Goal: Task Accomplishment & Management: Manage account settings

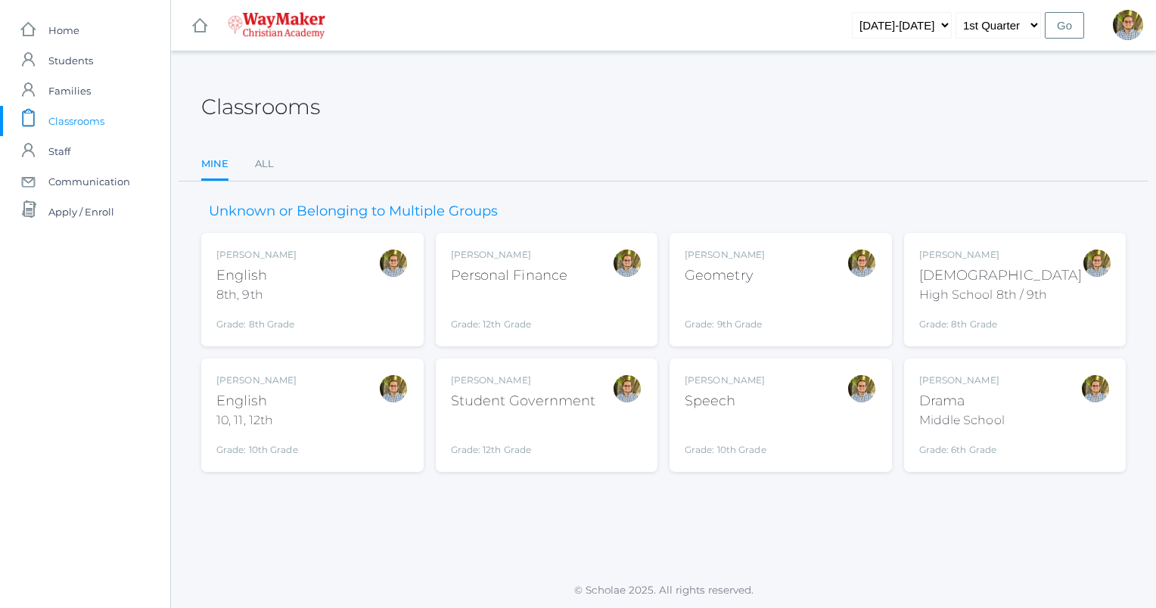
click at [333, 299] on div "[PERSON_NAME] [DEMOGRAPHIC_DATA] 8th, 9th Grade: 8th Grade 08ENGLISH" at bounding box center [312, 289] width 192 height 83
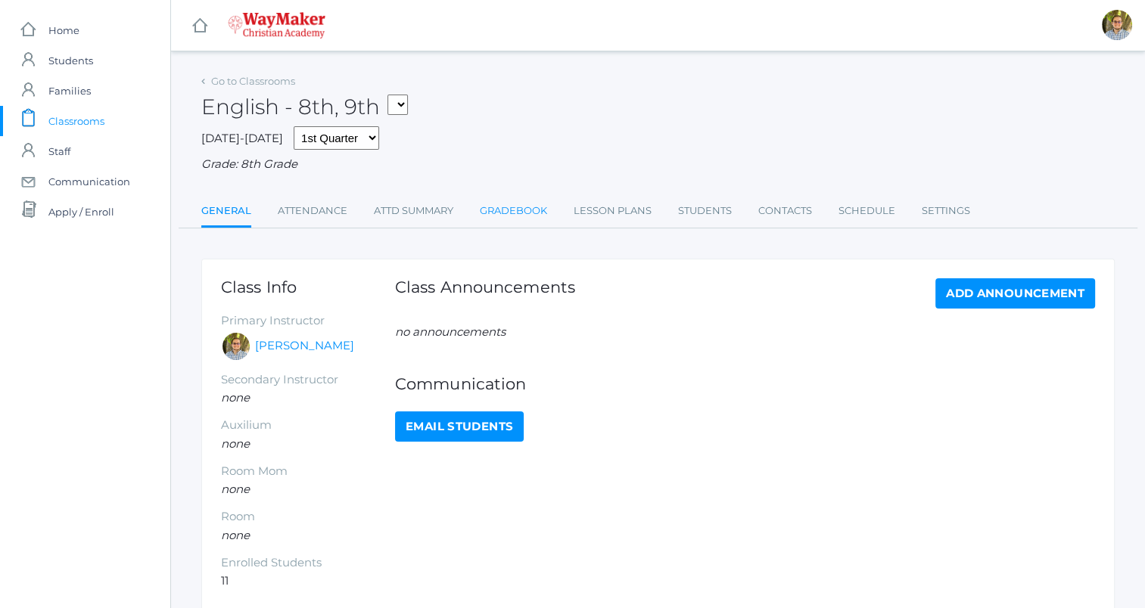
click at [507, 213] on link "Gradebook" at bounding box center [513, 211] width 67 height 30
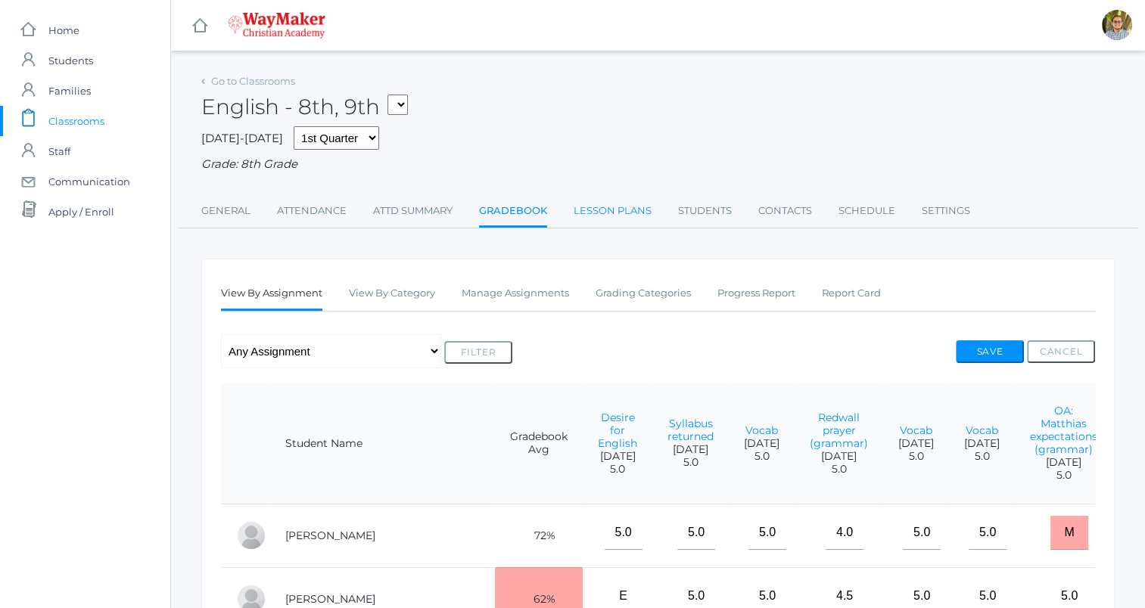
click at [627, 213] on link "Lesson Plans" at bounding box center [613, 211] width 78 height 30
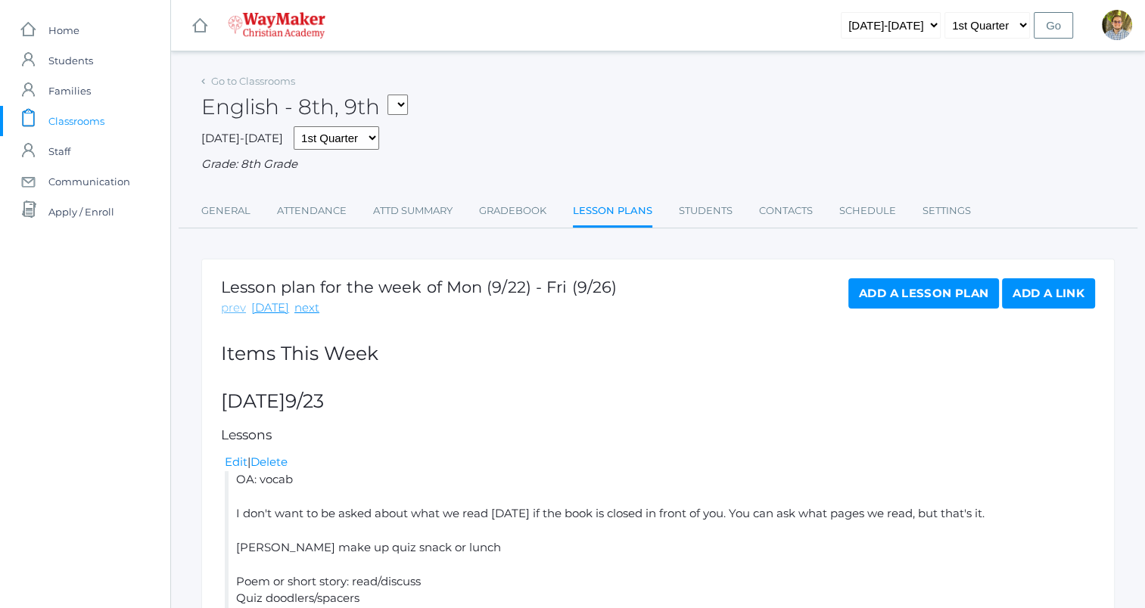
click at [236, 309] on link "prev" at bounding box center [233, 308] width 25 height 17
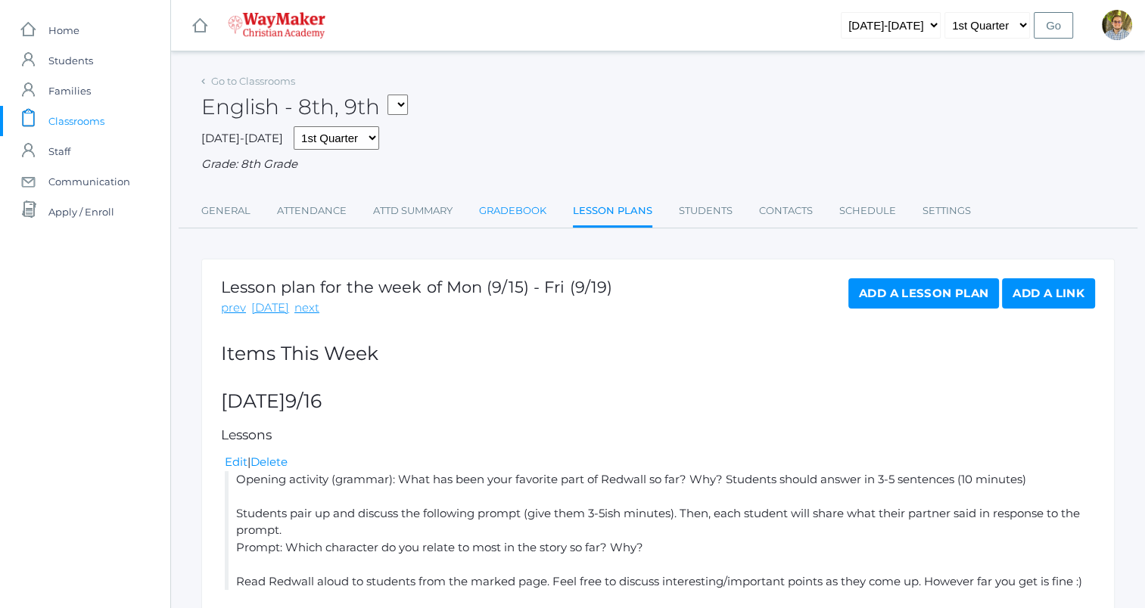
click at [496, 201] on link "Gradebook" at bounding box center [512, 211] width 67 height 30
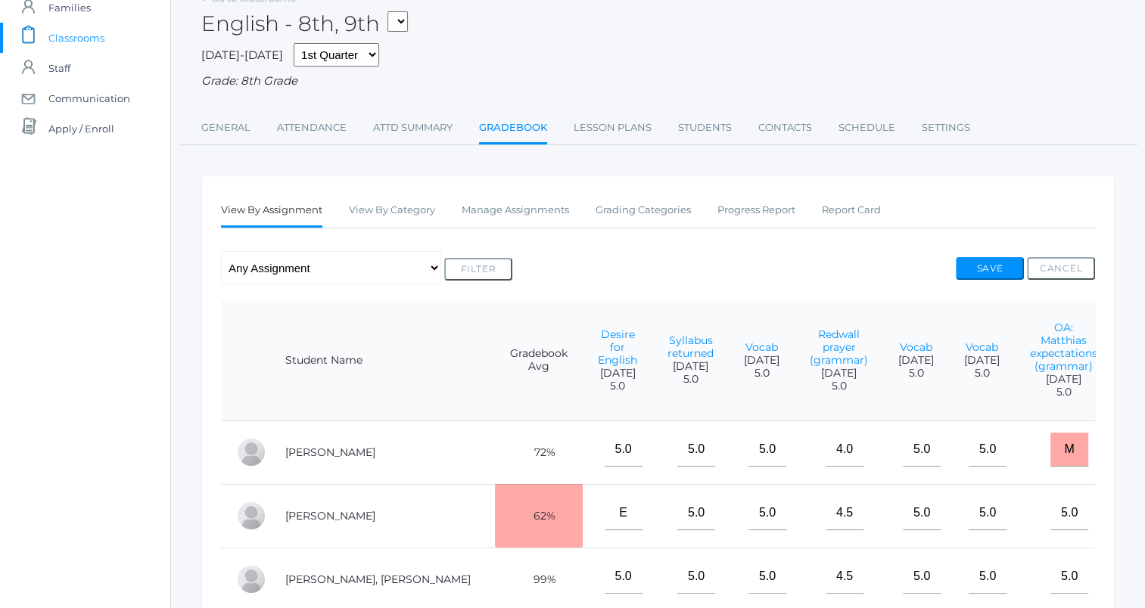
scroll to position [76, 0]
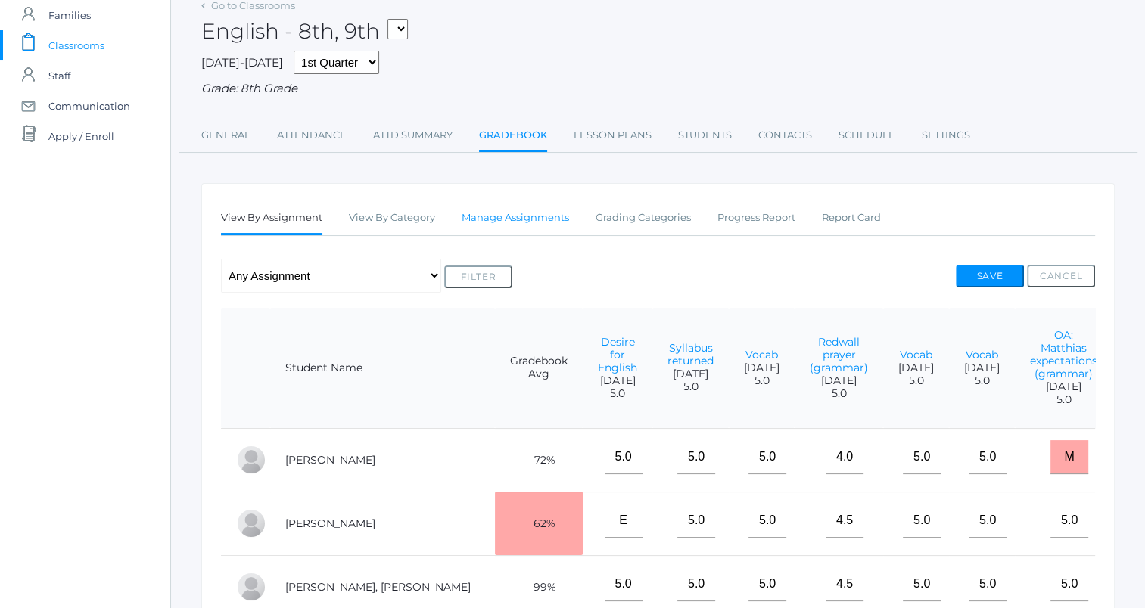
click at [542, 217] on link "Manage Assignments" at bounding box center [515, 218] width 107 height 30
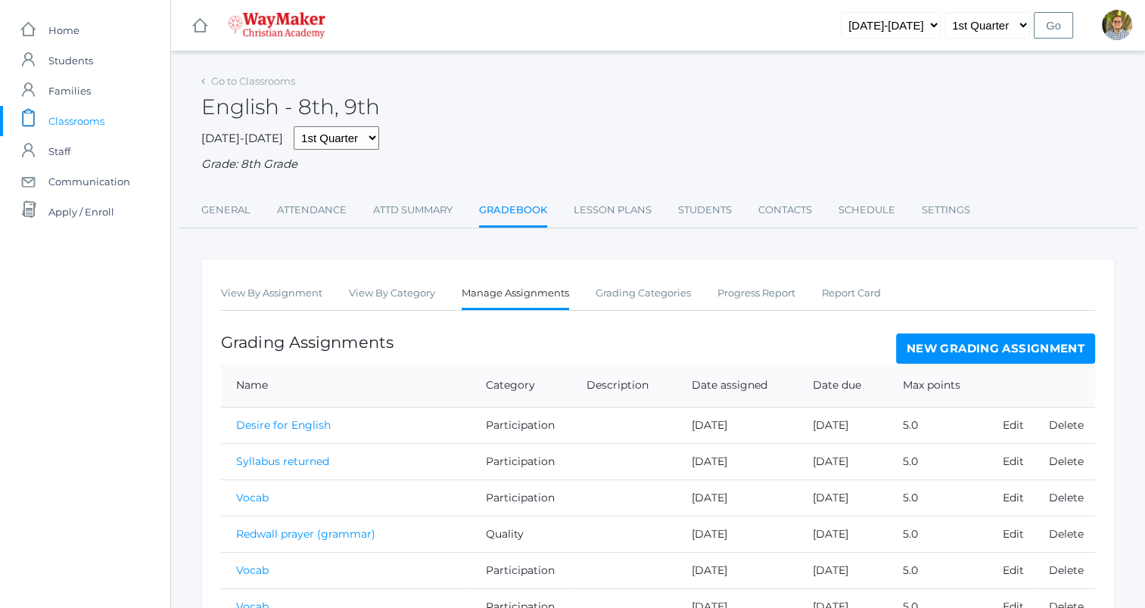
click at [953, 359] on link "New Grading Assignment" at bounding box center [995, 349] width 199 height 30
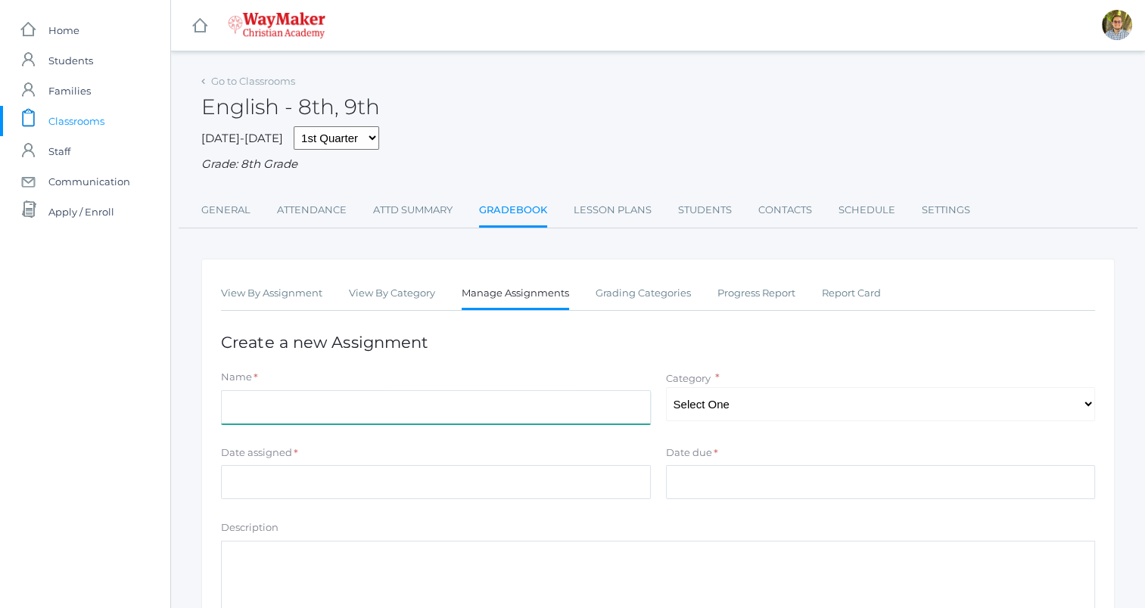
click at [362, 398] on input "Name" at bounding box center [436, 407] width 430 height 34
type input "[DATE] reading (grammar)"
click at [760, 409] on select "Select One Participation Accuracy Quality" at bounding box center [881, 404] width 430 height 34
select select "1067"
click at [666, 387] on select "Select One Participation Accuracy Quality" at bounding box center [881, 404] width 430 height 34
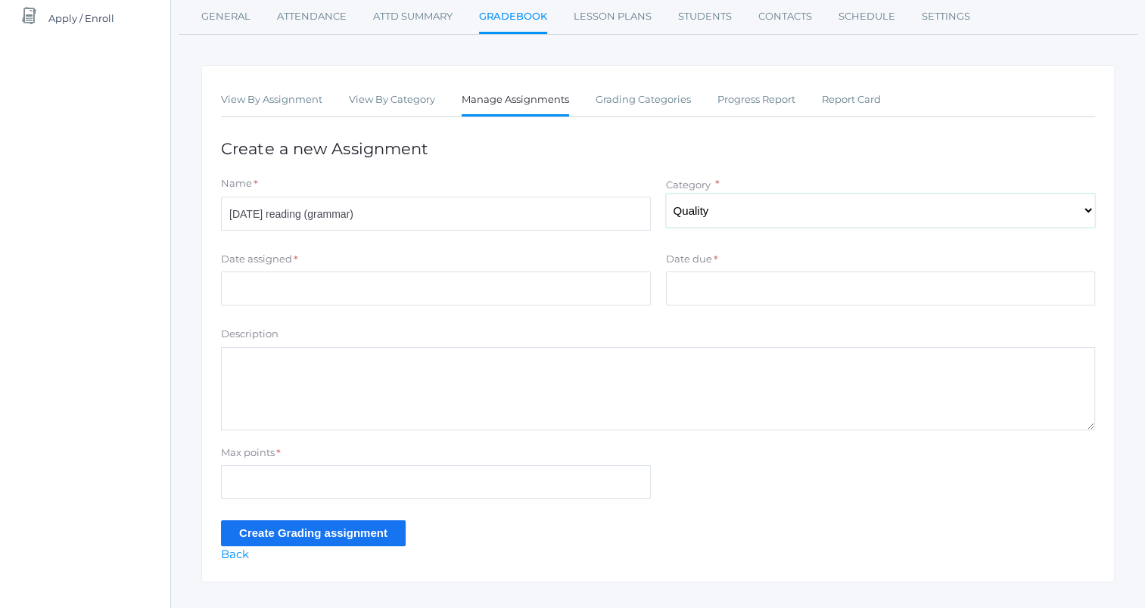
scroll to position [222, 0]
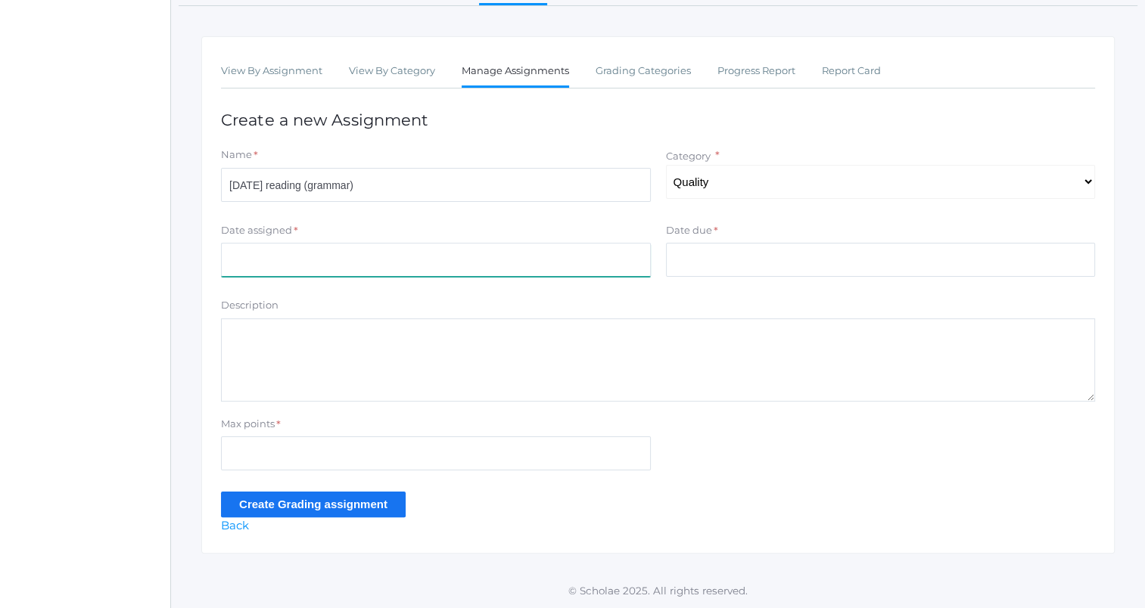
click at [426, 261] on input "Date assigned" at bounding box center [436, 260] width 430 height 34
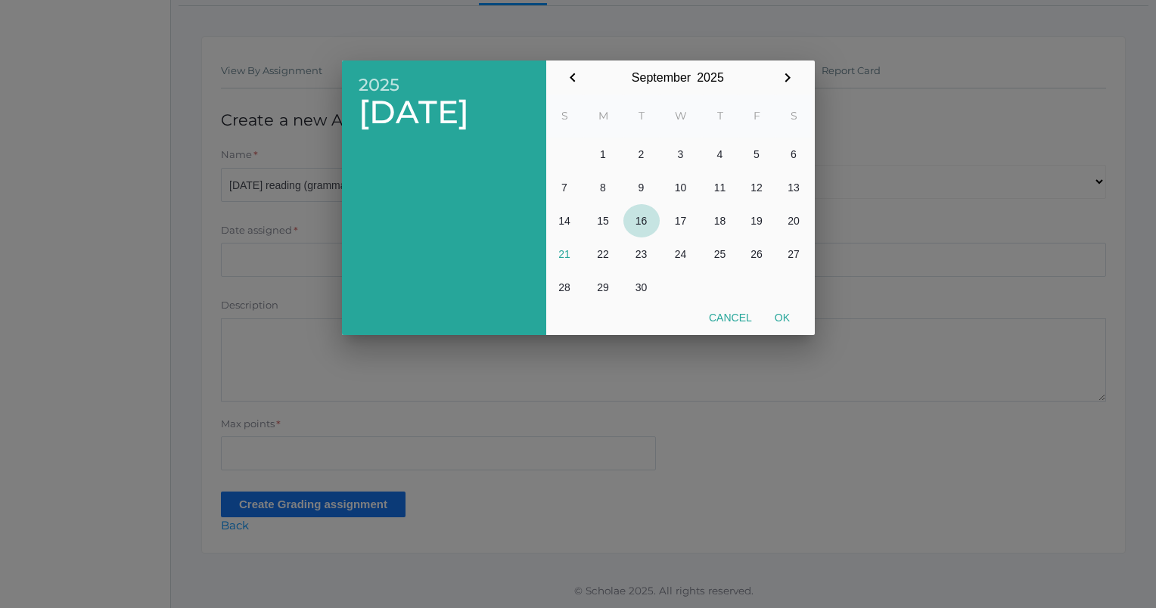
click at [637, 225] on button "16" at bounding box center [642, 220] width 36 height 33
click at [785, 319] on button "Ok" at bounding box center [782, 317] width 38 height 27
type input "[DATE]"
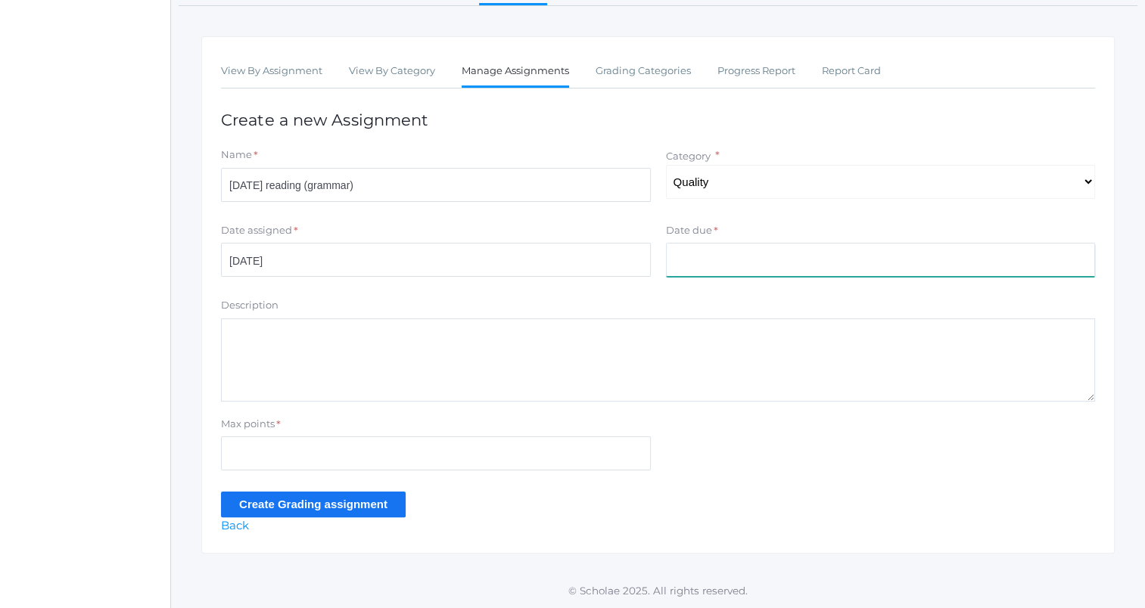
click at [745, 269] on input "Date due" at bounding box center [881, 260] width 430 height 34
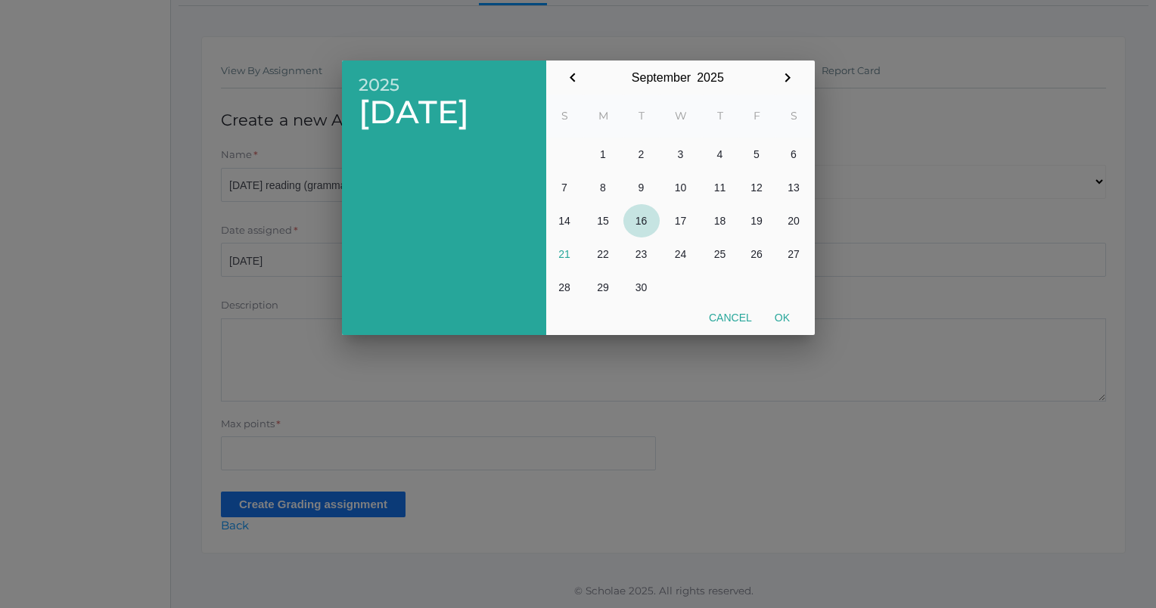
click at [645, 222] on button "16" at bounding box center [642, 220] width 36 height 33
click at [781, 320] on button "Ok" at bounding box center [782, 317] width 38 height 27
type input "[DATE]"
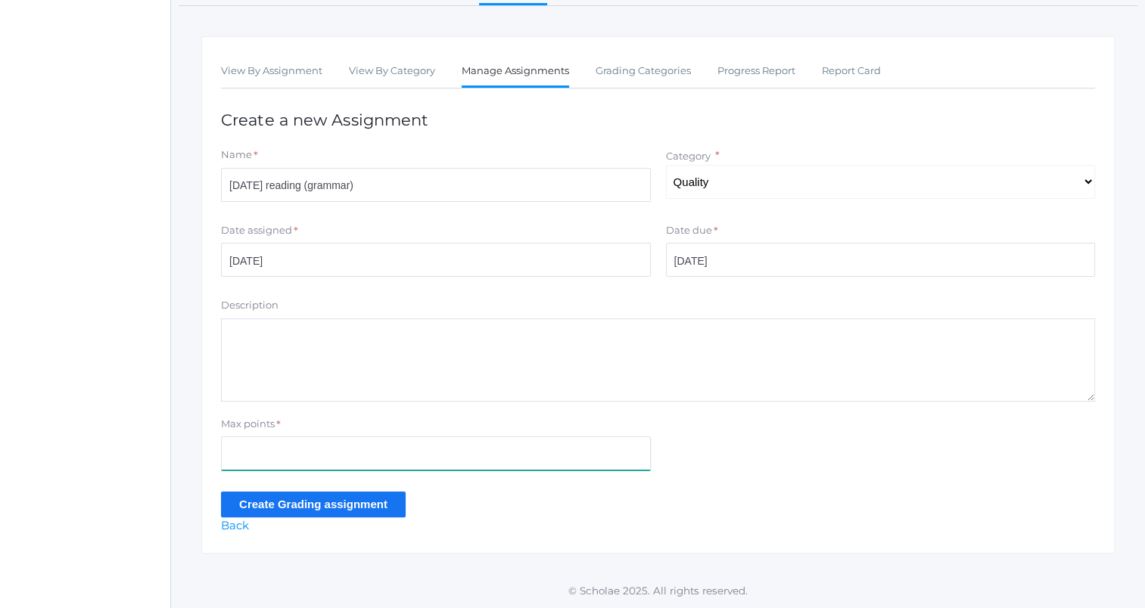
click at [395, 462] on input "Max points" at bounding box center [436, 454] width 430 height 34
type input "5"
click at [348, 496] on input "Create Grading assignment" at bounding box center [313, 504] width 185 height 25
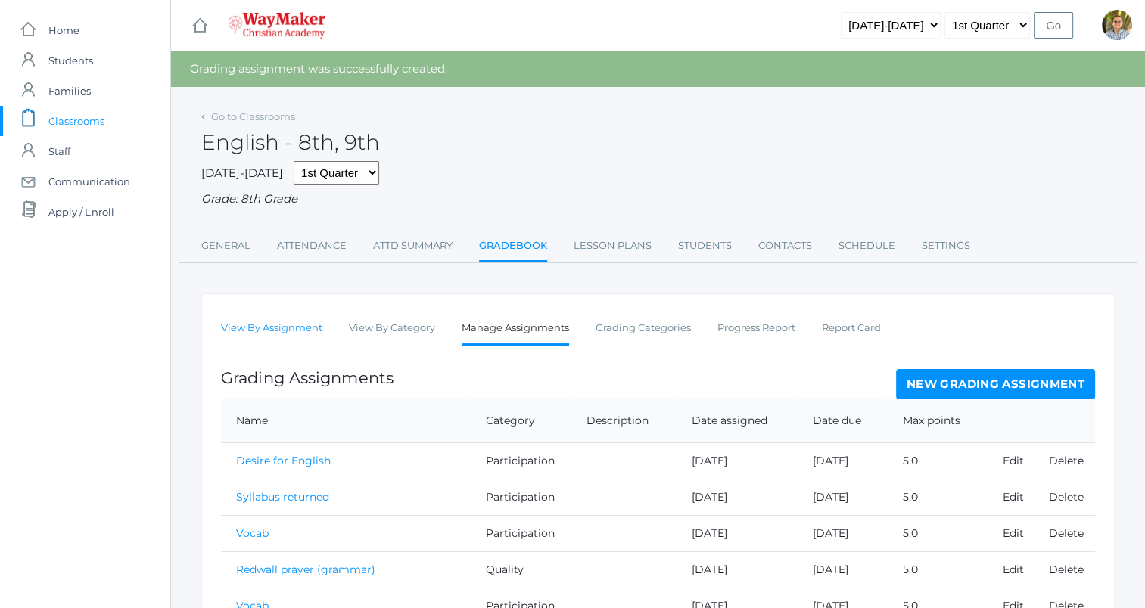
click at [269, 330] on link "View By Assignment" at bounding box center [271, 328] width 101 height 30
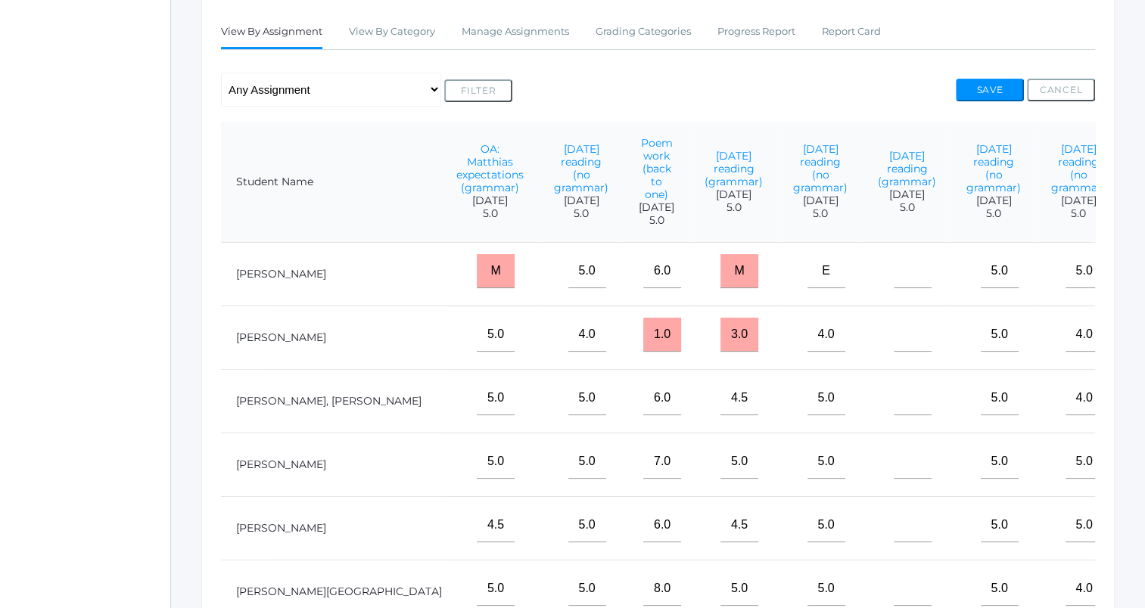
scroll to position [227, 0]
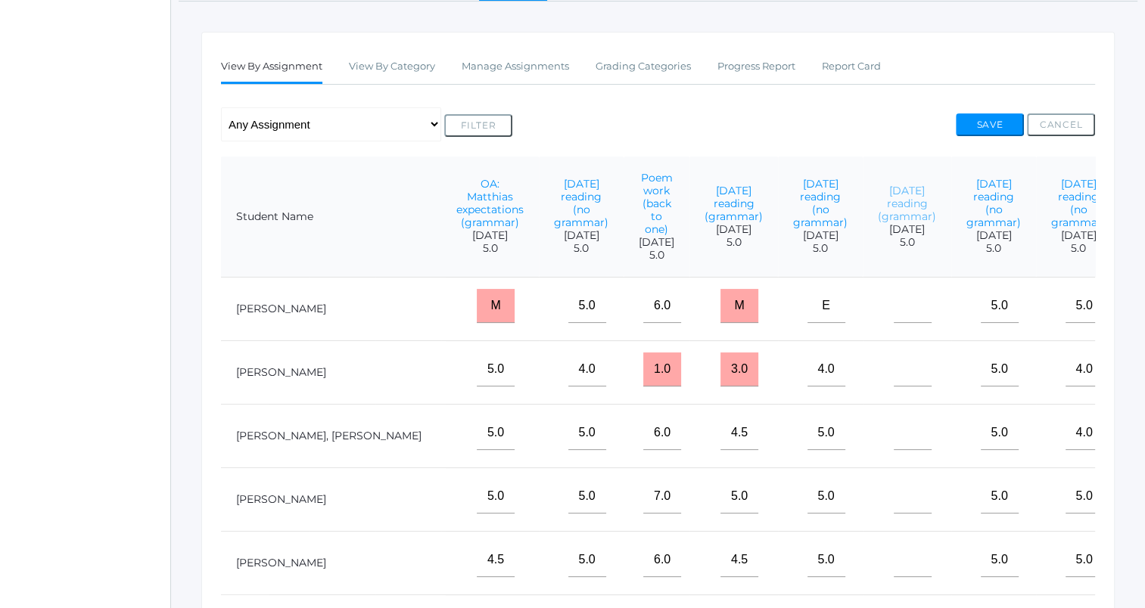
click at [878, 201] on link "Yesterday's reading (grammar)" at bounding box center [907, 203] width 58 height 39
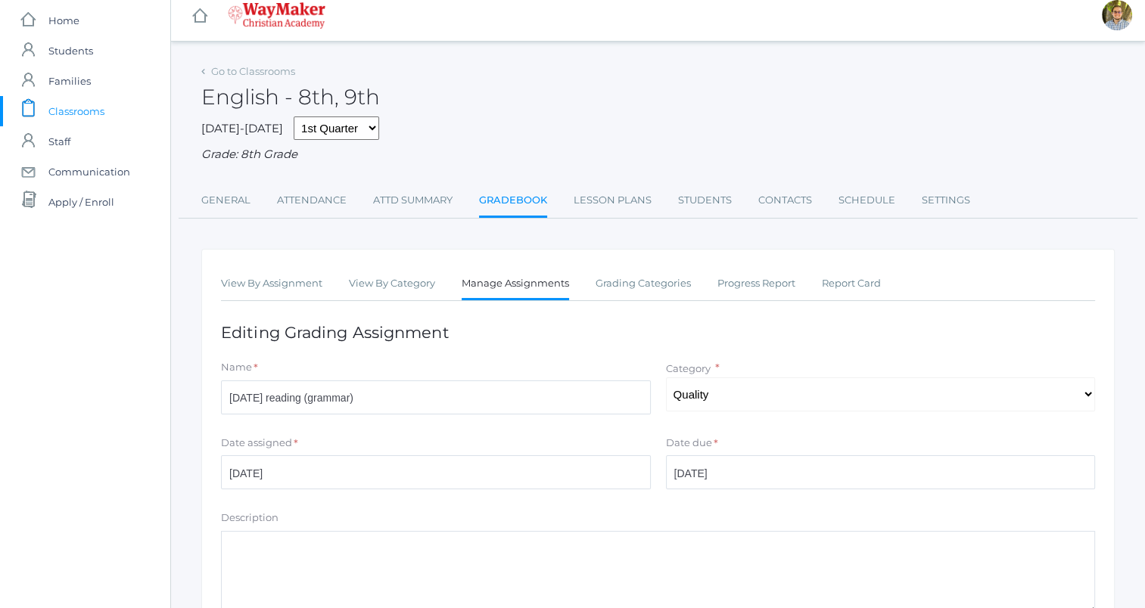
scroll to position [151, 0]
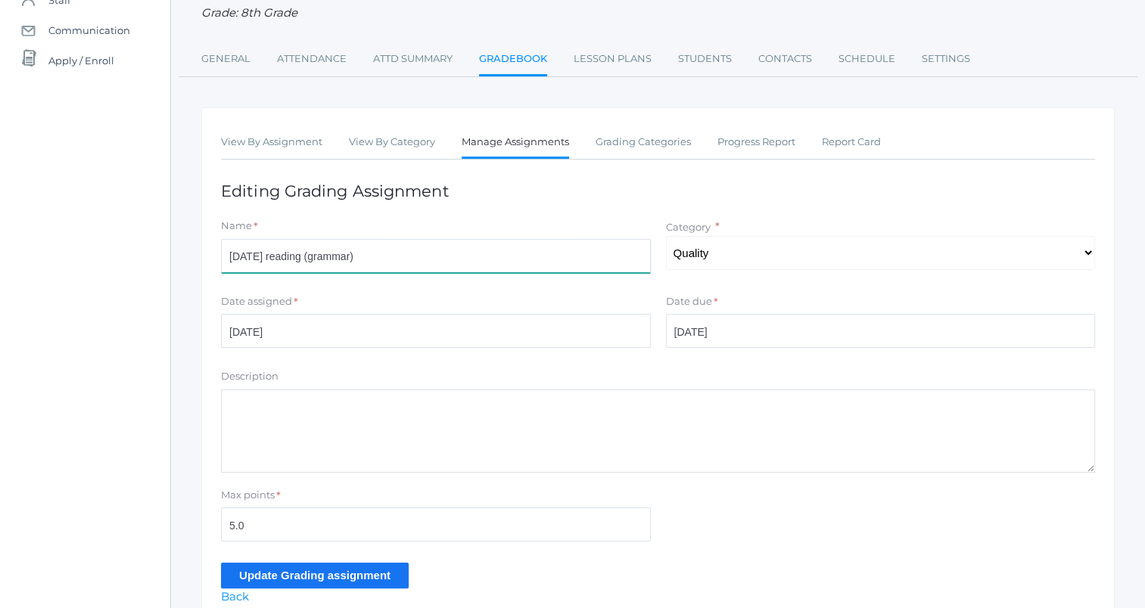
drag, startPoint x: 415, startPoint y: 262, endPoint x: 201, endPoint y: 244, distance: 214.2
click at [201, 244] on div "View By Assignment View By Category Manage Assignments Grading Categories Progr…" at bounding box center [657, 366] width 913 height 518
type input "Favorite part of Redwall"
click at [366, 580] on input "Update Grading assignment" at bounding box center [315, 575] width 188 height 25
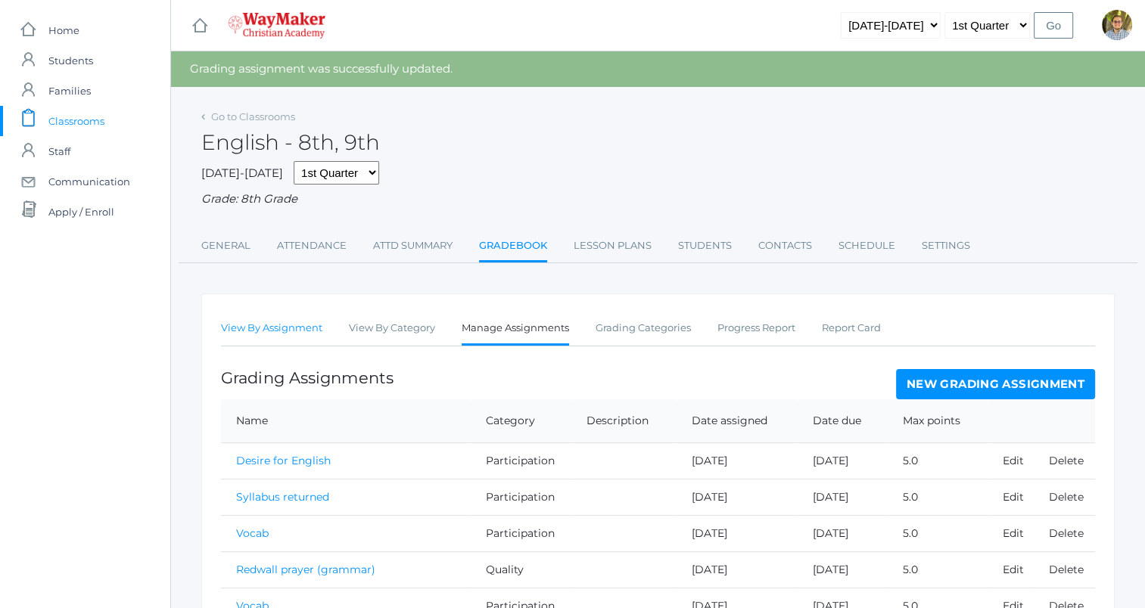
click at [269, 331] on link "View By Assignment" at bounding box center [271, 328] width 101 height 30
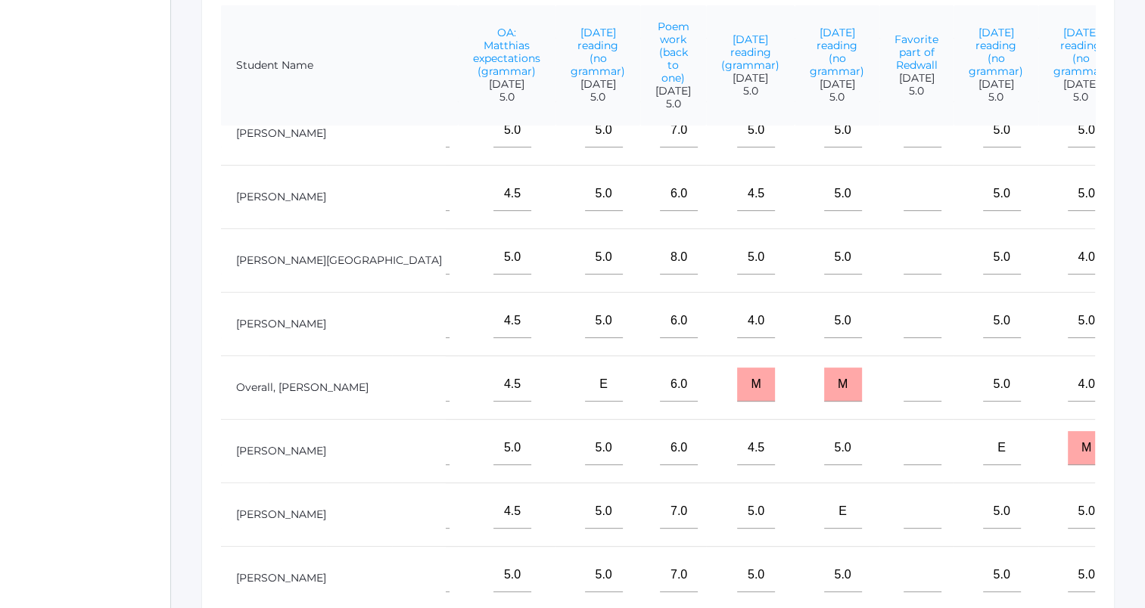
scroll to position [237, 557]
click at [903, 437] on input"] "text" at bounding box center [922, 448] width 38 height 34
type input"] "5"
drag, startPoint x: 905, startPoint y: 439, endPoint x: 920, endPoint y: 443, distance: 15.6
click at [983, 439] on input"] "E" at bounding box center [1002, 448] width 38 height 34
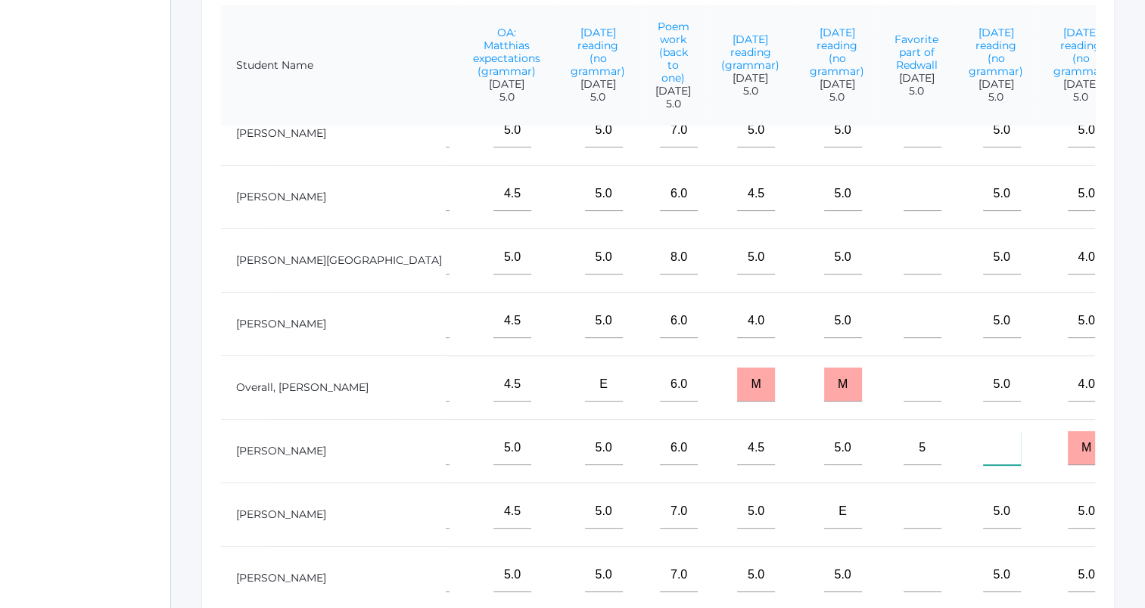
type input"] "5"
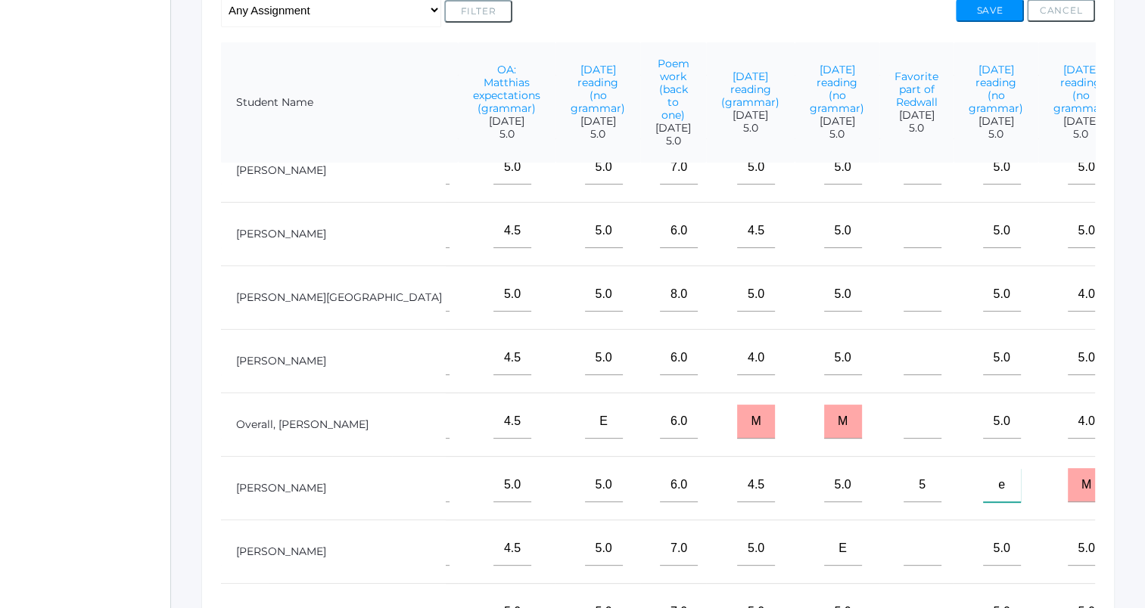
scroll to position [497, 0]
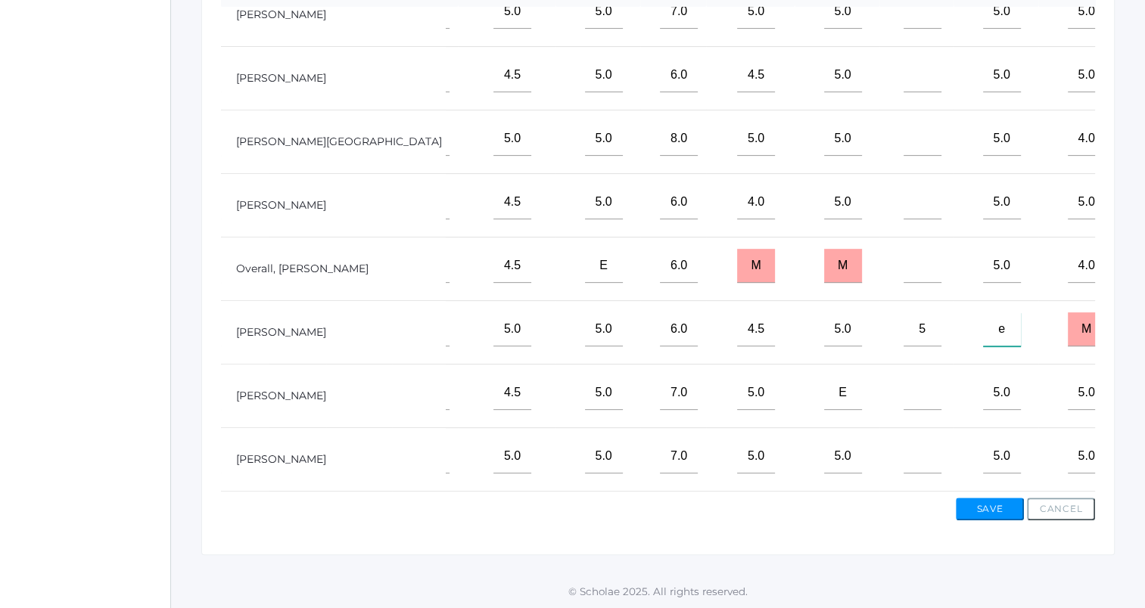
type input"] "e"
click at [1005, 508] on button "Save" at bounding box center [990, 509] width 68 height 23
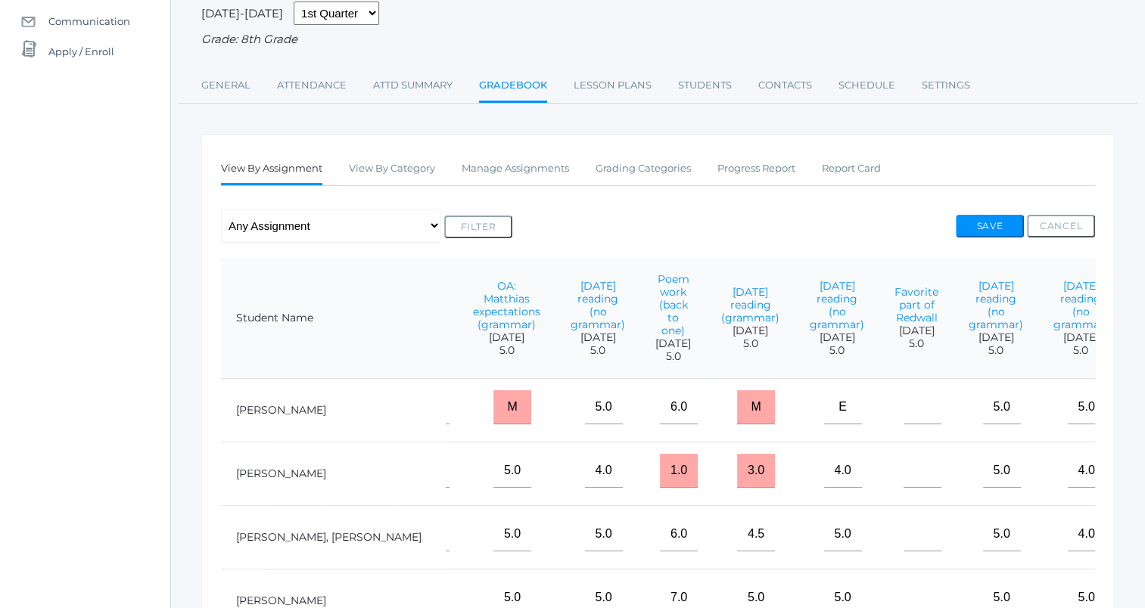
scroll to position [151, 0]
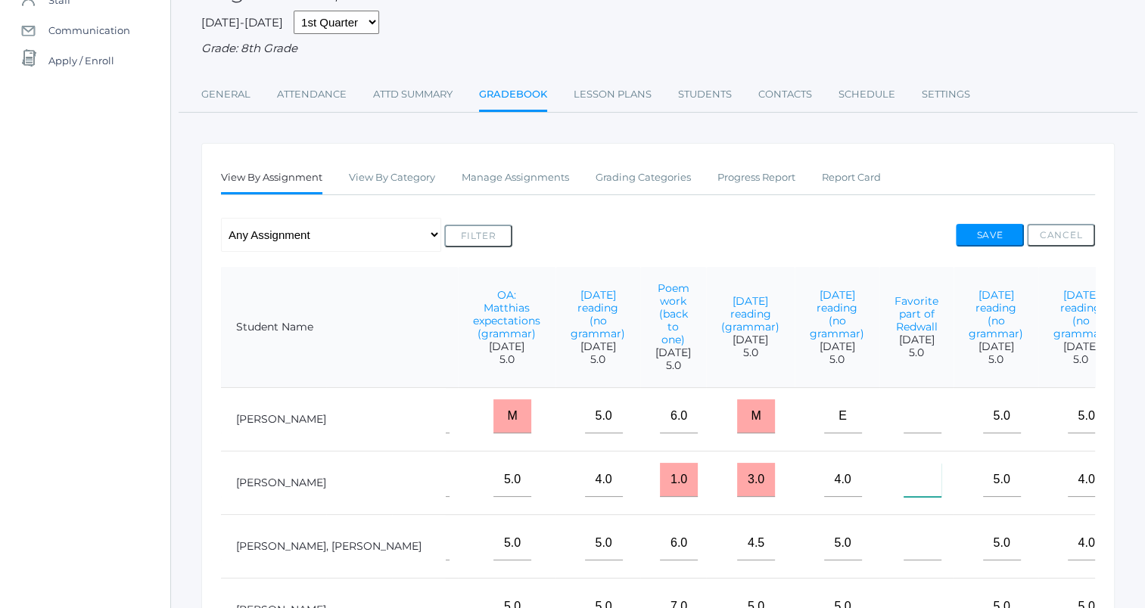
click at [903, 497] on input"] "text" at bounding box center [922, 480] width 38 height 34
type input"] "5"
click at [999, 233] on button "Save" at bounding box center [990, 235] width 68 height 23
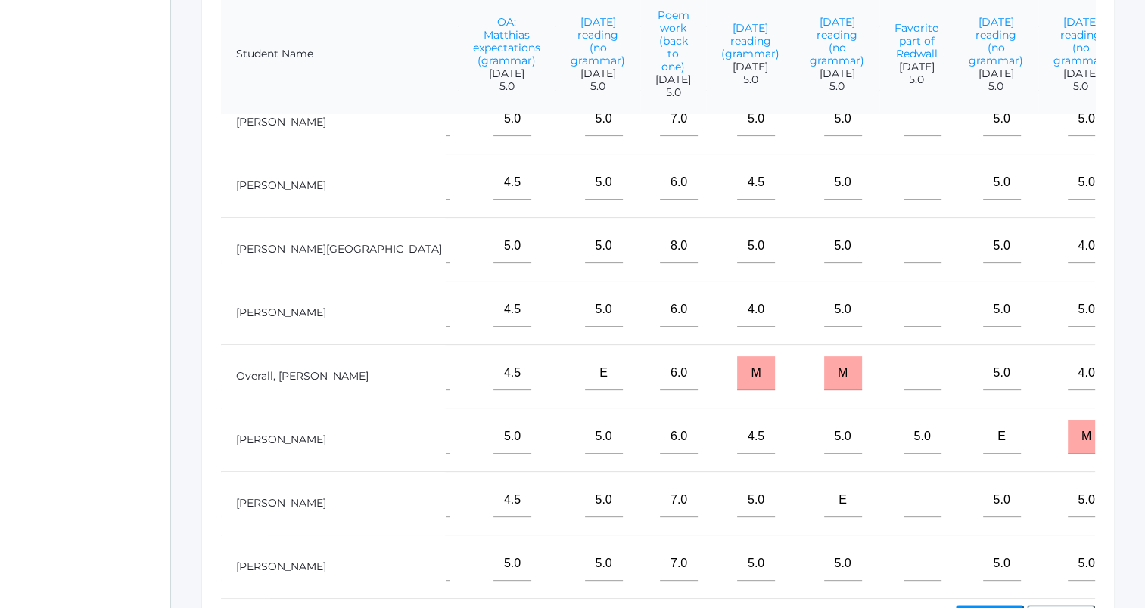
scroll to position [530, 0]
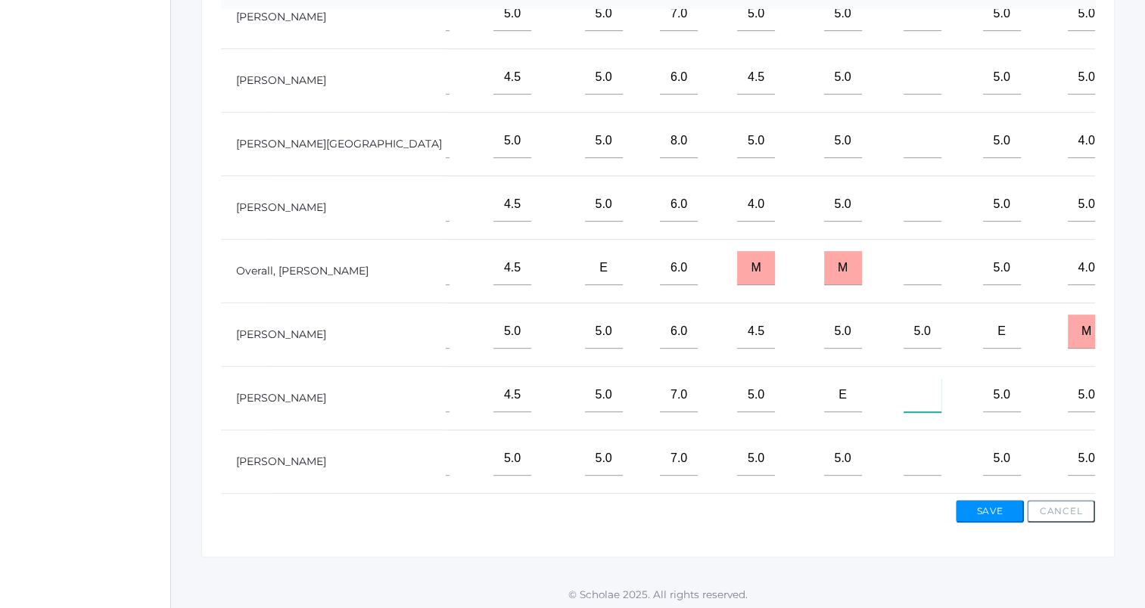
click at [903, 384] on input"] "text" at bounding box center [922, 395] width 38 height 34
type input"] "5"
click at [903, 452] on input"] "text" at bounding box center [922, 459] width 38 height 34
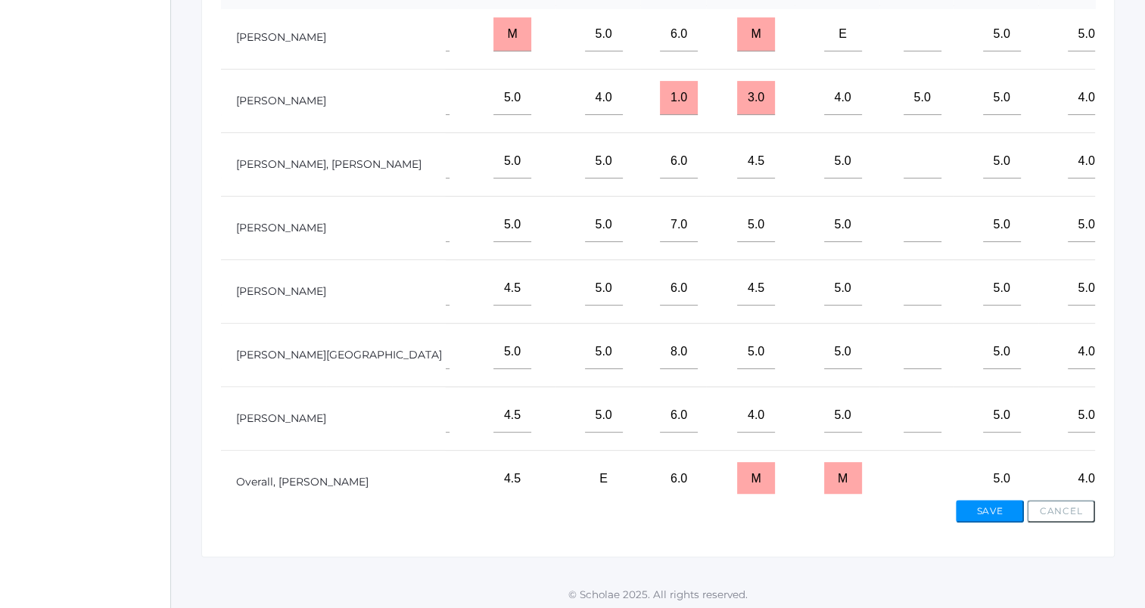
scroll to position [0, 557]
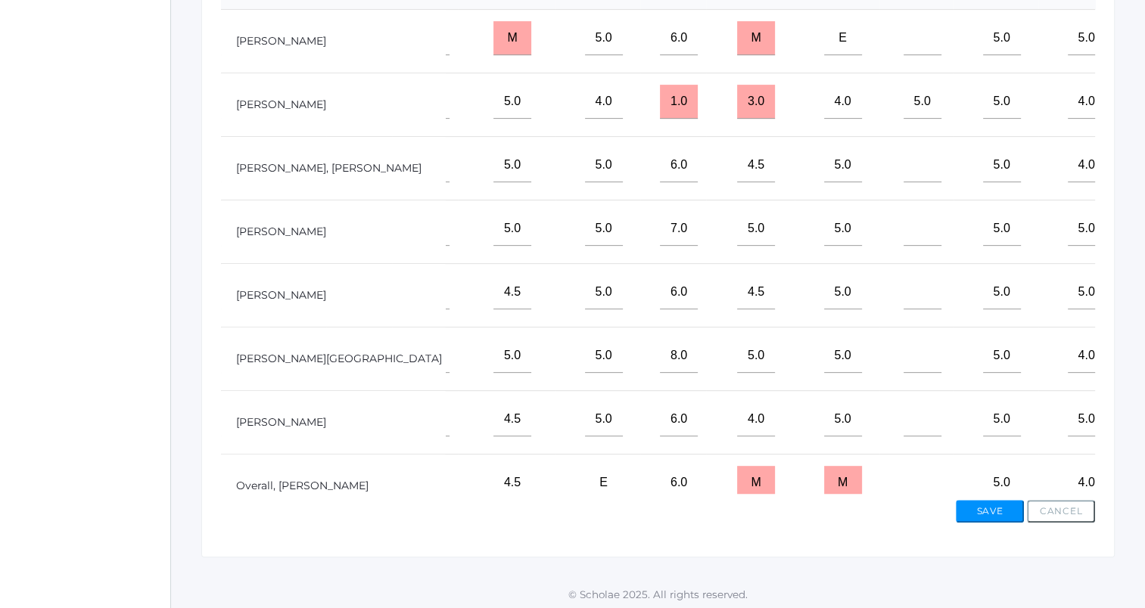
type input"] "5"
click at [903, 182] on input"] "text" at bounding box center [922, 165] width 38 height 34
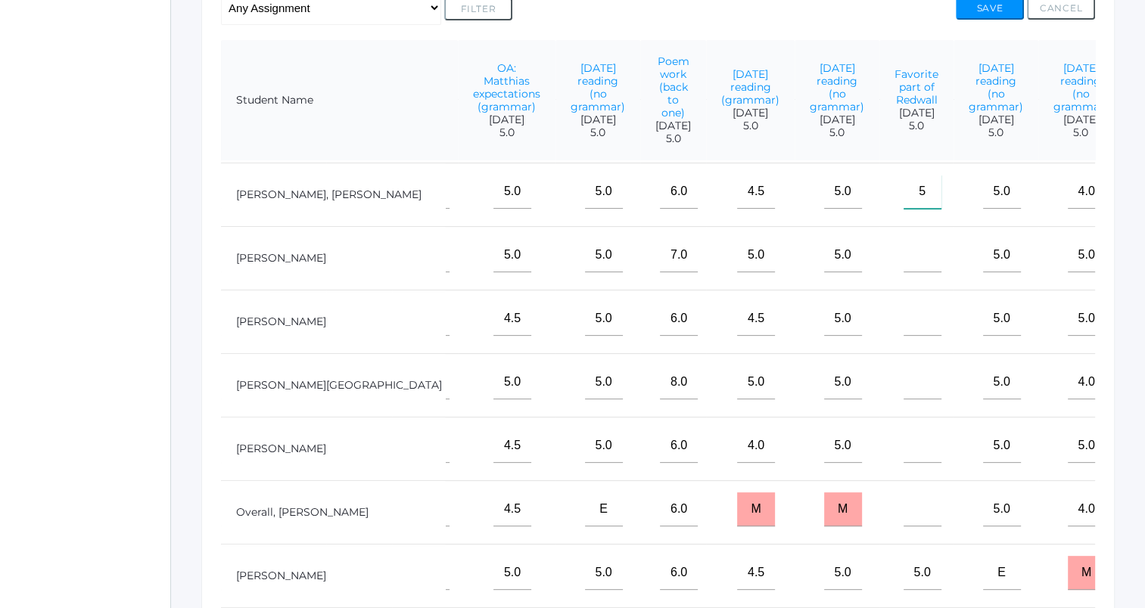
scroll to position [151, 557]
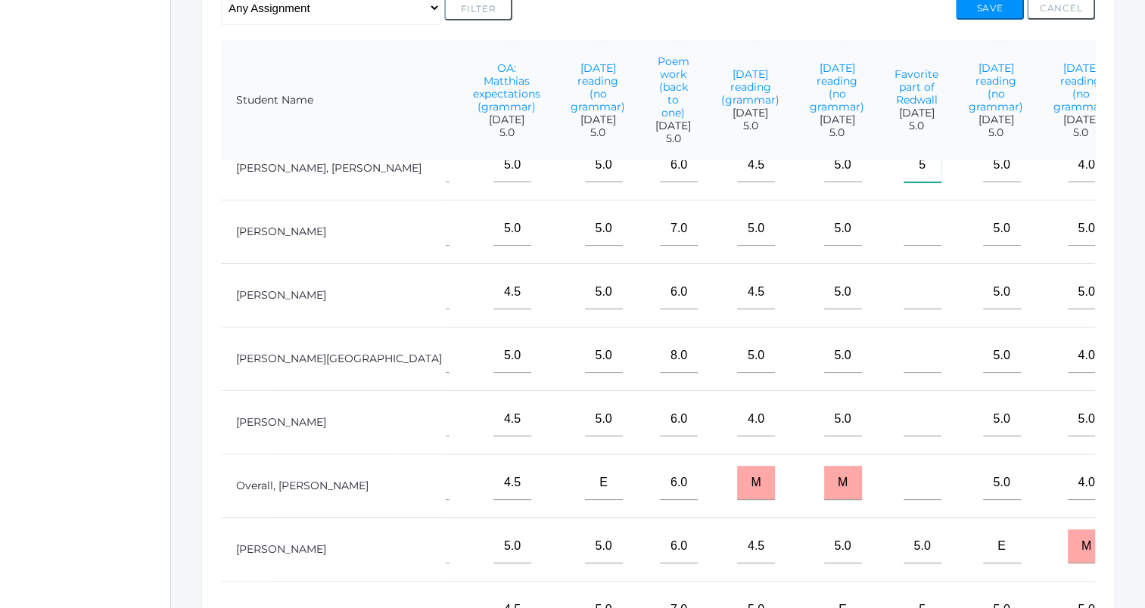
type input"] "5"
click at [903, 370] on input"] "text" at bounding box center [922, 356] width 38 height 34
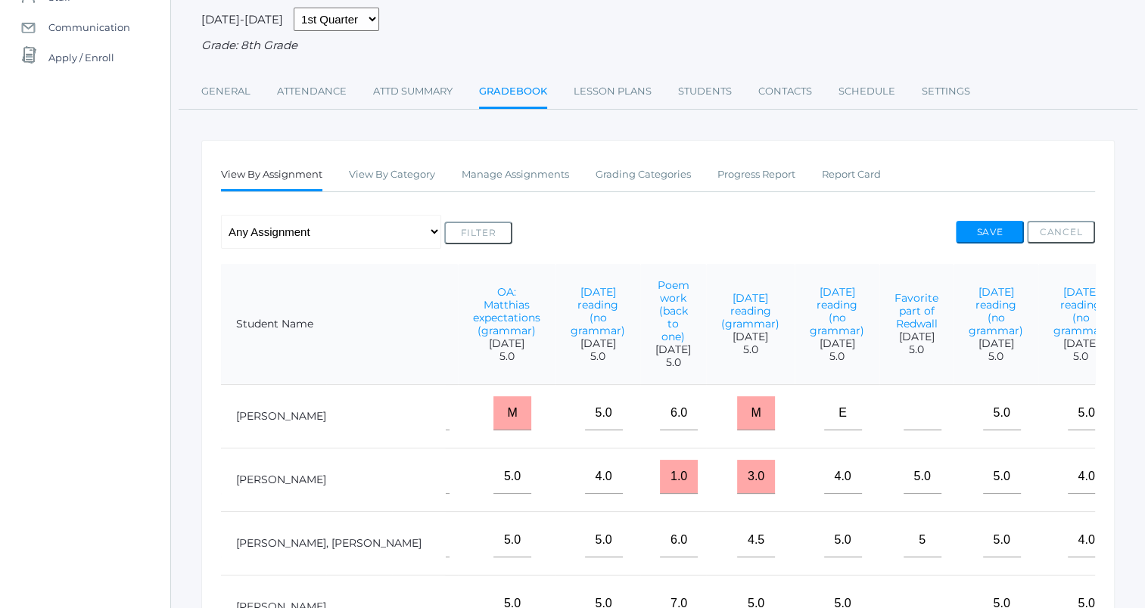
scroll to position [151, 0]
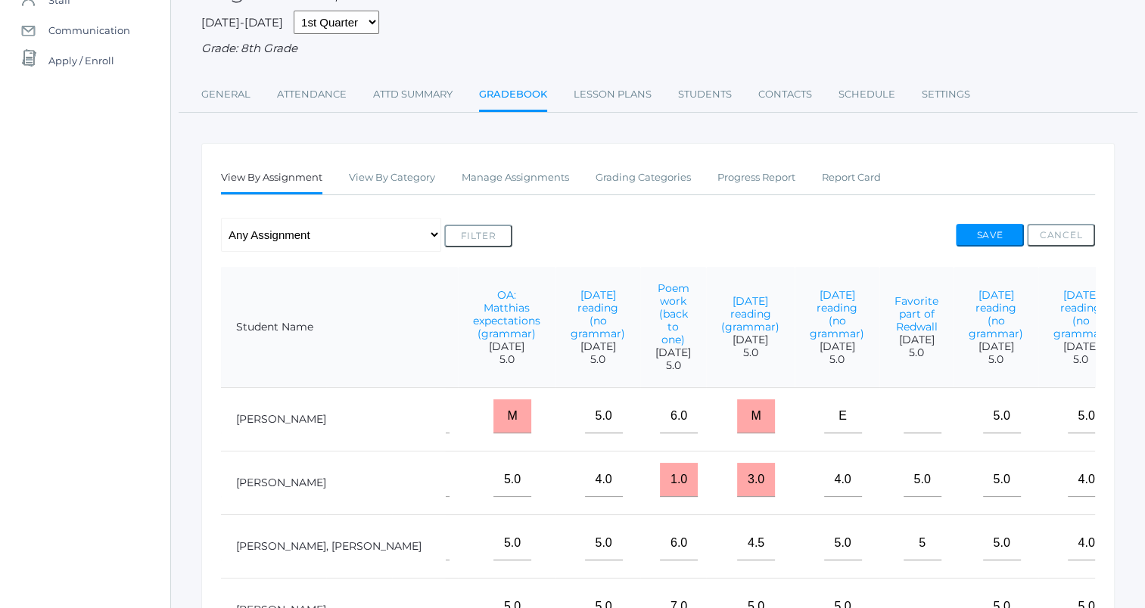
type input"] "5"
click at [903, 429] on input"] "text" at bounding box center [922, 417] width 38 height 34
type input"] "4.5"
click at [981, 229] on button "Save" at bounding box center [990, 235] width 68 height 23
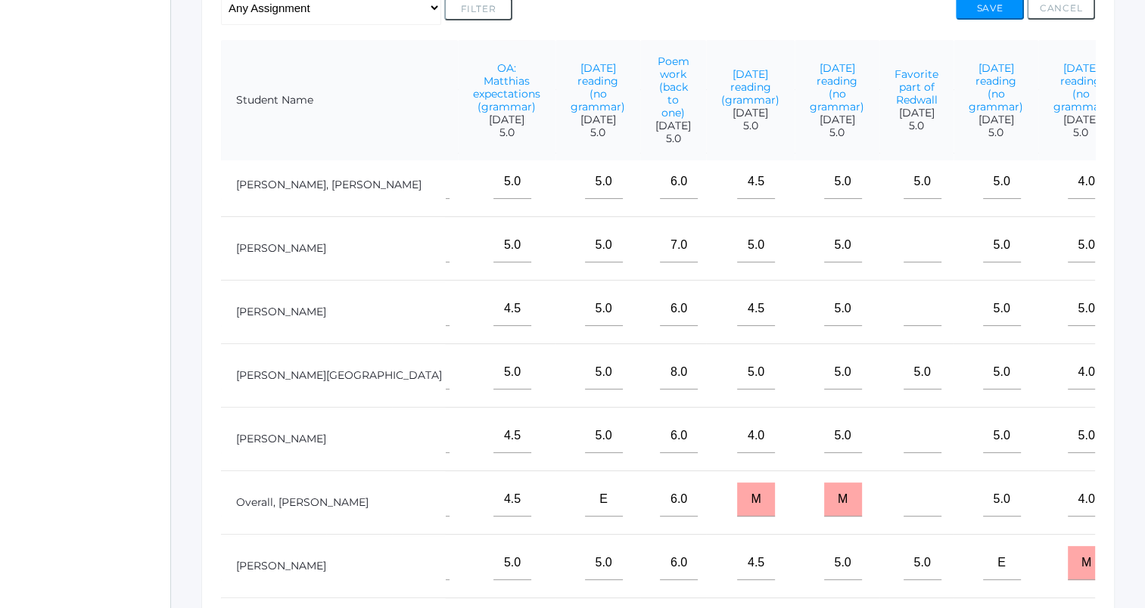
scroll to position [227, 557]
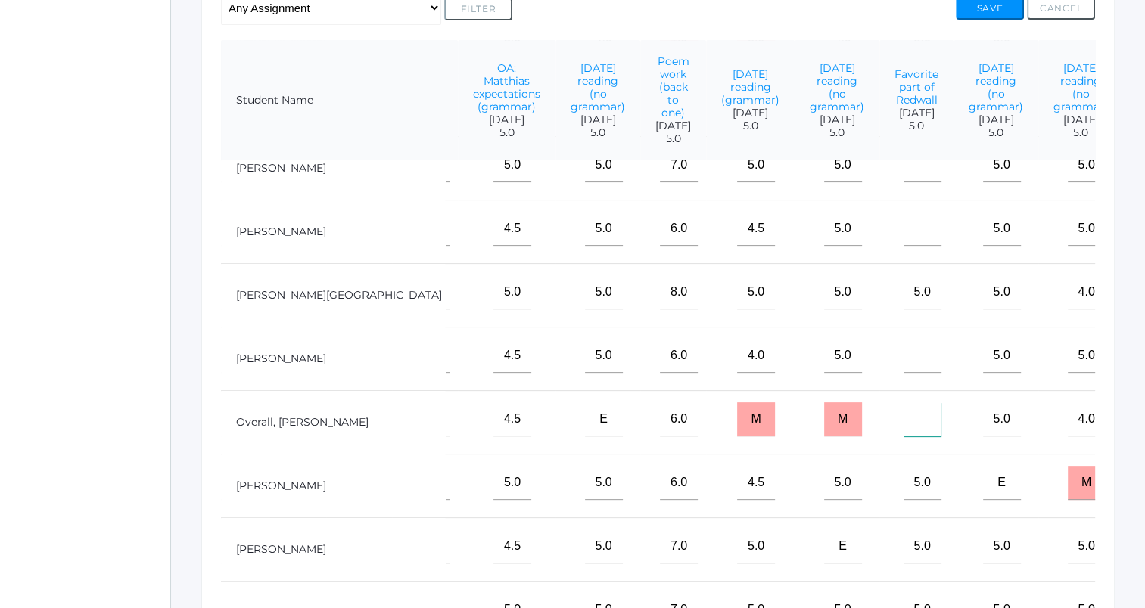
click at [903, 424] on input"] "text" at bounding box center [922, 420] width 38 height 34
type input"] "5"
click at [980, 5] on button "Save" at bounding box center [990, 8] width 68 height 23
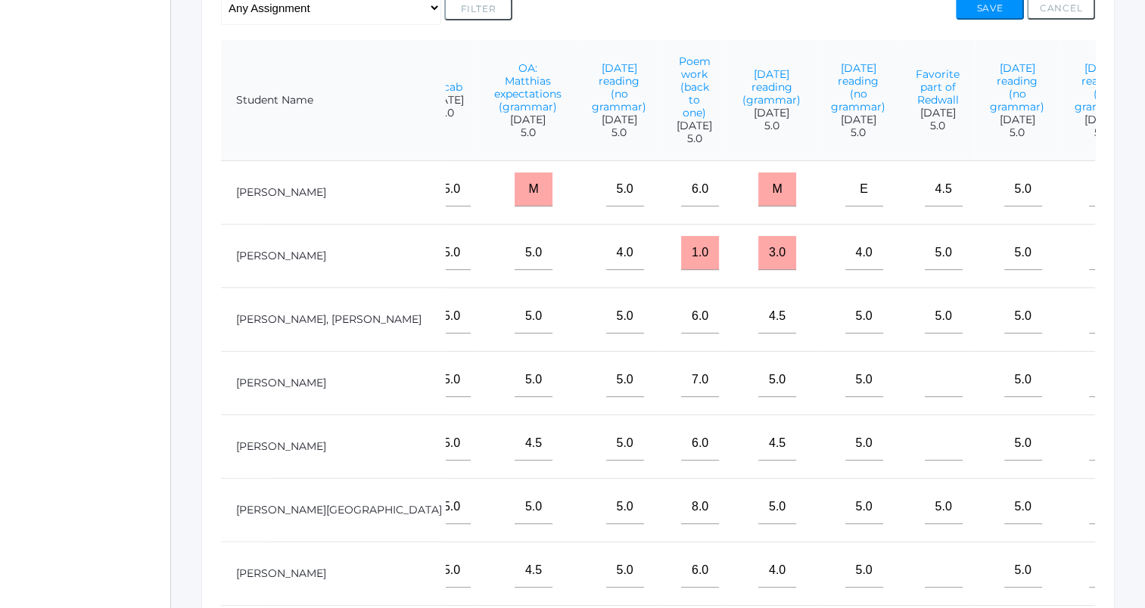
scroll to position [0, 557]
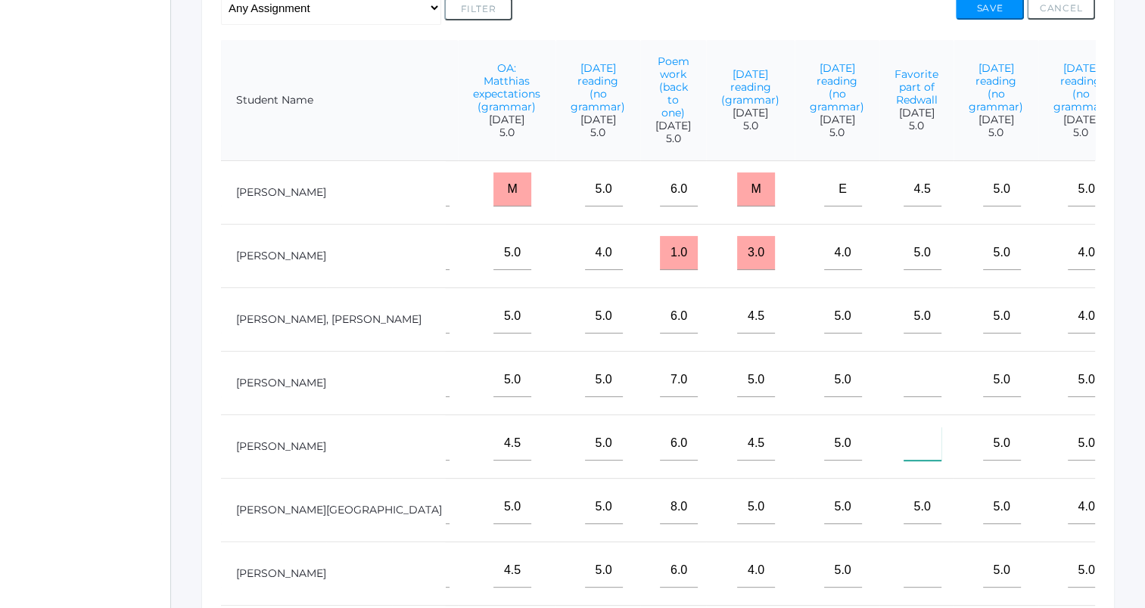
click at [903, 460] on input"] "text" at bounding box center [922, 444] width 38 height 34
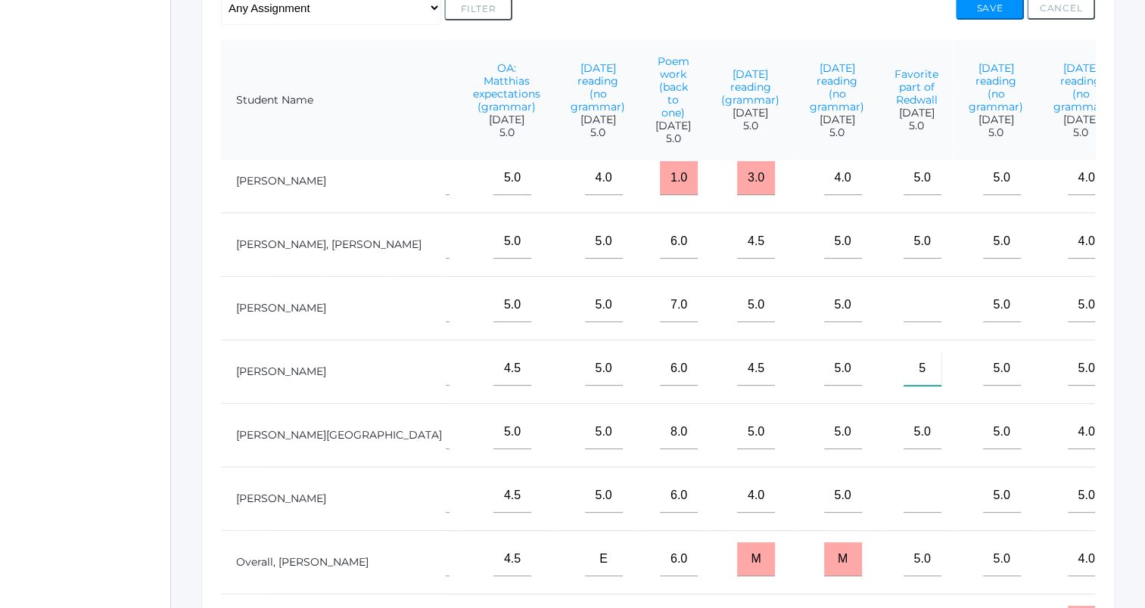
scroll to position [76, 557]
type input"] "5"
click at [903, 512] on input"] "text" at bounding box center [922, 495] width 38 height 34
type input"] "4"
click at [903, 322] on input"] "text" at bounding box center [922, 305] width 38 height 34
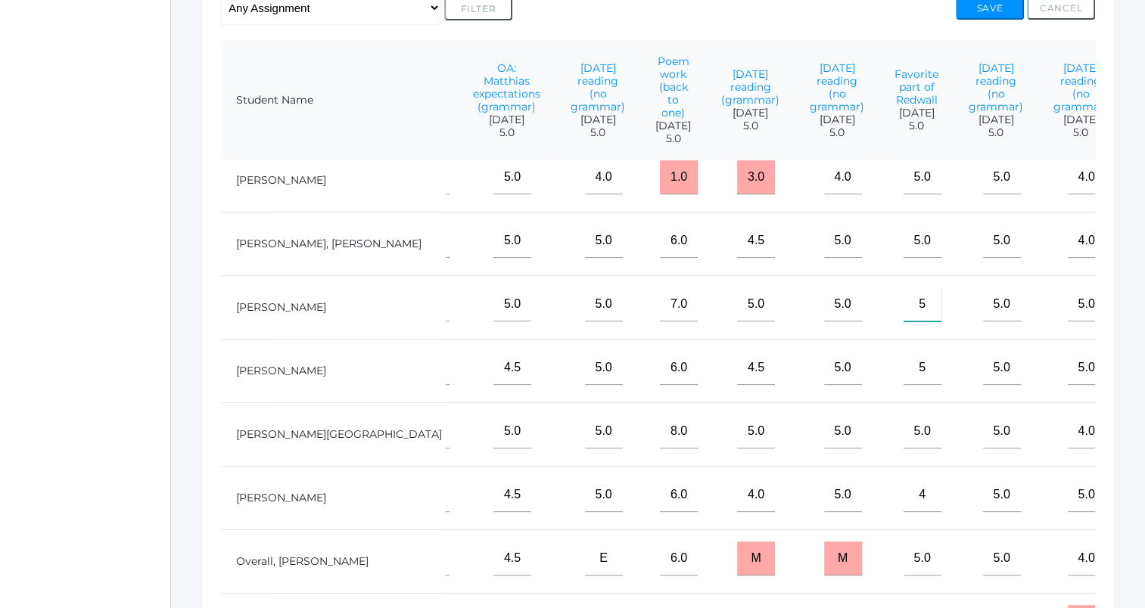
type input"] "5"
click at [994, 9] on button "Save" at bounding box center [990, 8] width 68 height 23
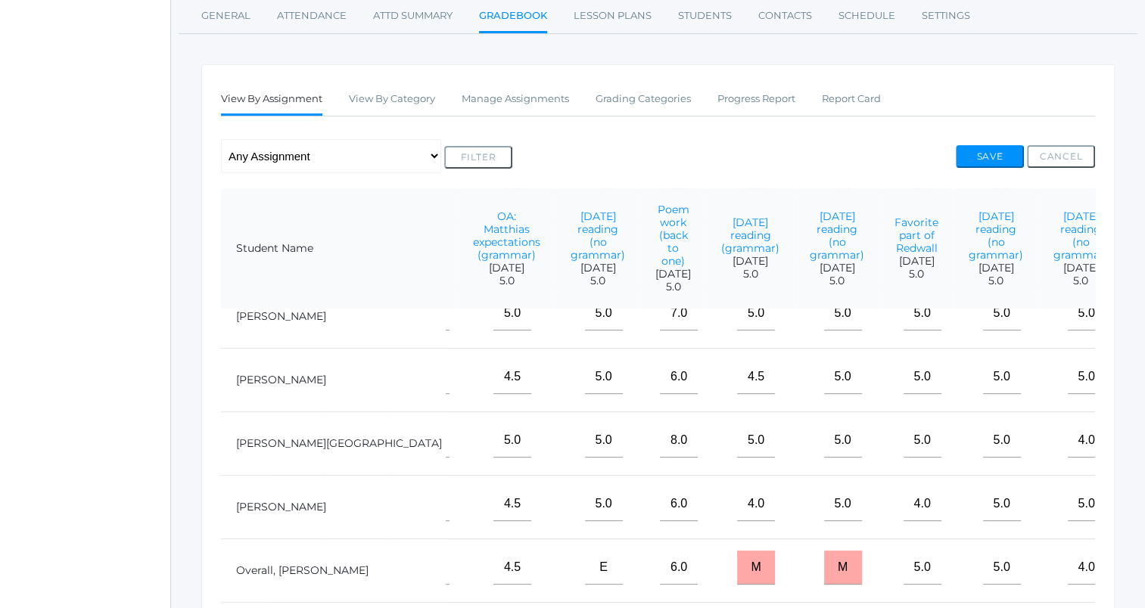
scroll to position [3, 0]
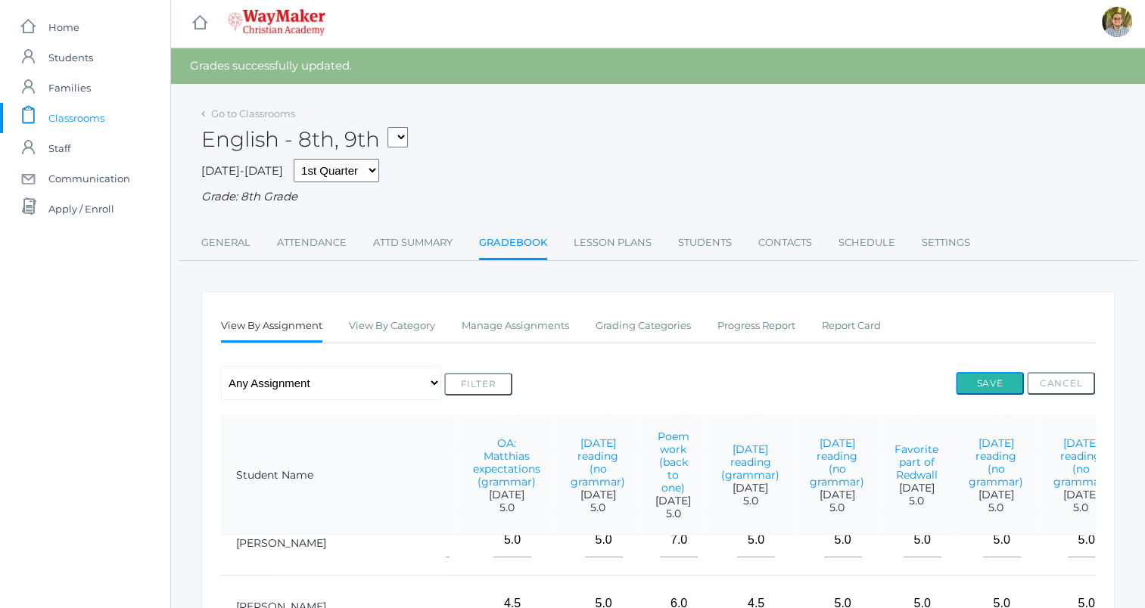
click at [1008, 375] on button "Save" at bounding box center [990, 383] width 68 height 23
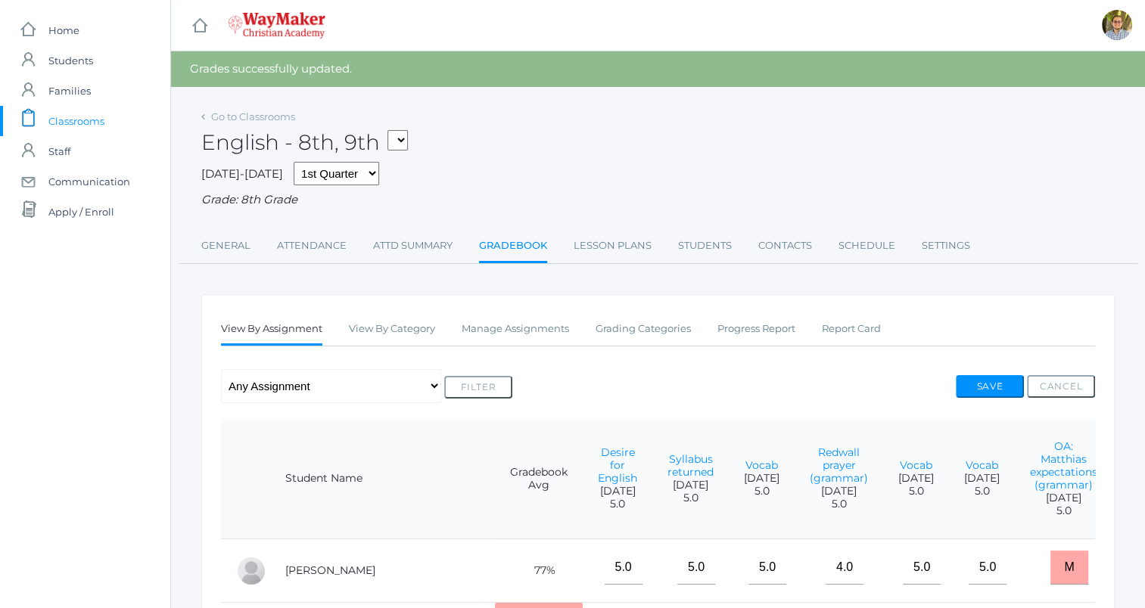
click at [92, 111] on span "Classrooms" at bounding box center [76, 121] width 56 height 30
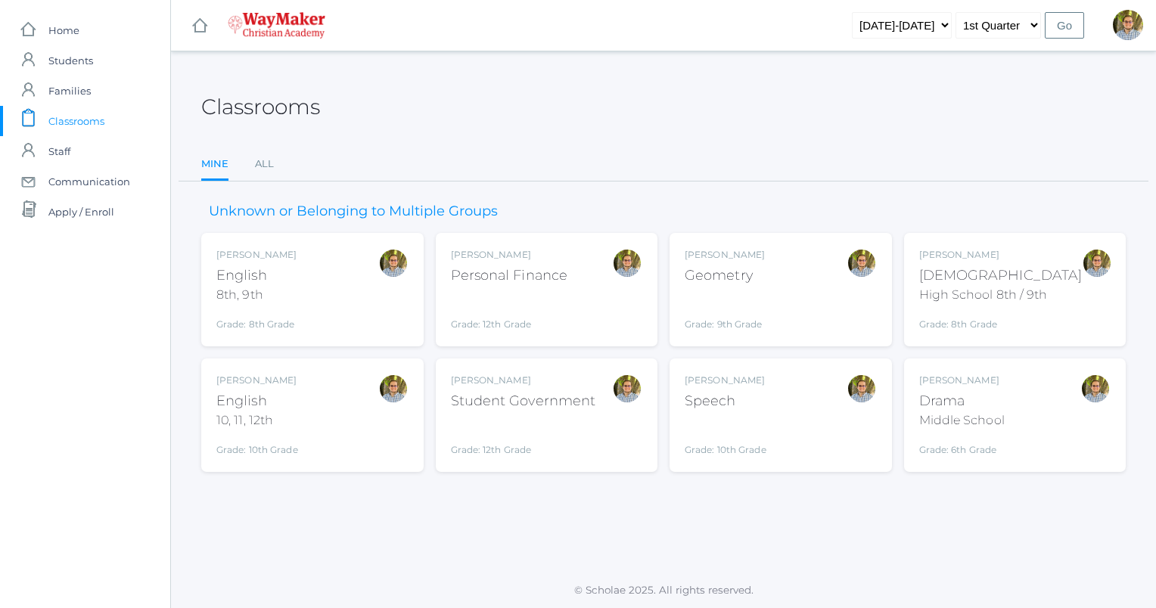
click at [331, 421] on div "Kylen Braileanu English 10, 11, 12th Grade: 10th Grade HSENGLISH" at bounding box center [312, 415] width 192 height 83
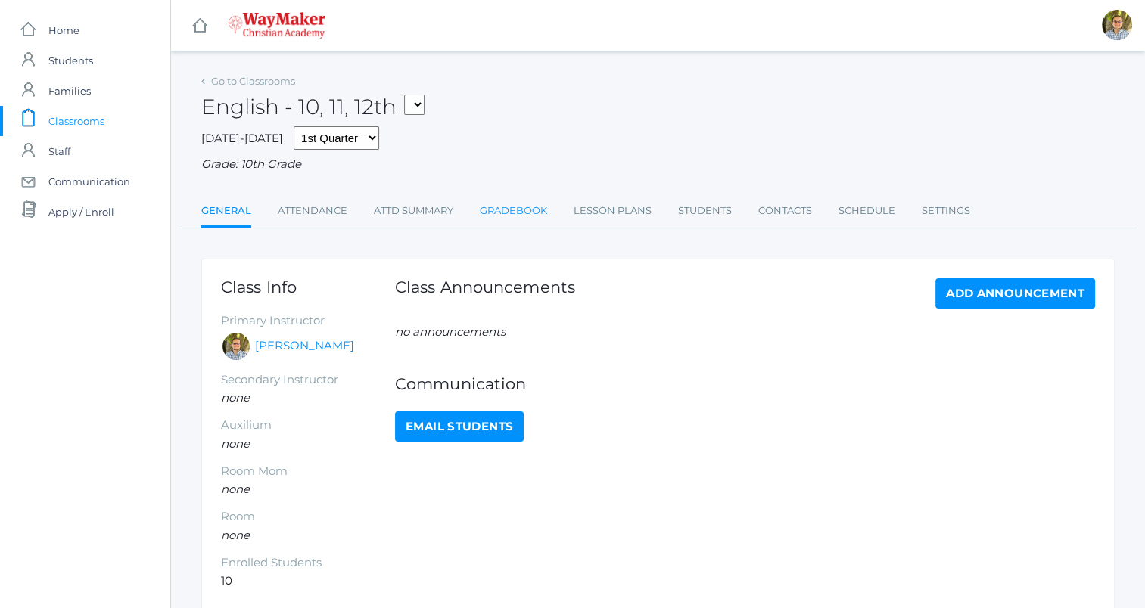
click at [515, 212] on link "Gradebook" at bounding box center [513, 211] width 67 height 30
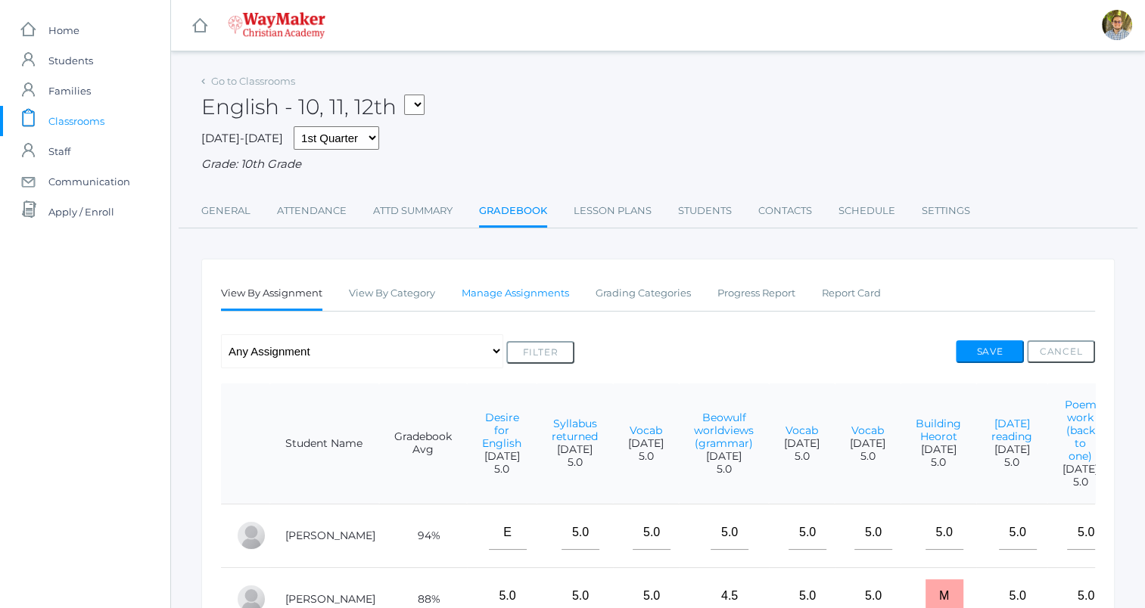
click at [515, 289] on link "Manage Assignments" at bounding box center [515, 293] width 107 height 30
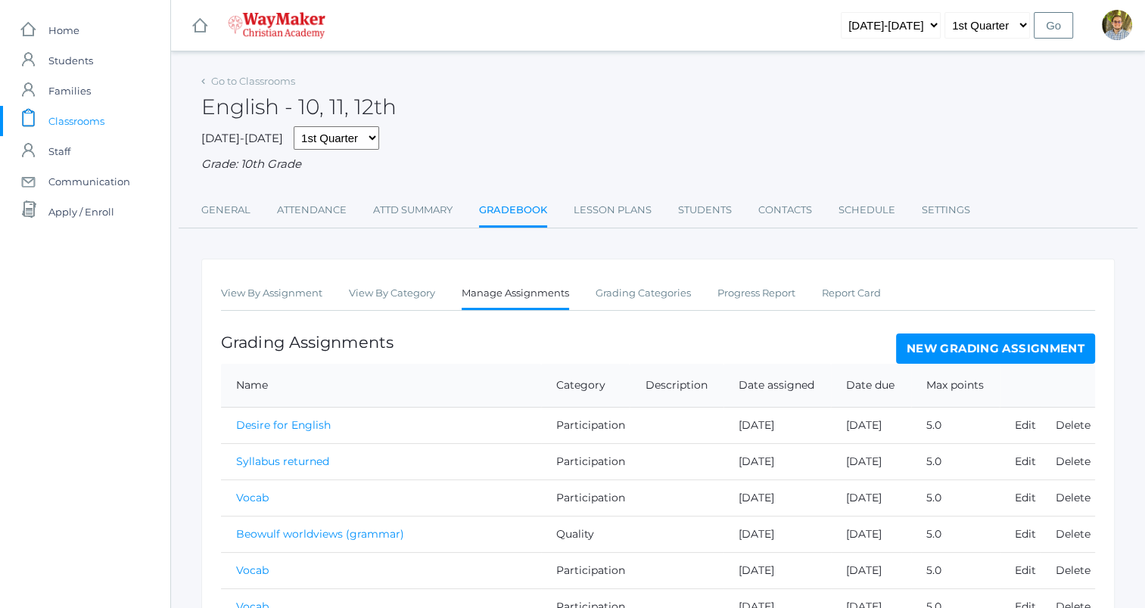
click at [997, 345] on link "New Grading Assignment" at bounding box center [995, 349] width 199 height 30
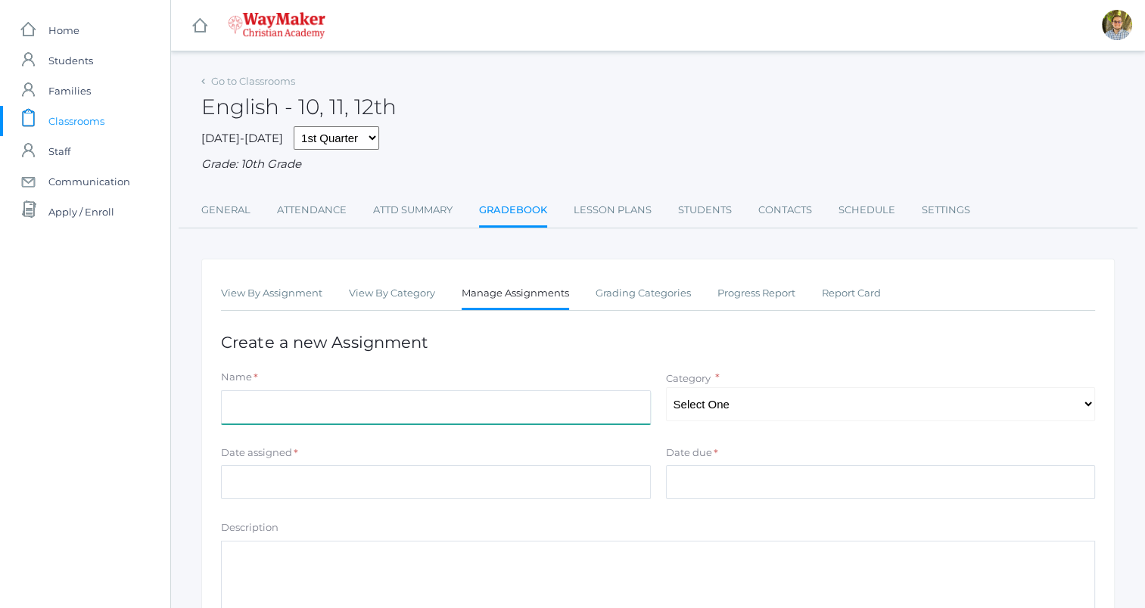
click at [409, 400] on input "Name" at bounding box center [436, 407] width 430 height 34
click at [583, 126] on div "[DATE]-[DATE] 1st Quarter 2nd Quarter 3rd Quarter 4th Quarter Grade: 10th Grade" at bounding box center [657, 149] width 913 height 47
click at [633, 210] on link "Lesson Plans" at bounding box center [613, 210] width 78 height 30
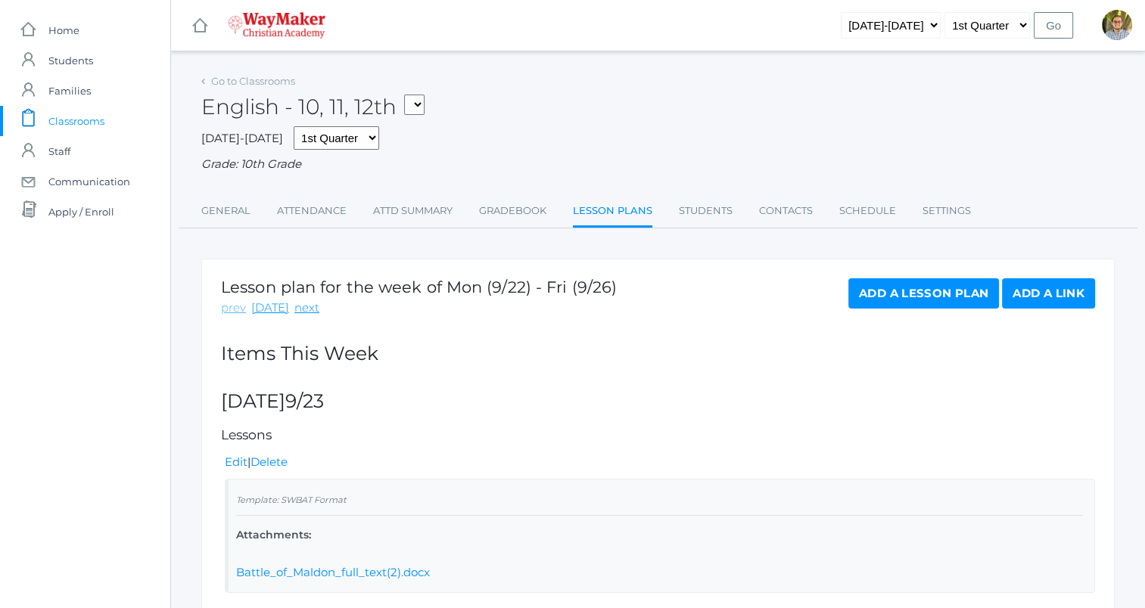
click at [232, 303] on link "prev" at bounding box center [233, 308] width 25 height 17
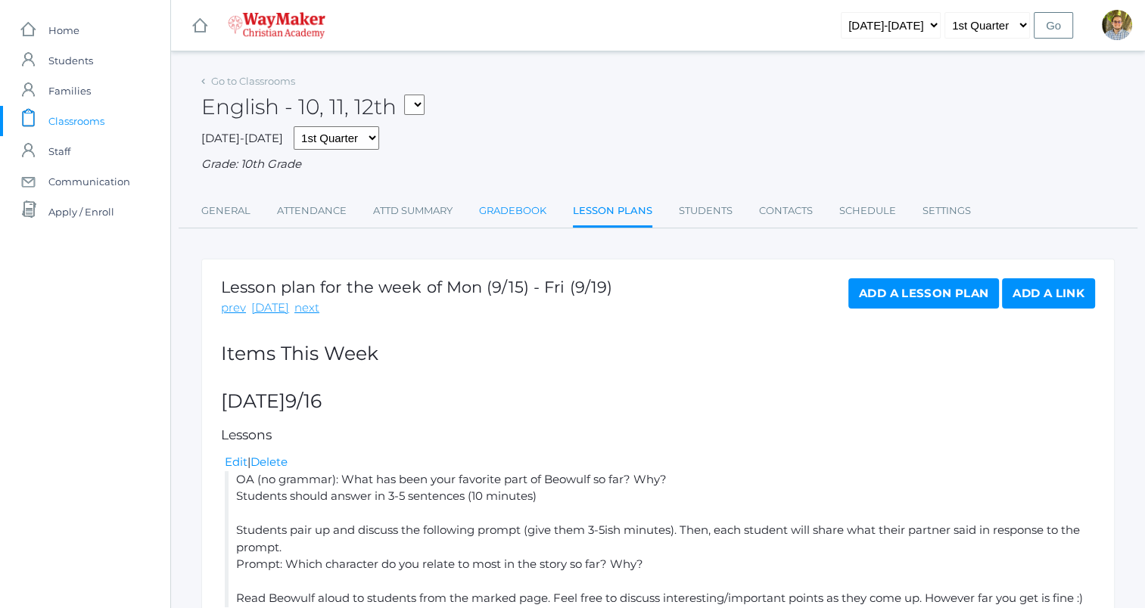
click at [490, 213] on link "Gradebook" at bounding box center [512, 211] width 67 height 30
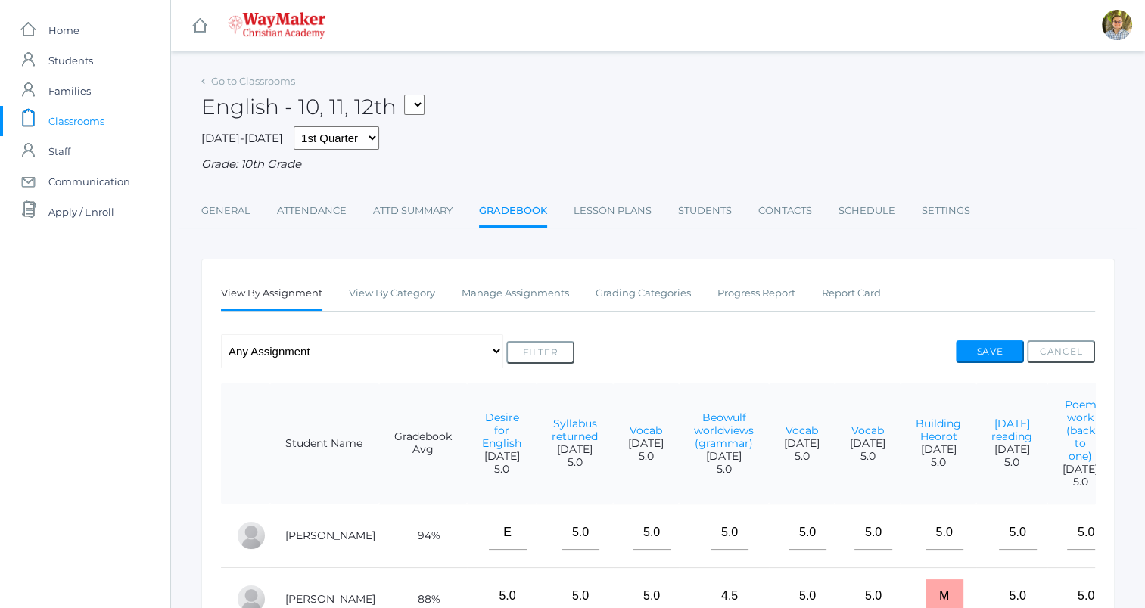
scroll to position [76, 0]
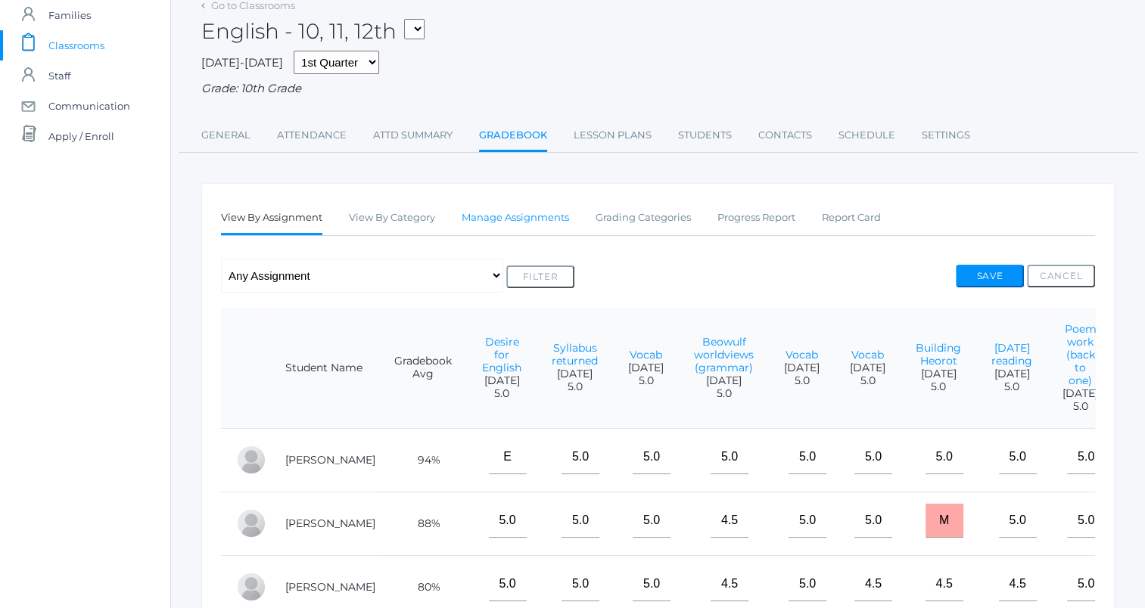
click at [546, 216] on link "Manage Assignments" at bounding box center [515, 218] width 107 height 30
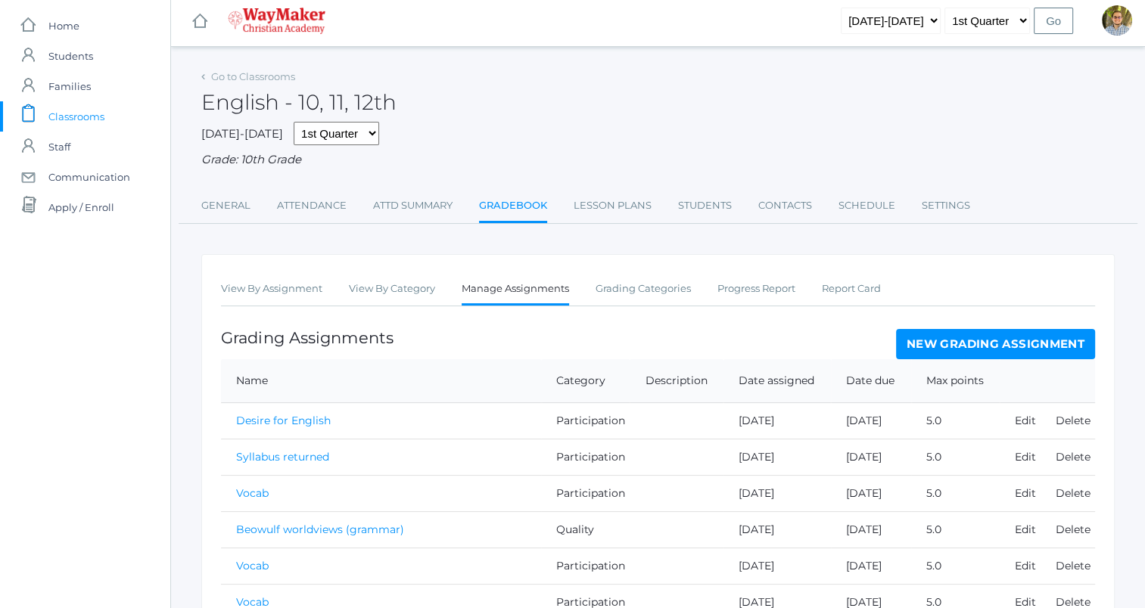
scroll to position [76, 0]
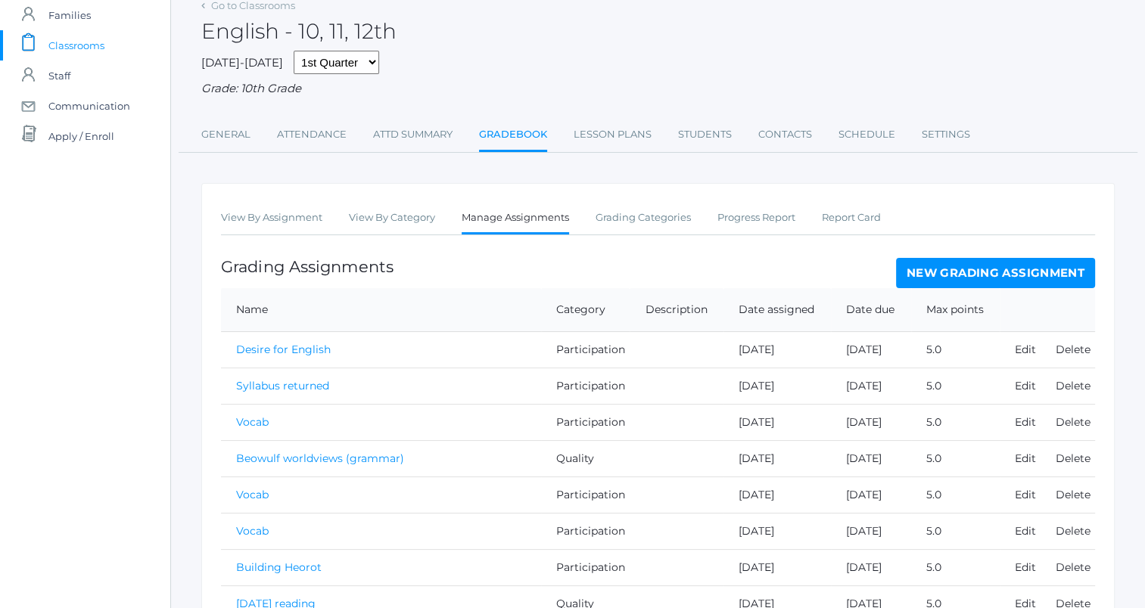
click at [916, 272] on link "New Grading Assignment" at bounding box center [995, 273] width 199 height 30
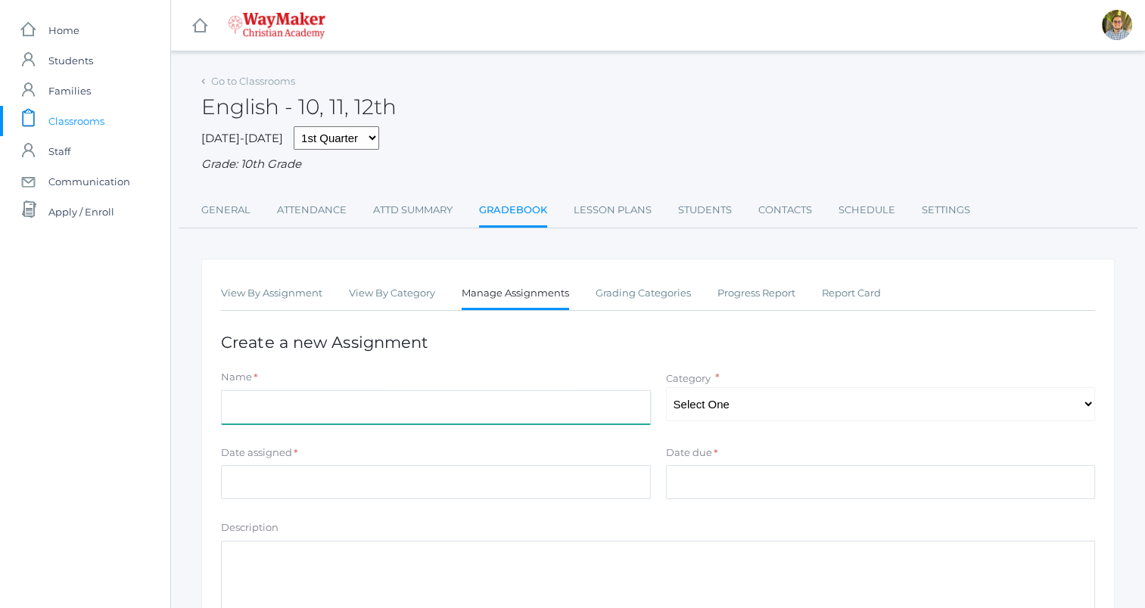
click at [518, 421] on input "Name" at bounding box center [436, 407] width 430 height 34
type input "Favorite part of Redwall"
type input "[DATE]"
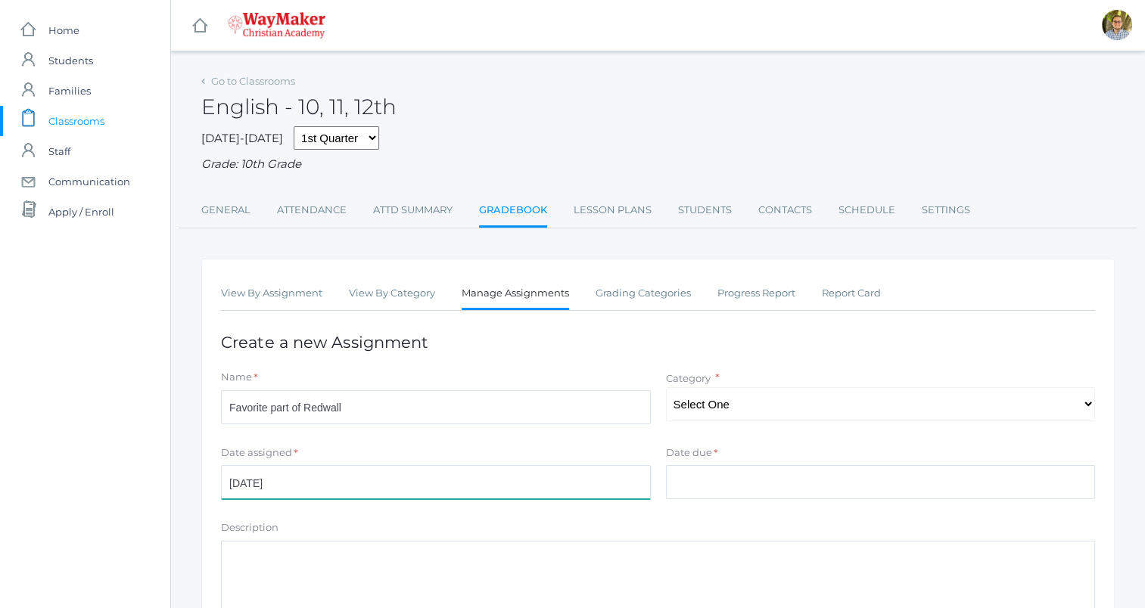
type input "[DATE]"
type input "5.0"
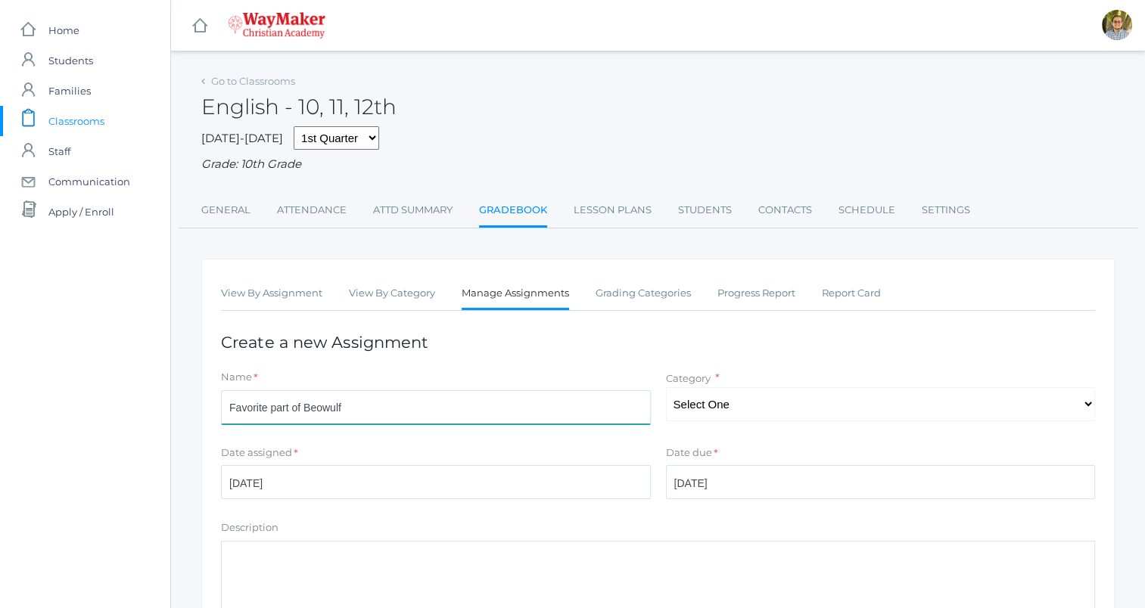
type input "Favorite part of Beowulf"
click at [823, 409] on select "Select One Participation Quality Accuracy" at bounding box center [881, 404] width 430 height 34
select select "1113"
click at [666, 387] on select "Select One Participation Quality Accuracy" at bounding box center [881, 404] width 430 height 34
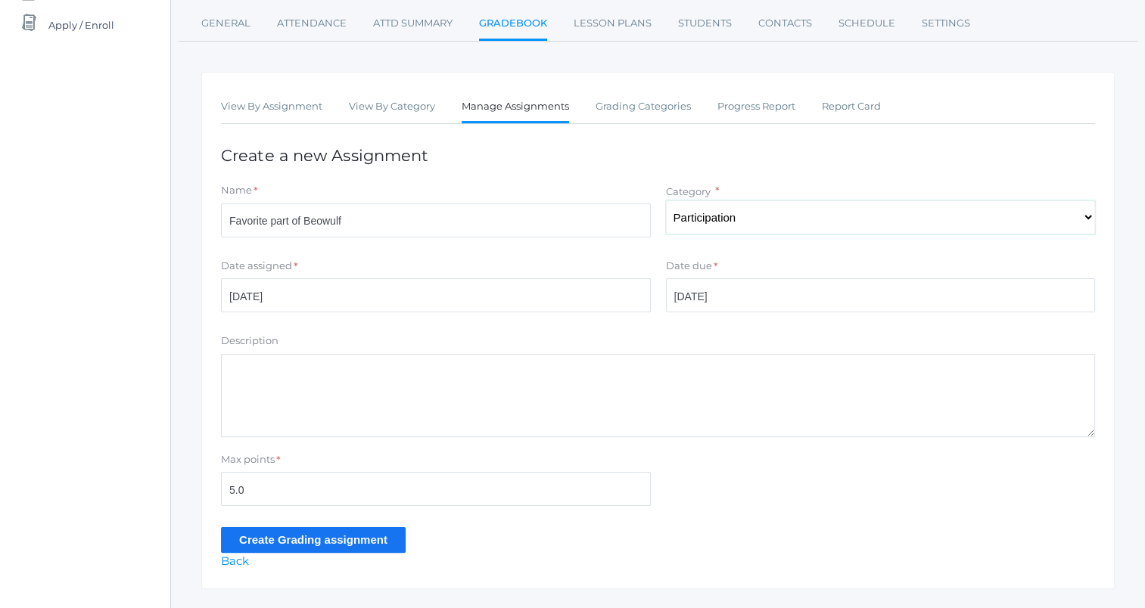
scroll to position [222, 0]
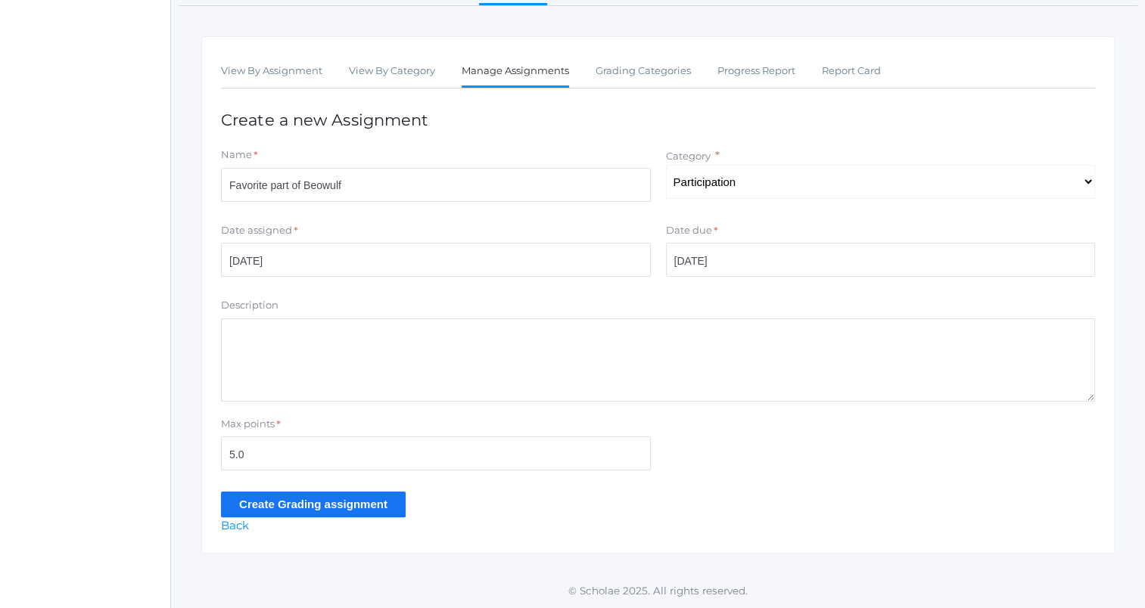
click at [372, 509] on input "Create Grading assignment" at bounding box center [313, 504] width 185 height 25
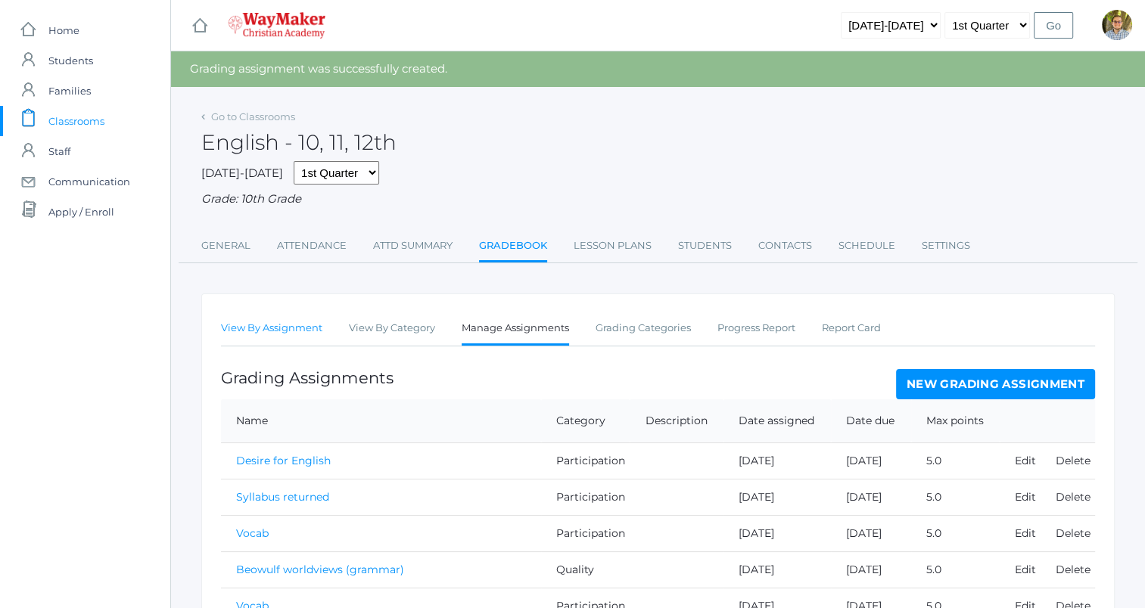
click at [275, 323] on link "View By Assignment" at bounding box center [271, 328] width 101 height 30
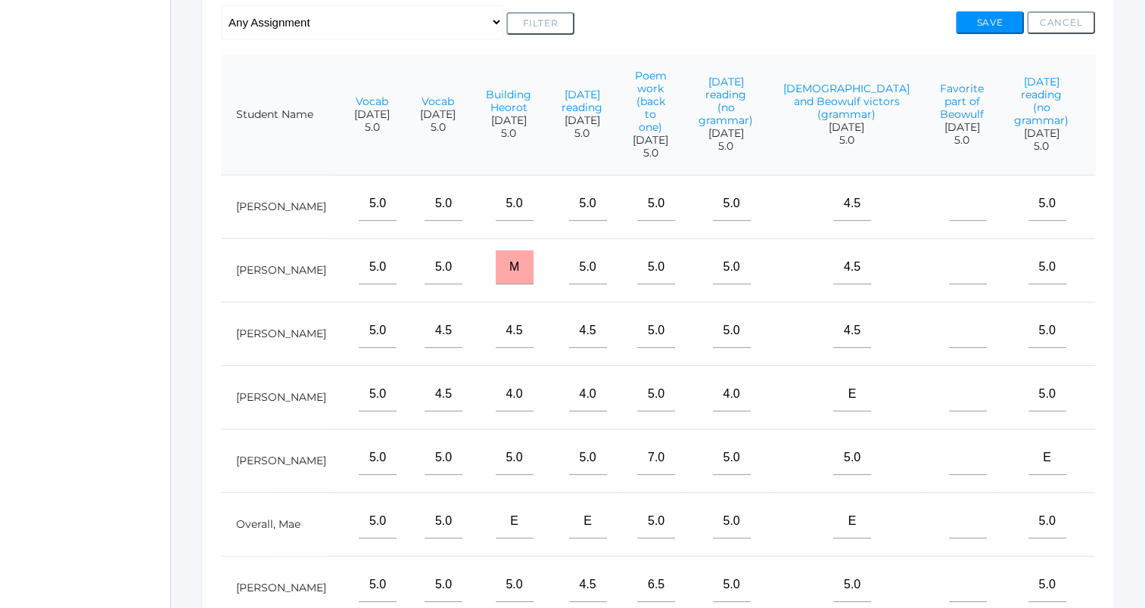
scroll to position [303, 0]
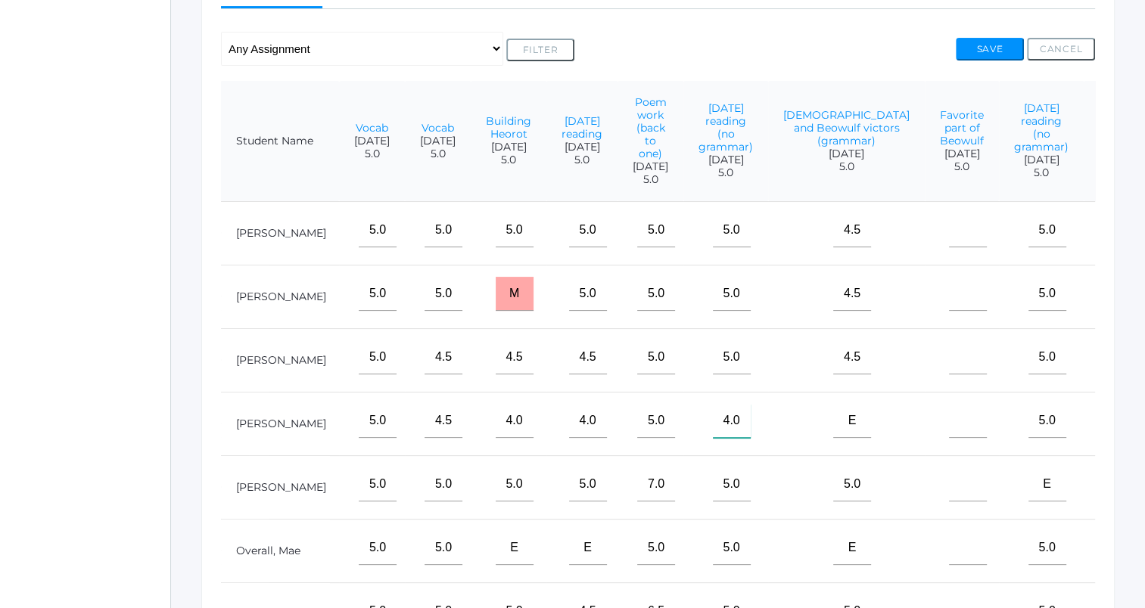
click at [742, 437] on input"] "4.0" at bounding box center [732, 421] width 38 height 34
click at [727, 136] on link "[DATE] reading (no grammar)" at bounding box center [725, 127] width 54 height 52
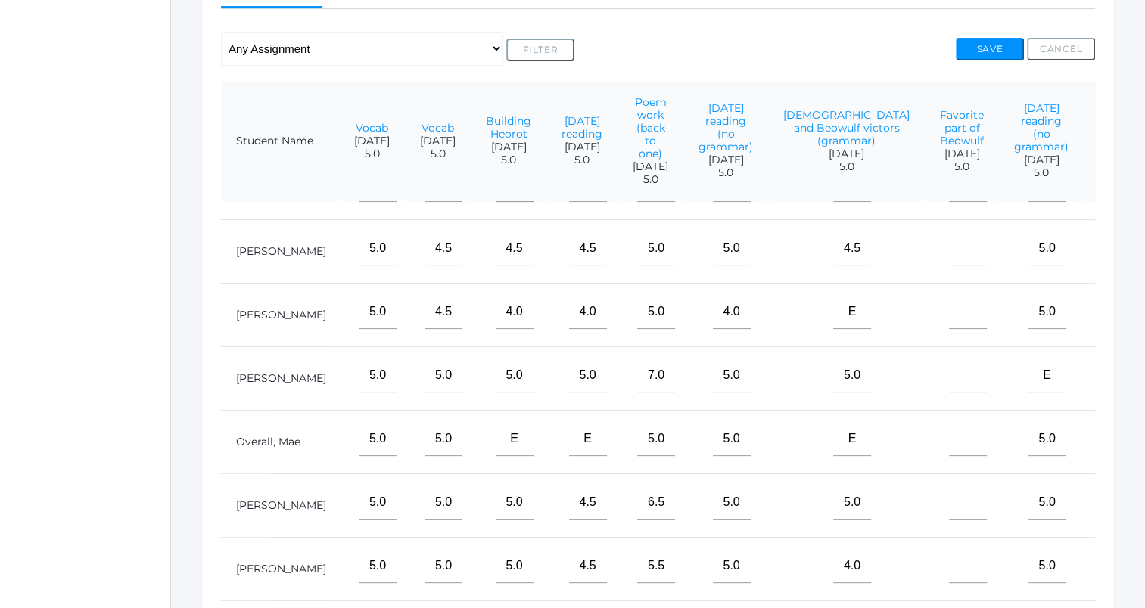
scroll to position [0, 430]
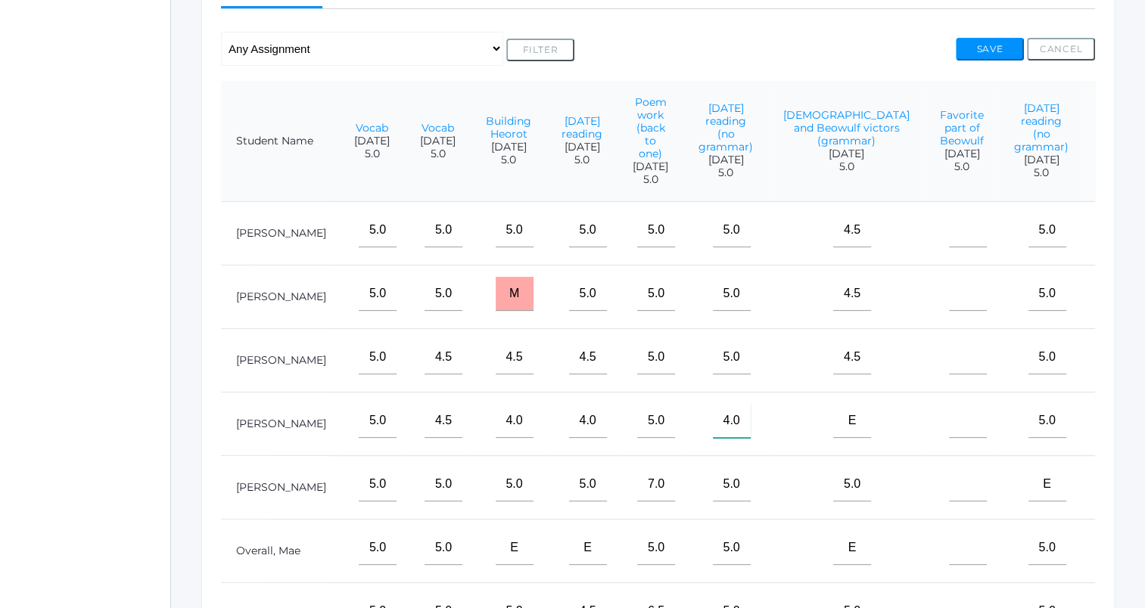
click at [743, 433] on input"] "4.0" at bounding box center [732, 421] width 38 height 34
type input"] "4"
type input"] "5"
click at [969, 43] on button "Save" at bounding box center [990, 49] width 68 height 23
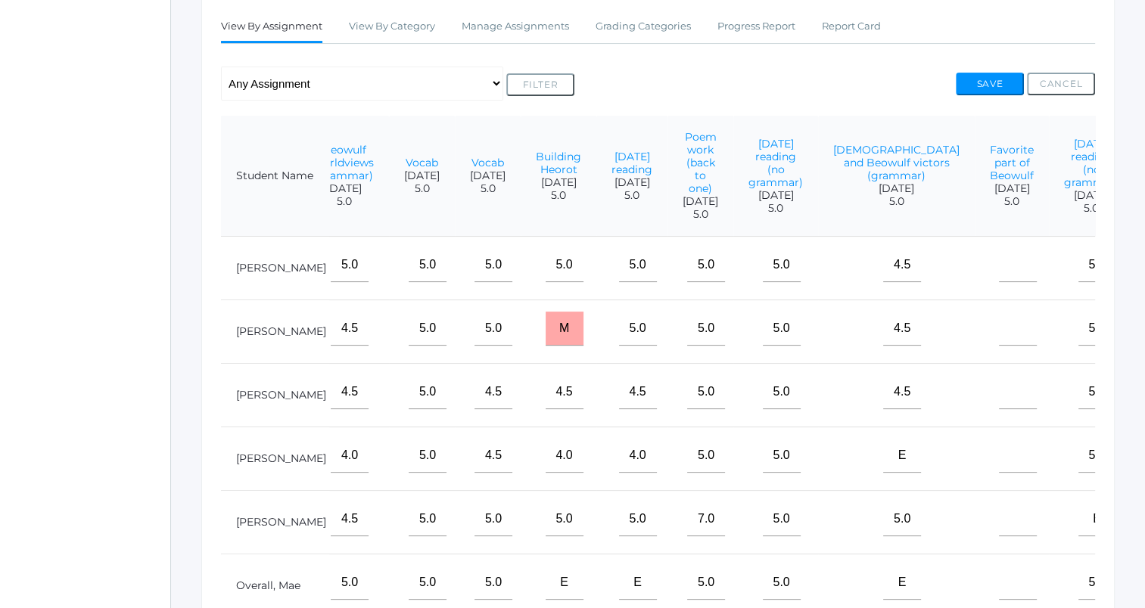
scroll to position [0, 430]
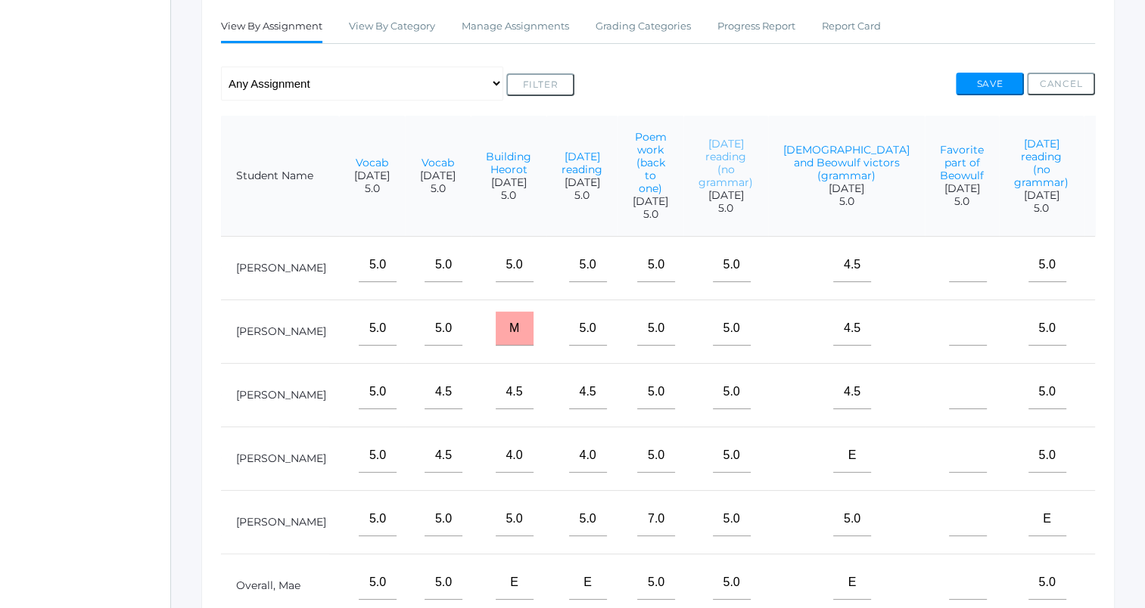
click at [726, 176] on link "[DATE] reading (no grammar)" at bounding box center [725, 163] width 54 height 52
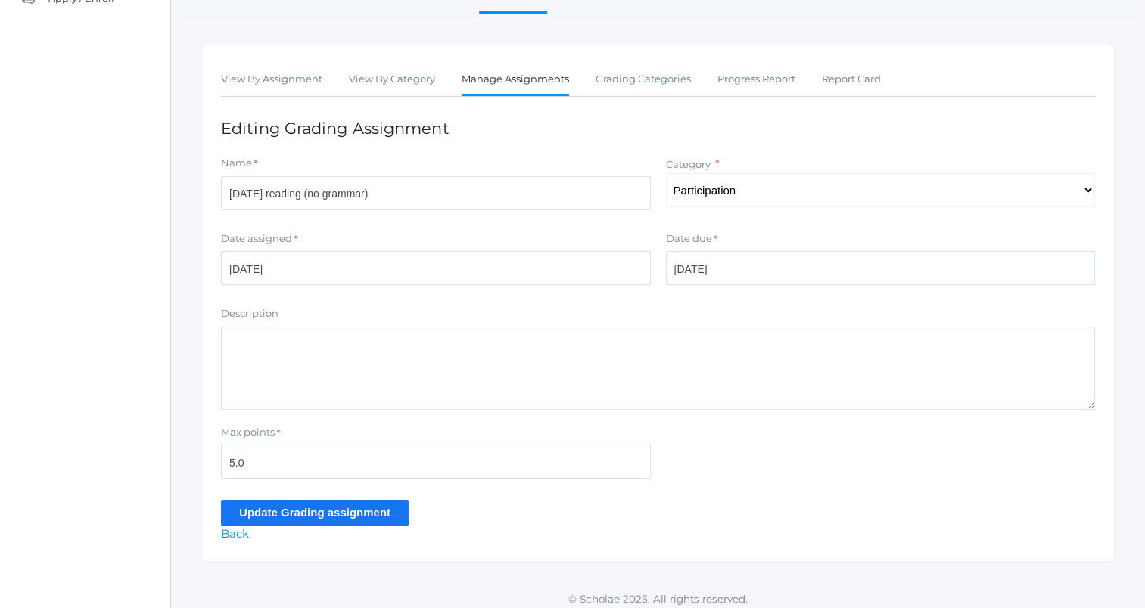
scroll to position [222, 0]
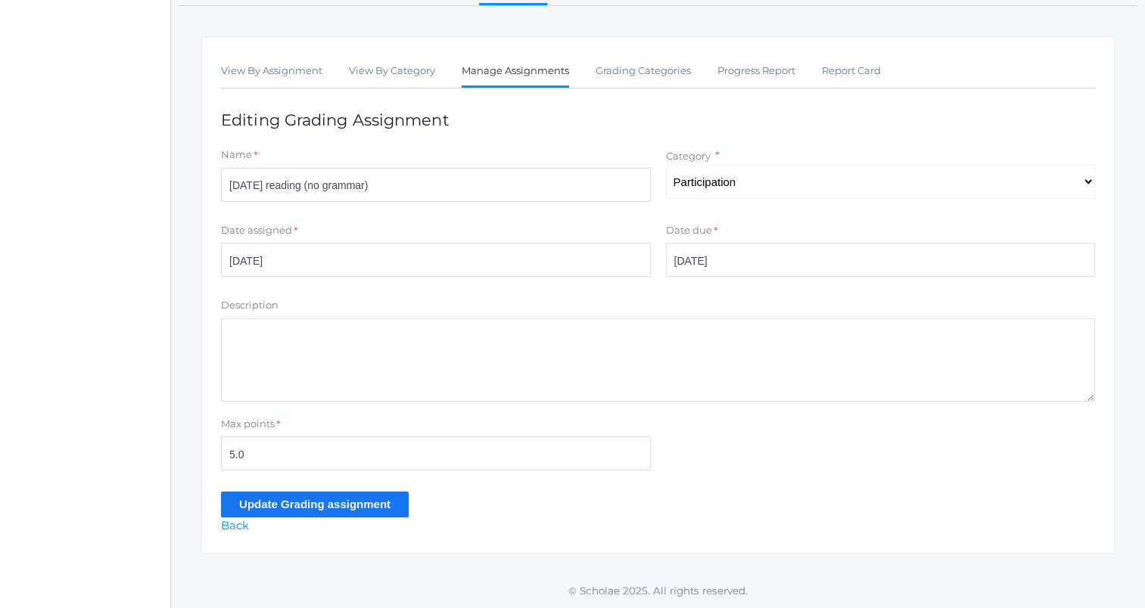
click at [503, 354] on textarea "Description" at bounding box center [658, 360] width 874 height 83
type textarea "W"
type textarea "Extra credit point: Wylie (made up for being out to pack for hunting trip)"
click at [346, 512] on input "Update Grading assignment" at bounding box center [315, 504] width 188 height 25
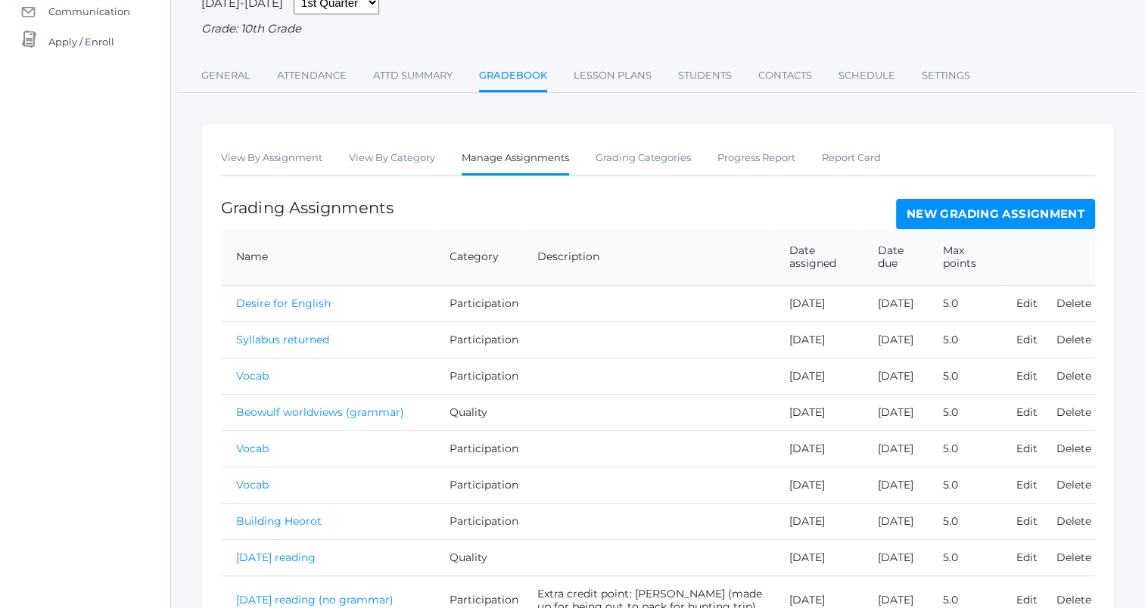
scroll to position [227, 0]
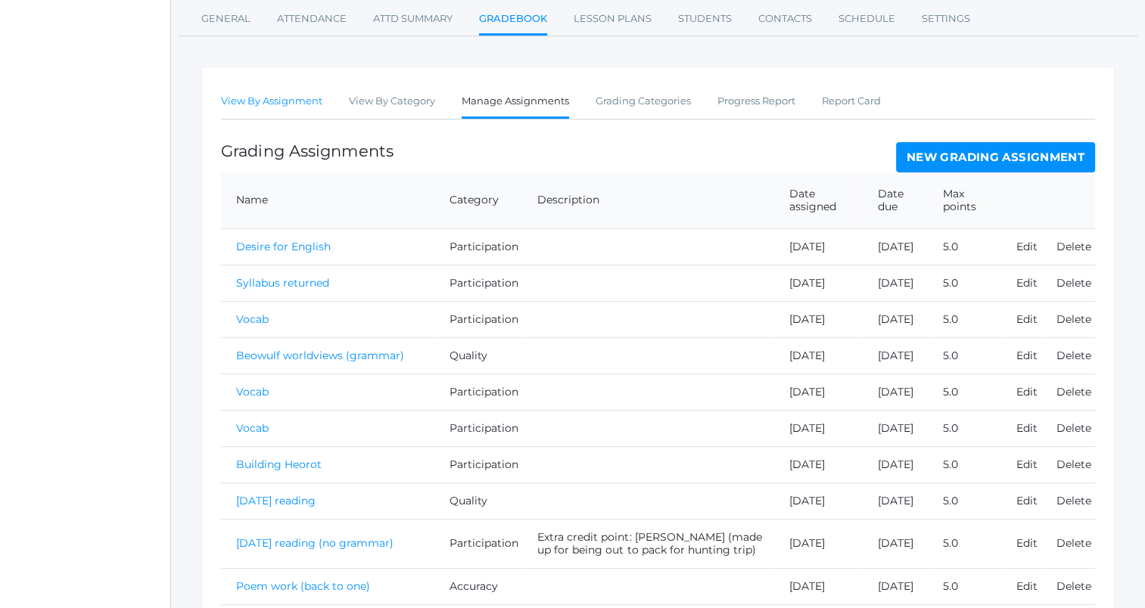
click at [285, 105] on link "View By Assignment" at bounding box center [271, 101] width 101 height 30
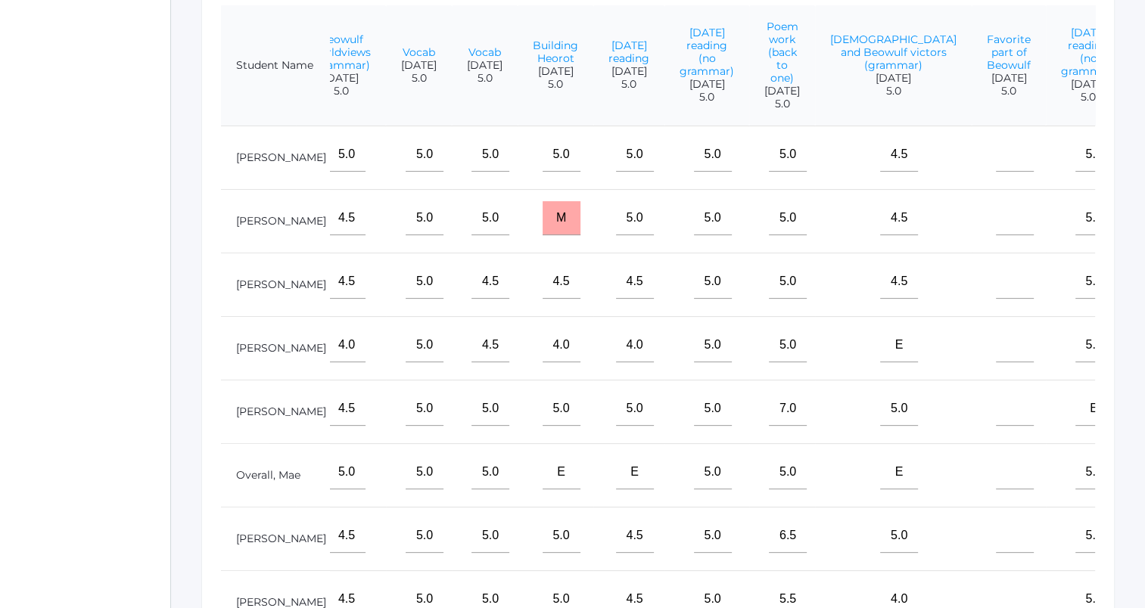
scroll to position [0, 430]
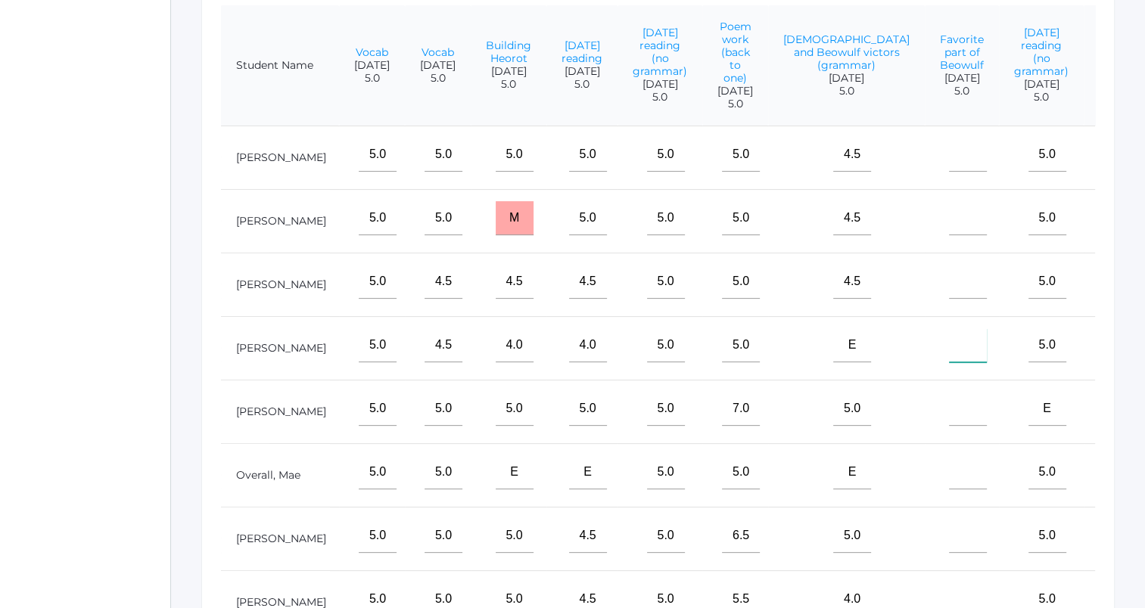
click at [949, 360] on input"] "text" at bounding box center [968, 345] width 38 height 34
type input"] "5"
click at [949, 294] on input"] "text" at bounding box center [968, 282] width 38 height 34
type input"] "5"
click at [949, 230] on input"] "text" at bounding box center [968, 218] width 38 height 34
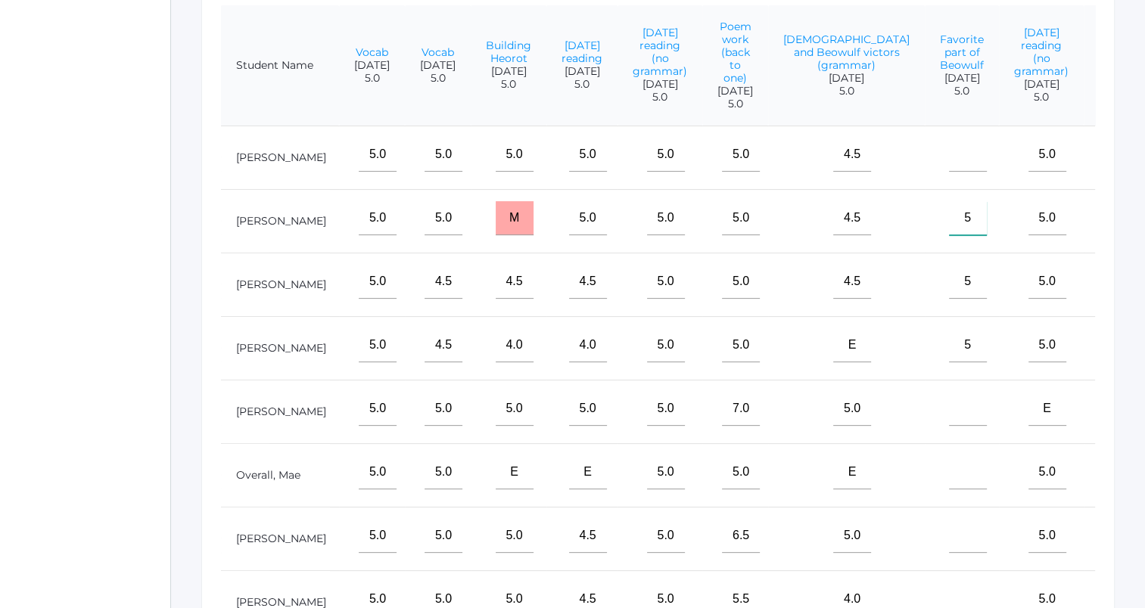
type input"] "5"
click at [949, 160] on input"] "text" at bounding box center [968, 155] width 38 height 34
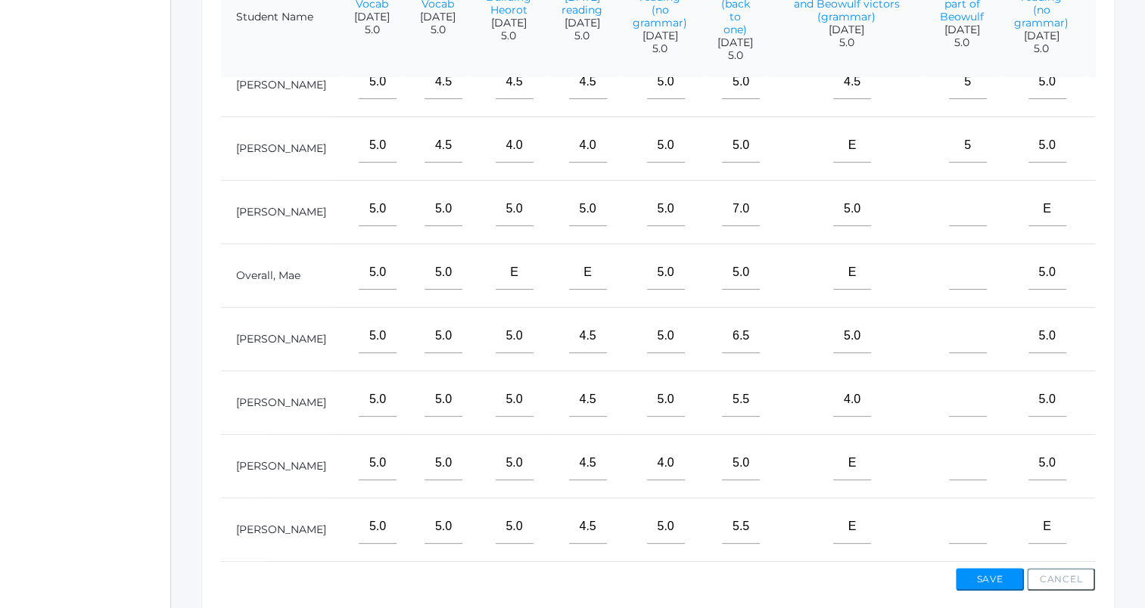
scroll to position [497, 0]
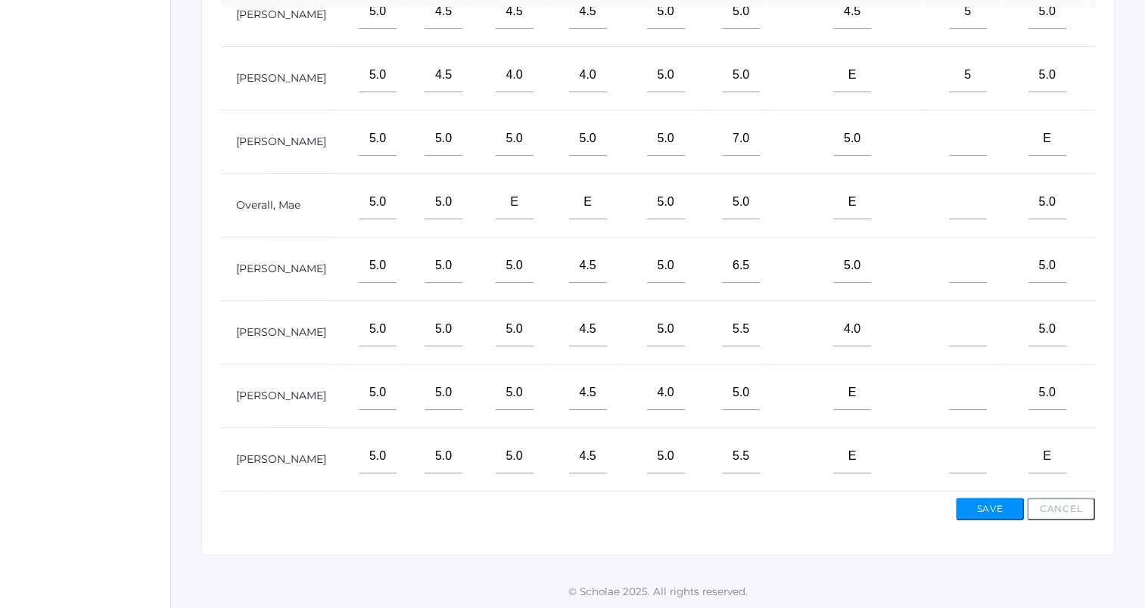
type input"] "5"
click at [949, 376] on input"] "text" at bounding box center [968, 393] width 38 height 34
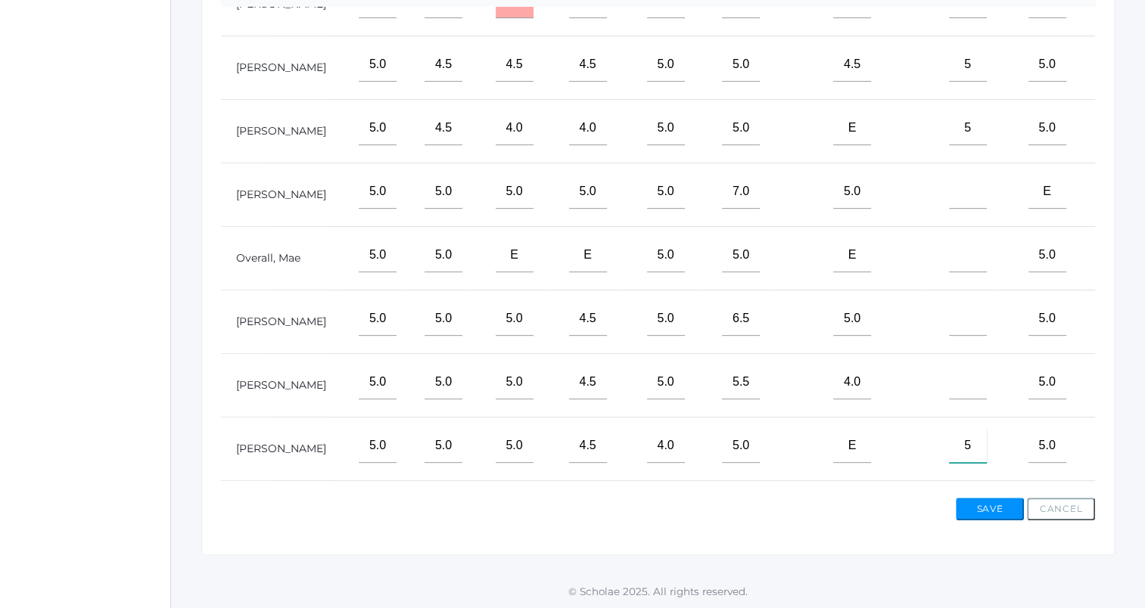
type input"] "5"
click at [949, 263] on input"] "text" at bounding box center [968, 255] width 38 height 34
type input"] "5"
click at [949, 390] on input"] "text" at bounding box center [968, 382] width 38 height 34
type input"] "5"
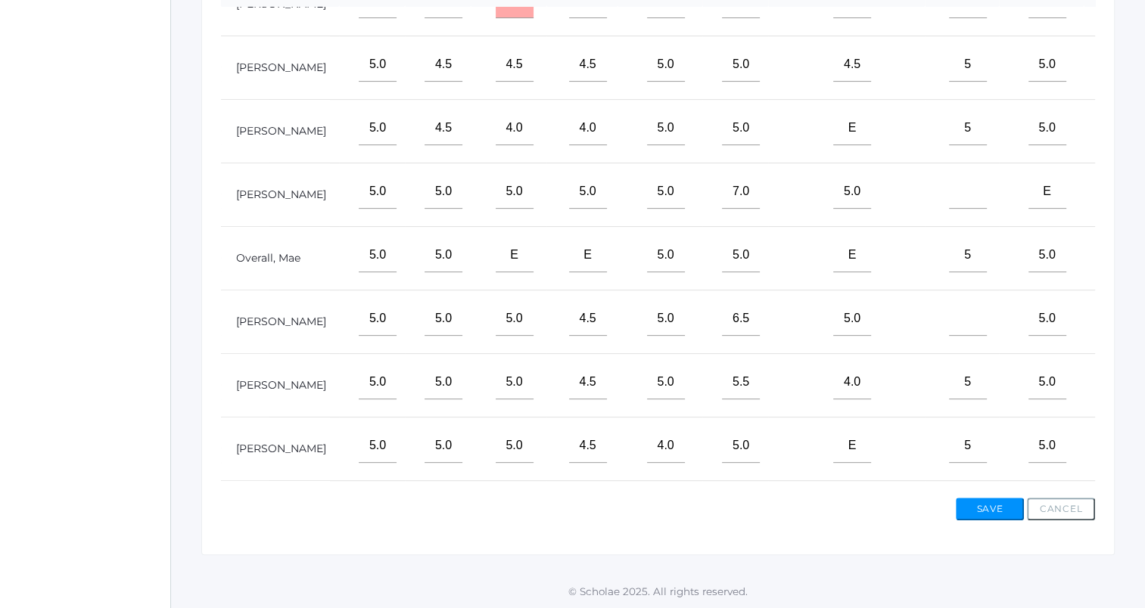
click at [865, 538] on div "View By Assignment View By Category Manage Assignments Grading Categories Progr…" at bounding box center [657, 159] width 913 height 794
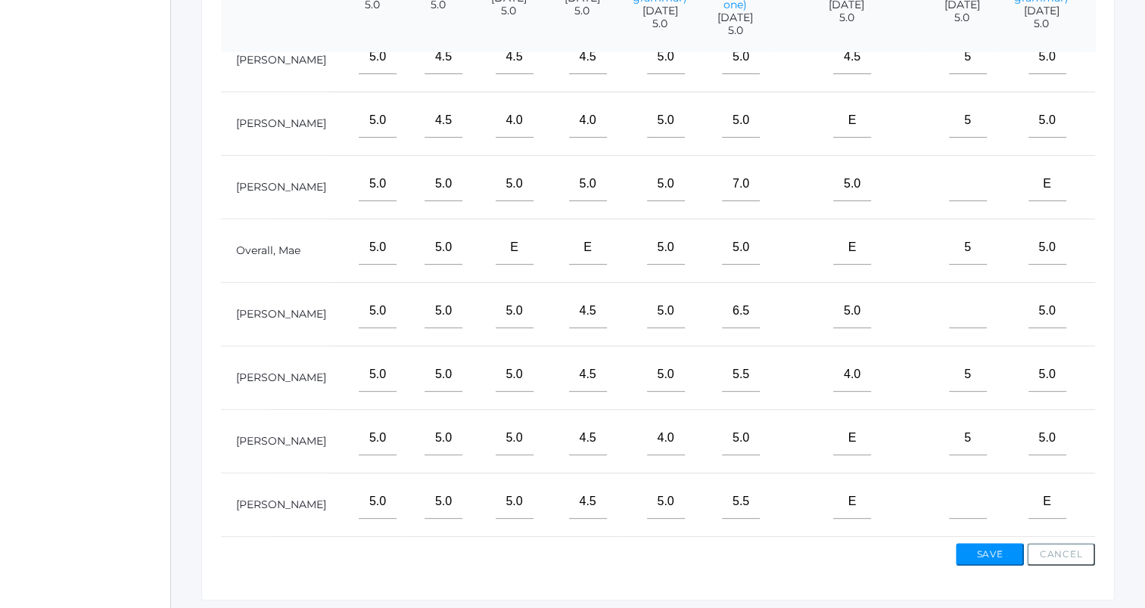
scroll to position [497, 0]
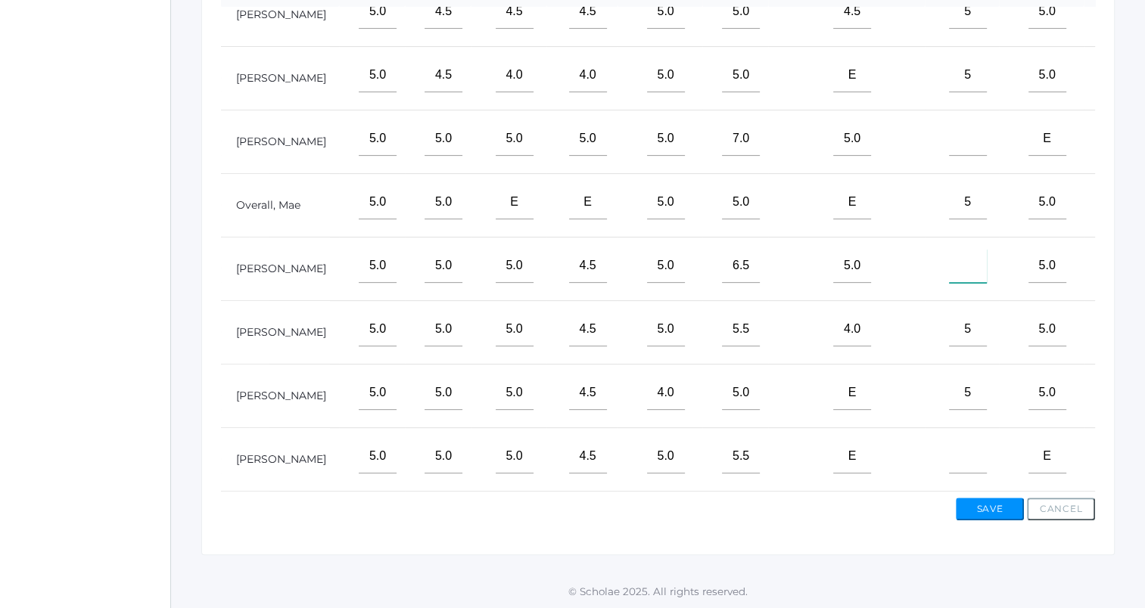
click at [949, 254] on input"] "text" at bounding box center [968, 266] width 38 height 34
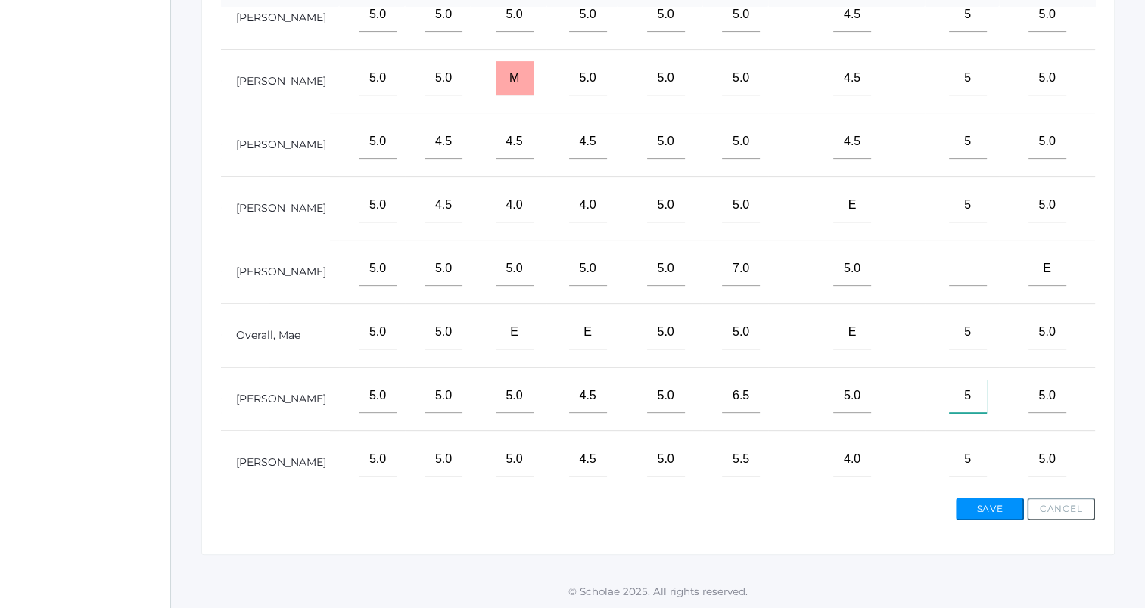
scroll to position [0, 430]
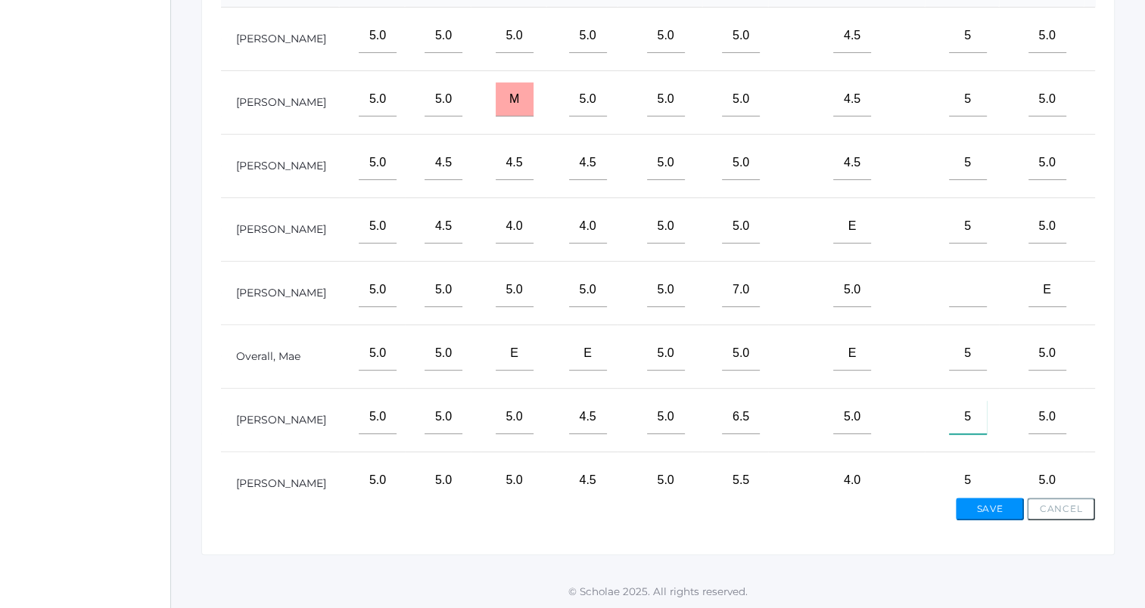
type input"] "5"
click at [1004, 508] on button "Save" at bounding box center [990, 509] width 68 height 23
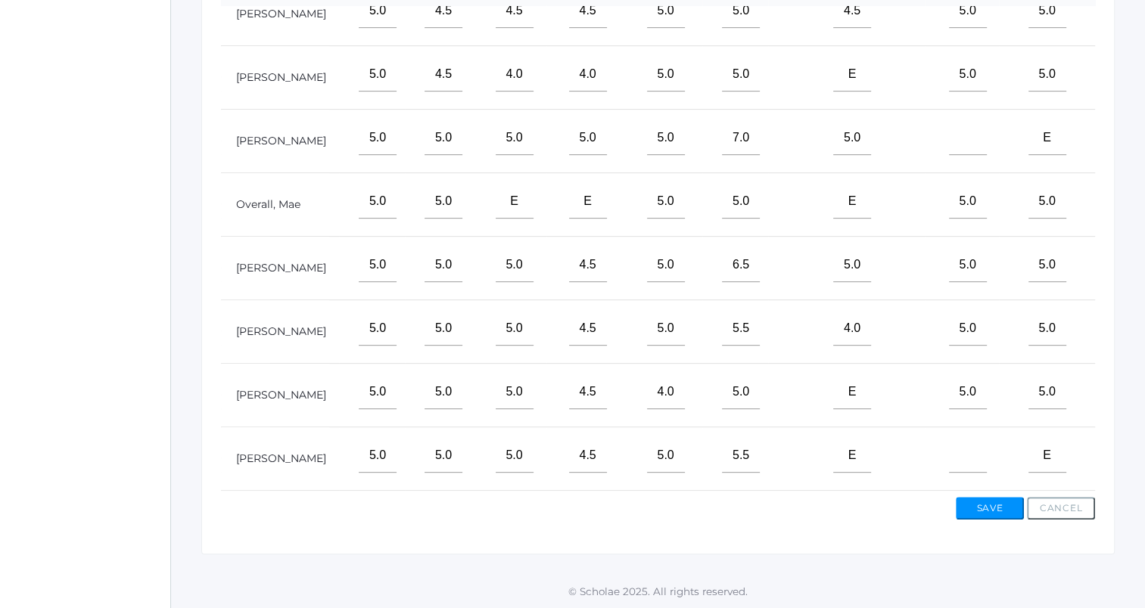
scroll to position [173, 430]
click at [949, 449] on input"] "text" at bounding box center [968, 456] width 38 height 34
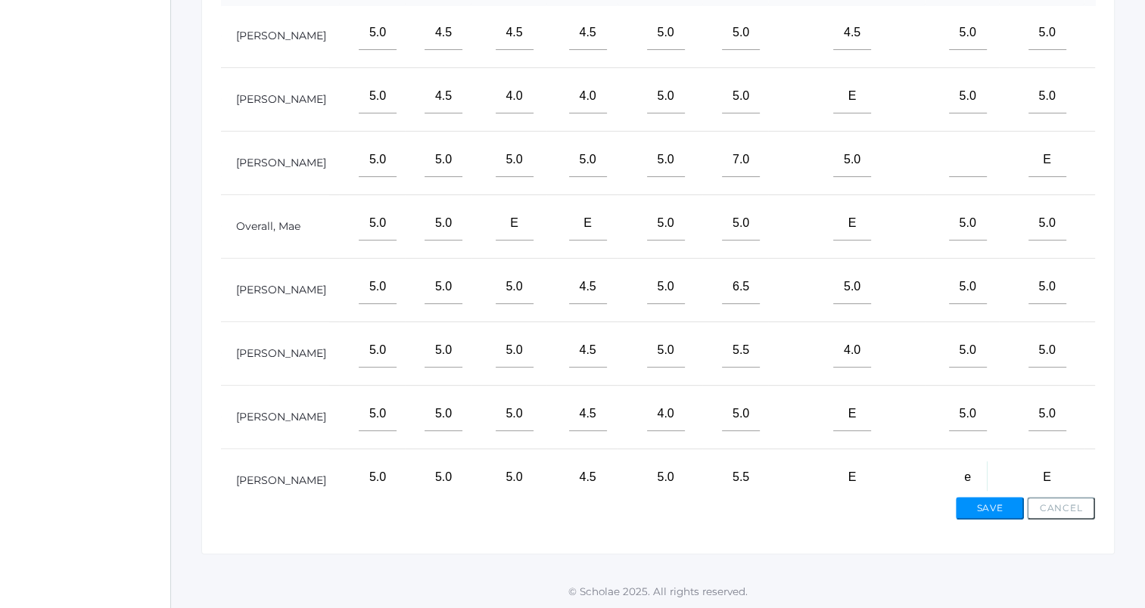
scroll to position [98, 430]
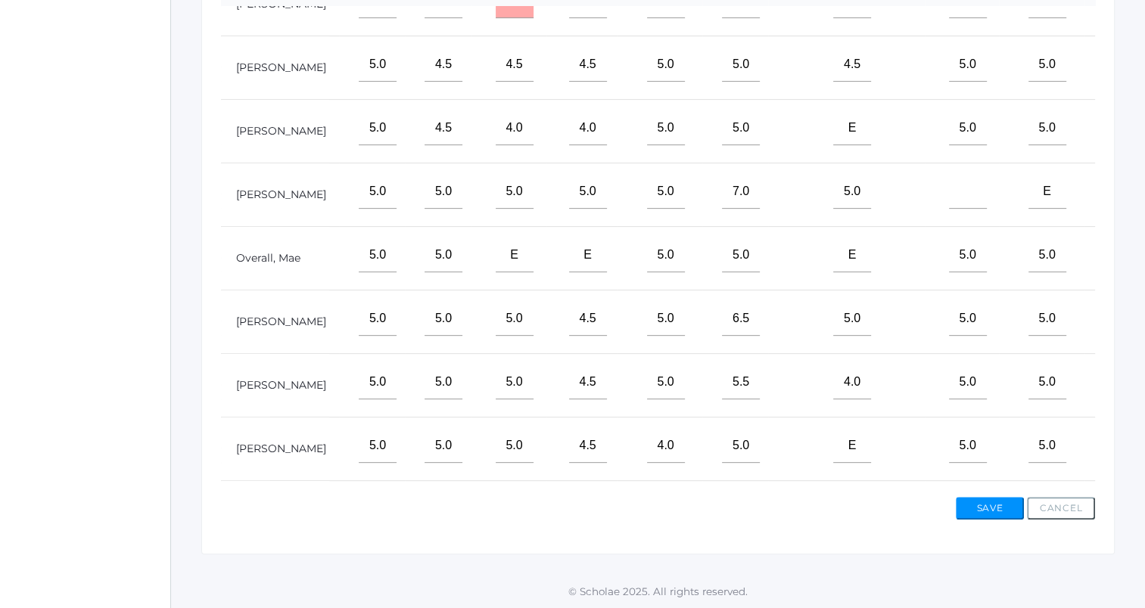
type input"] "e"
click at [949, 197] on input"] "text" at bounding box center [968, 192] width 38 height 34
type input"] "e"
click at [977, 512] on button "Save" at bounding box center [990, 508] width 68 height 23
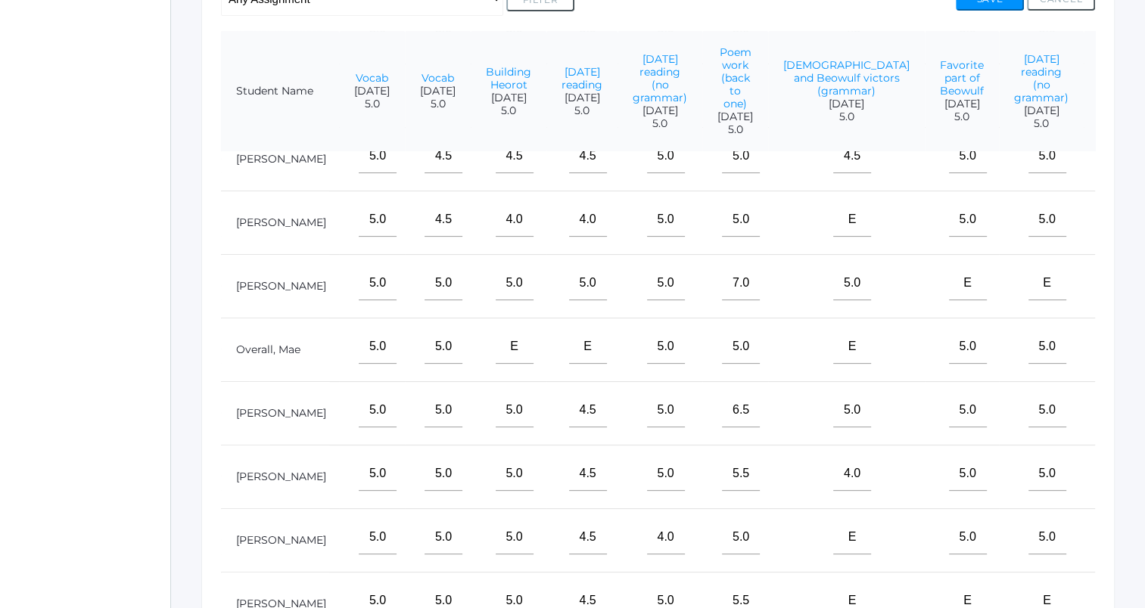
scroll to position [533, 0]
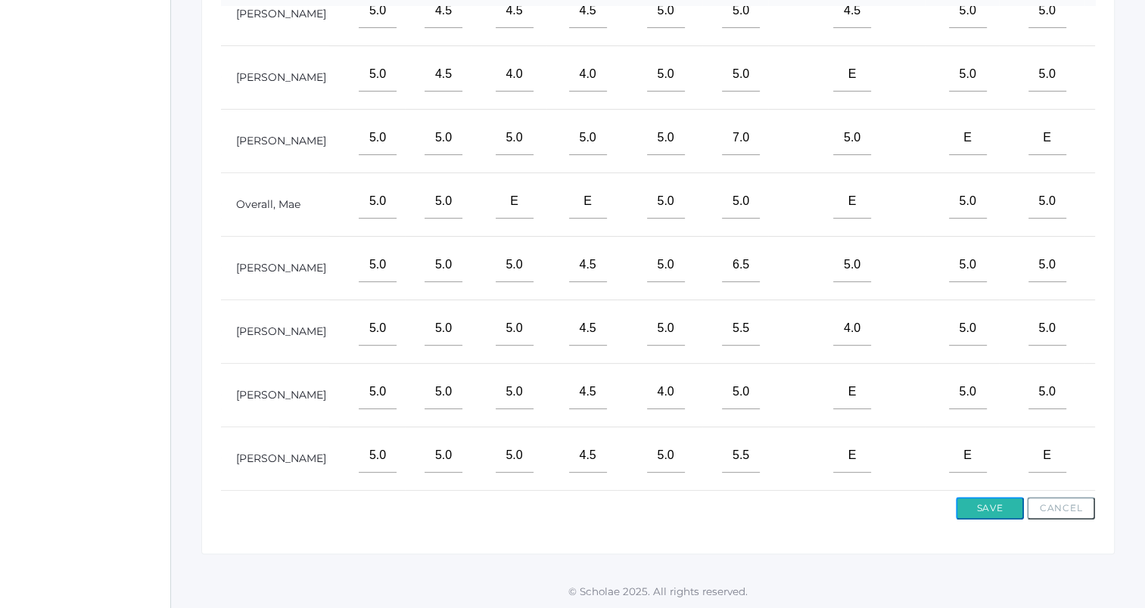
click at [993, 515] on button "Save" at bounding box center [990, 508] width 68 height 23
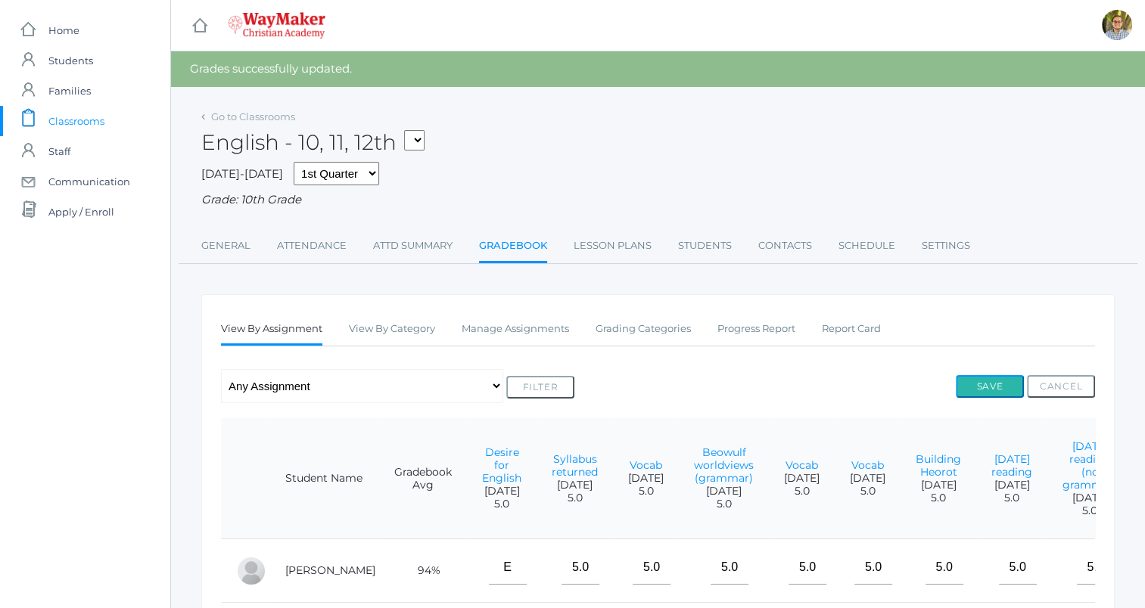
click at [990, 390] on button "Save" at bounding box center [990, 386] width 68 height 23
click at [73, 120] on span "Classrooms" at bounding box center [76, 121] width 56 height 30
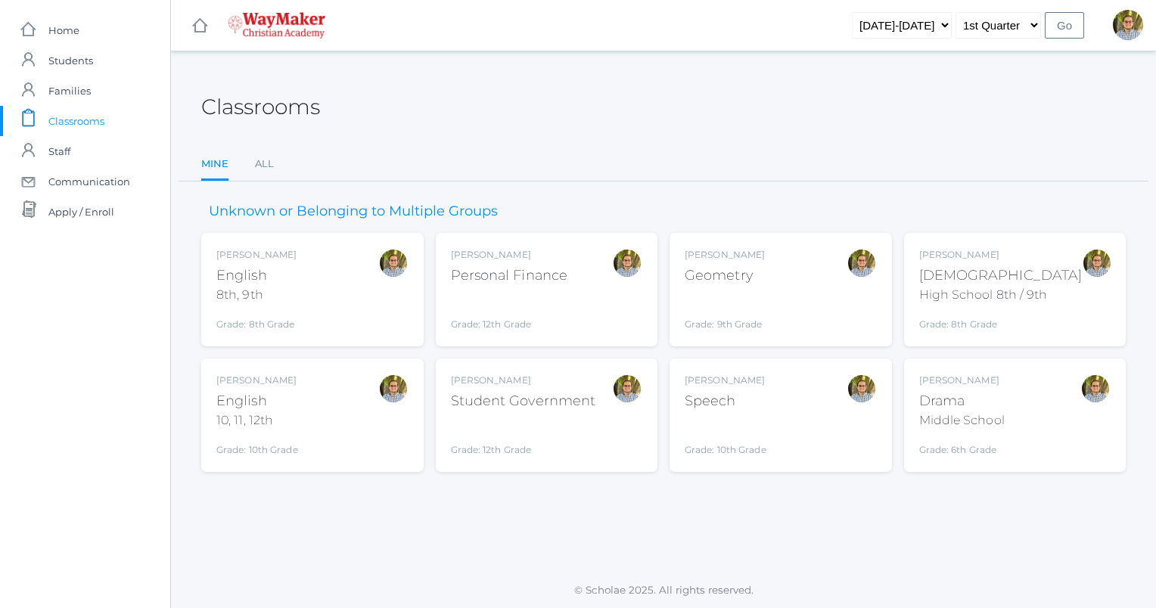
click at [745, 291] on div "[PERSON_NAME] Geometry Grade: 9th Grade GEOM" at bounding box center [725, 289] width 80 height 83
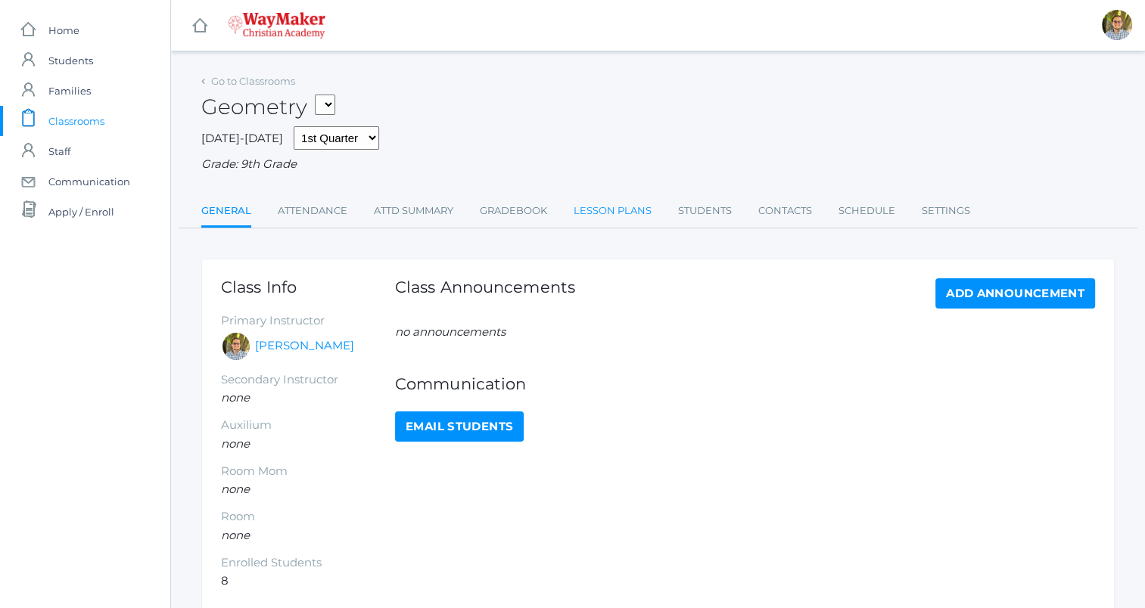
click at [581, 202] on link "Lesson Plans" at bounding box center [613, 211] width 78 height 30
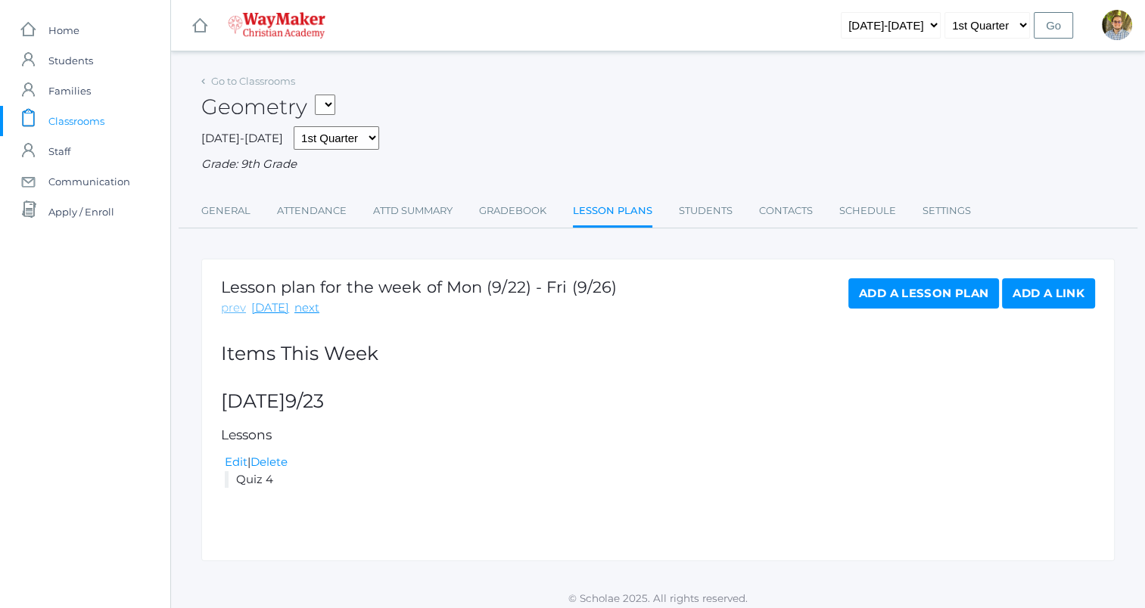
click at [234, 309] on link "prev" at bounding box center [233, 308] width 25 height 17
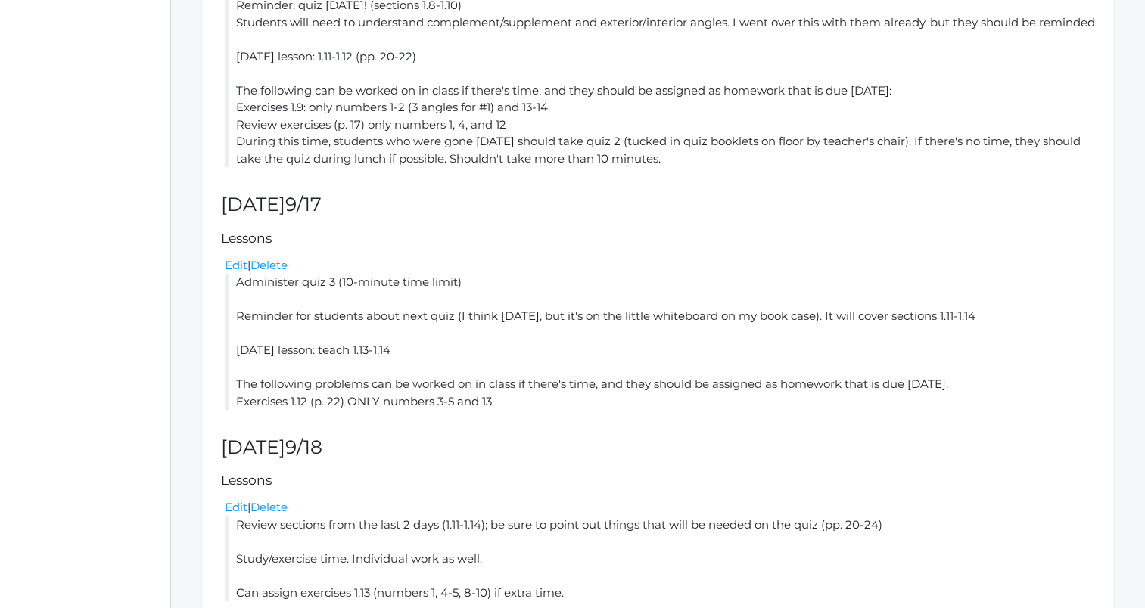
scroll to position [779, 0]
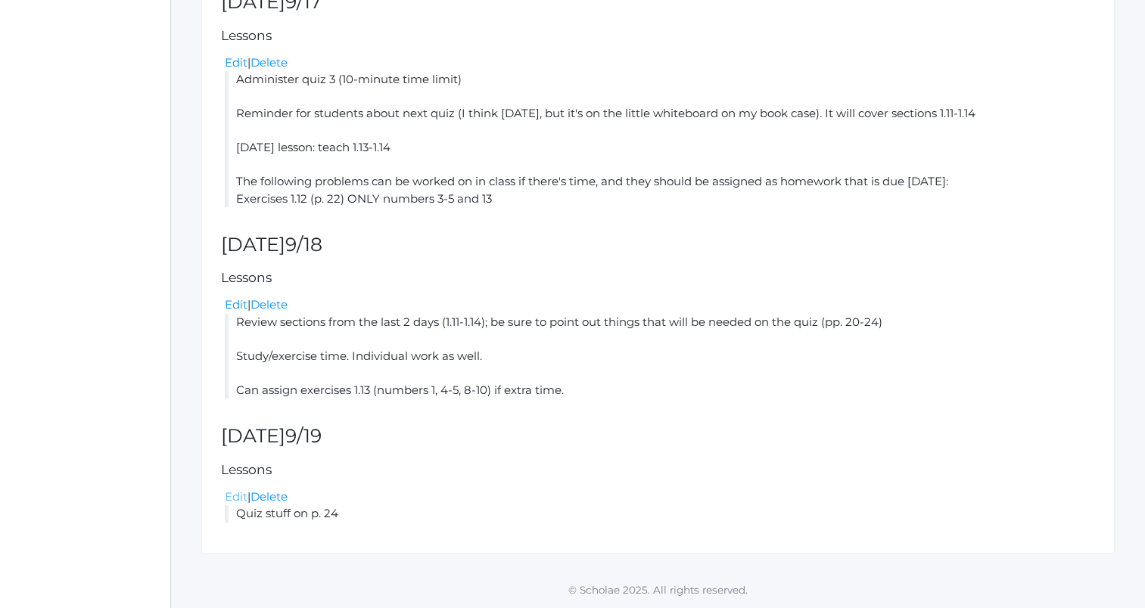
click at [229, 499] on link "Edit" at bounding box center [236, 497] width 23 height 14
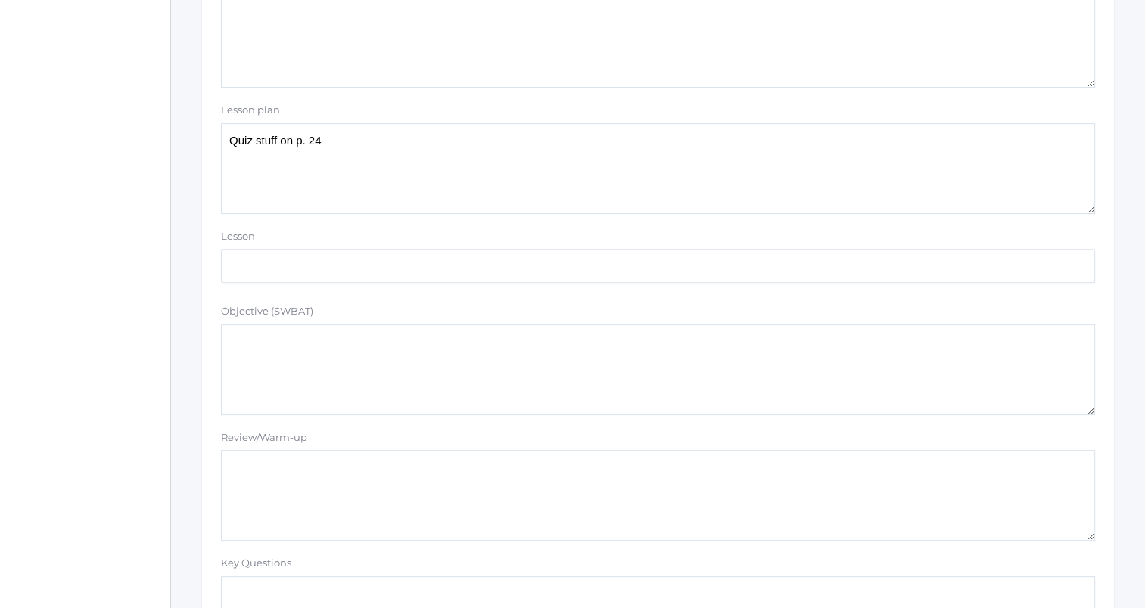
scroll to position [378, 0]
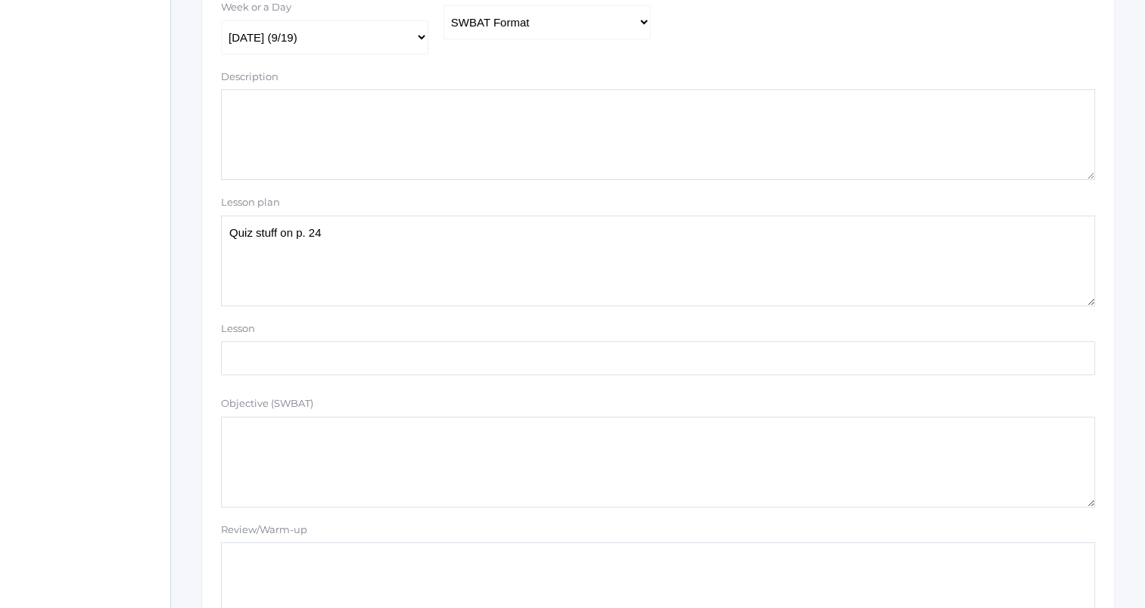
click at [455, 275] on textarea "Quiz stuff on p. 24" at bounding box center [658, 261] width 874 height 91
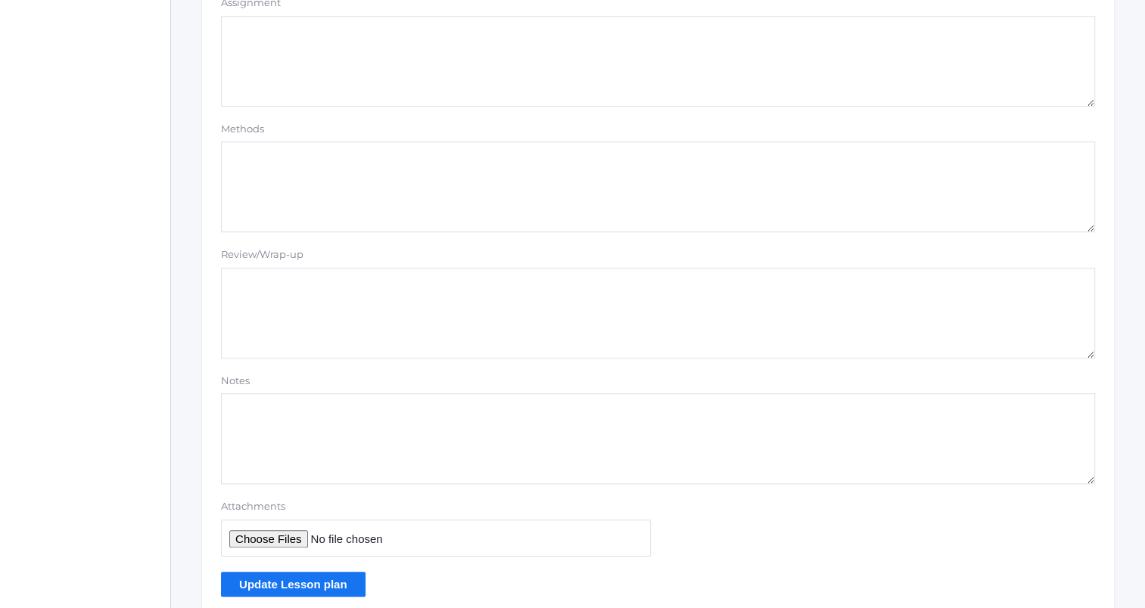
scroll to position [1280, 0]
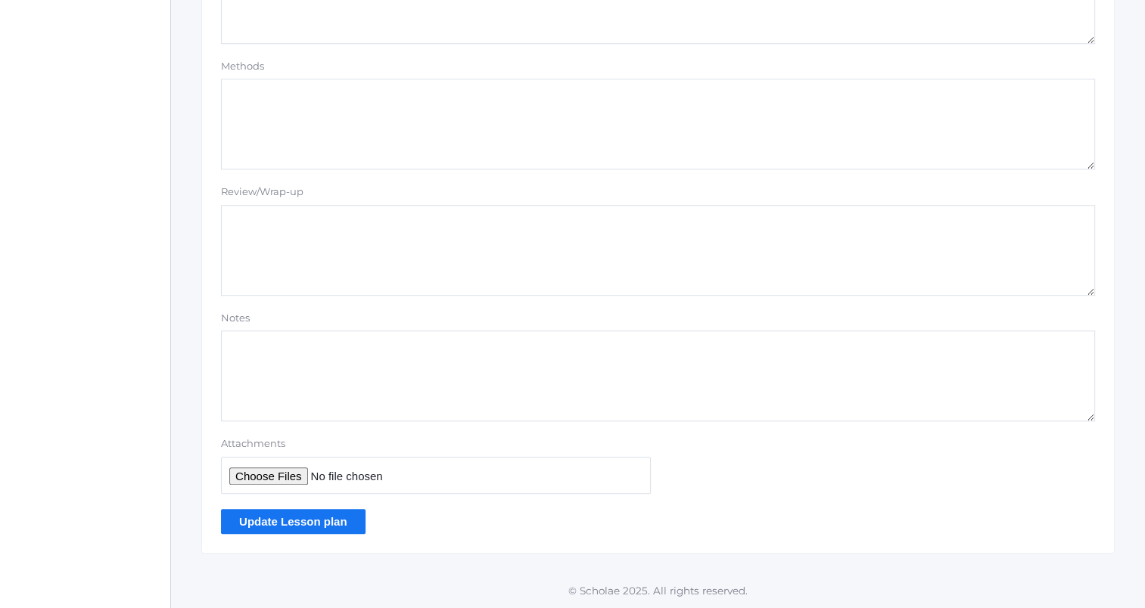
type textarea "Quiz stuff on p. 24 Homework: 1.14 #'s 1-6, 10-11"
click at [328, 517] on input "Update Lesson plan" at bounding box center [293, 521] width 145 height 25
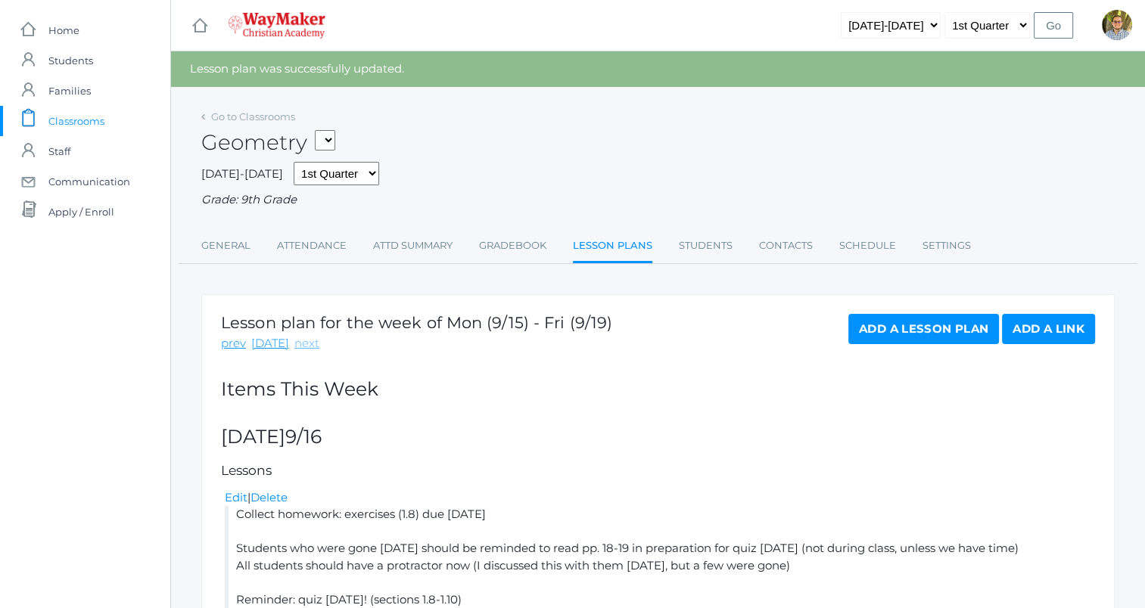
click at [302, 345] on link "next" at bounding box center [306, 343] width 25 height 17
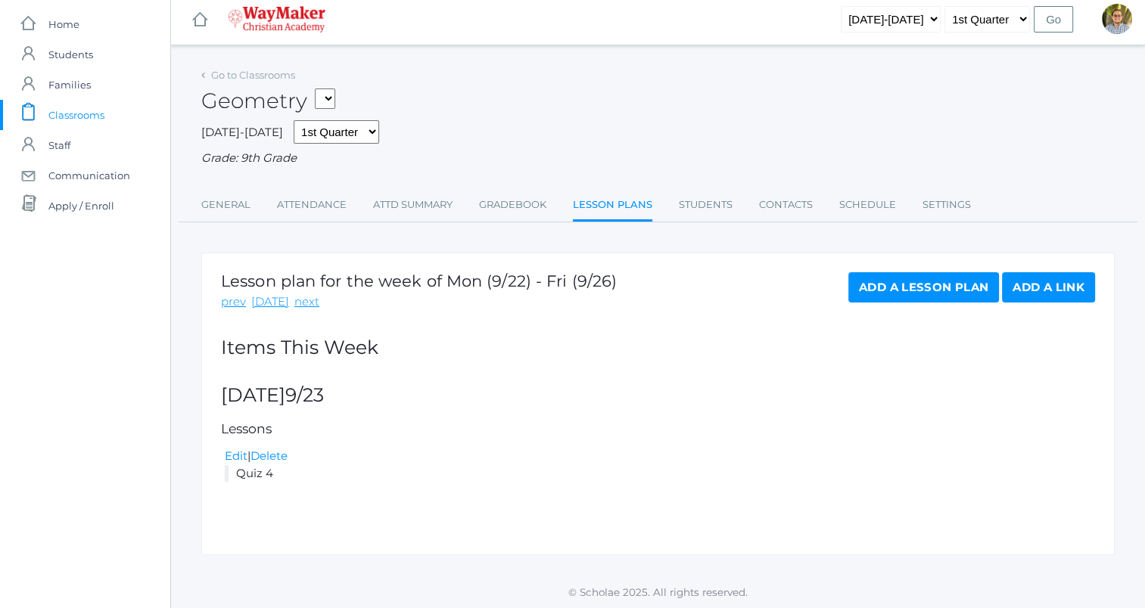
scroll to position [8, 0]
click at [233, 450] on link "Edit" at bounding box center [236, 454] width 23 height 14
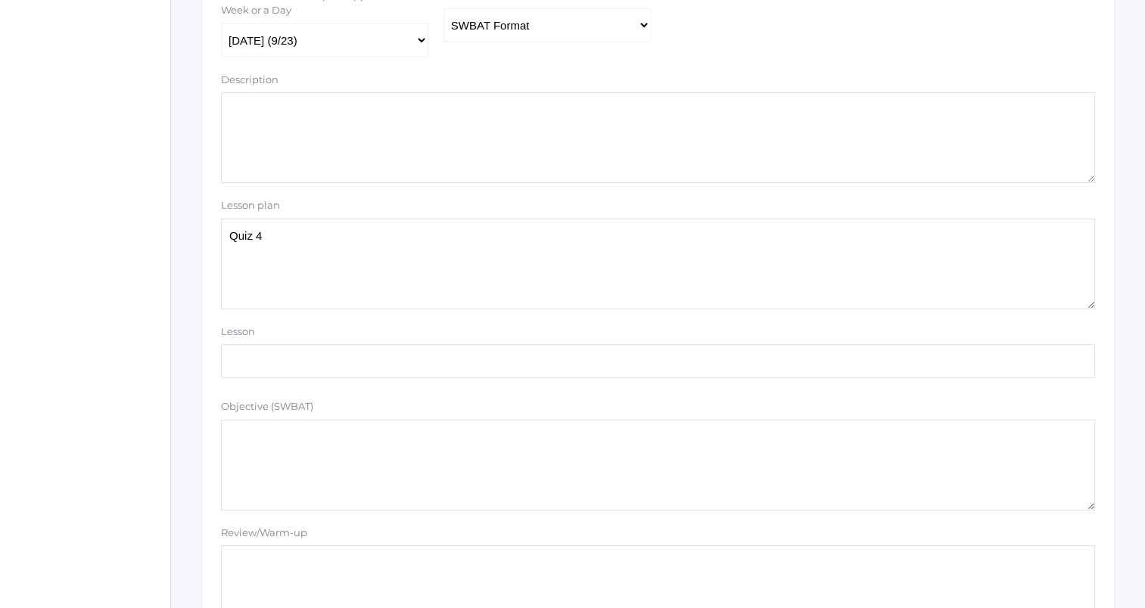
scroll to position [378, 0]
click at [387, 255] on textarea "Quiz 4" at bounding box center [658, 261] width 874 height 91
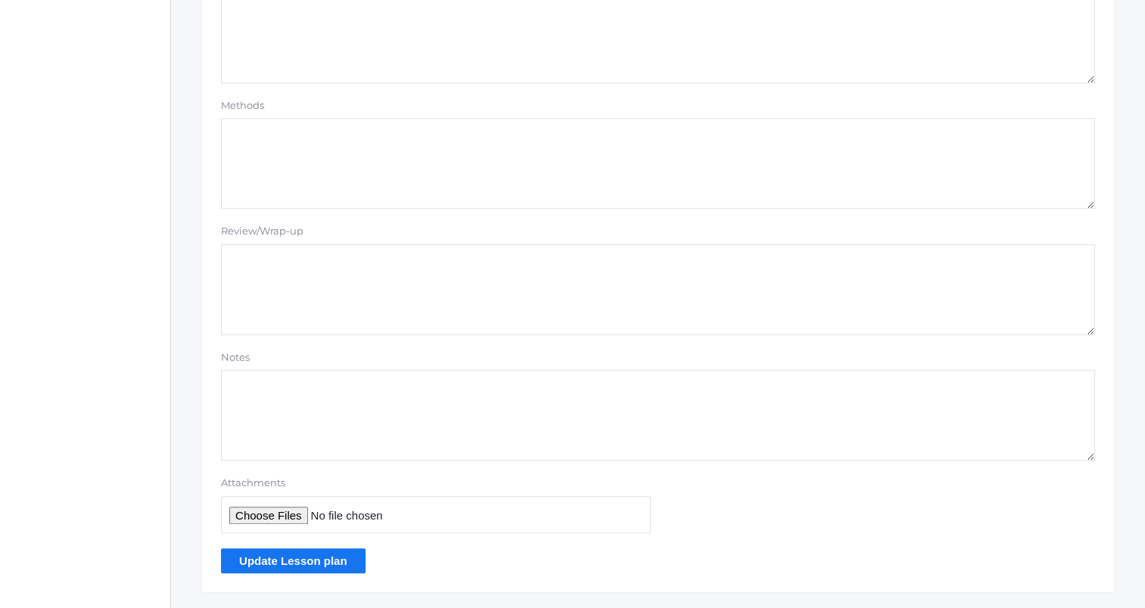
scroll to position [1280, 0]
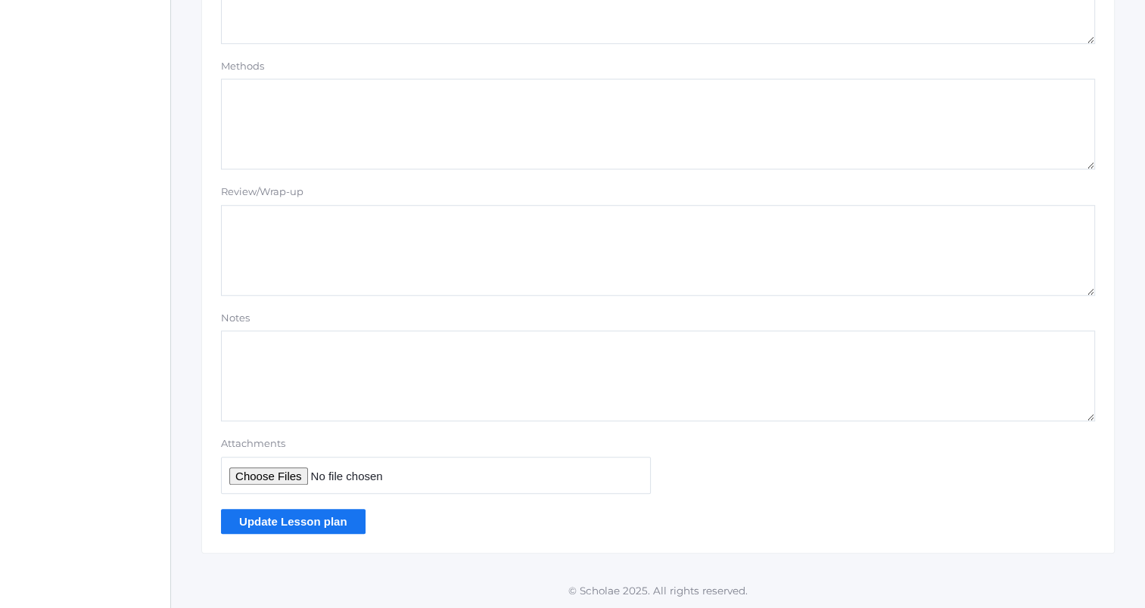
type textarea "Quiz 4 Teach Pp. 25-27 (1.15-1.16) Highlight important vocab/concepts Future OA…"
click at [314, 522] on input "Update Lesson plan" at bounding box center [293, 521] width 145 height 25
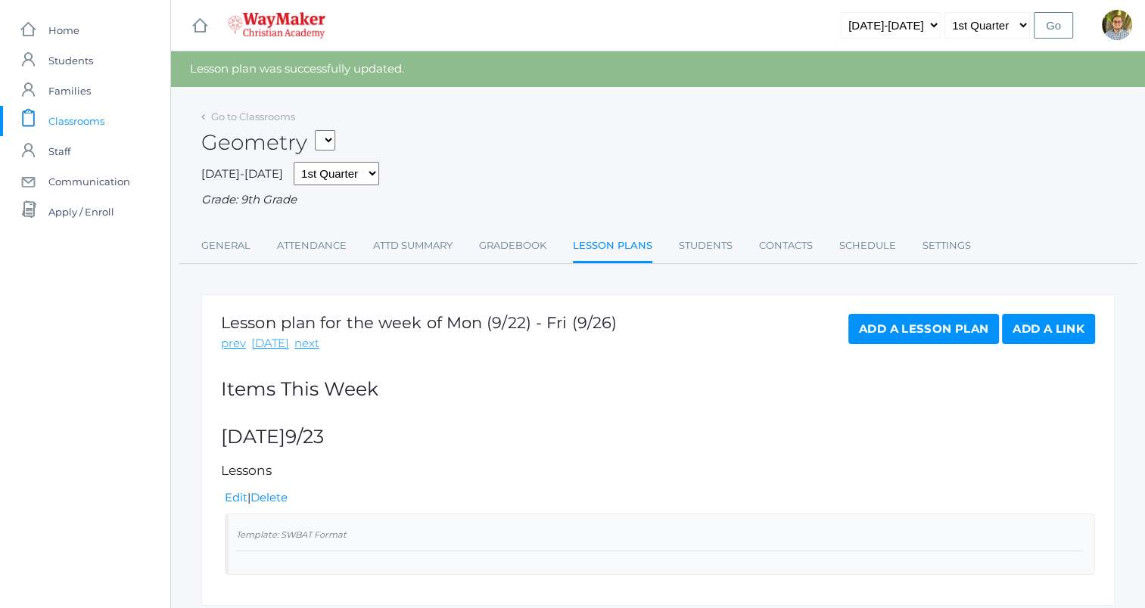
scroll to position [51, 0]
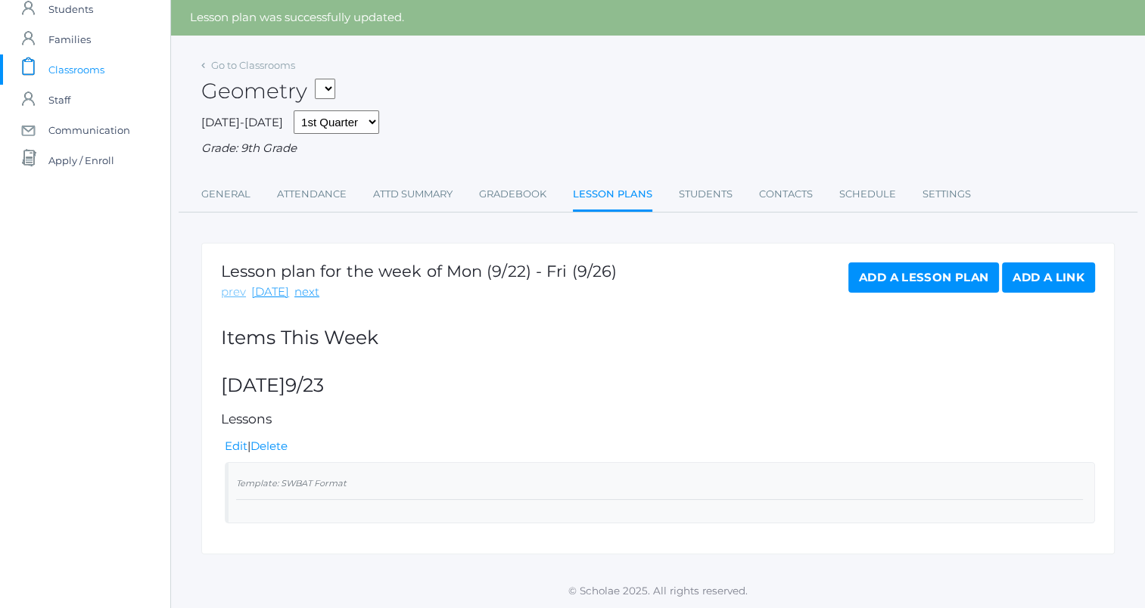
click at [237, 294] on link "prev" at bounding box center [233, 292] width 25 height 17
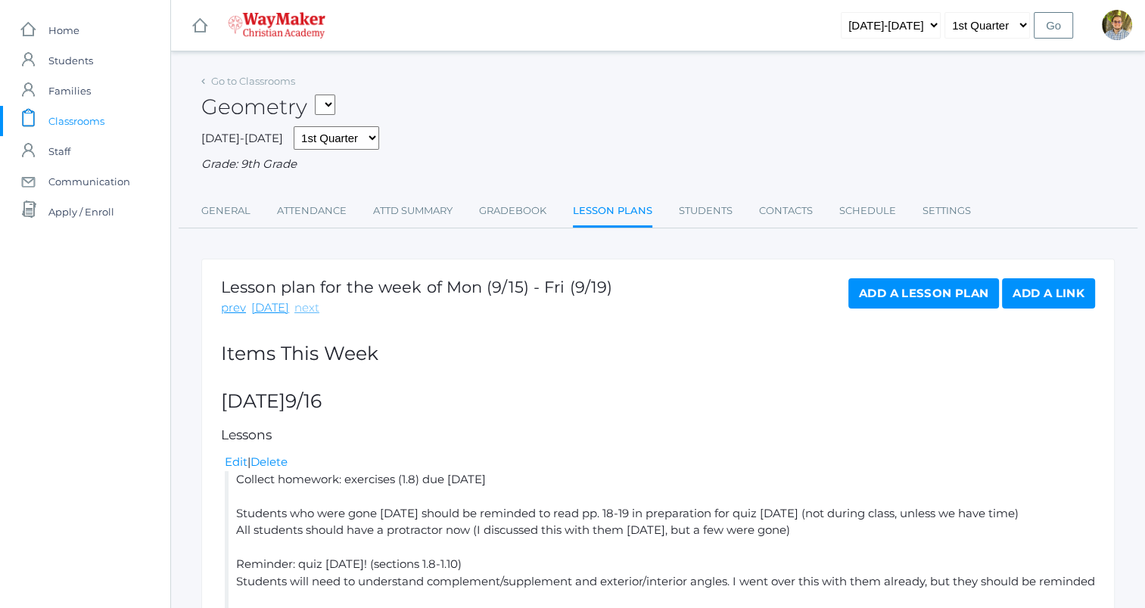
click at [303, 315] on link "next" at bounding box center [306, 308] width 25 height 17
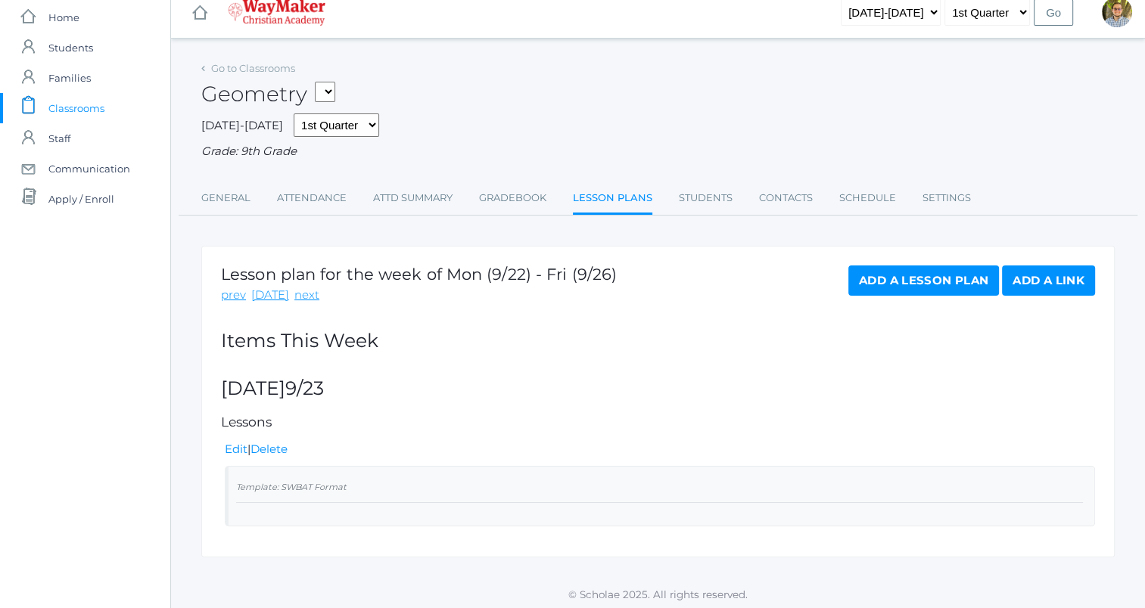
scroll to position [17, 0]
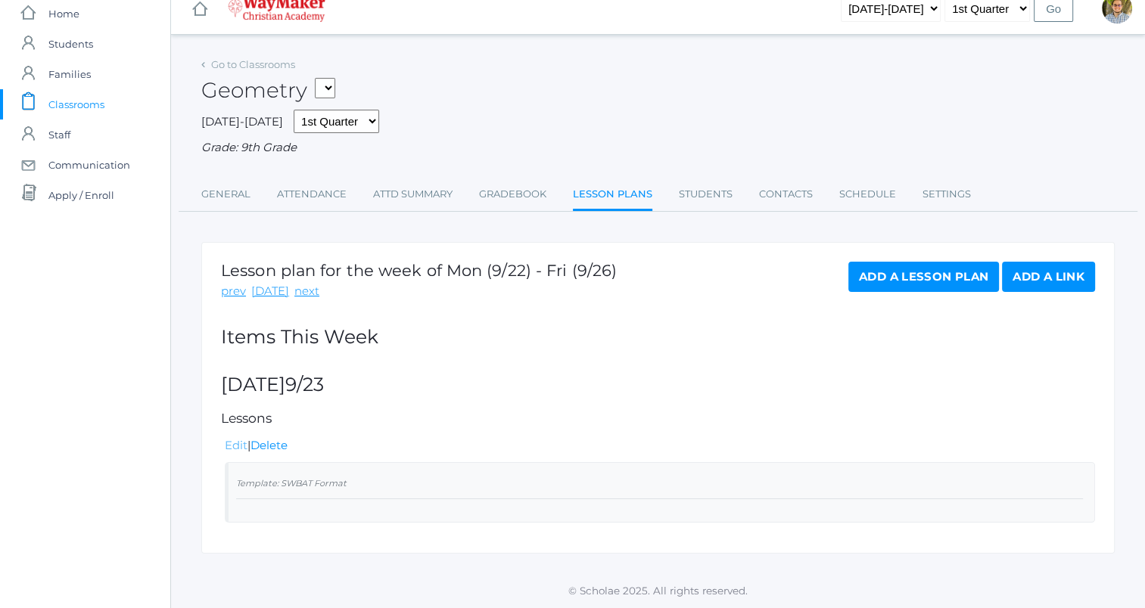
click at [233, 444] on link "Edit" at bounding box center [236, 445] width 23 height 14
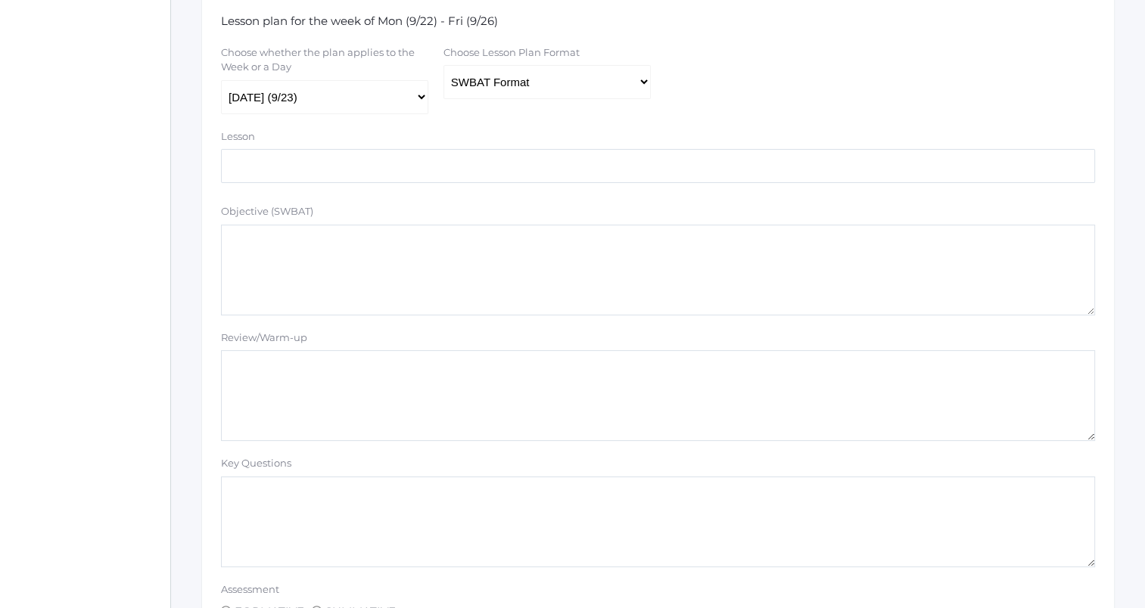
scroll to position [151, 0]
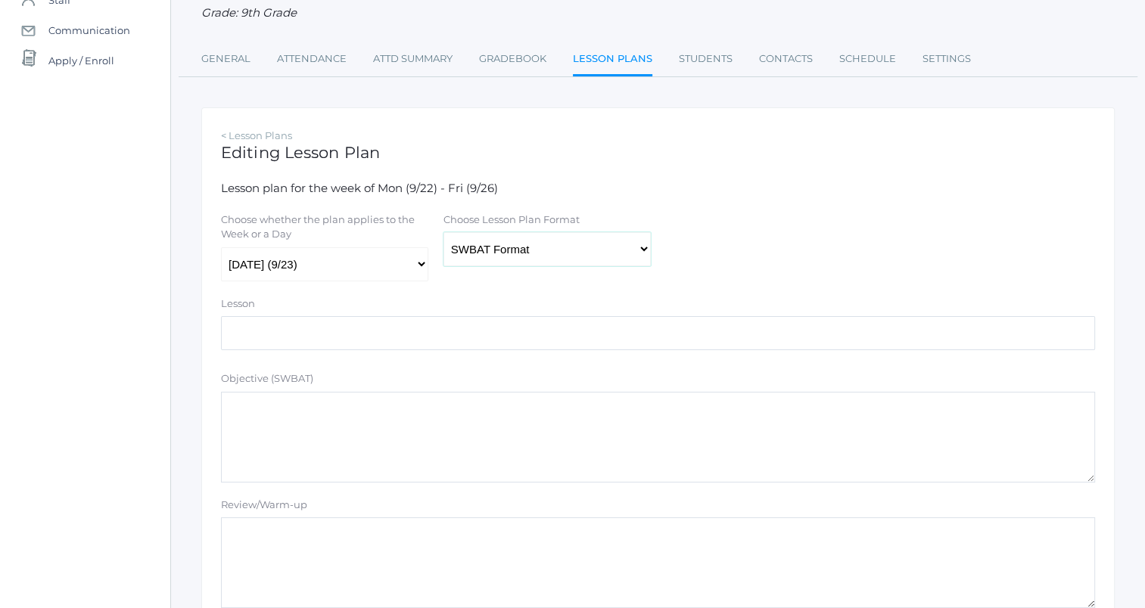
click at [566, 250] on select "Traditional Format SWBAT Format" at bounding box center [546, 249] width 207 height 34
select select "legacy"
click at [443, 233] on select "Traditional Format SWBAT Format" at bounding box center [546, 249] width 207 height 34
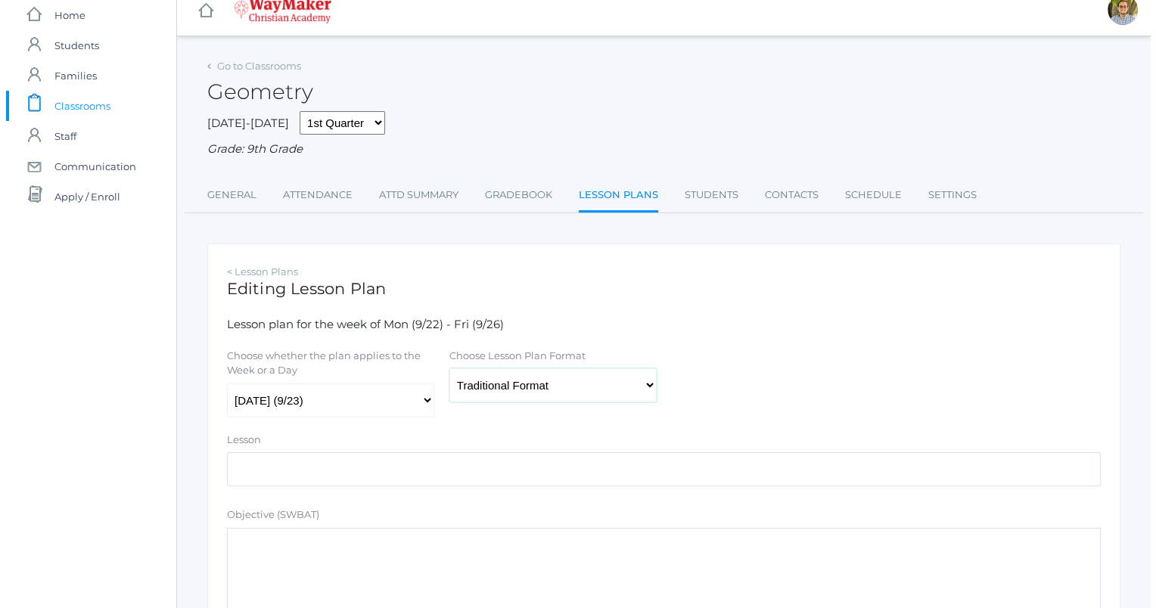
scroll to position [0, 0]
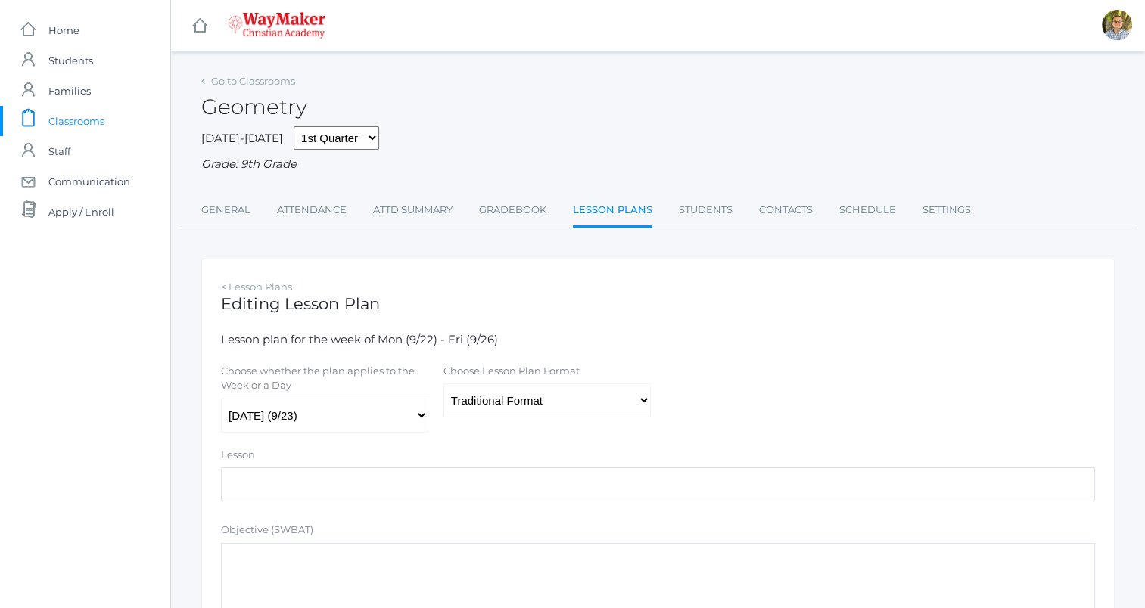
click at [73, 121] on span "Classrooms" at bounding box center [76, 121] width 56 height 30
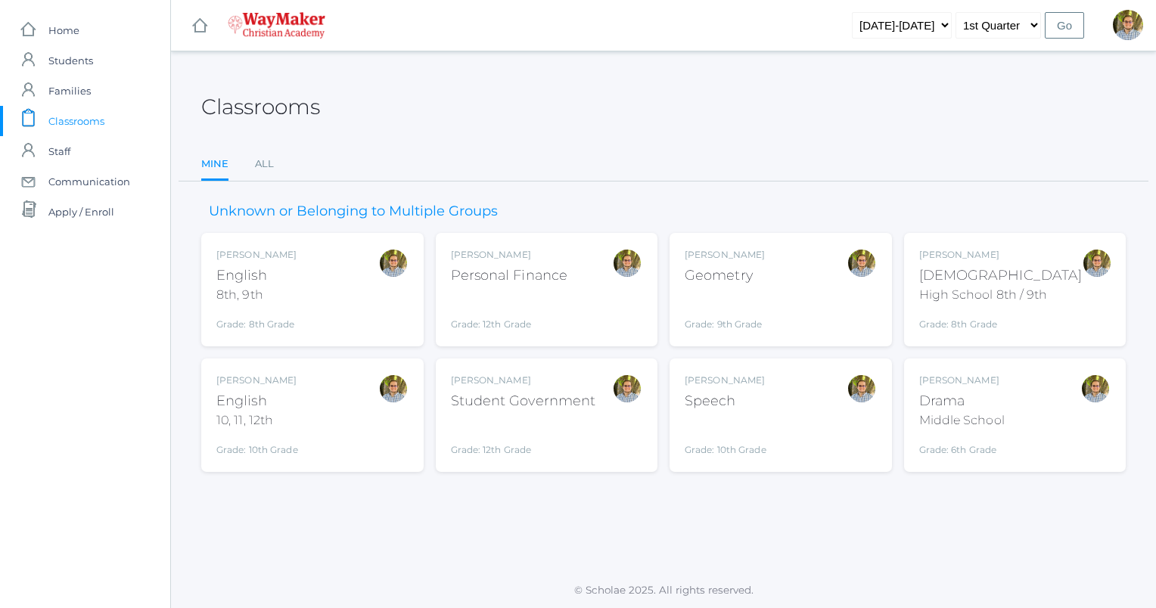
click at [799, 284] on div "Kylen Braileanu Geometry Grade: 9th Grade GEOM" at bounding box center [781, 289] width 192 height 83
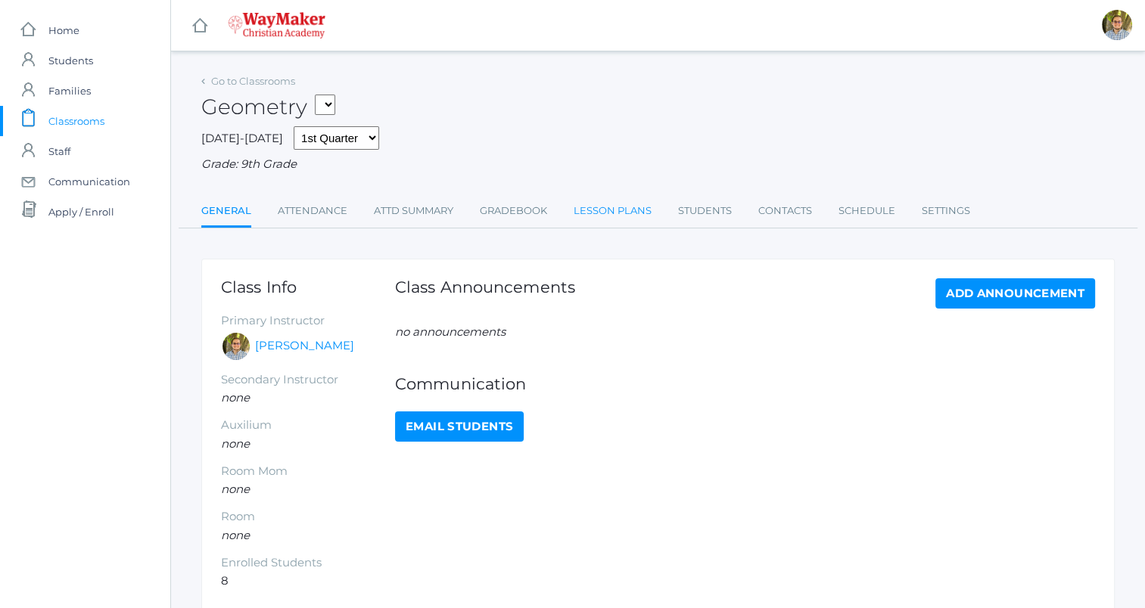
click at [597, 210] on link "Lesson Plans" at bounding box center [613, 211] width 78 height 30
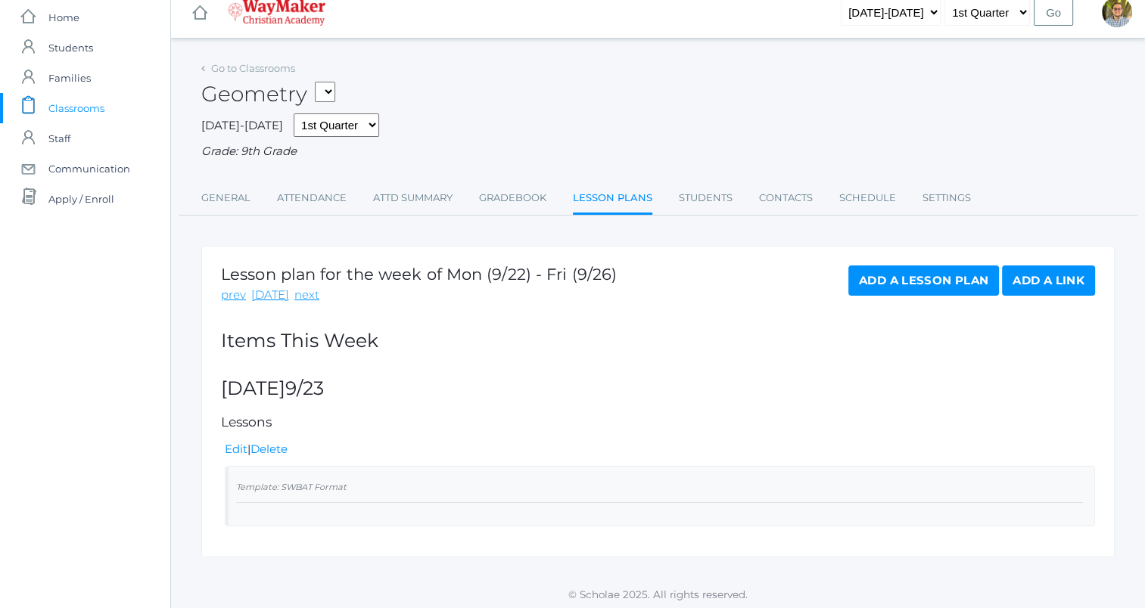
scroll to position [17, 0]
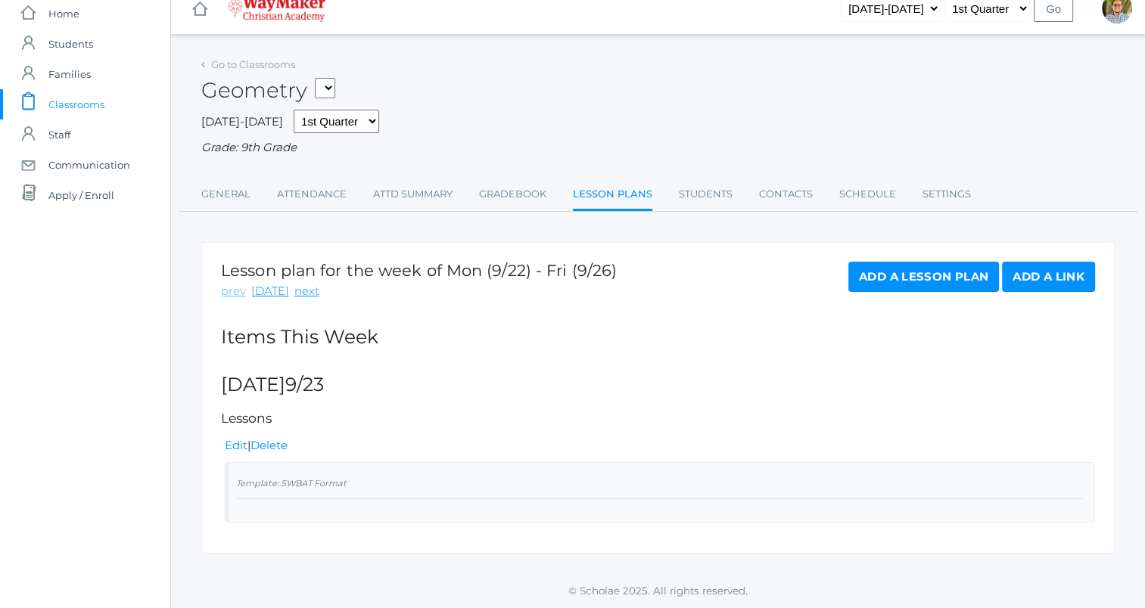
click at [238, 289] on link "prev" at bounding box center [233, 291] width 25 height 17
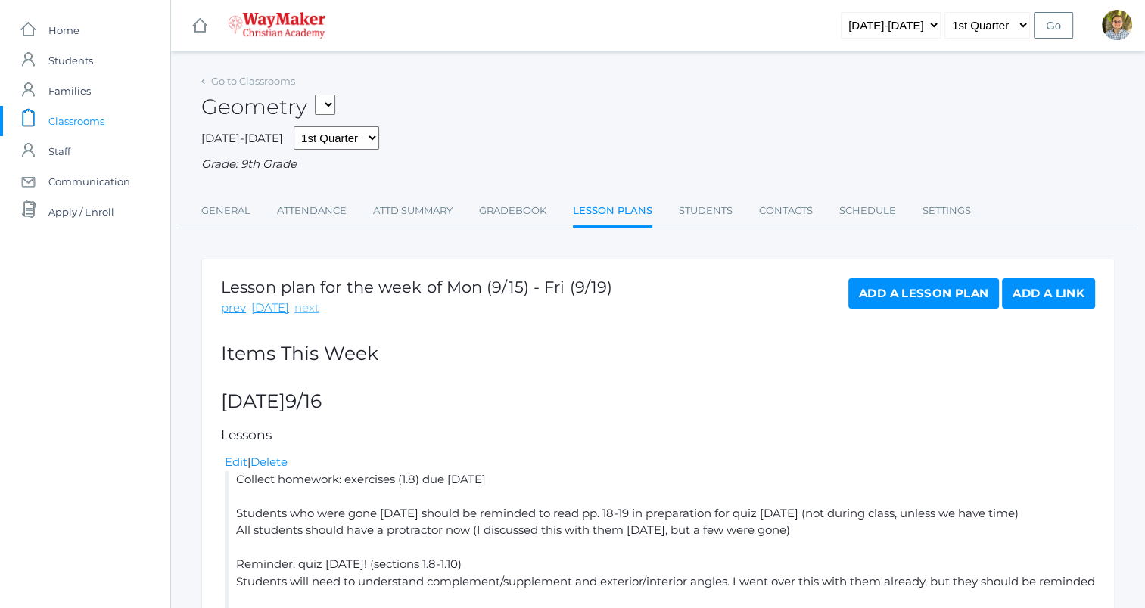
click at [294, 311] on link "next" at bounding box center [306, 308] width 25 height 17
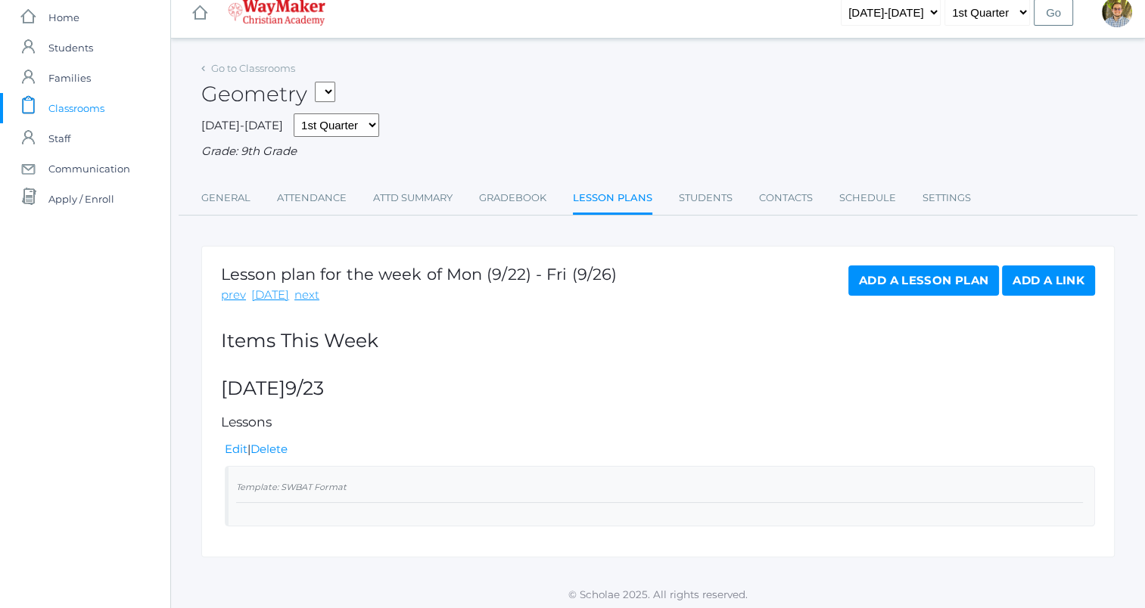
scroll to position [17, 0]
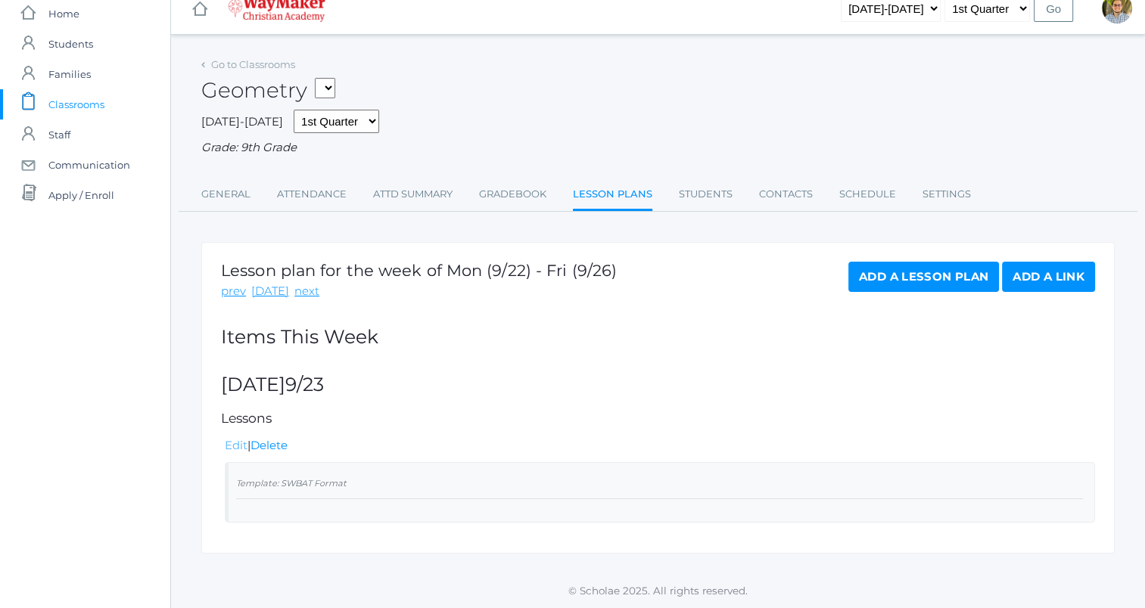
click at [233, 442] on link "Edit" at bounding box center [236, 445] width 23 height 14
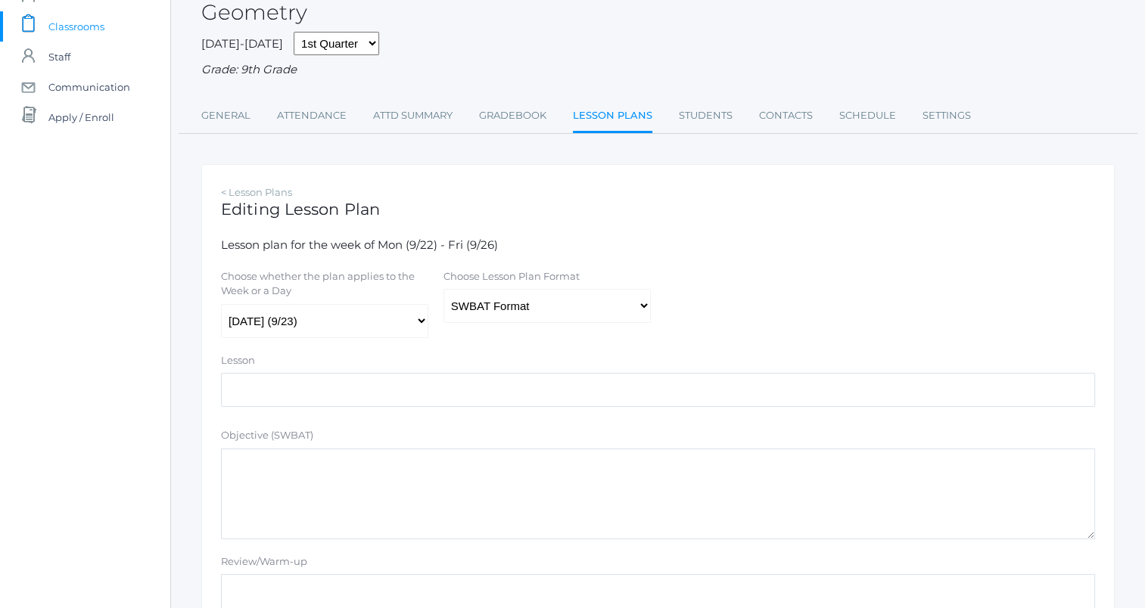
scroll to position [227, 0]
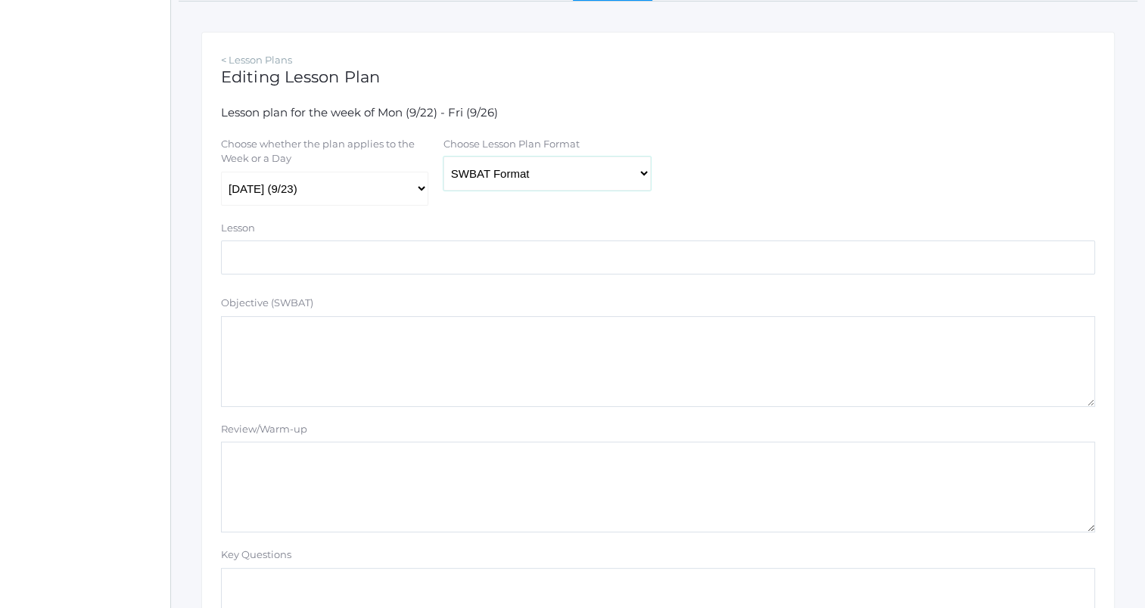
click at [504, 183] on select "Traditional Format SWBAT Format" at bounding box center [546, 174] width 207 height 34
select select "legacy"
click at [443, 157] on select "Traditional Format SWBAT Format" at bounding box center [546, 174] width 207 height 34
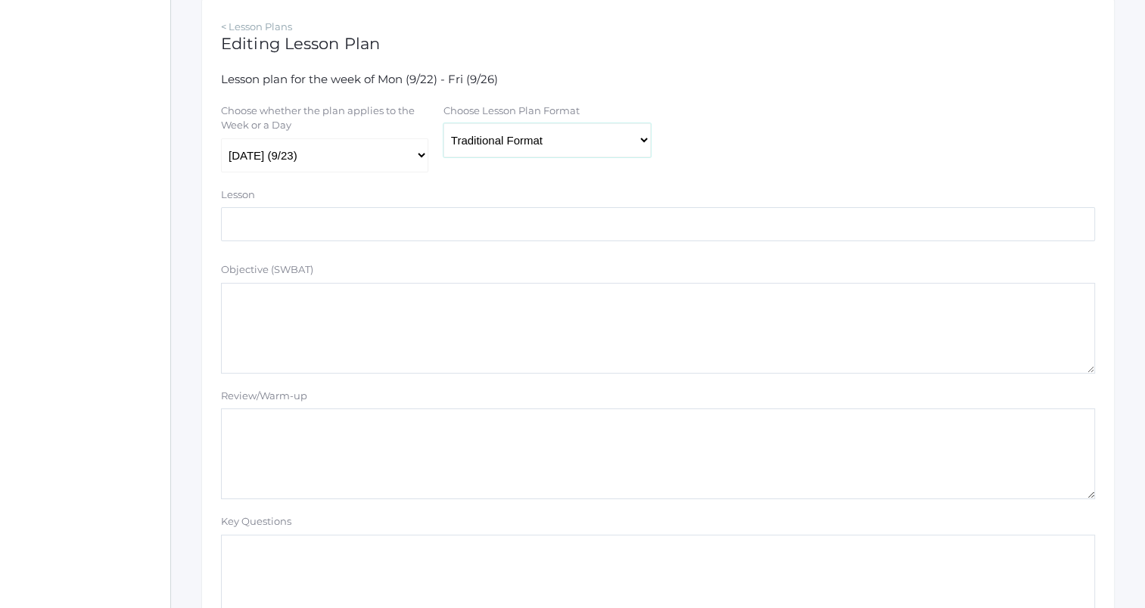
scroll to position [303, 0]
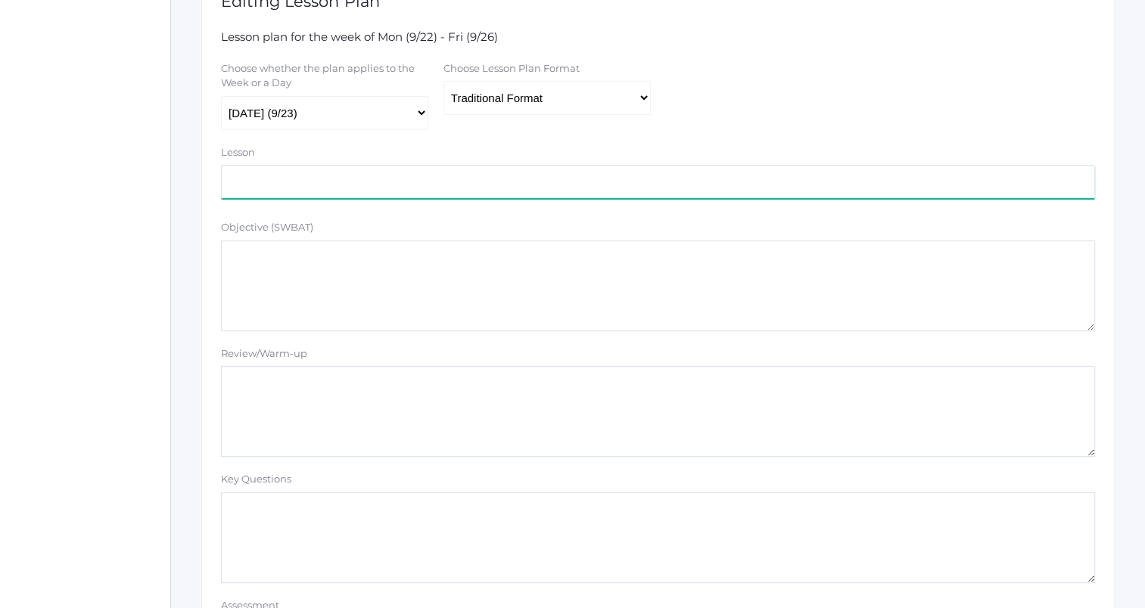
click at [395, 180] on input "text" at bounding box center [658, 182] width 874 height 34
type input "Quiz 4"
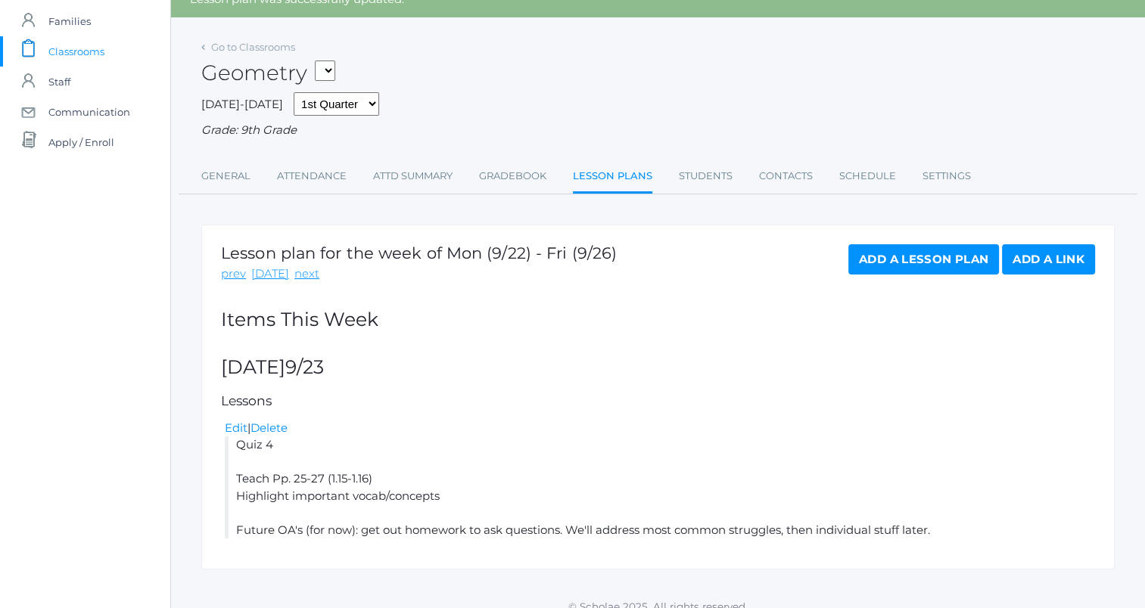
scroll to position [86, 0]
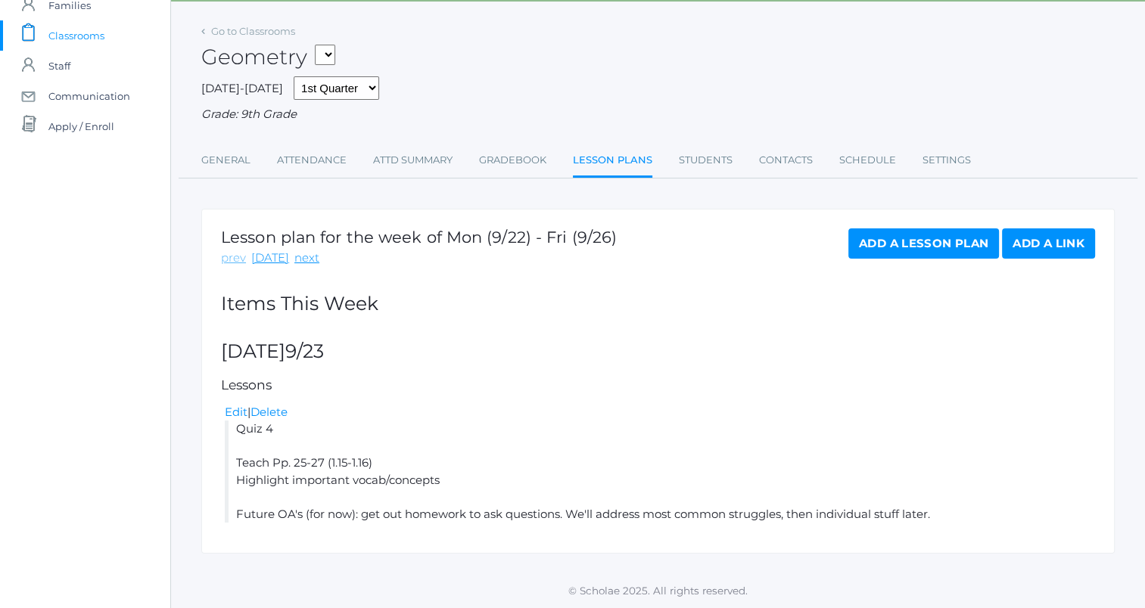
click at [229, 258] on link "prev" at bounding box center [233, 258] width 25 height 17
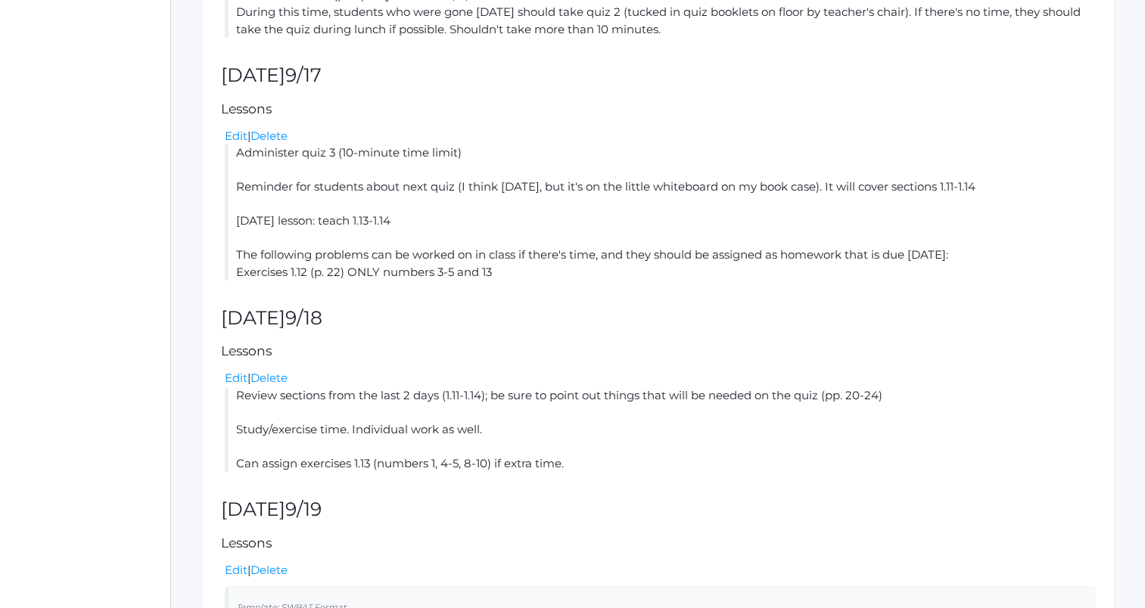
scroll to position [830, 0]
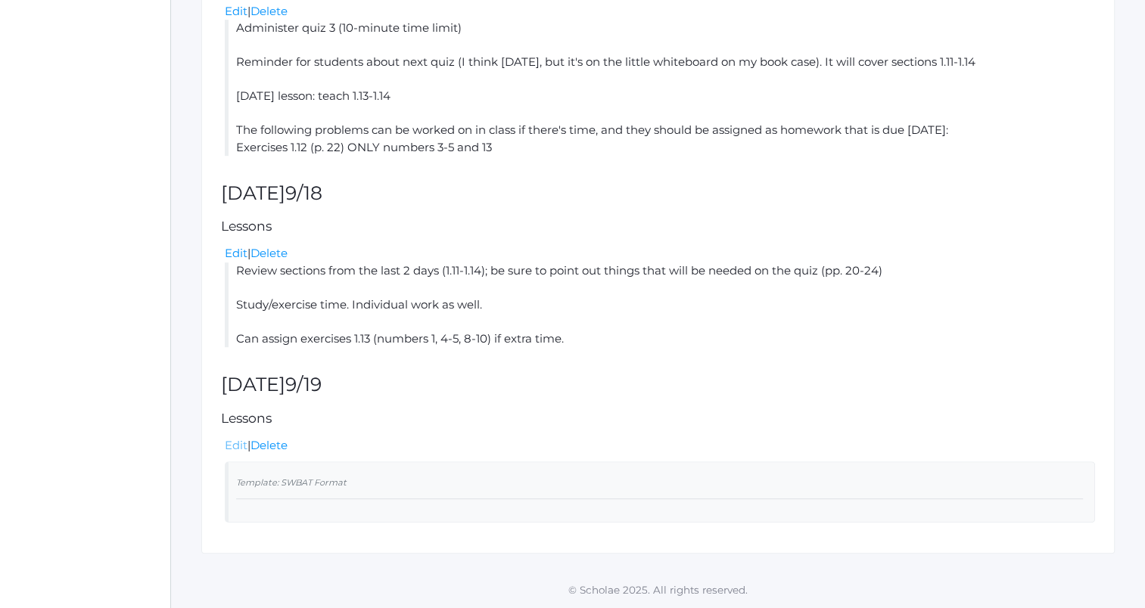
click at [232, 444] on link "Edit" at bounding box center [236, 445] width 23 height 14
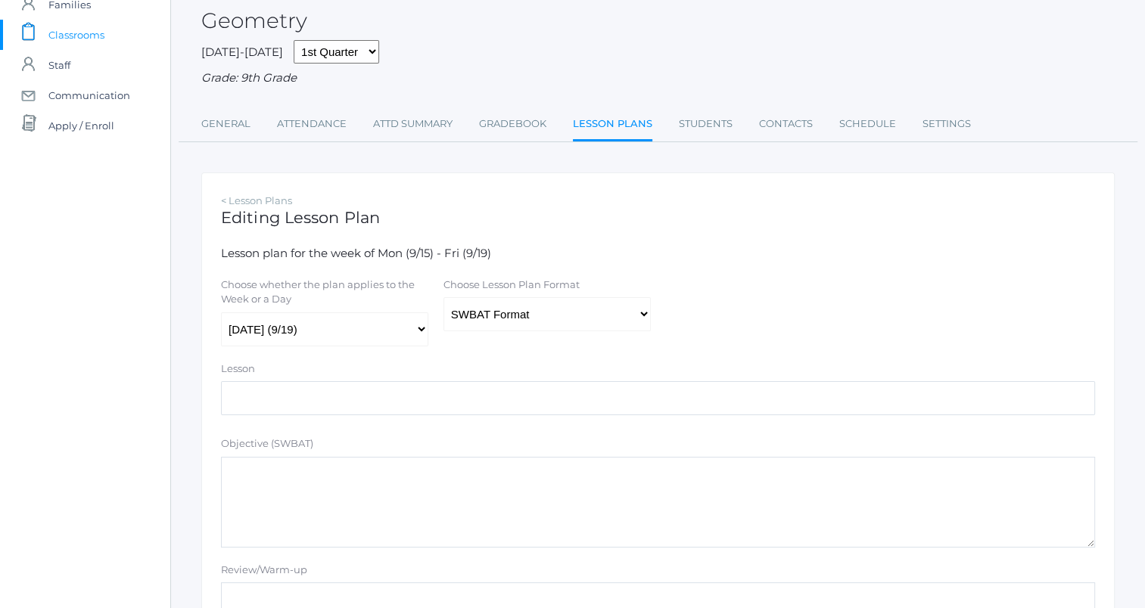
scroll to position [151, 0]
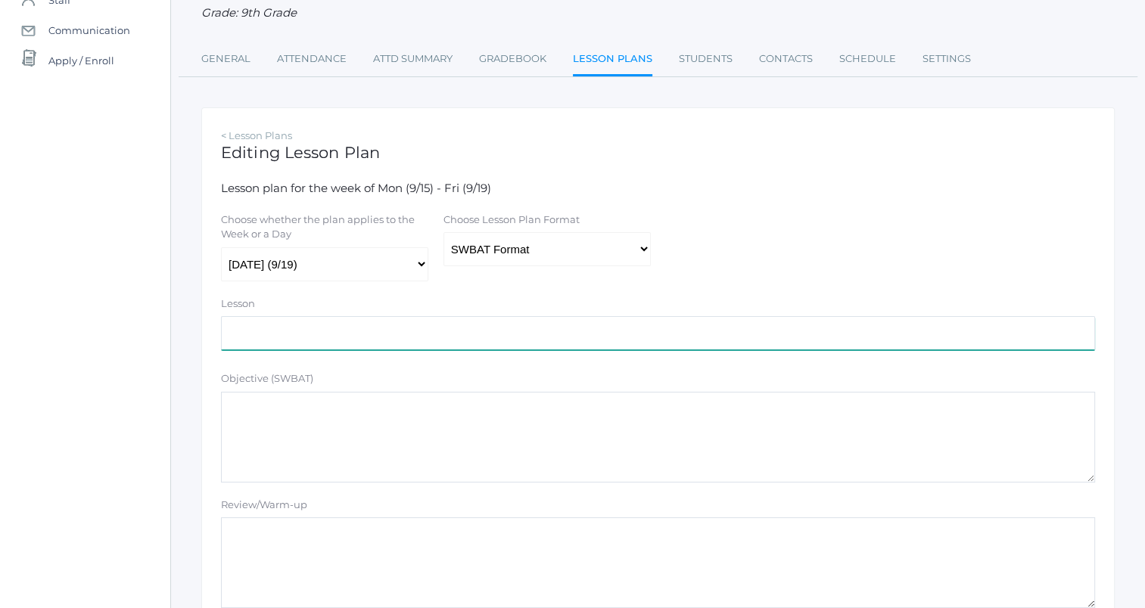
click at [369, 339] on input "text" at bounding box center [658, 333] width 874 height 34
type input "s"
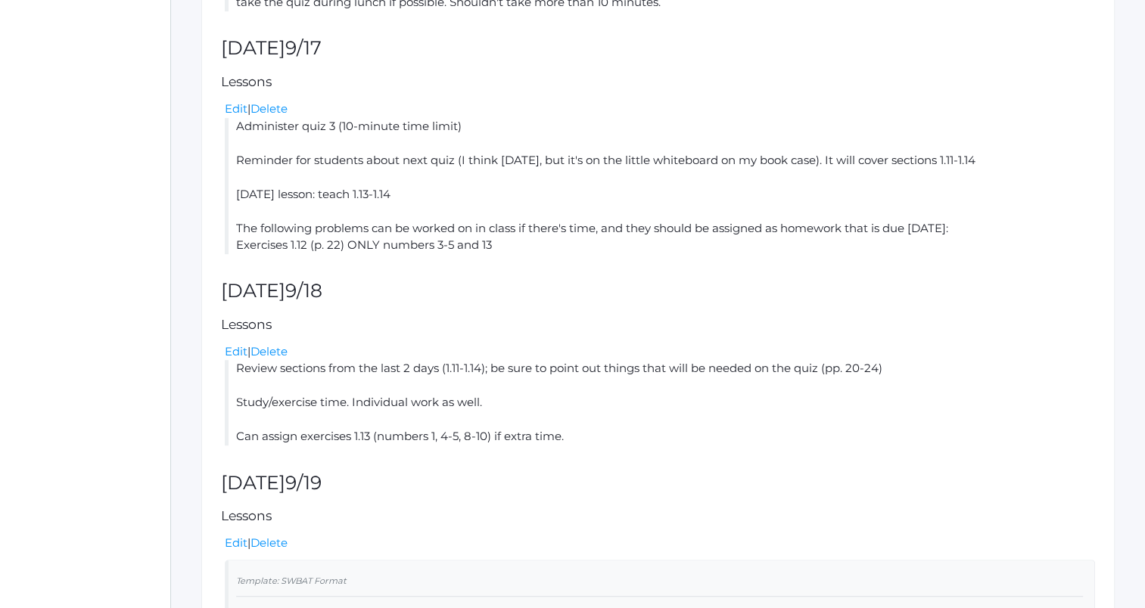
scroll to position [902, 0]
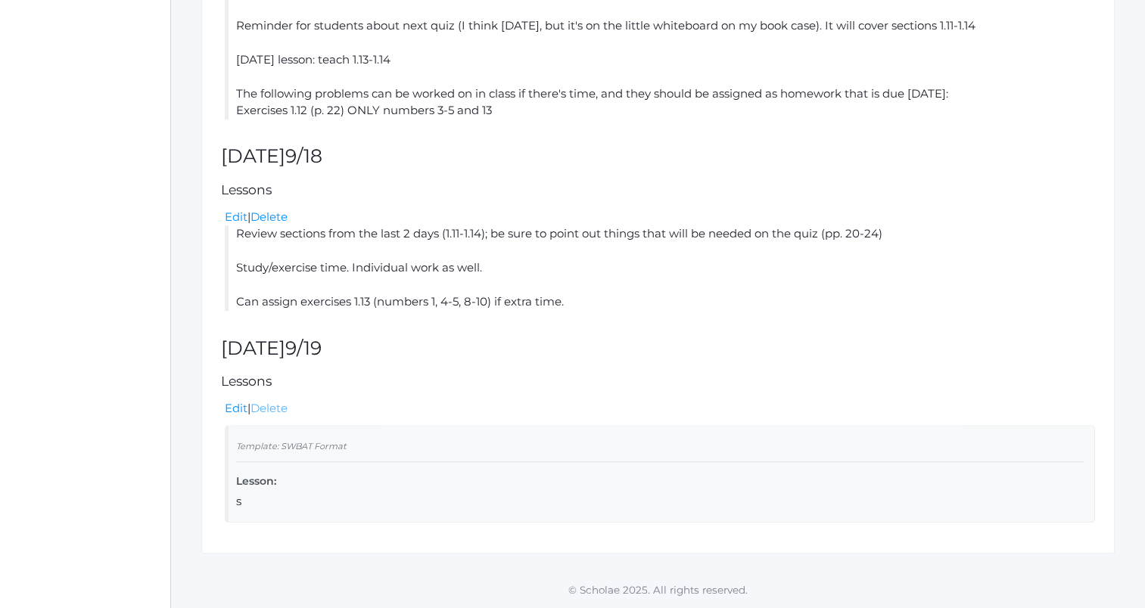
click at [267, 415] on link "Delete" at bounding box center [268, 408] width 37 height 14
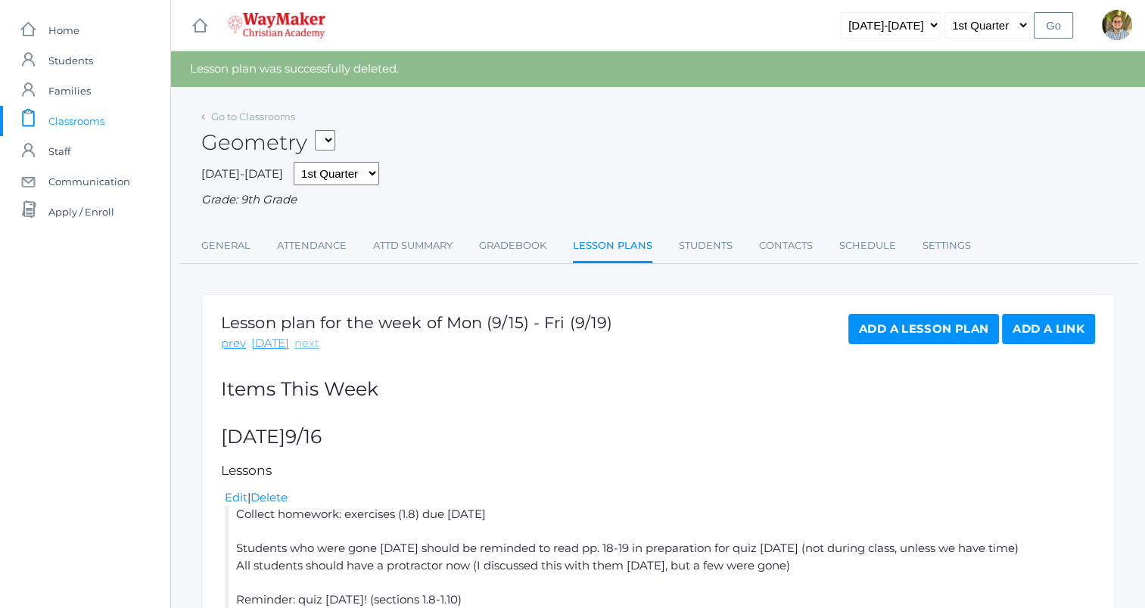
click at [297, 347] on link "next" at bounding box center [306, 343] width 25 height 17
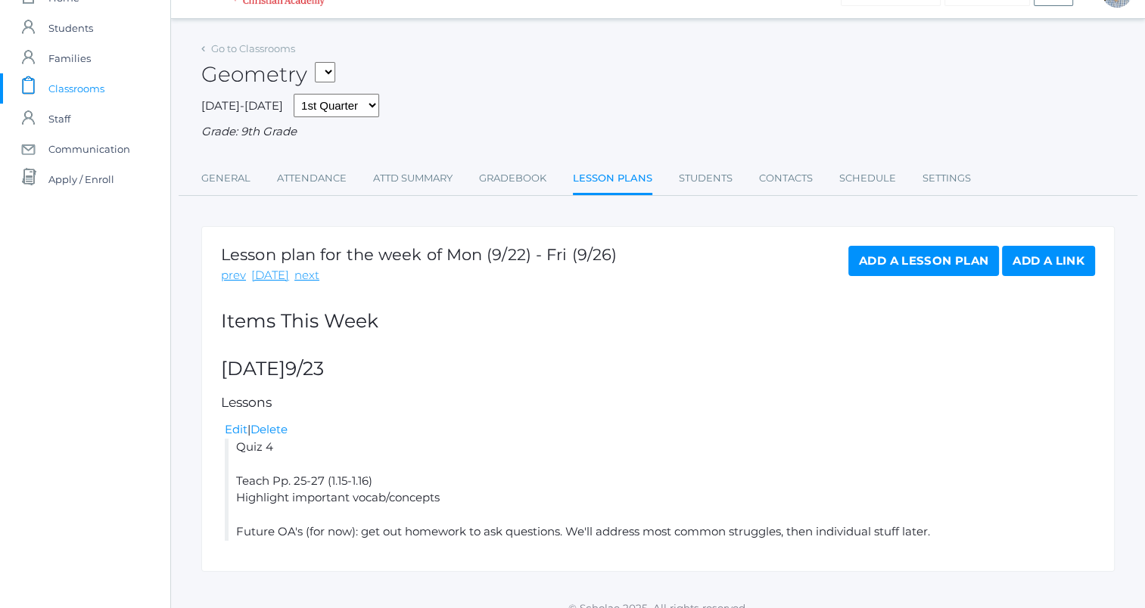
scroll to position [51, 0]
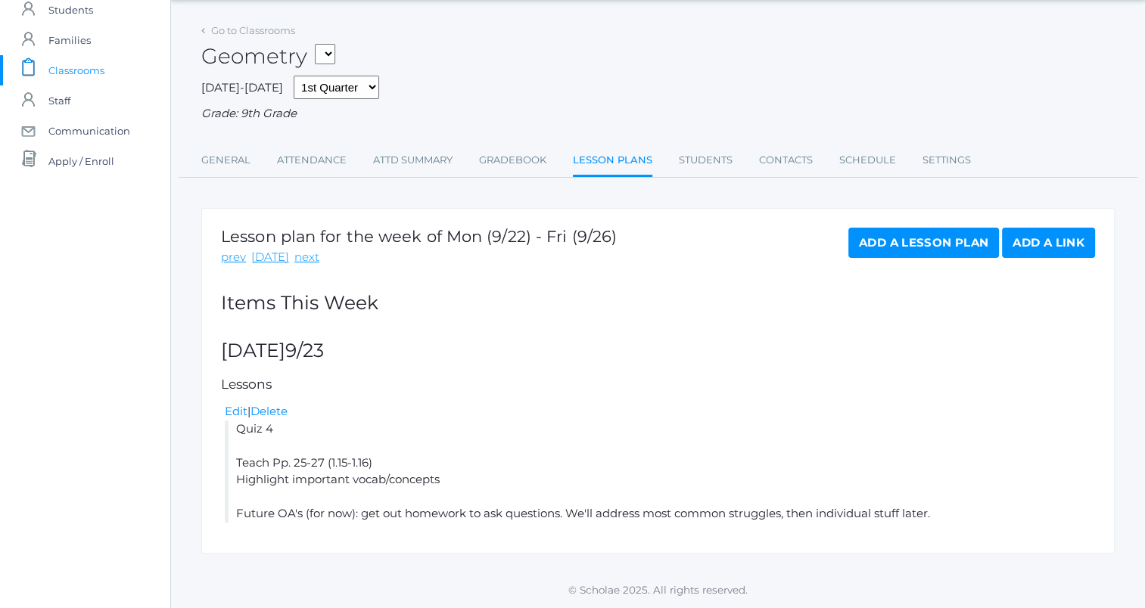
click at [943, 242] on link "Add a Lesson Plan" at bounding box center [923, 243] width 151 height 30
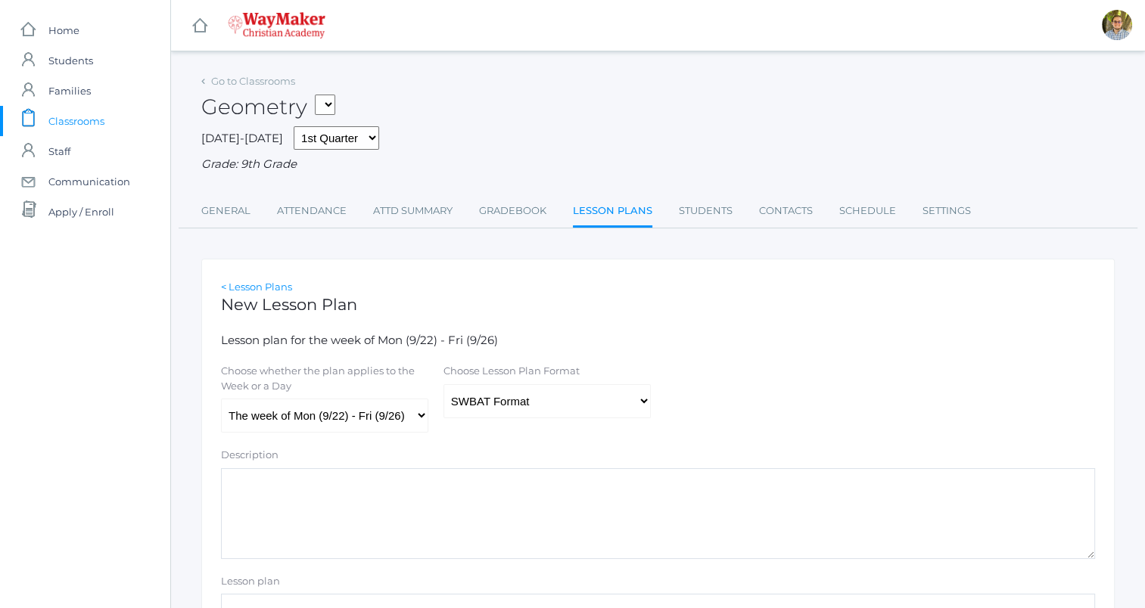
click at [276, 285] on link "< Lesson Plans" at bounding box center [256, 287] width 71 height 12
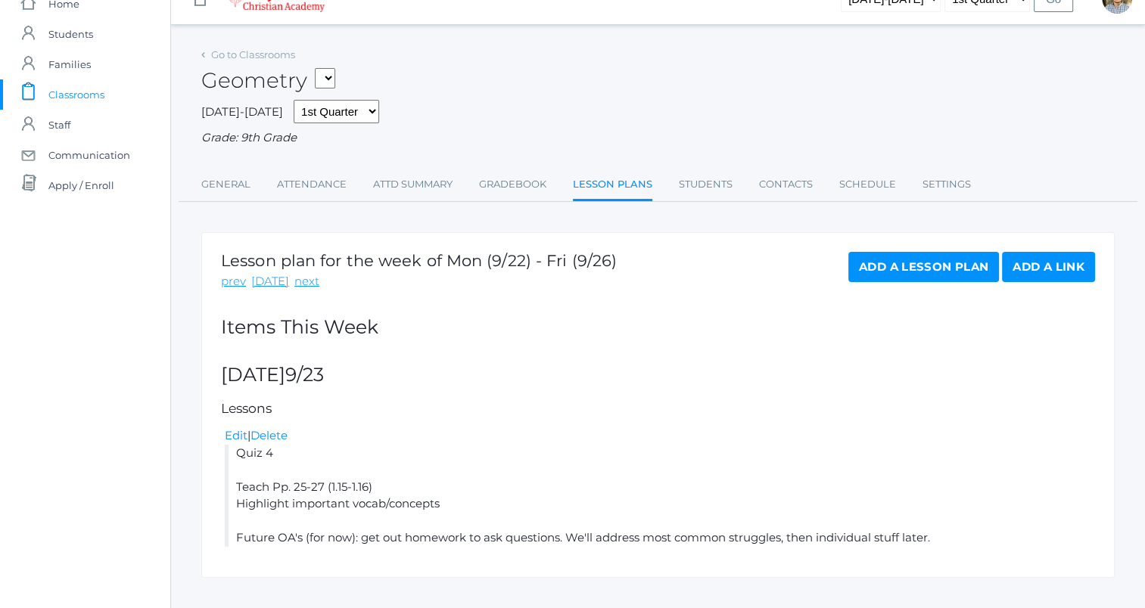
scroll to position [51, 0]
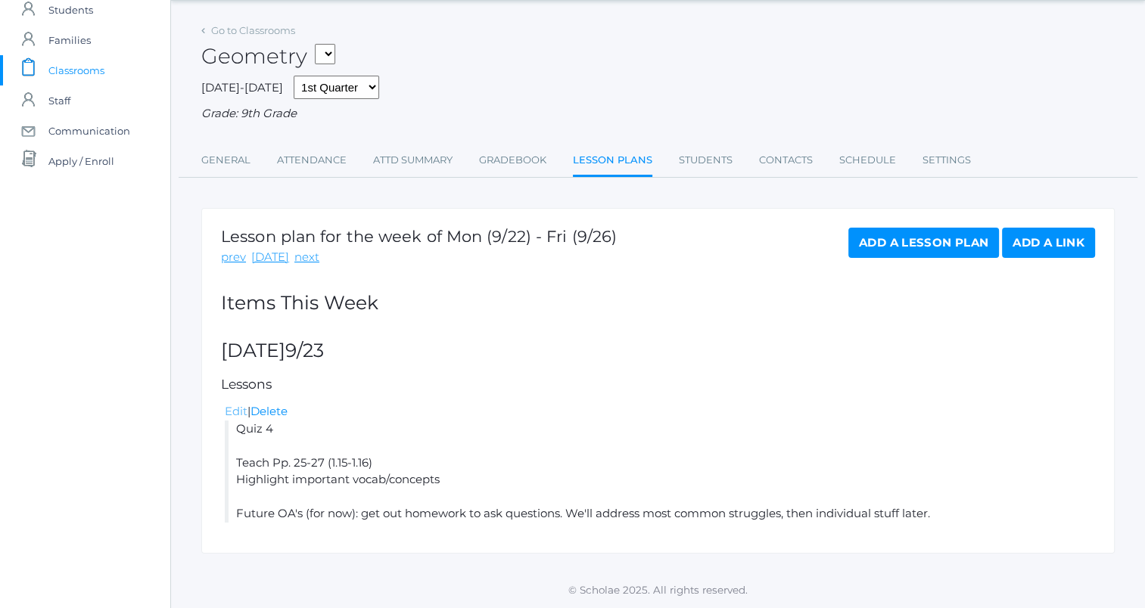
click at [239, 414] on link "Edit" at bounding box center [236, 411] width 23 height 14
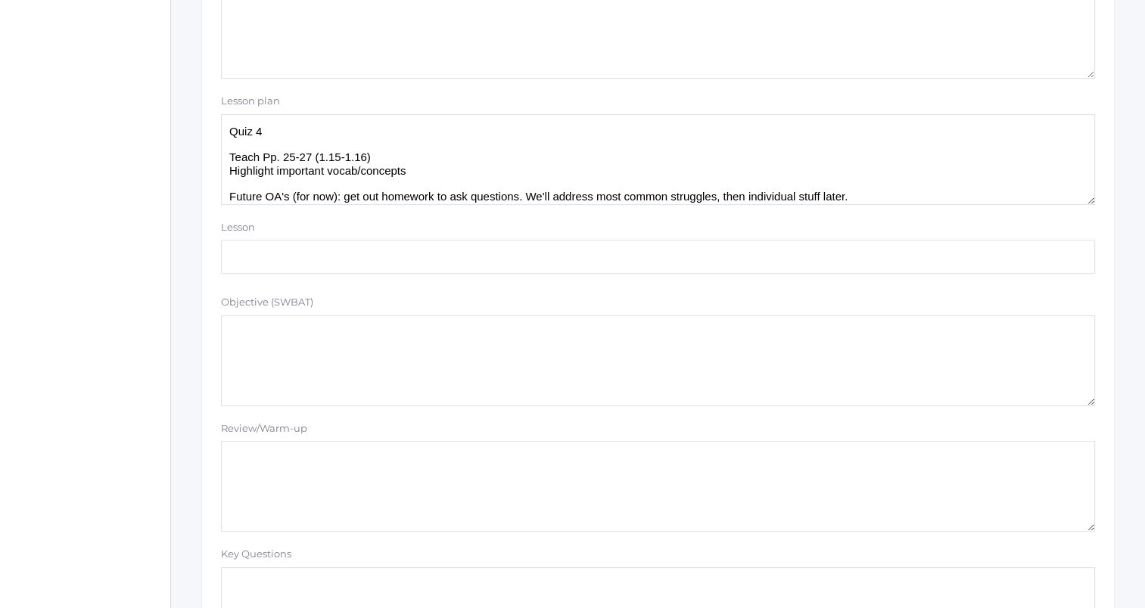
scroll to position [454, 0]
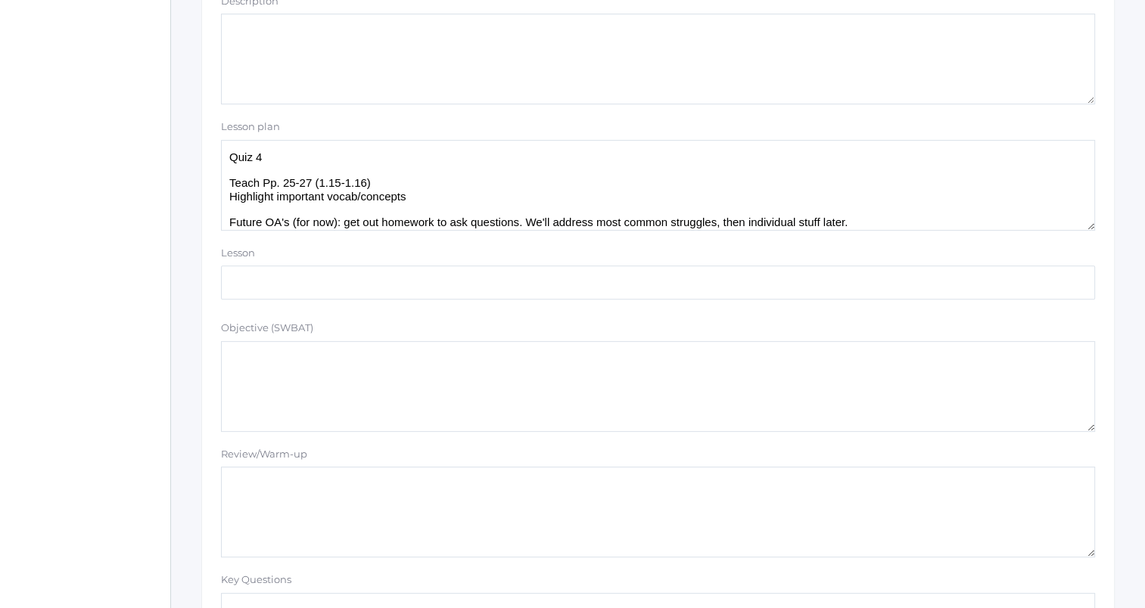
click at [945, 227] on textarea "Quiz 4 Teach Pp. 25-27 (1.15-1.16) Highlight important vocab/concepts Future OA…" at bounding box center [658, 185] width 874 height 91
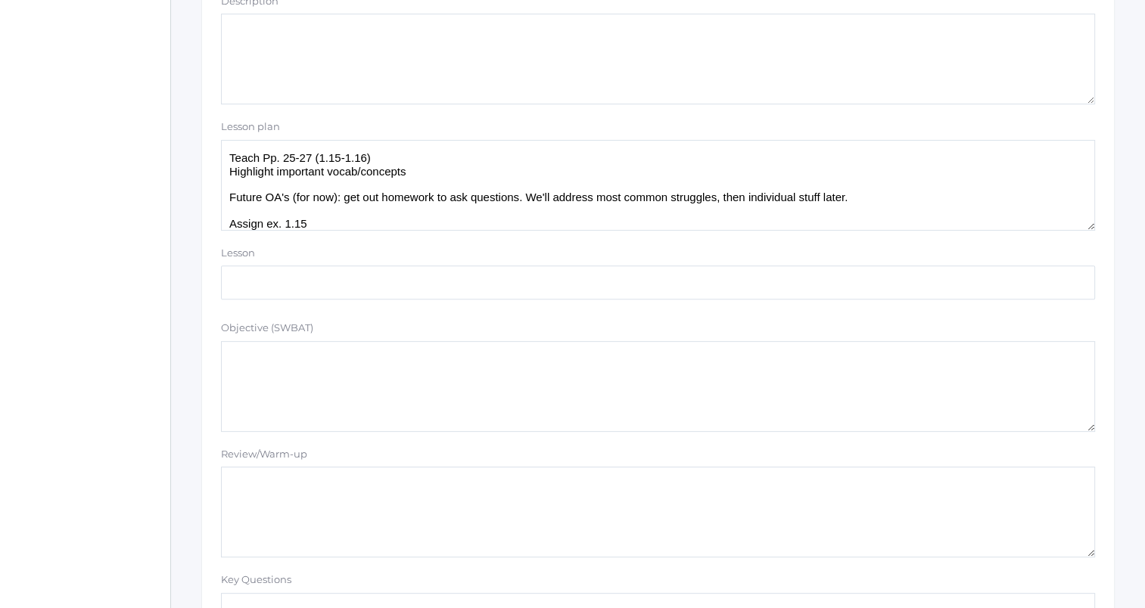
scroll to position [39, 0]
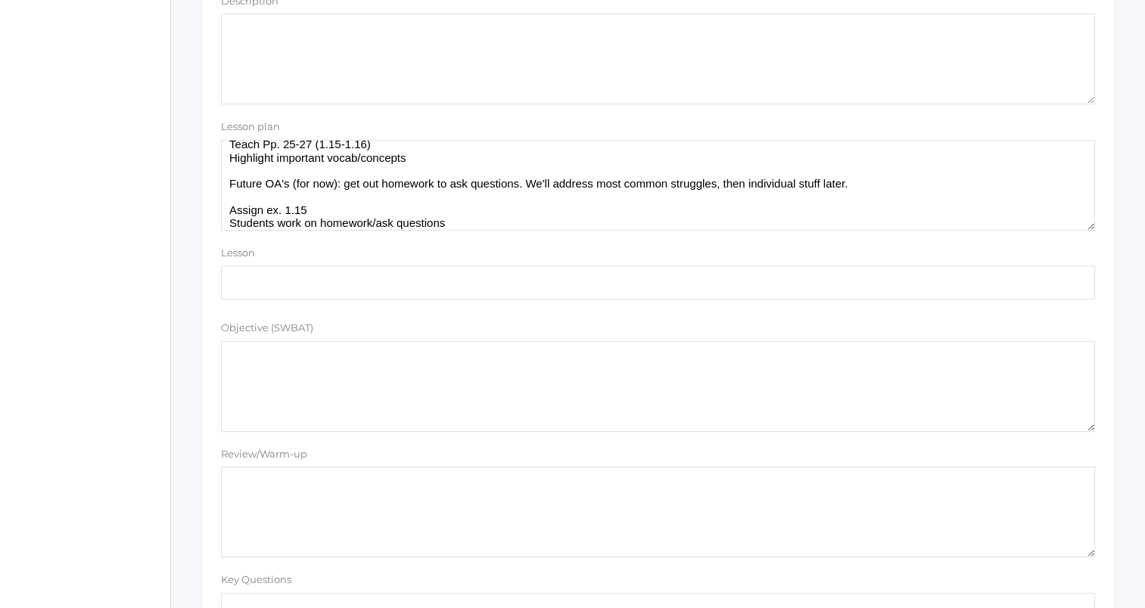
drag, startPoint x: 449, startPoint y: 216, endPoint x: 452, endPoint y: 206, distance: 11.0
click at [447, 214] on textarea "Quiz 4 Teach Pp. 25-27 (1.15-1.16) Highlight important vocab/concepts Future OA…" at bounding box center [658, 185] width 874 height 91
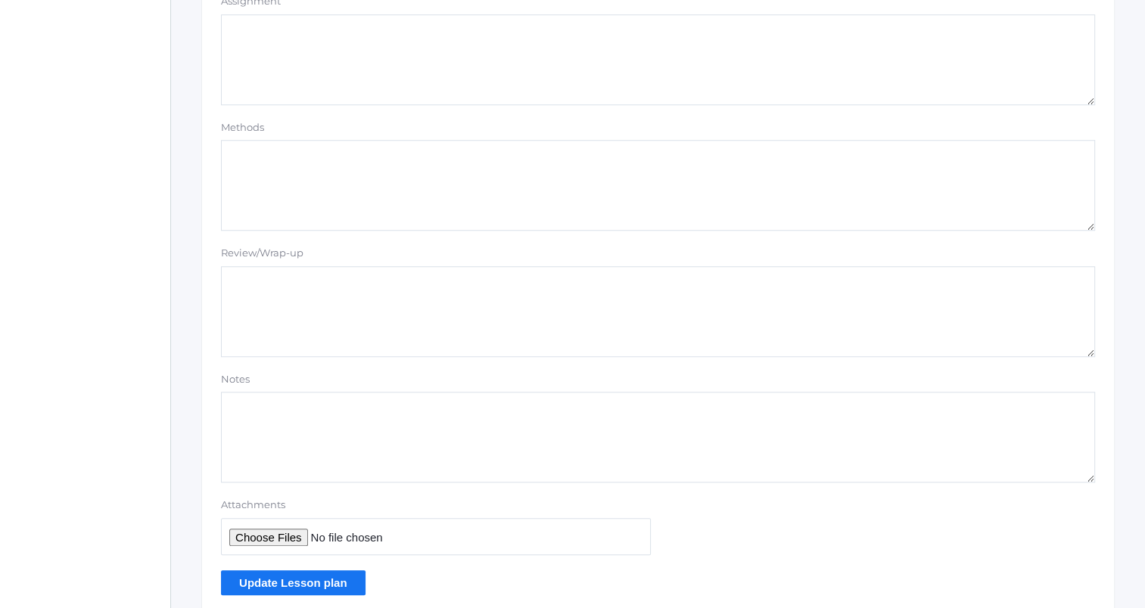
scroll to position [1280, 0]
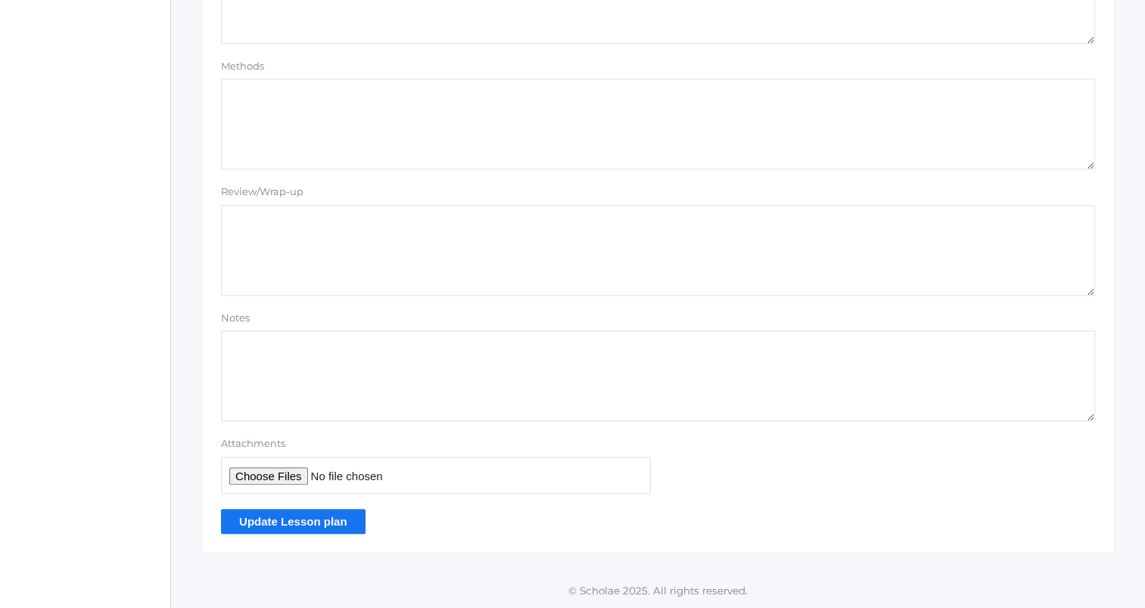
type textarea "Quiz 4 Teach Pp. 25-27 (1.15-1.16) Highlight important vocab/concepts Future OA…"
click at [325, 515] on input "Update Lesson plan" at bounding box center [293, 521] width 145 height 25
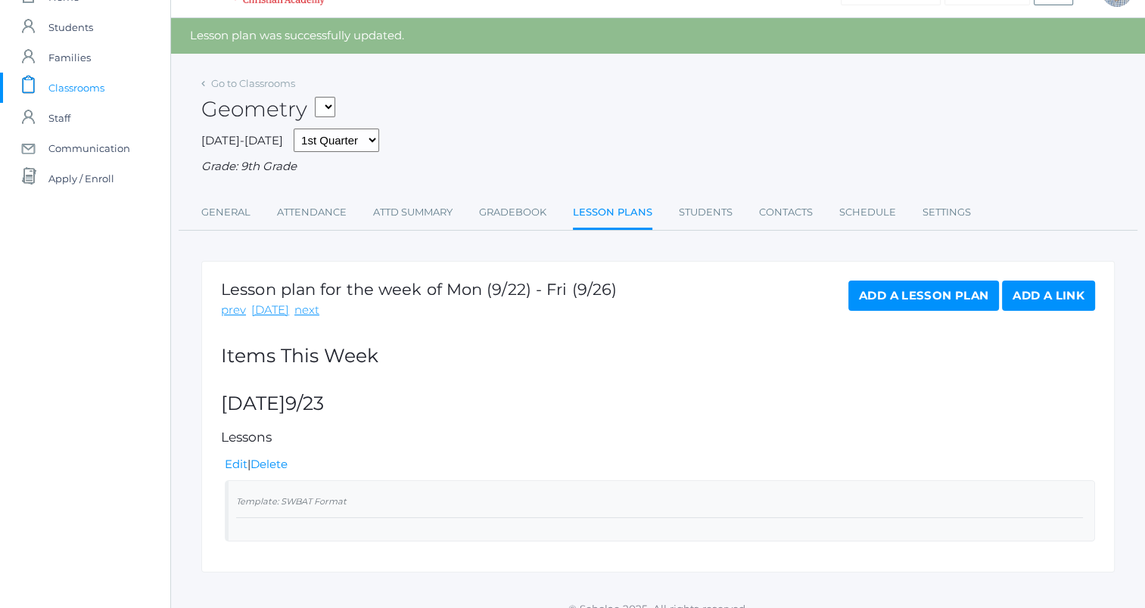
scroll to position [51, 0]
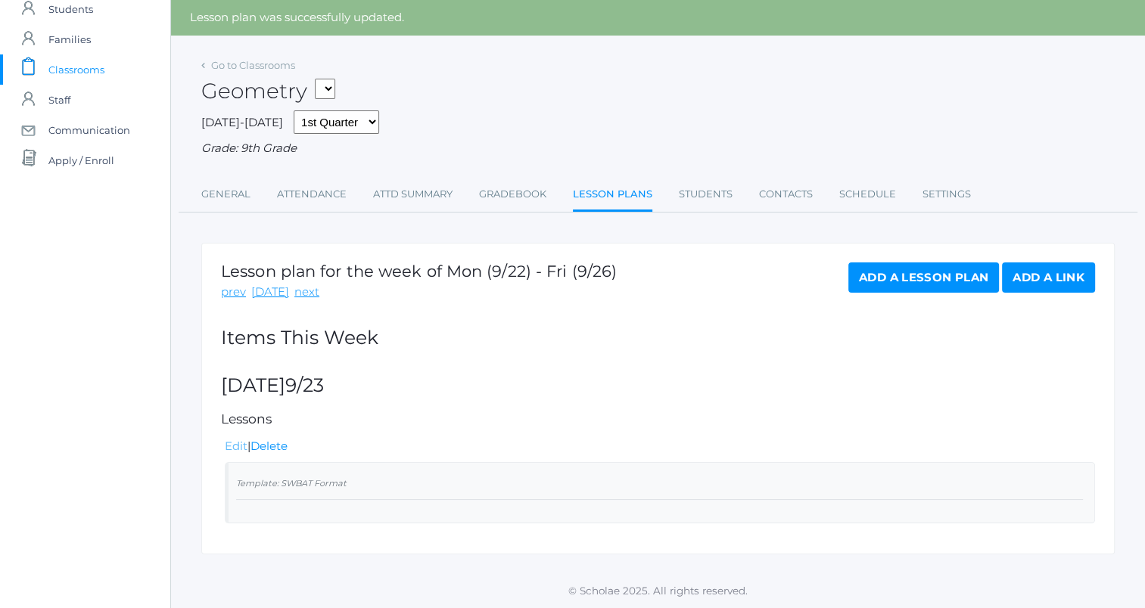
click at [234, 443] on link "Edit" at bounding box center [236, 446] width 23 height 14
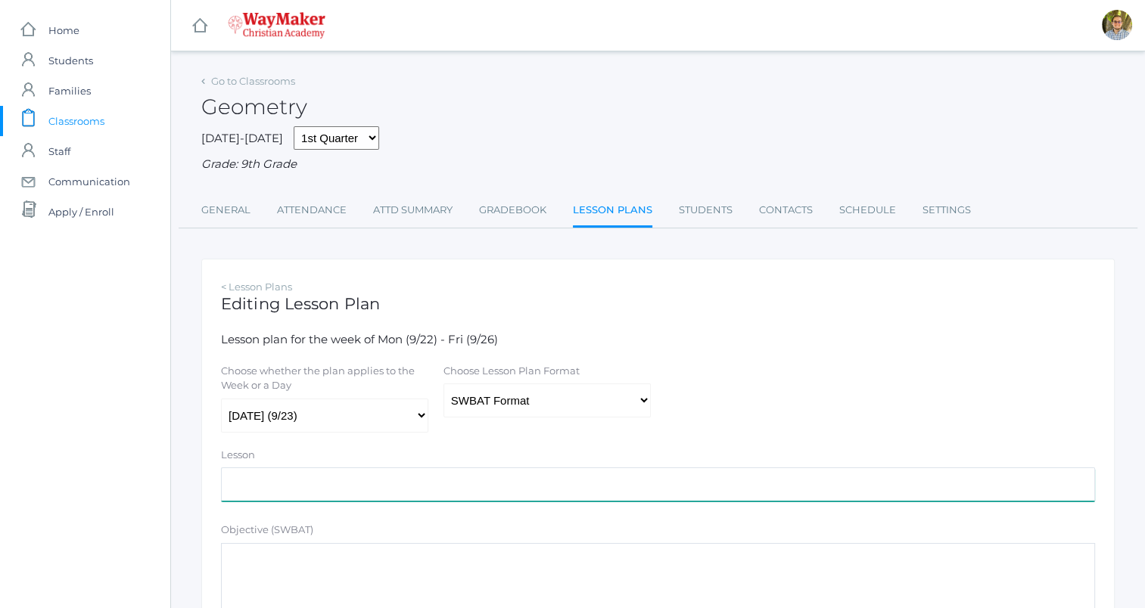
click at [443, 485] on input "text" at bounding box center [658, 485] width 874 height 34
type input "Quiz 4"
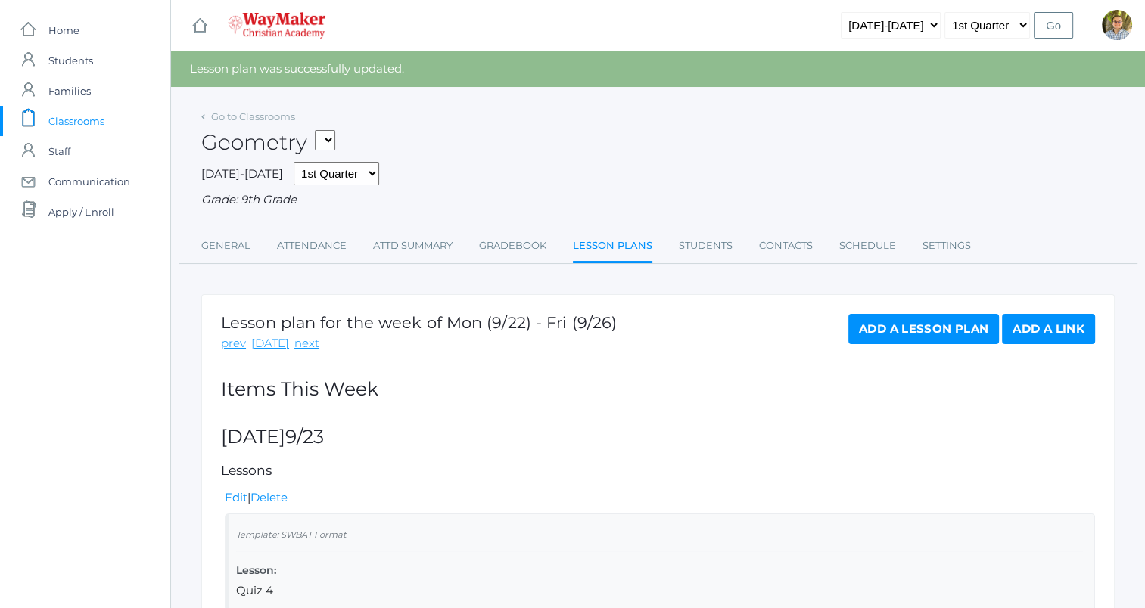
scroll to position [89, 0]
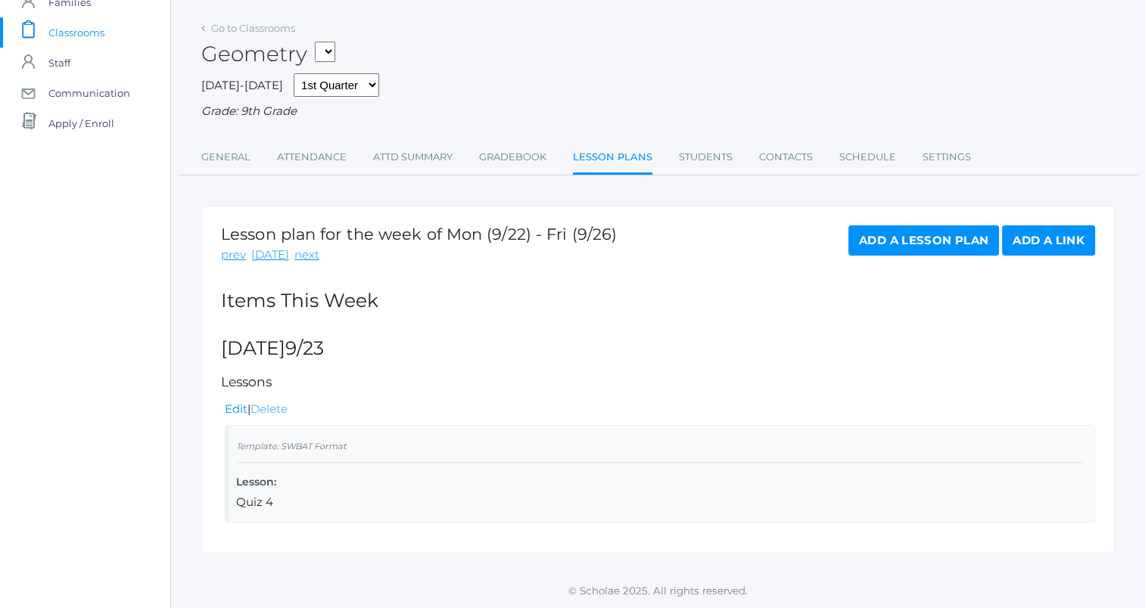
click at [269, 415] on link "Delete" at bounding box center [268, 409] width 37 height 14
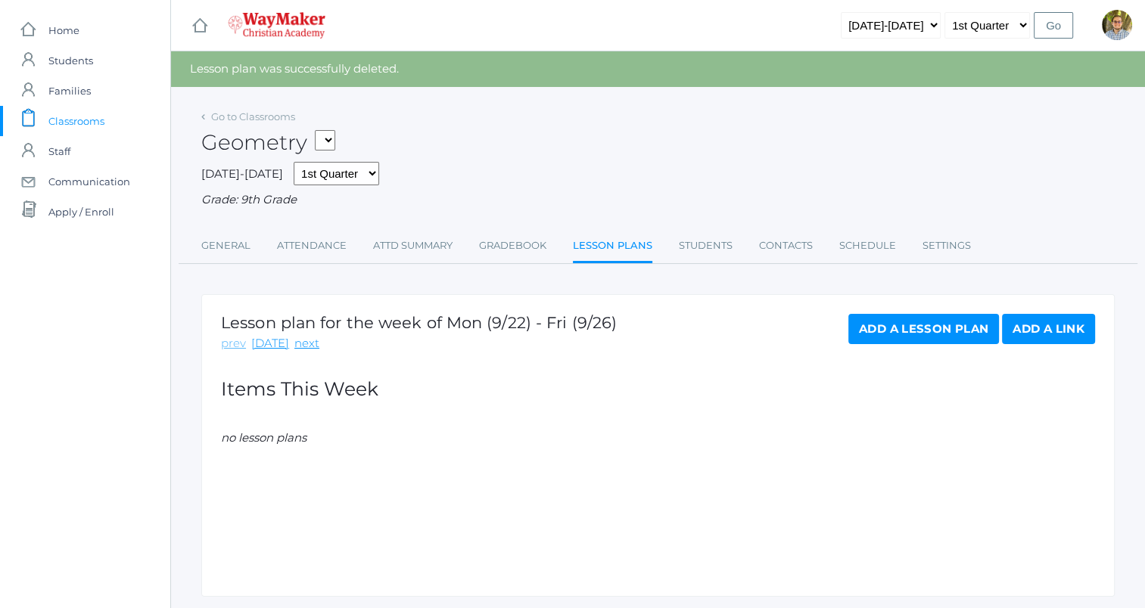
click at [230, 342] on link "prev" at bounding box center [233, 343] width 25 height 17
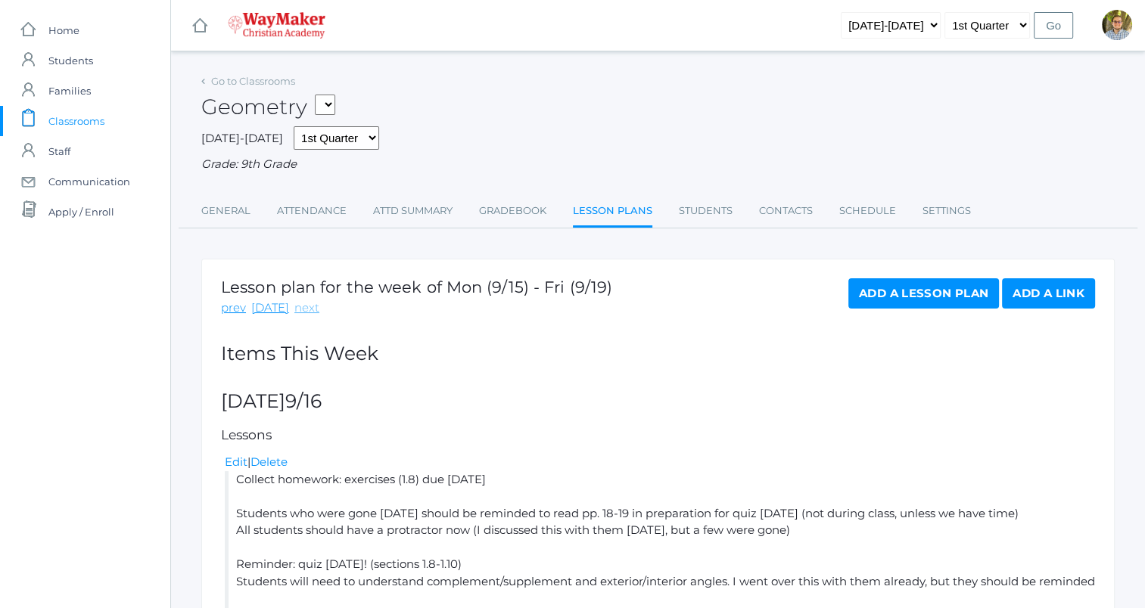
click at [303, 309] on link "next" at bounding box center [306, 308] width 25 height 17
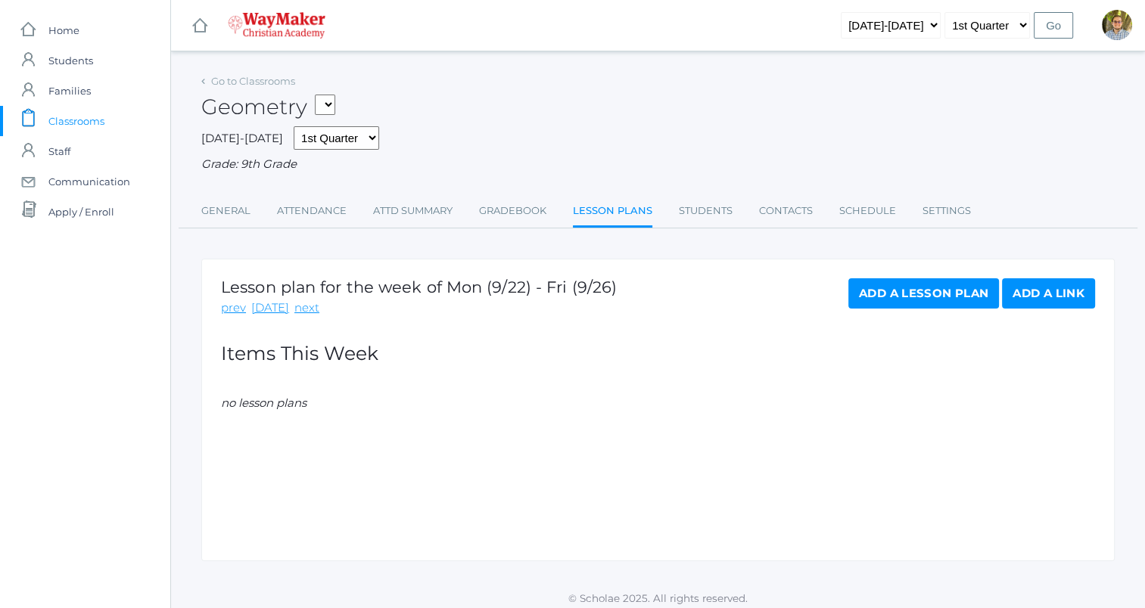
click at [893, 286] on link "Add a Lesson Plan" at bounding box center [923, 293] width 151 height 30
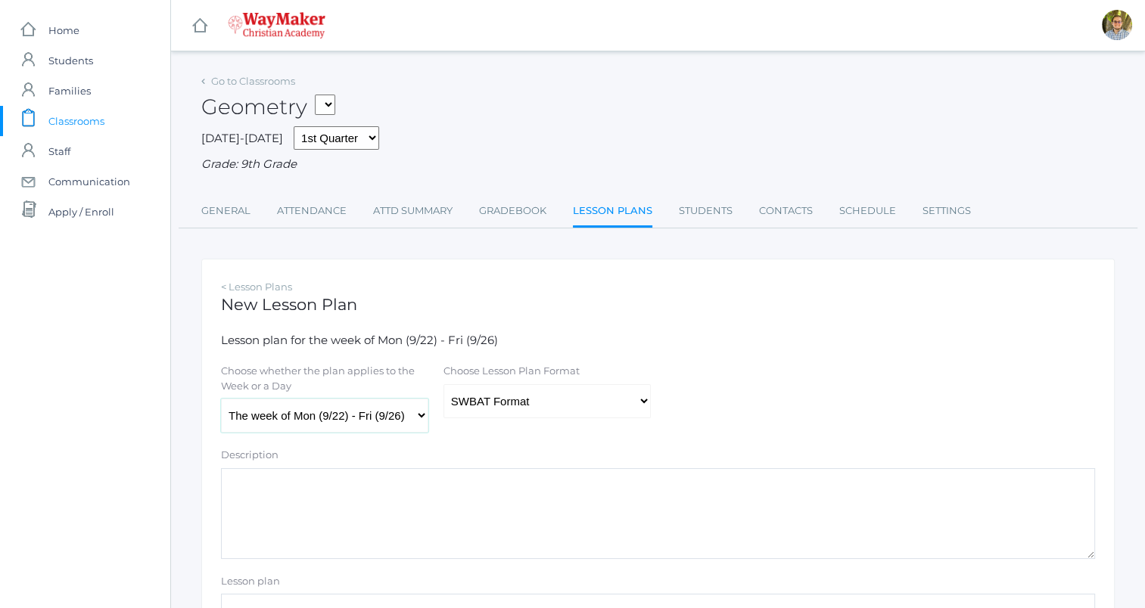
click at [406, 415] on select "The week of Mon (9/22) - Fri (9/26) [DATE] (9/22) [DATE] (9/23) [DATE] (9/24) […" at bounding box center [324, 416] width 207 height 34
select select "[DATE]"
click at [221, 400] on select "The week of Mon (9/22) - Fri (9/26) [DATE] (9/22) [DATE] (9/23) [DATE] (9/24) […" at bounding box center [324, 416] width 207 height 34
click at [400, 508] on textarea "Description" at bounding box center [658, 513] width 874 height 91
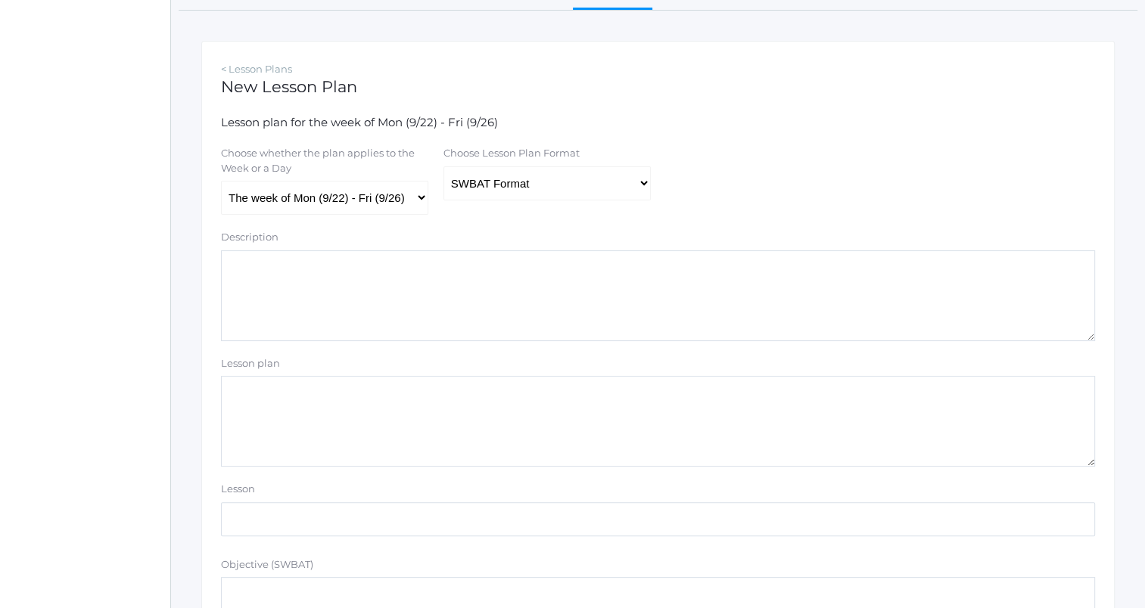
scroll to position [227, 0]
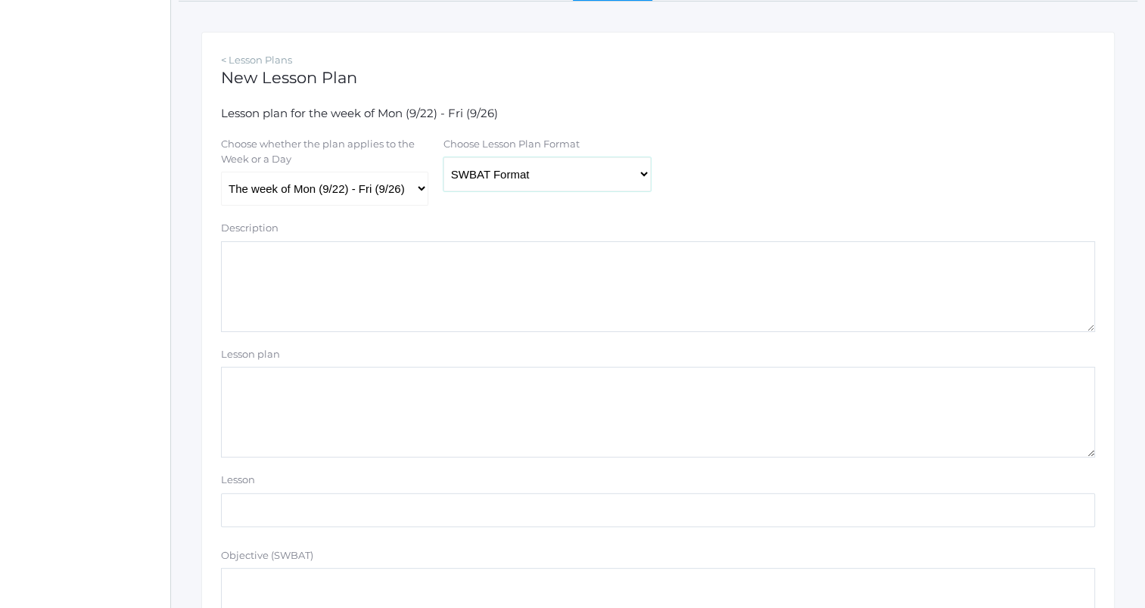
click at [530, 165] on select "Traditional Format SWBAT Format" at bounding box center [546, 174] width 207 height 34
select select "legacy"
click at [443, 157] on select "Traditional Format SWBAT Format" at bounding box center [546, 174] width 207 height 34
click at [661, 306] on textarea "Description" at bounding box center [658, 286] width 874 height 91
type textarea "Q"
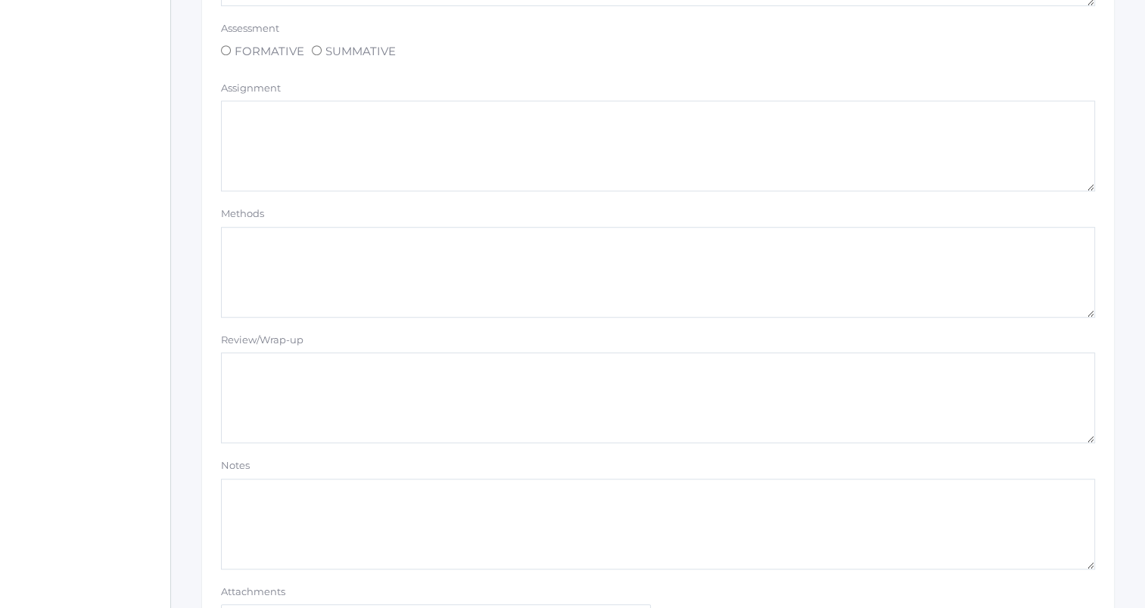
scroll to position [1280, 0]
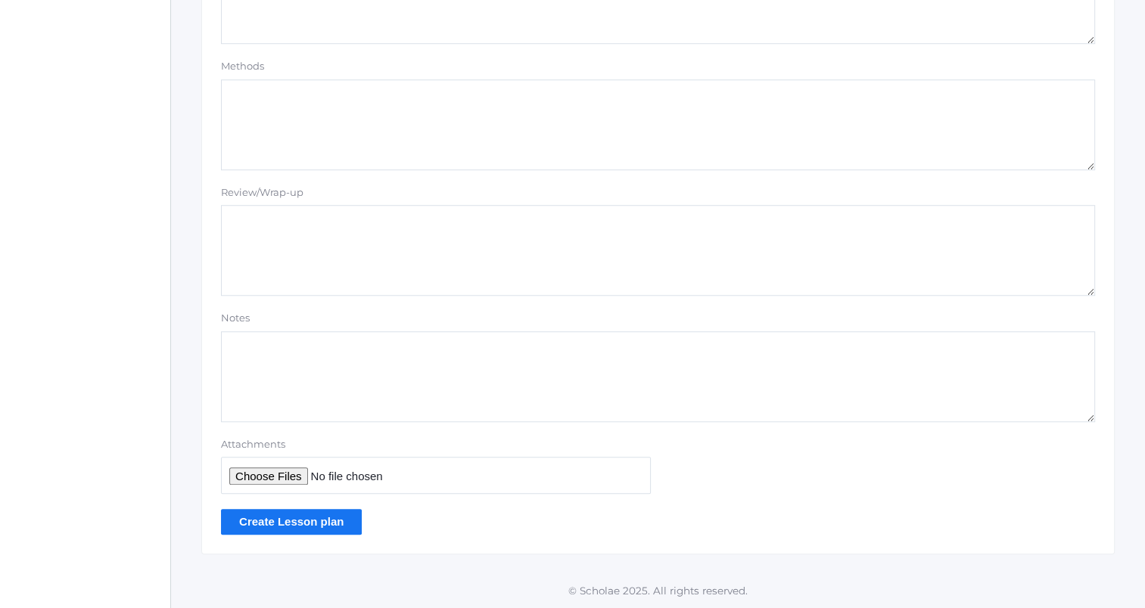
type textarea "Quiz 4 Future OA's:"
click at [323, 528] on input "Create Lesson plan" at bounding box center [291, 521] width 141 height 25
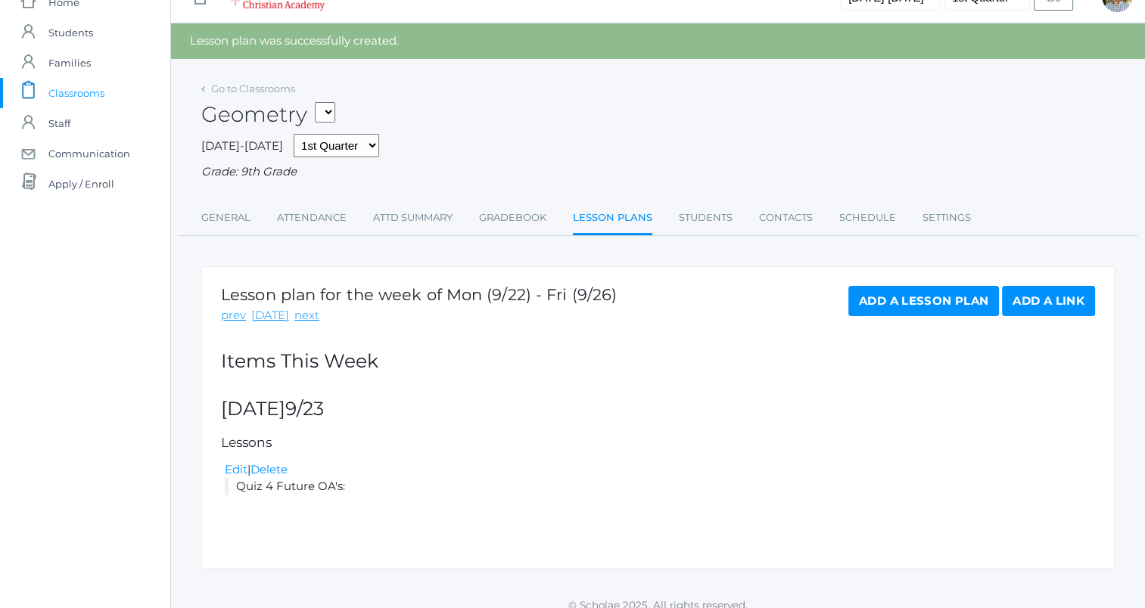
scroll to position [43, 0]
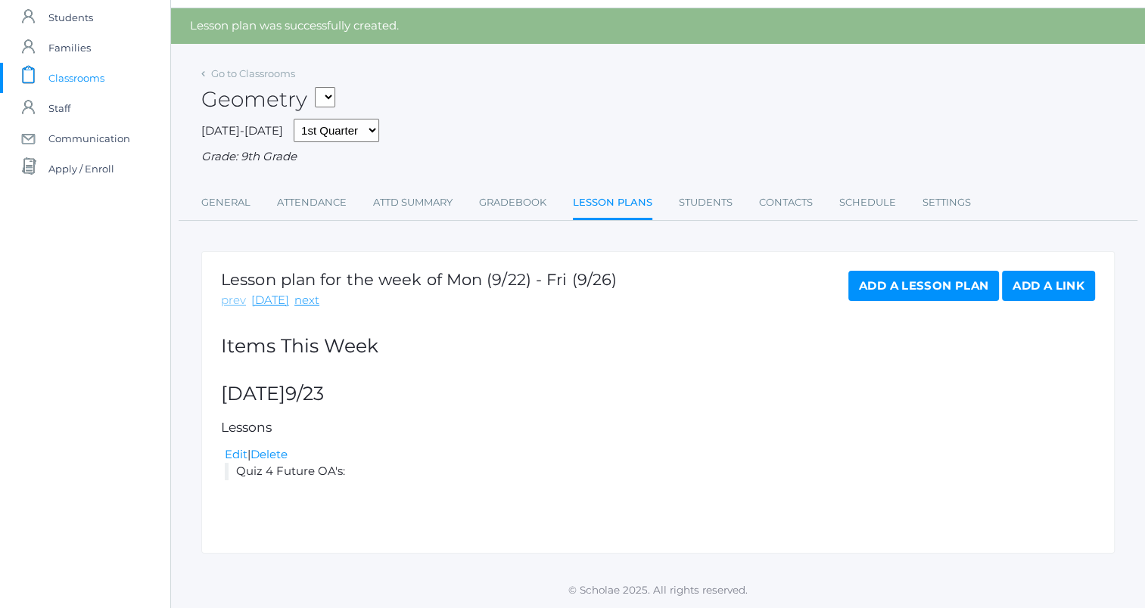
click at [235, 294] on link "prev" at bounding box center [233, 300] width 25 height 17
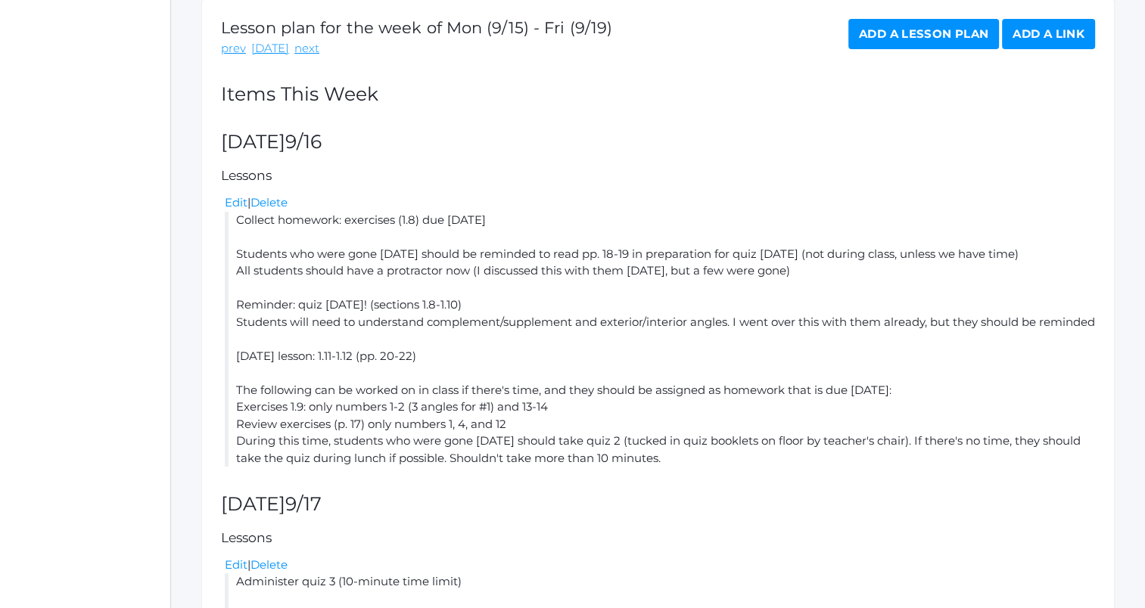
scroll to position [51, 0]
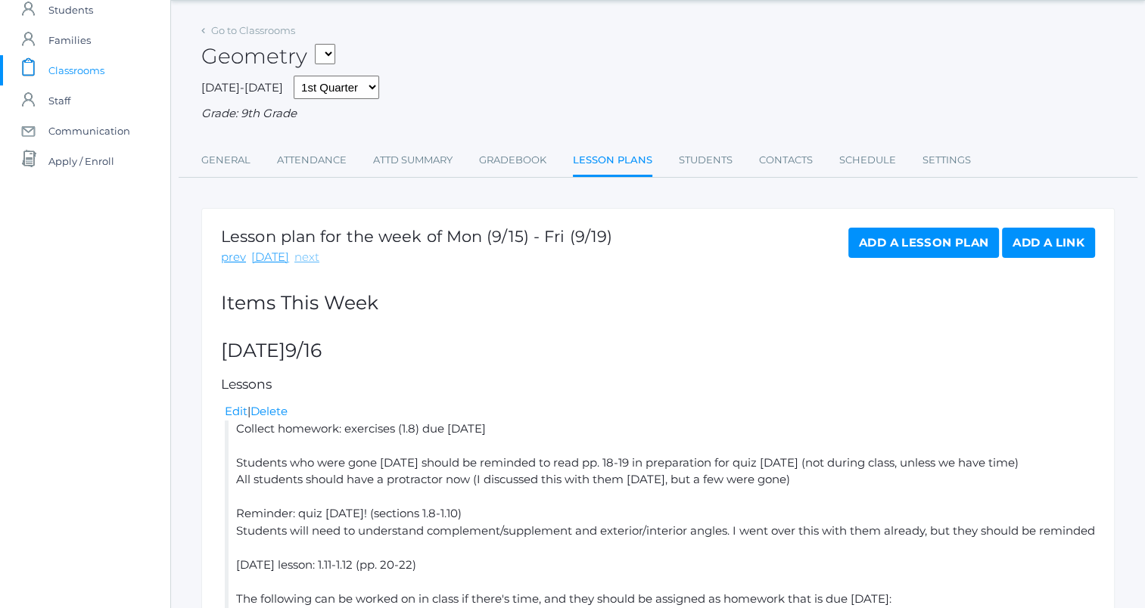
click at [305, 254] on link "next" at bounding box center [306, 257] width 25 height 17
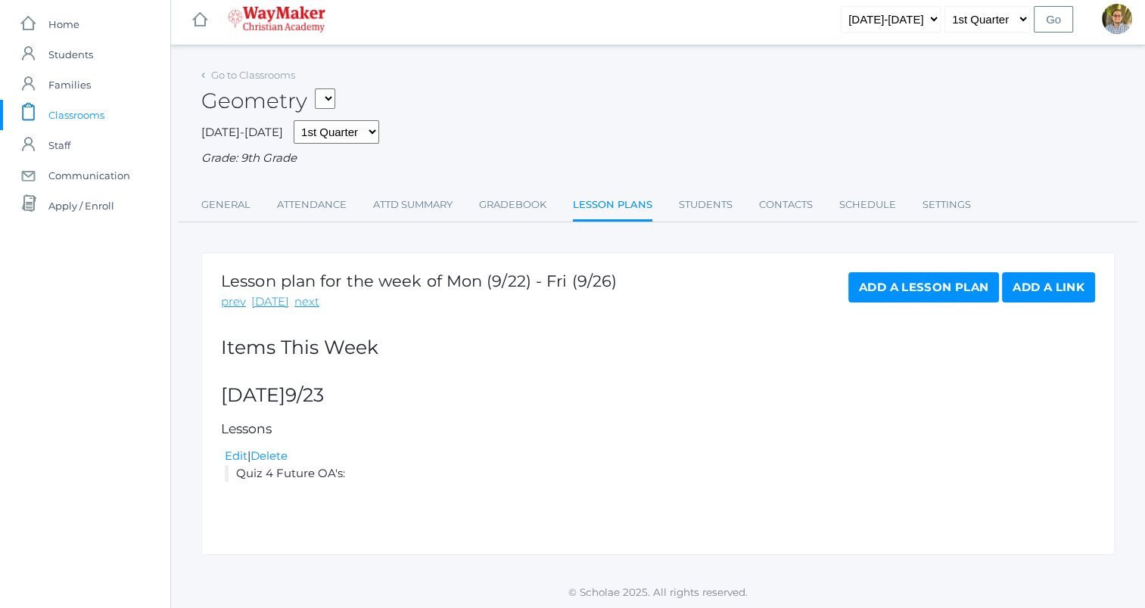
scroll to position [8, 0]
click at [239, 457] on link "Edit" at bounding box center [236, 454] width 23 height 14
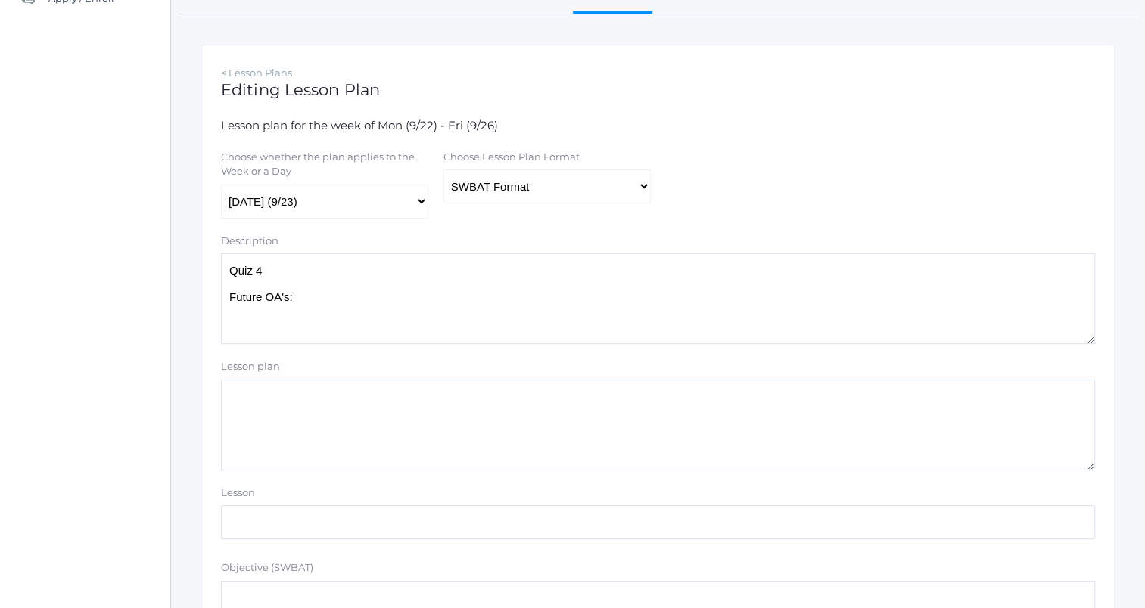
scroll to position [227, 0]
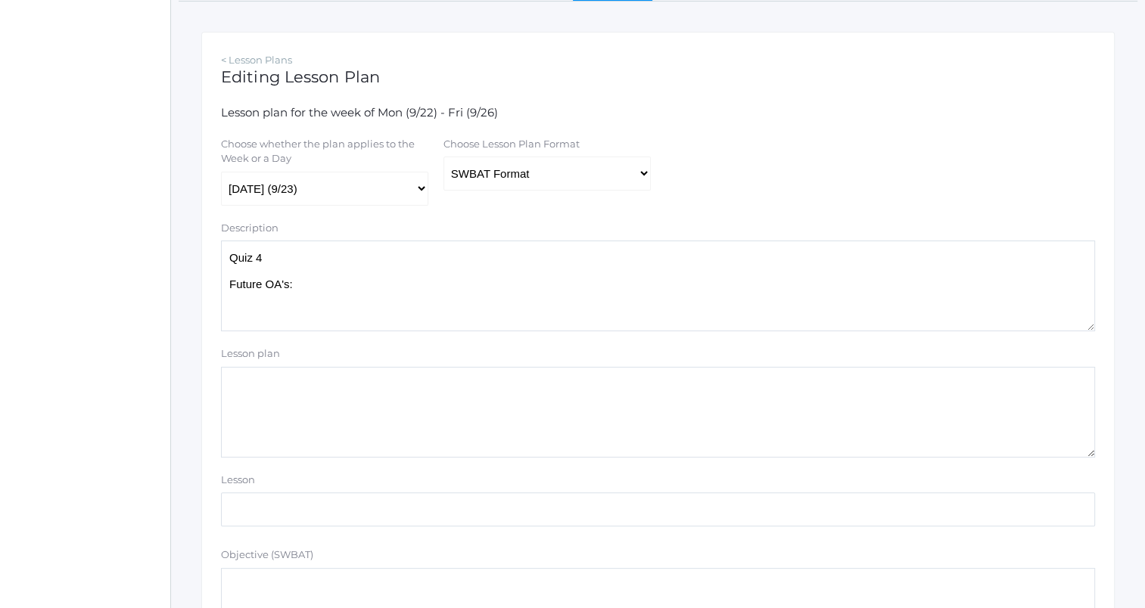
click at [448, 306] on textarea "Quiz 4 Future OA's:" at bounding box center [658, 286] width 874 height 91
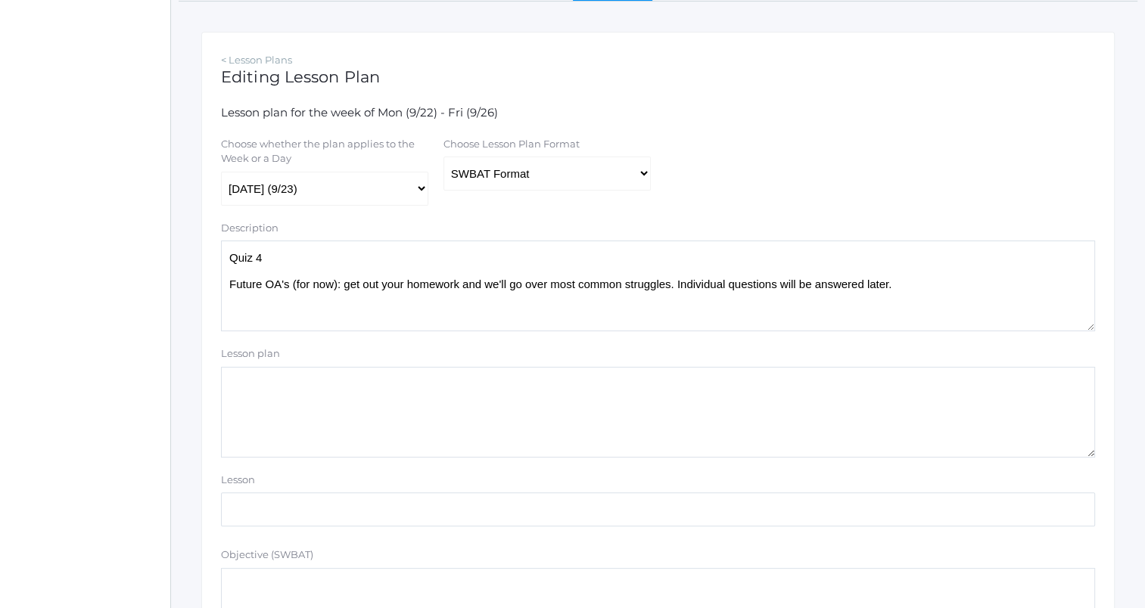
click at [953, 324] on textarea "Quiz 4 Future OA's:" at bounding box center [658, 286] width 874 height 91
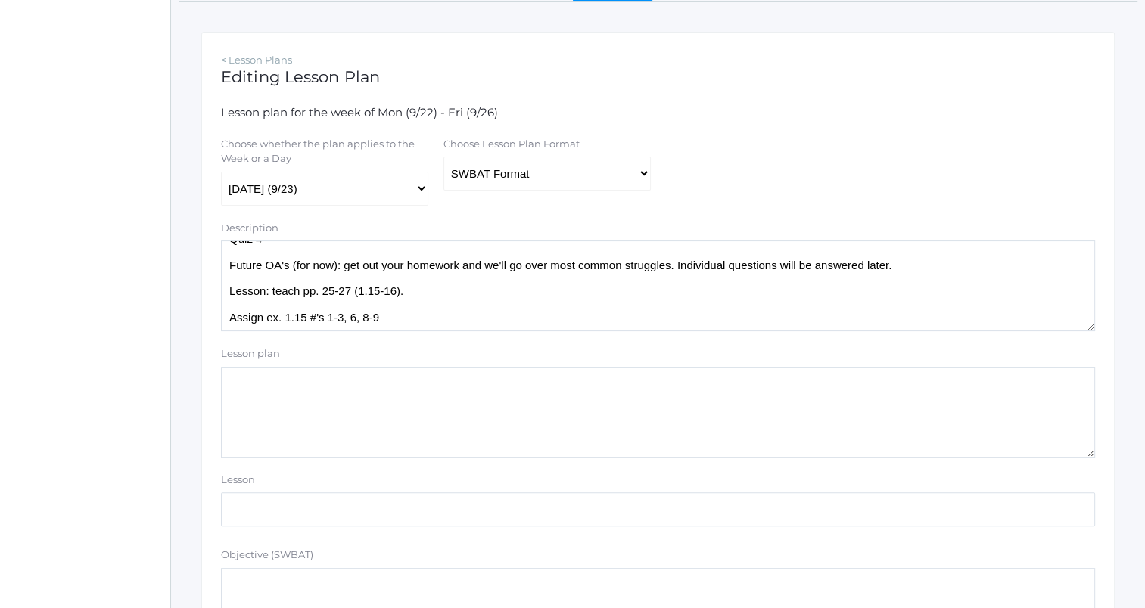
scroll to position [26, 0]
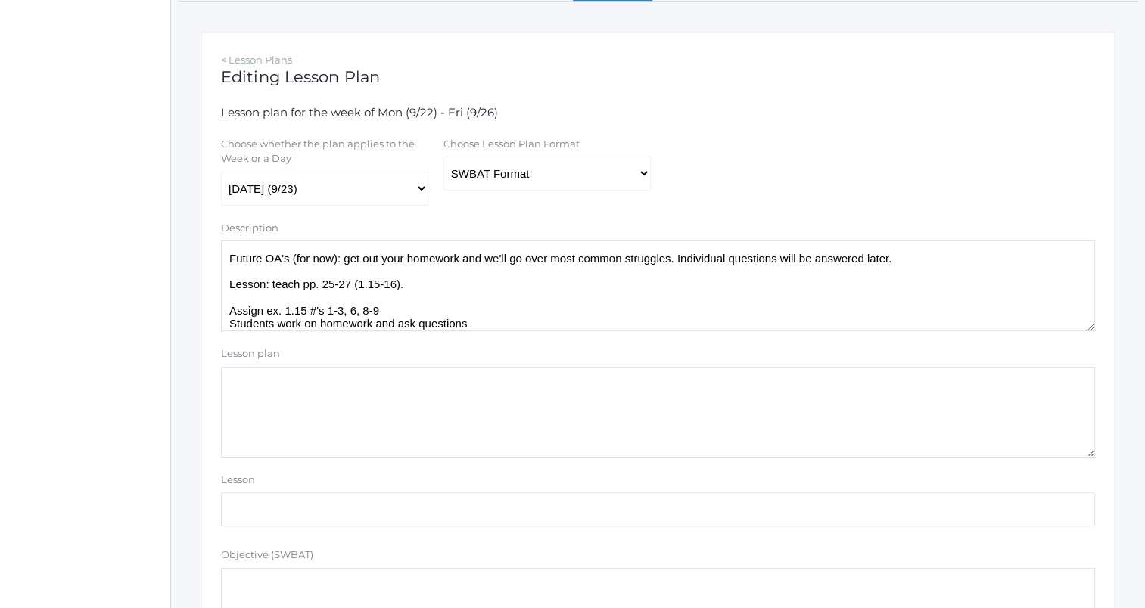
type textarea "Quiz 4 Future OA's (for now): get out your homework and we'll go over most comm…"
click at [832, 152] on div "Choose whether the plan applies to the Week or a Day The week of Mon (9/22) - F…" at bounding box center [657, 171] width 889 height 69
click at [633, 175] on select "Traditional Format SWBAT Format" at bounding box center [546, 174] width 207 height 34
select select "legacy"
click at [443, 157] on select "Traditional Format SWBAT Format" at bounding box center [546, 174] width 207 height 34
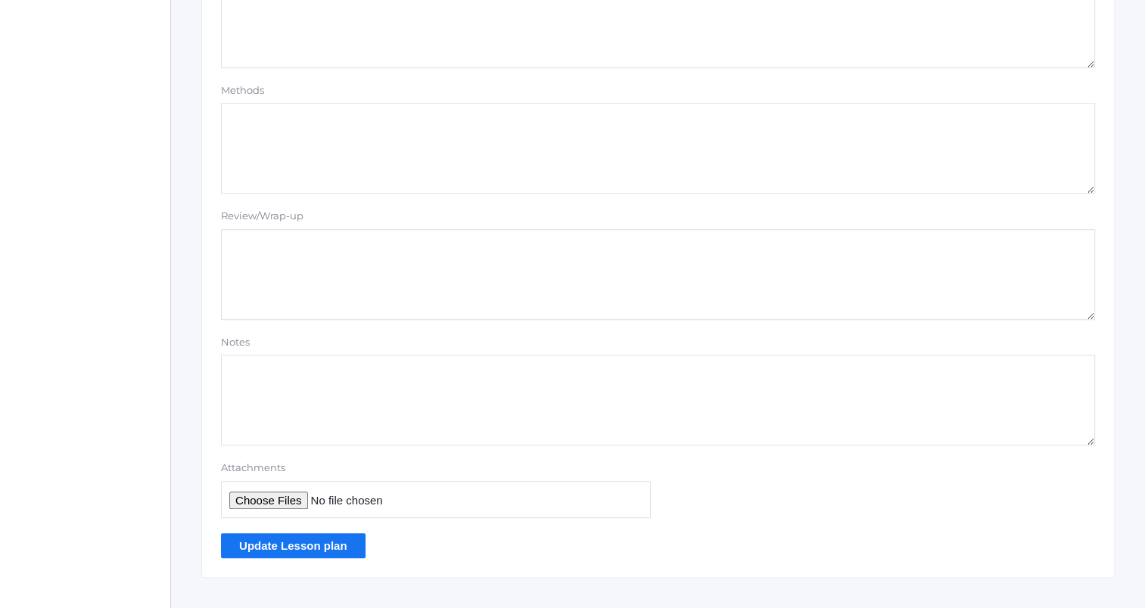
scroll to position [1280, 0]
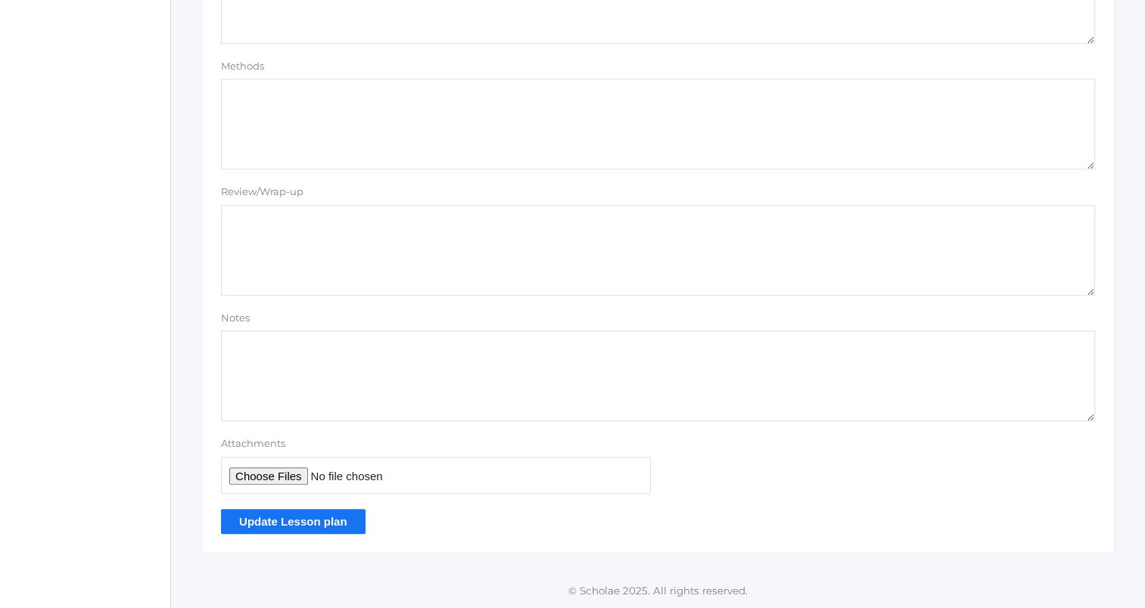
click at [315, 521] on input "Update Lesson plan" at bounding box center [293, 521] width 145 height 25
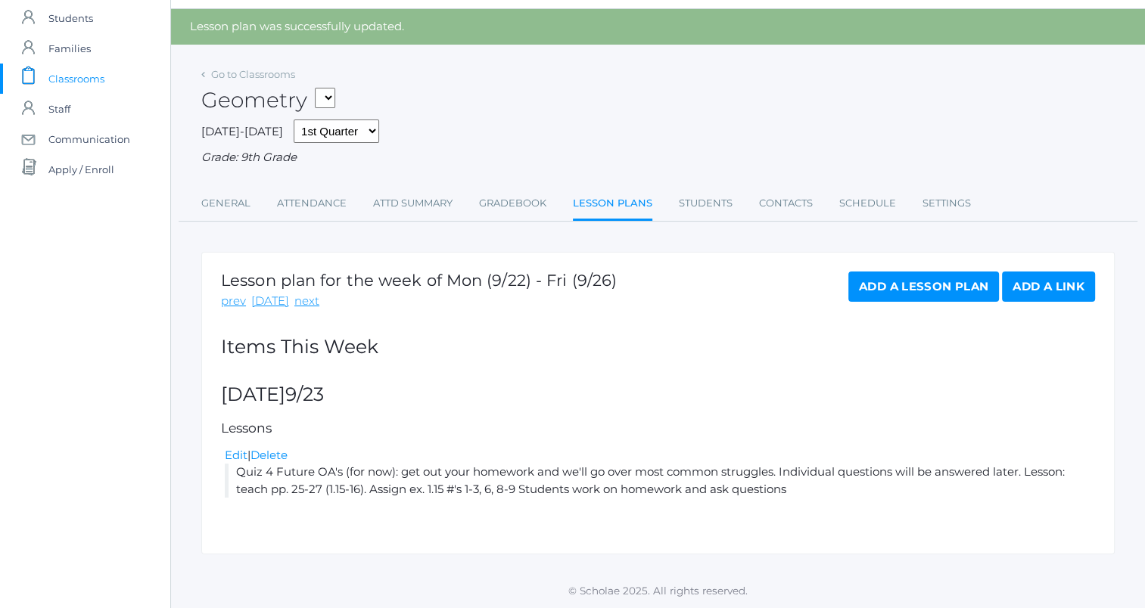
scroll to position [43, 0]
click at [237, 449] on link "Edit" at bounding box center [236, 454] width 23 height 14
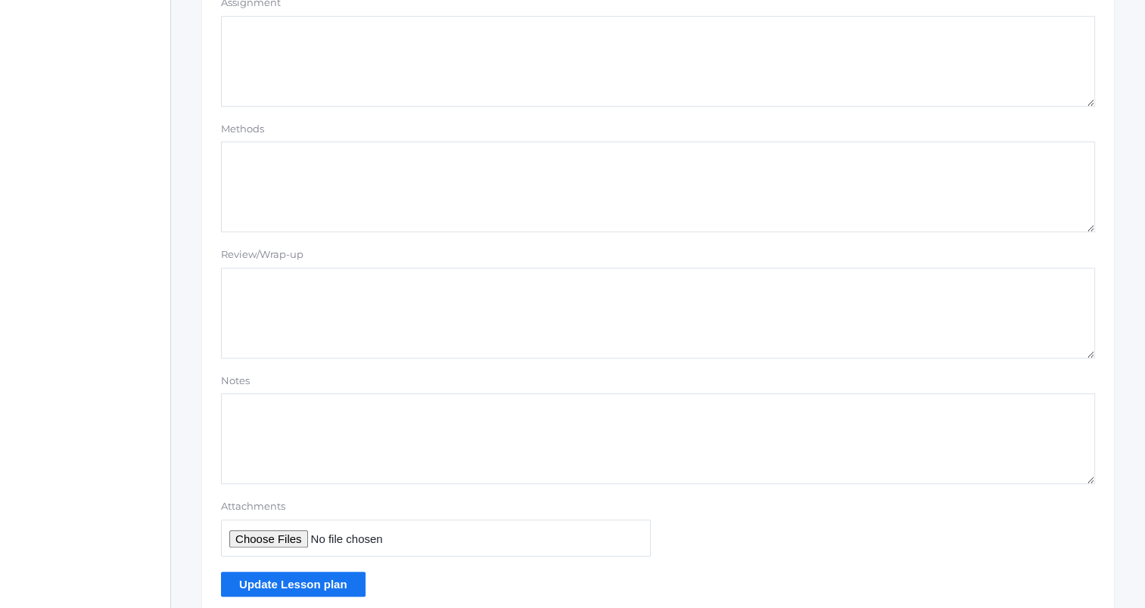
scroll to position [1280, 0]
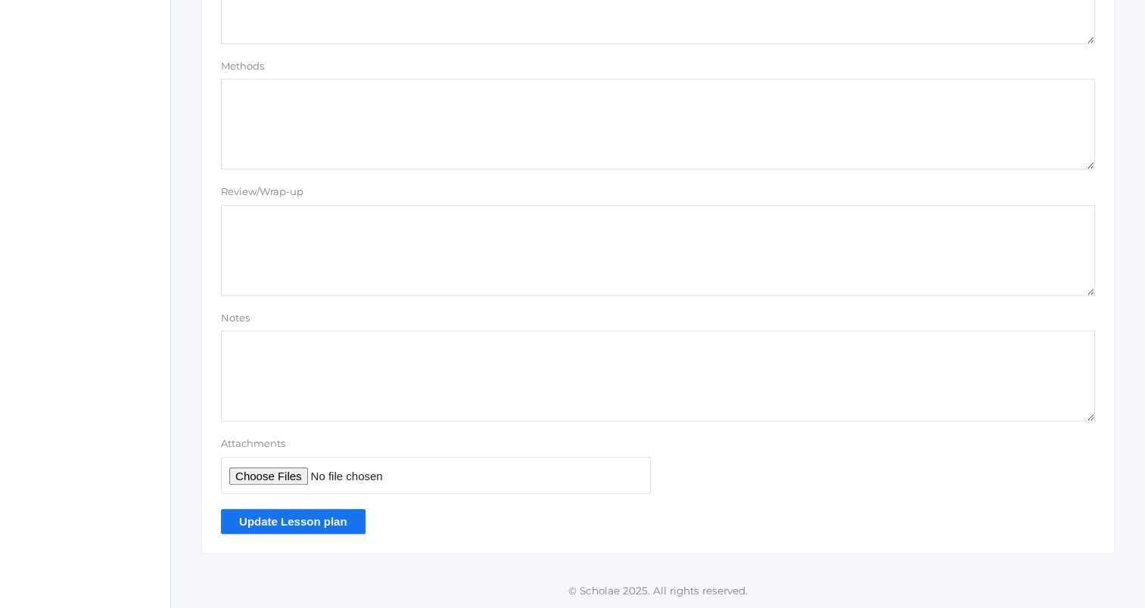
click at [356, 518] on input "Update Lesson plan" at bounding box center [293, 521] width 145 height 25
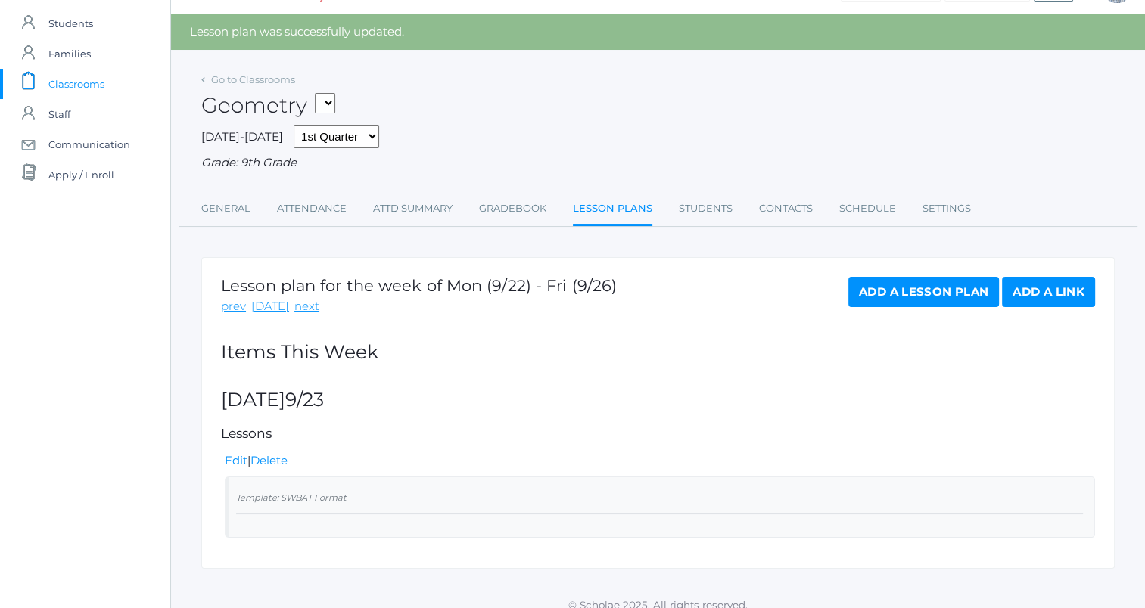
scroll to position [51, 0]
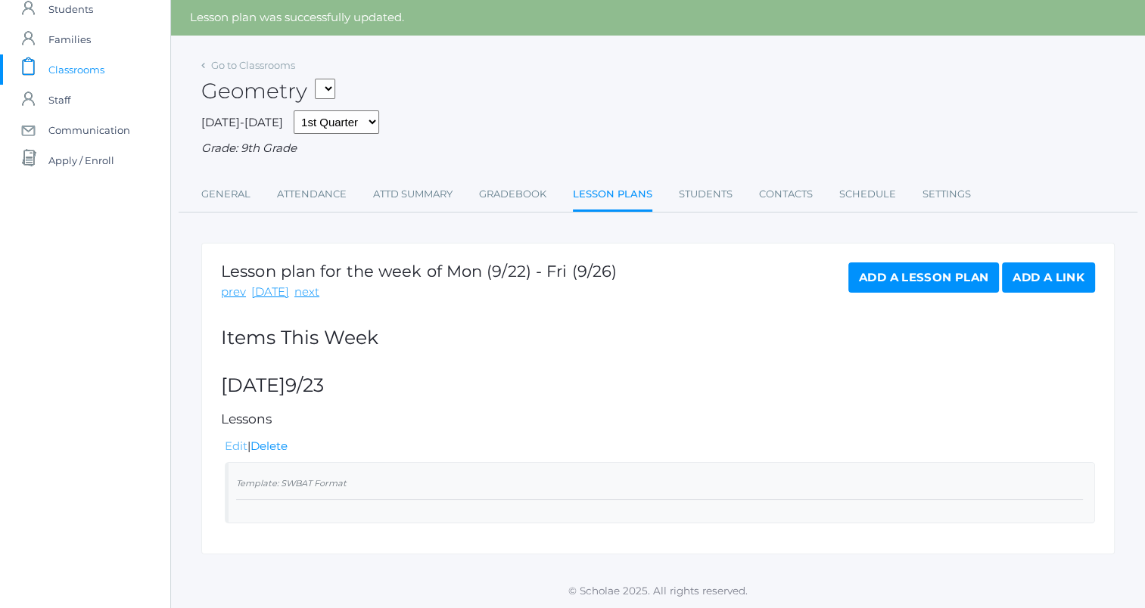
click at [236, 442] on link "Edit" at bounding box center [236, 446] width 23 height 14
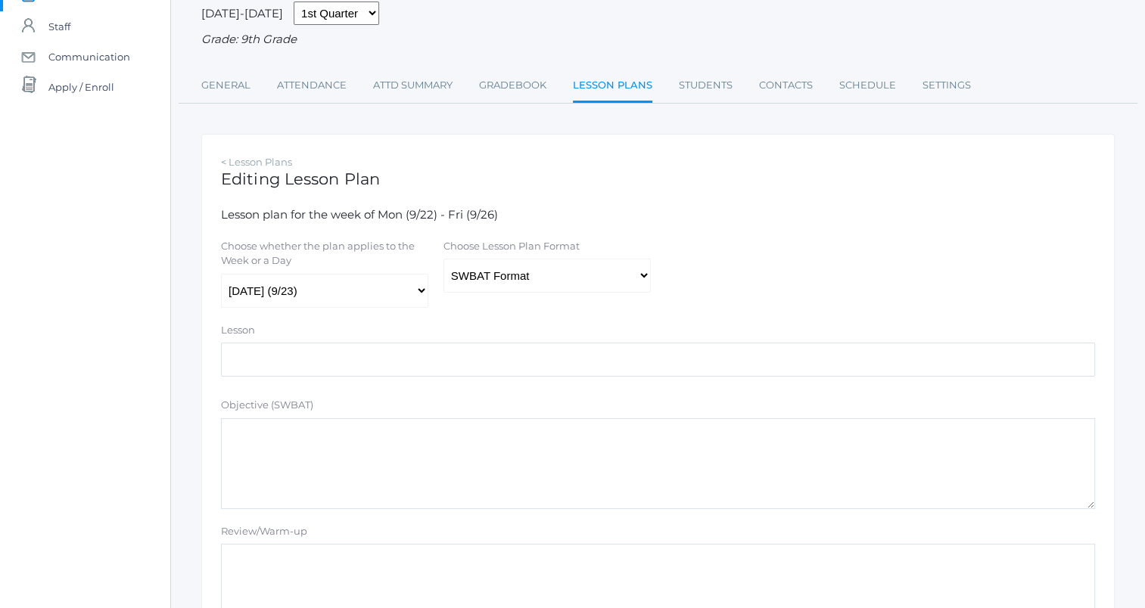
scroll to position [227, 0]
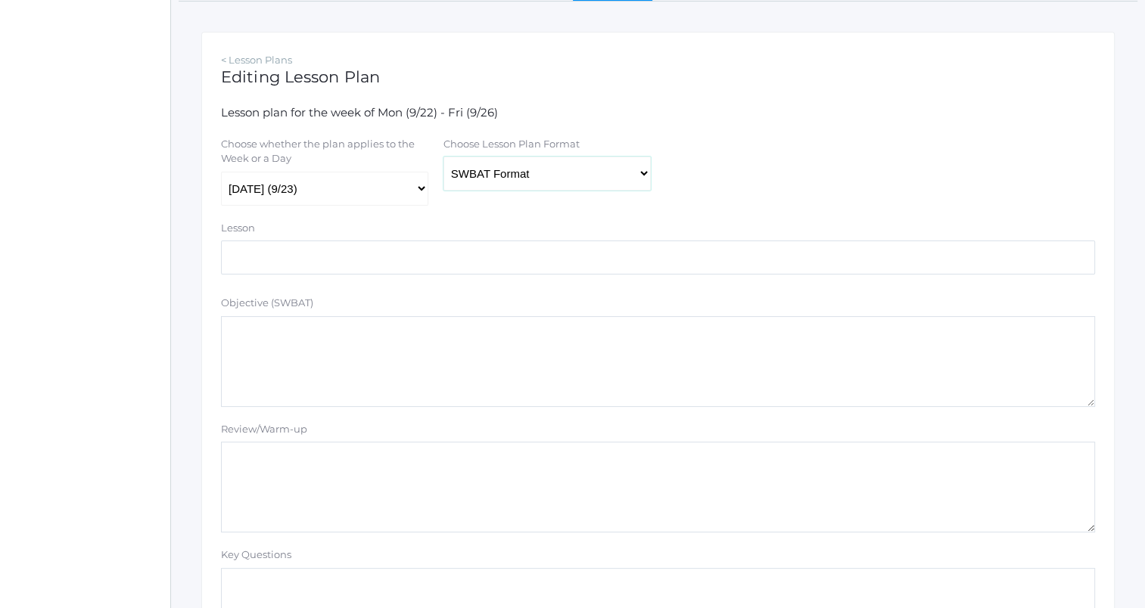
click at [546, 173] on select "Traditional Format SWBAT Format" at bounding box center [546, 174] width 207 height 34
select select "legacy"
click at [443, 157] on select "Traditional Format SWBAT Format" at bounding box center [546, 174] width 207 height 34
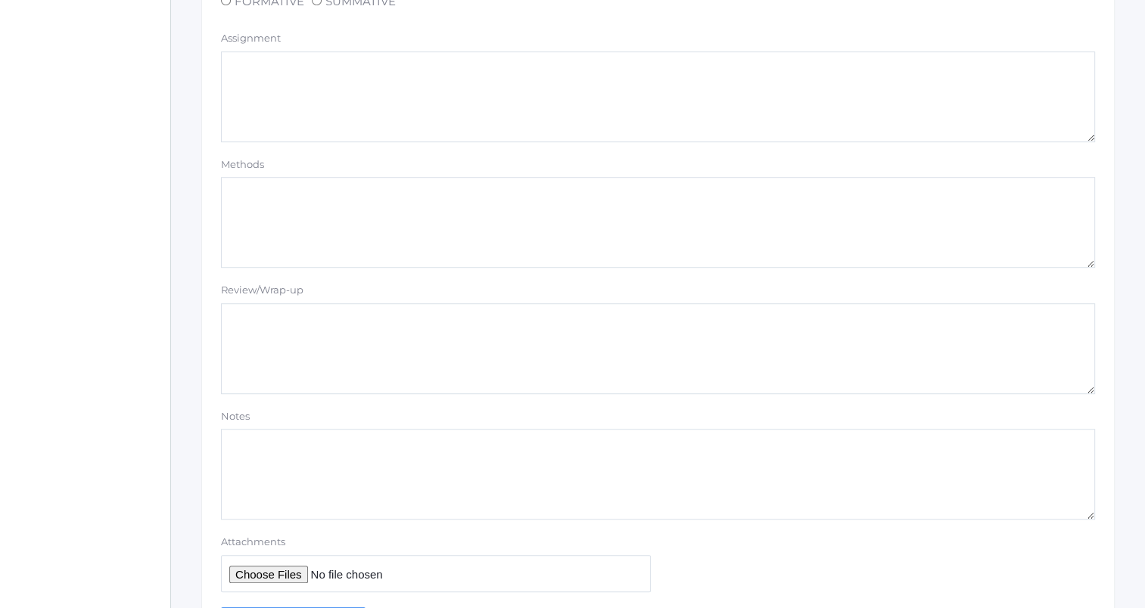
scroll to position [1028, 0]
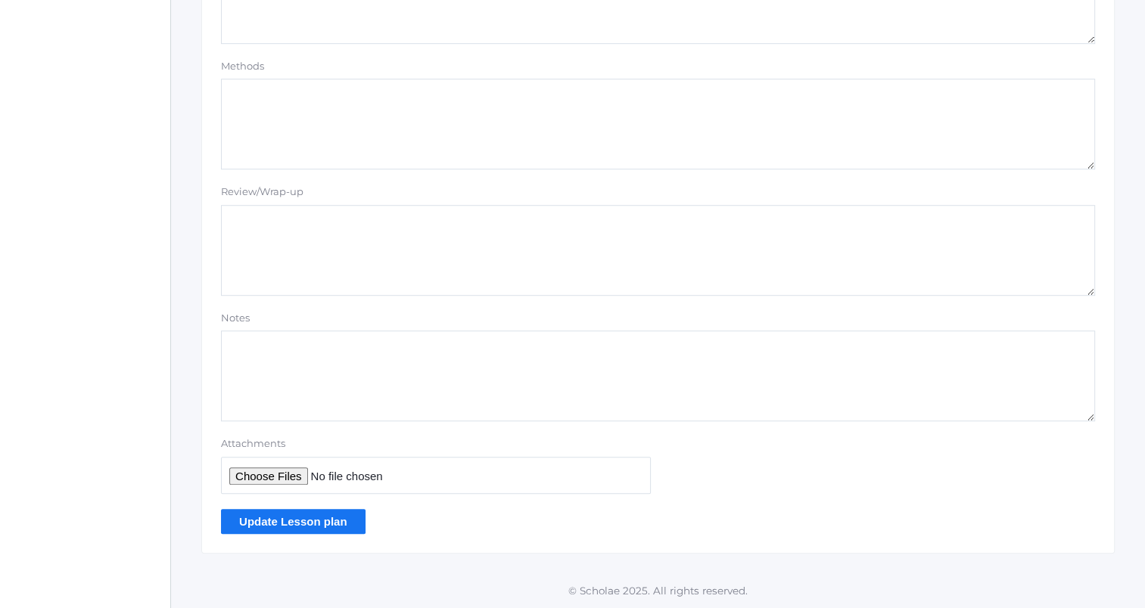
click at [307, 515] on input "Update Lesson plan" at bounding box center [293, 521] width 145 height 25
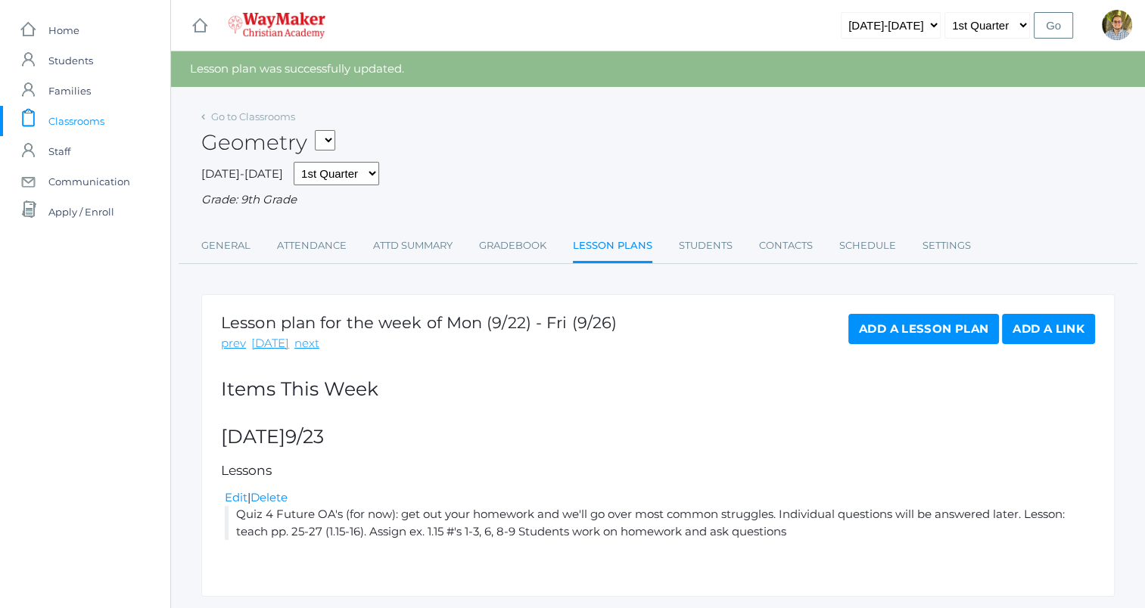
scroll to position [43, 0]
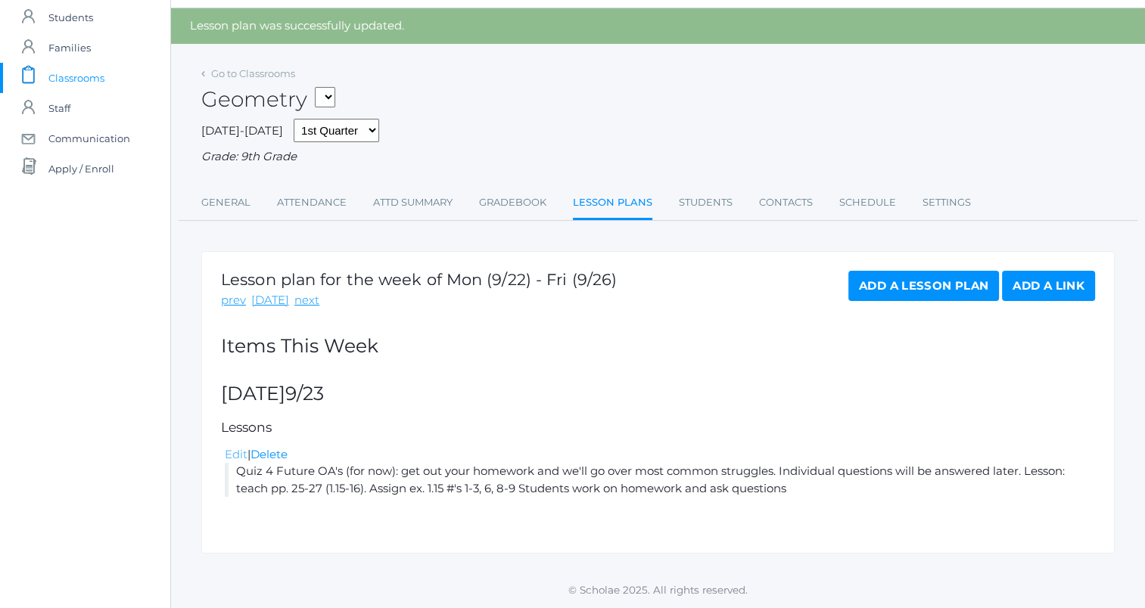
click at [240, 451] on link "Edit" at bounding box center [236, 454] width 23 height 14
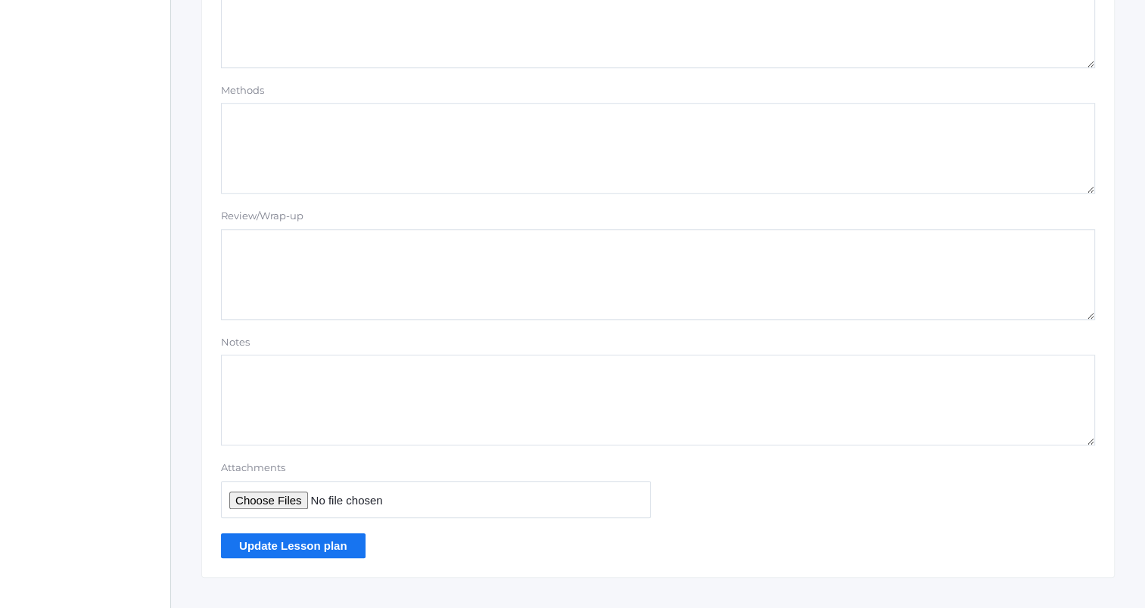
scroll to position [1280, 0]
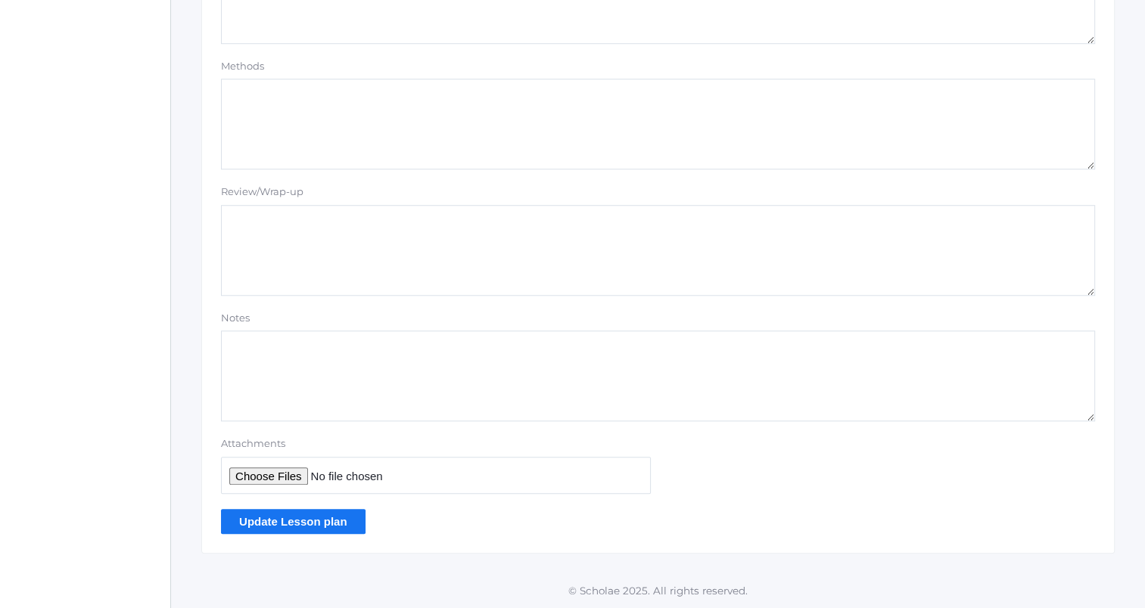
click at [306, 515] on input "Update Lesson plan" at bounding box center [293, 521] width 145 height 25
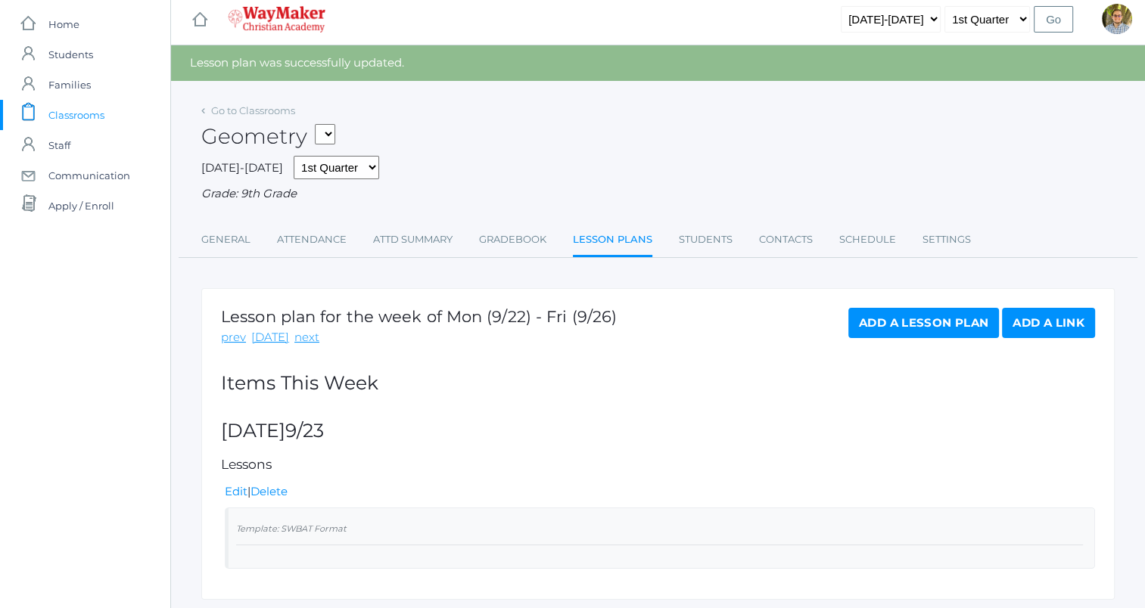
scroll to position [51, 0]
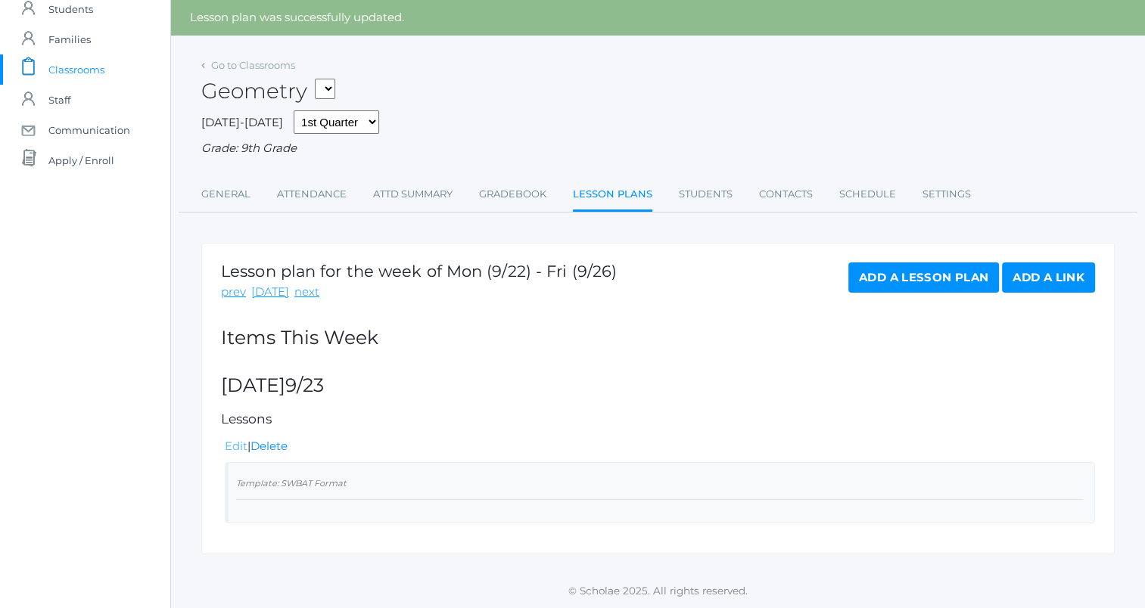
click at [232, 451] on link "Edit" at bounding box center [236, 446] width 23 height 14
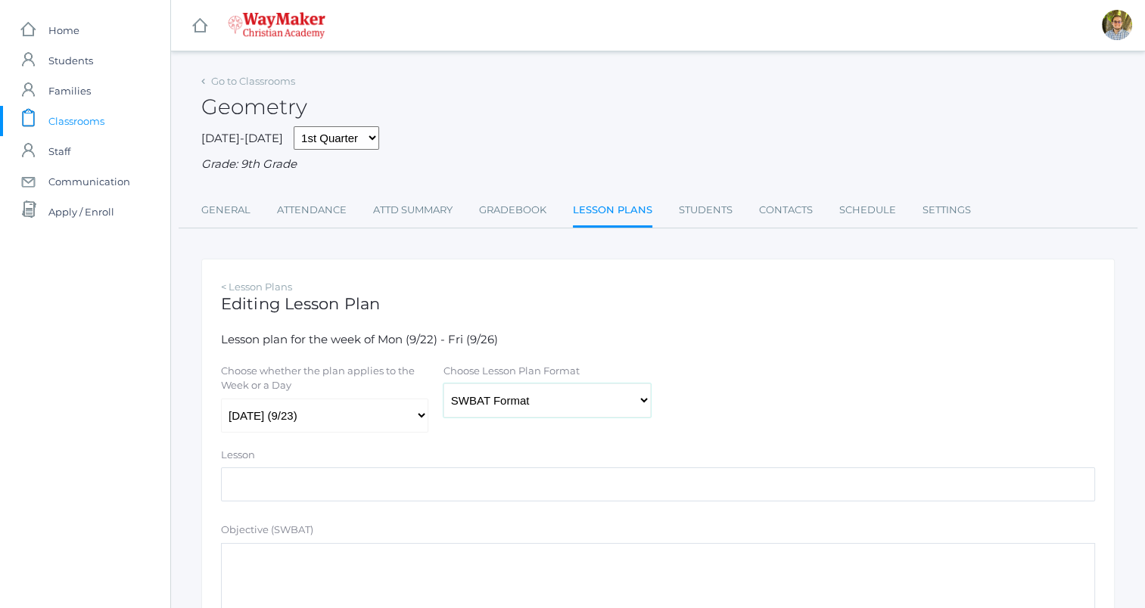
click at [569, 390] on select "Traditional Format SWBAT Format" at bounding box center [546, 401] width 207 height 34
select select "legacy"
click at [443, 384] on select "Traditional Format SWBAT Format" at bounding box center [546, 401] width 207 height 34
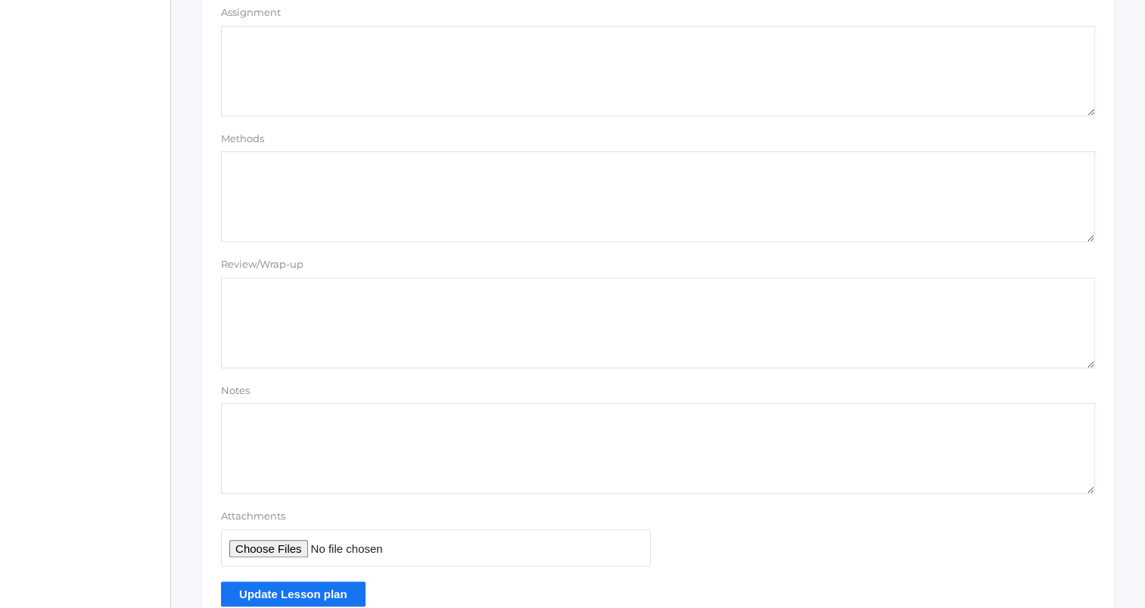
scroll to position [1028, 0]
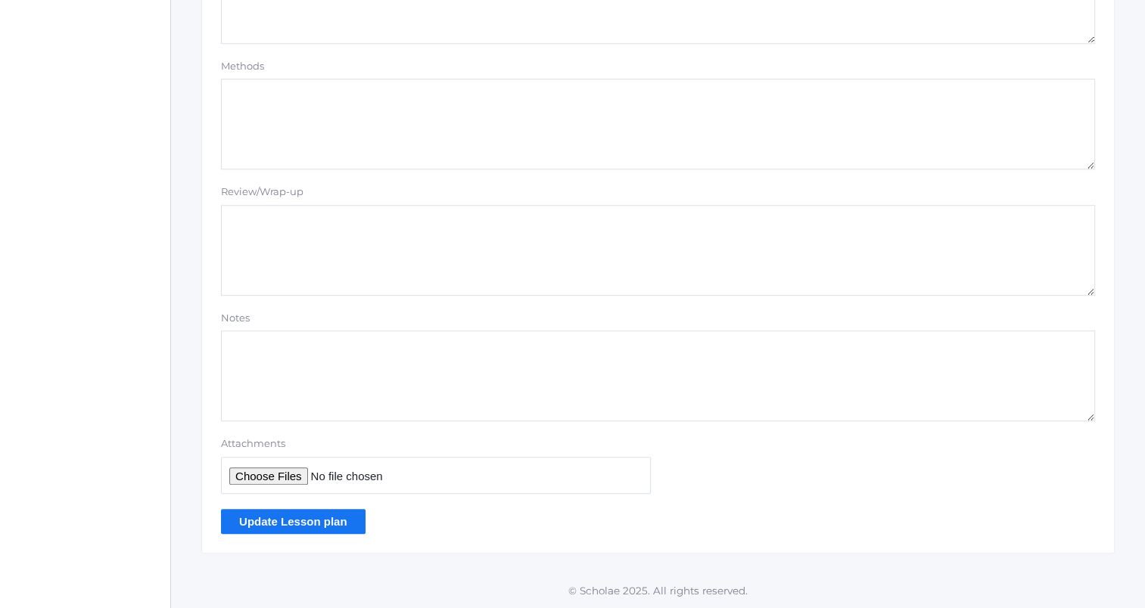
click at [339, 524] on input "Update Lesson plan" at bounding box center [293, 521] width 145 height 25
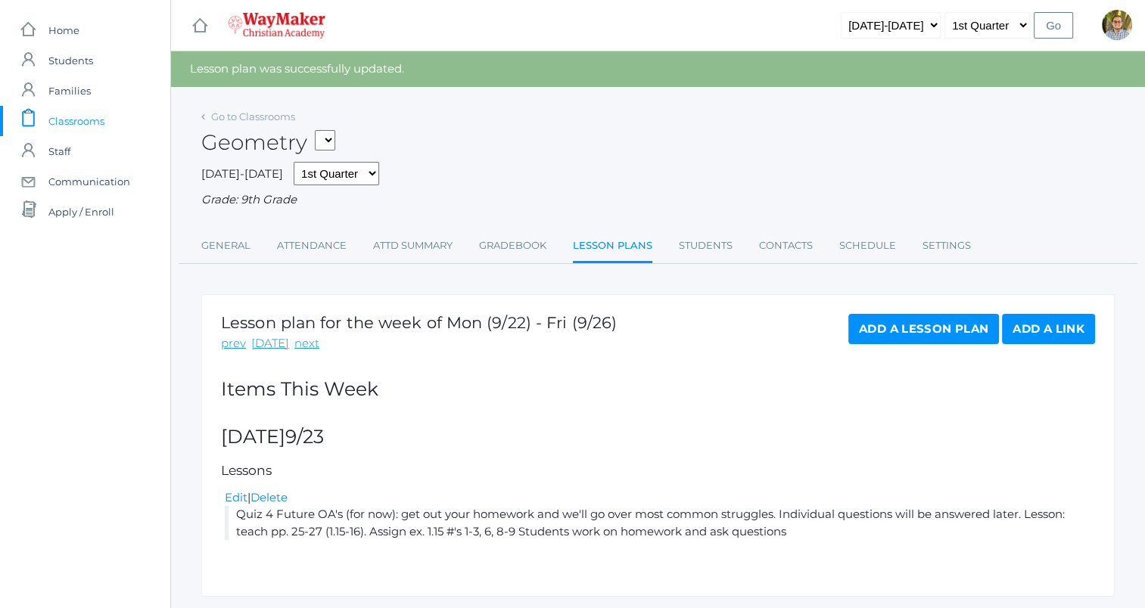
scroll to position [43, 0]
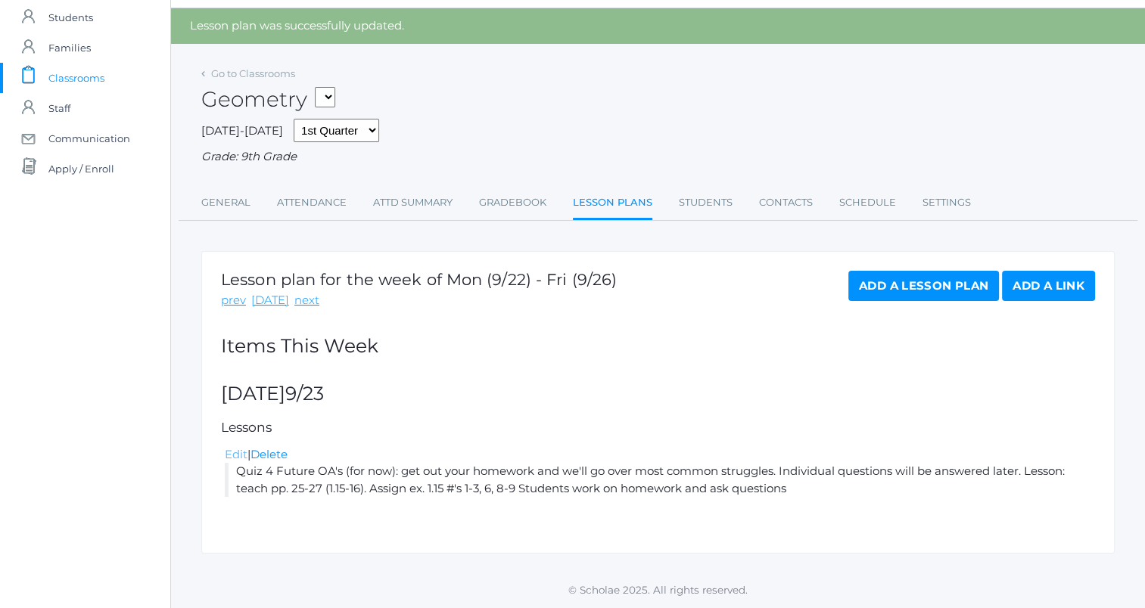
click at [232, 450] on link "Edit" at bounding box center [236, 454] width 23 height 14
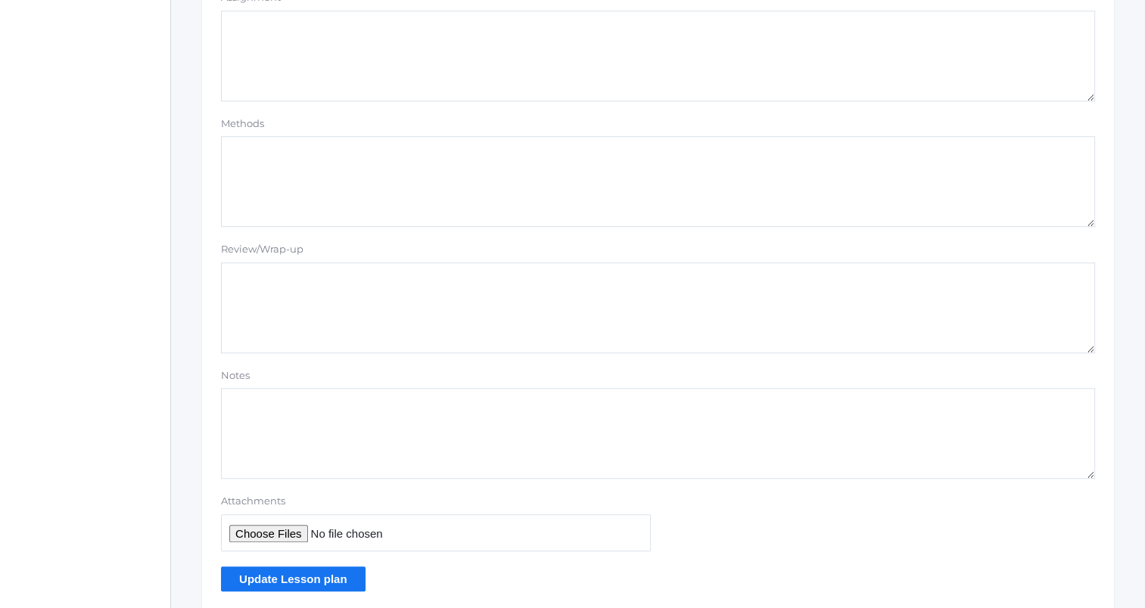
scroll to position [1280, 0]
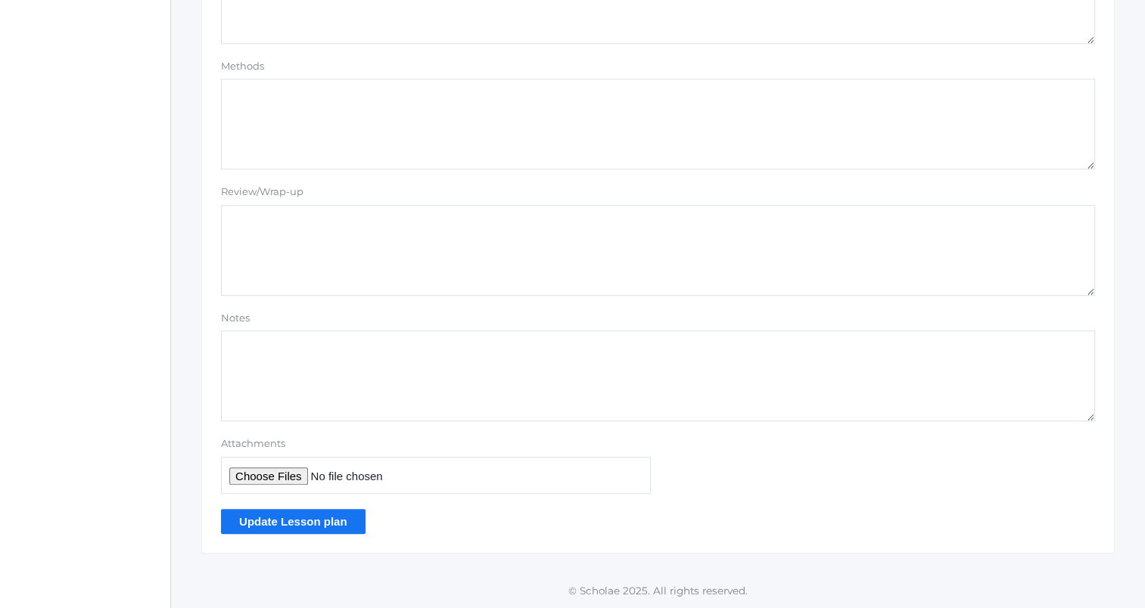
click at [337, 511] on input "Update Lesson plan" at bounding box center [293, 521] width 145 height 25
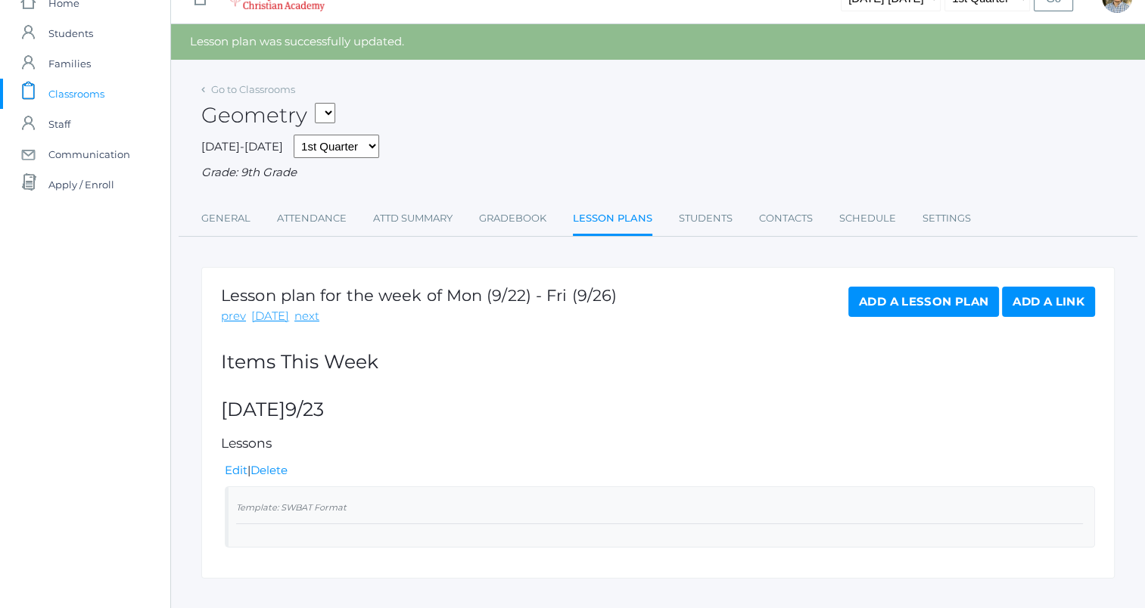
scroll to position [51, 0]
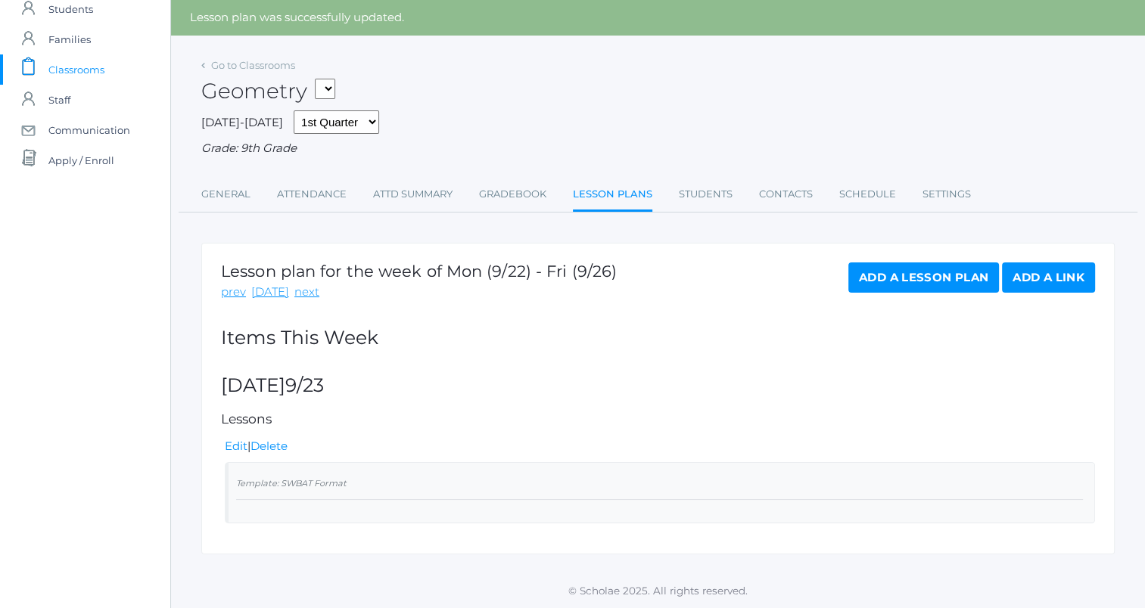
click at [235, 438] on div "Edit | Delete" at bounding box center [660, 446] width 870 height 17
click at [240, 450] on link "Edit" at bounding box center [236, 446] width 23 height 14
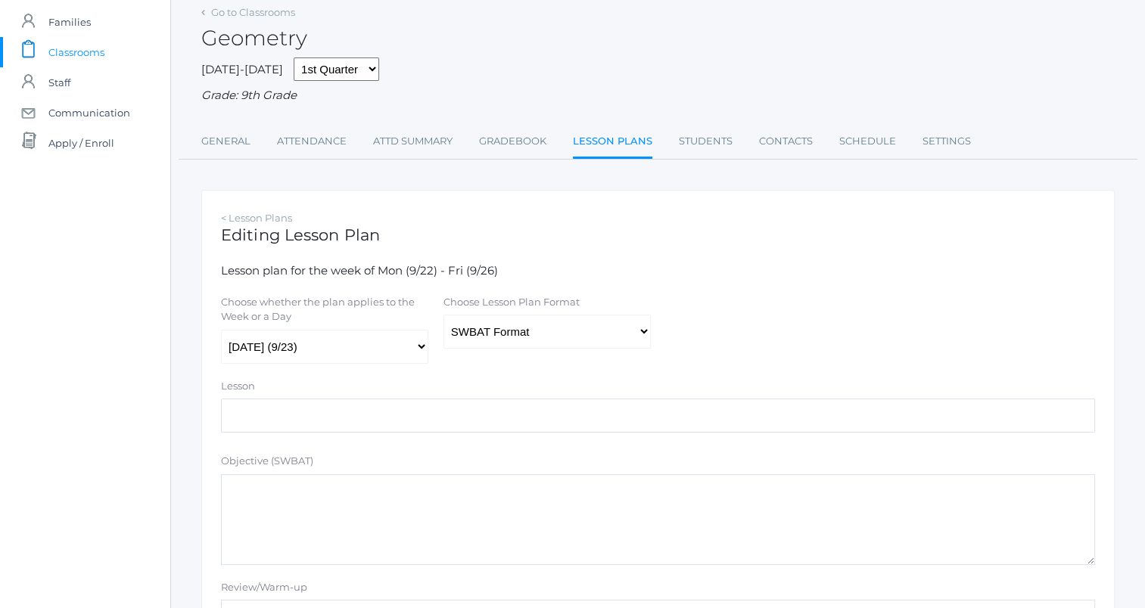
scroll to position [227, 0]
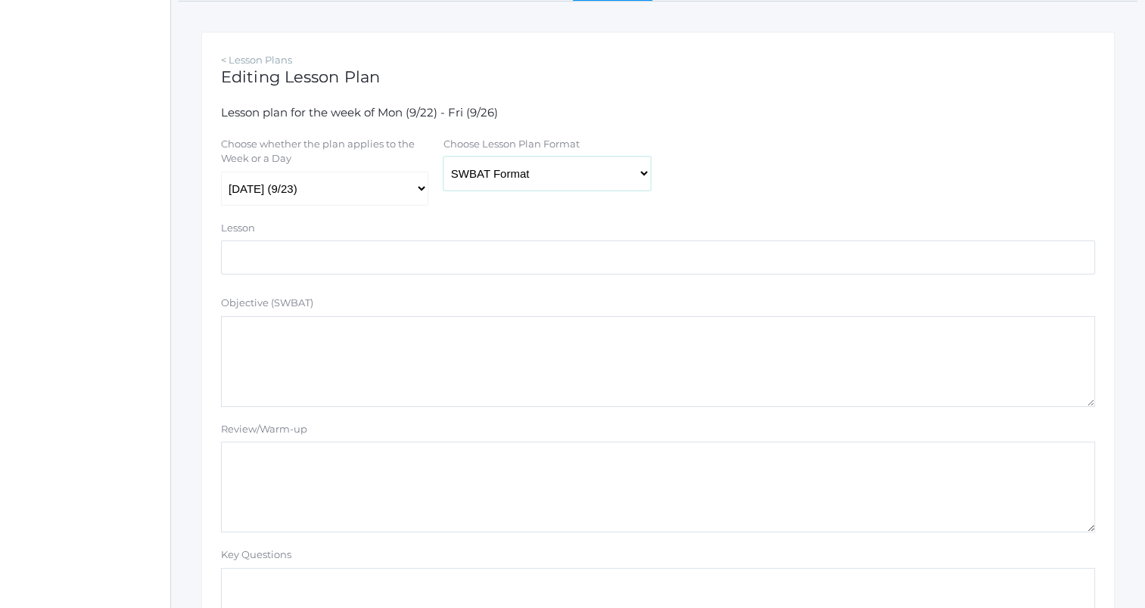
click at [543, 178] on select "Traditional Format SWBAT Format" at bounding box center [546, 174] width 207 height 34
select select "legacy"
click at [443, 157] on select "Traditional Format SWBAT Format" at bounding box center [546, 174] width 207 height 34
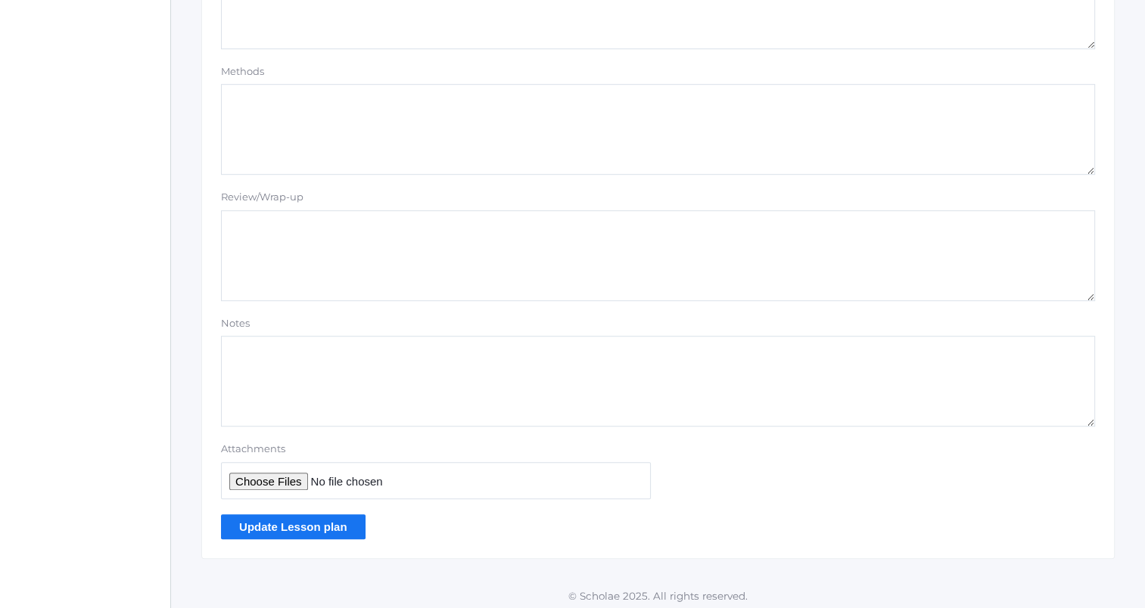
scroll to position [1028, 0]
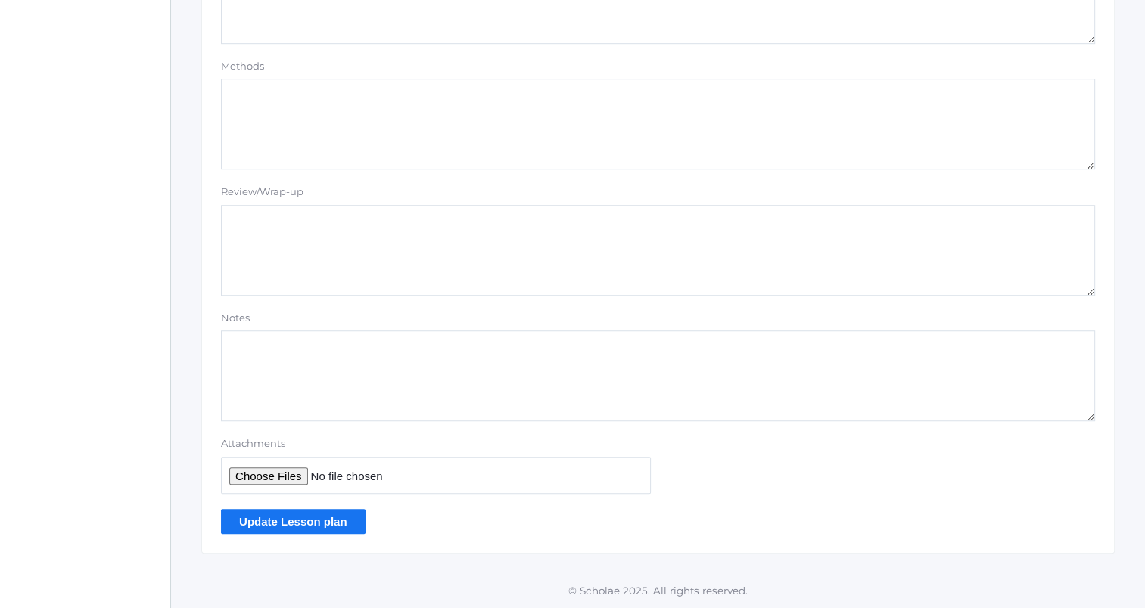
click at [345, 521] on input "Update Lesson plan" at bounding box center [293, 521] width 145 height 25
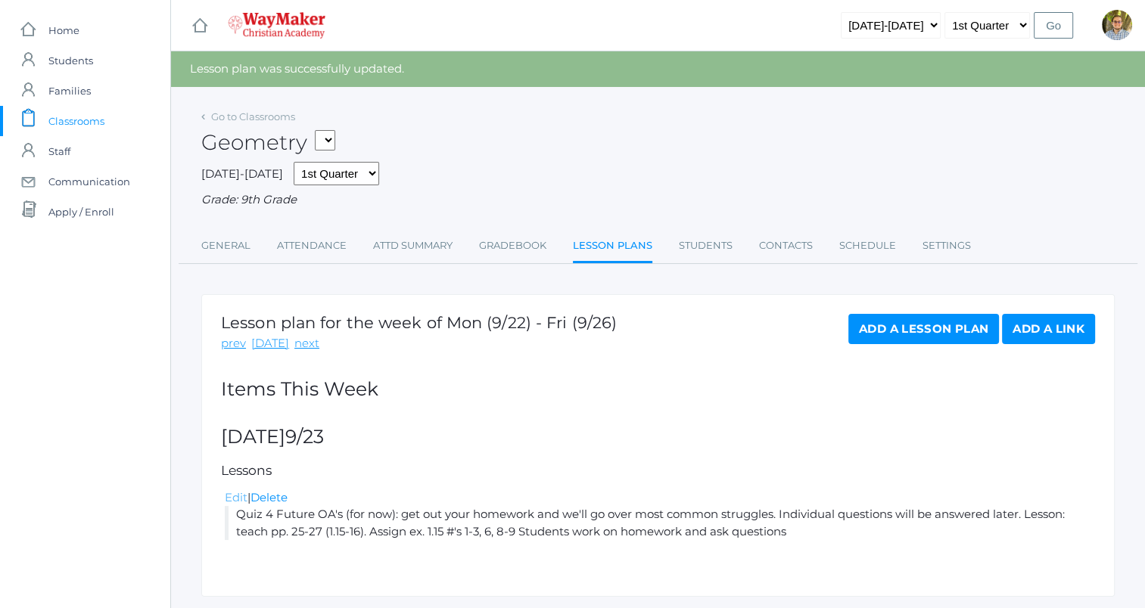
click at [239, 496] on link "Edit" at bounding box center [236, 497] width 23 height 14
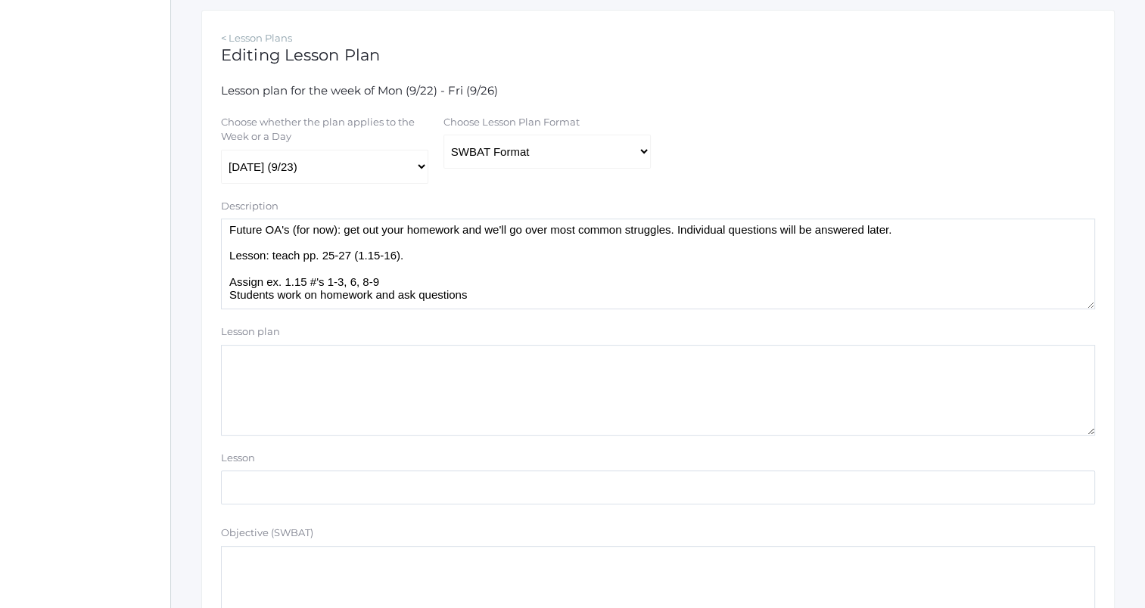
scroll to position [227, 0]
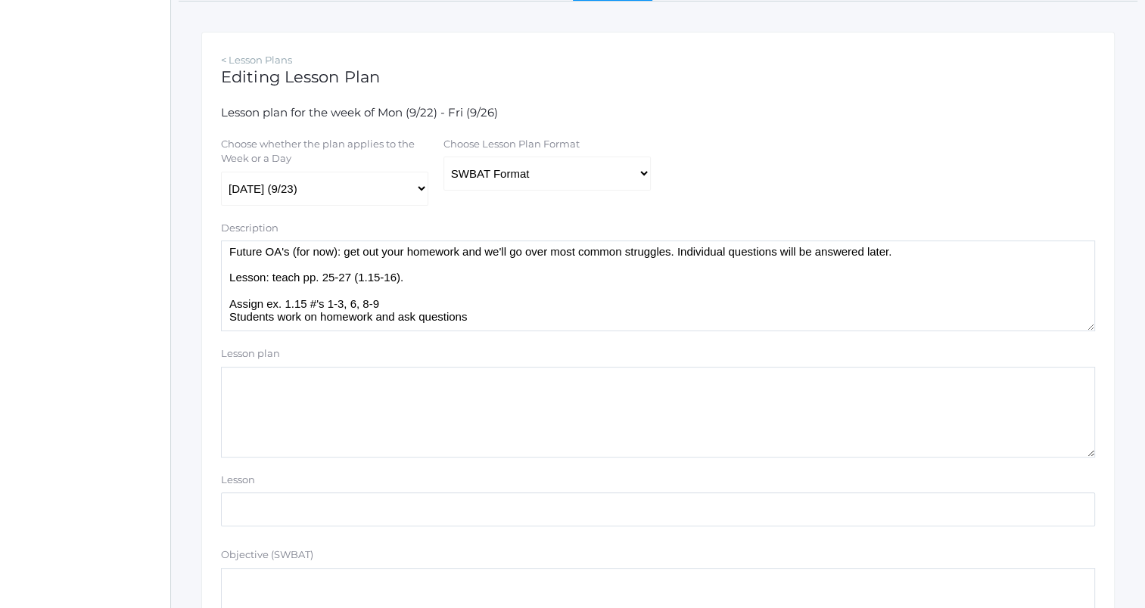
drag, startPoint x: 552, startPoint y: 320, endPoint x: 221, endPoint y: 246, distance: 339.6
click at [221, 246] on textarea "Quiz 4 Future OA's (for now): get out your homework and we'll go over most comm…" at bounding box center [658, 286] width 874 height 91
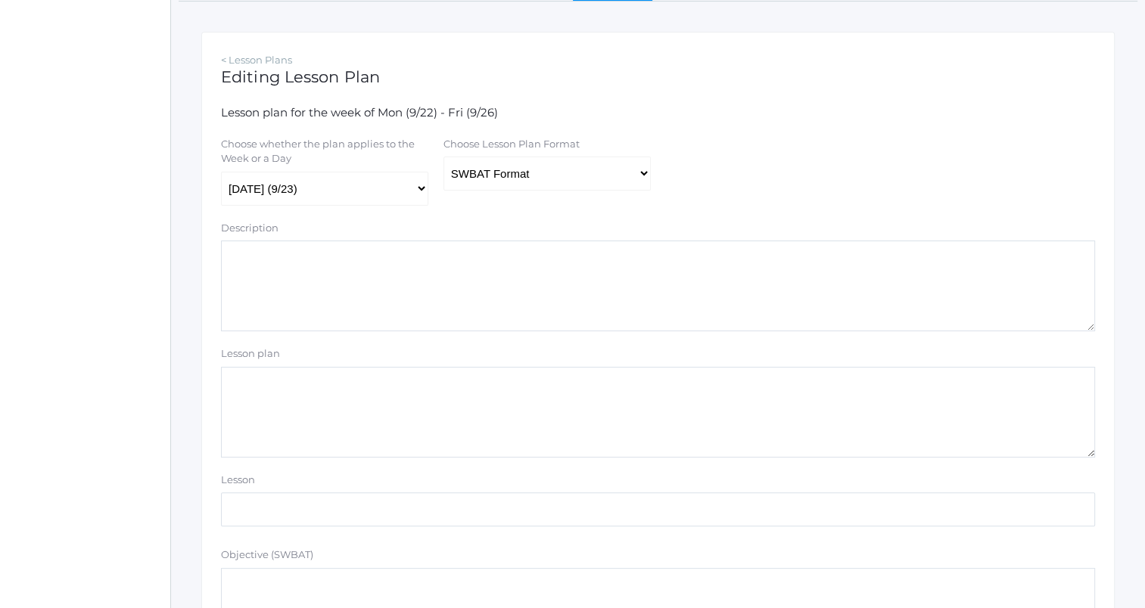
scroll to position [0, 0]
click at [421, 421] on textarea "Lesson plan" at bounding box center [658, 412] width 874 height 91
paste textarea "Quiz 4 Future OA's (for now): get out your homework and we'll go over most comm…"
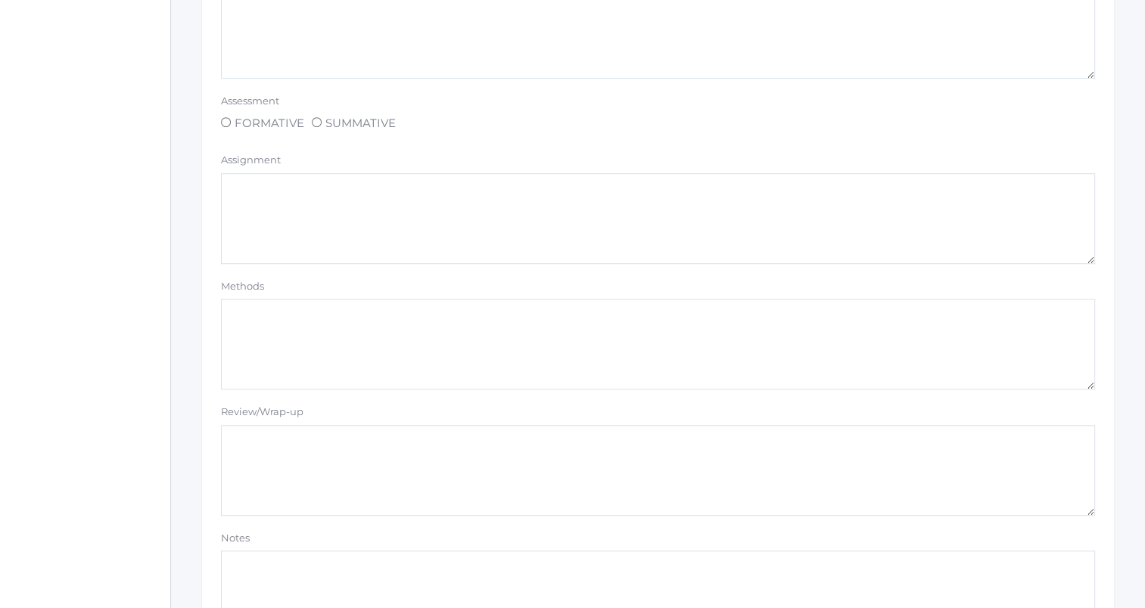
scroll to position [1280, 0]
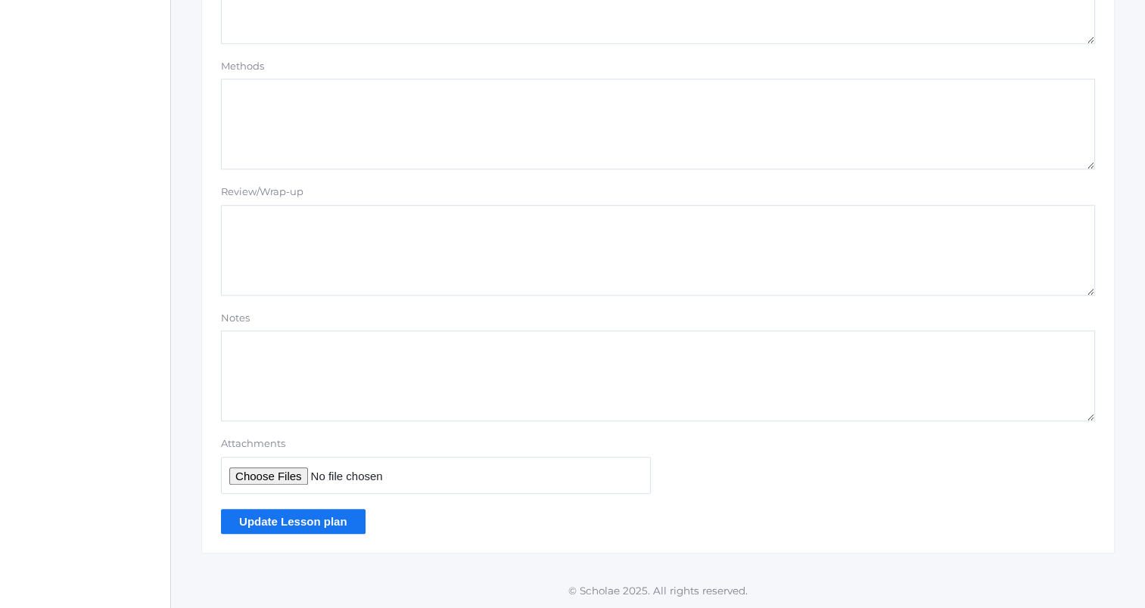
type textarea "Quiz 4 Future OA's (for now): get out your homework and we'll go over most comm…"
click at [322, 524] on input "Update Lesson plan" at bounding box center [293, 521] width 145 height 25
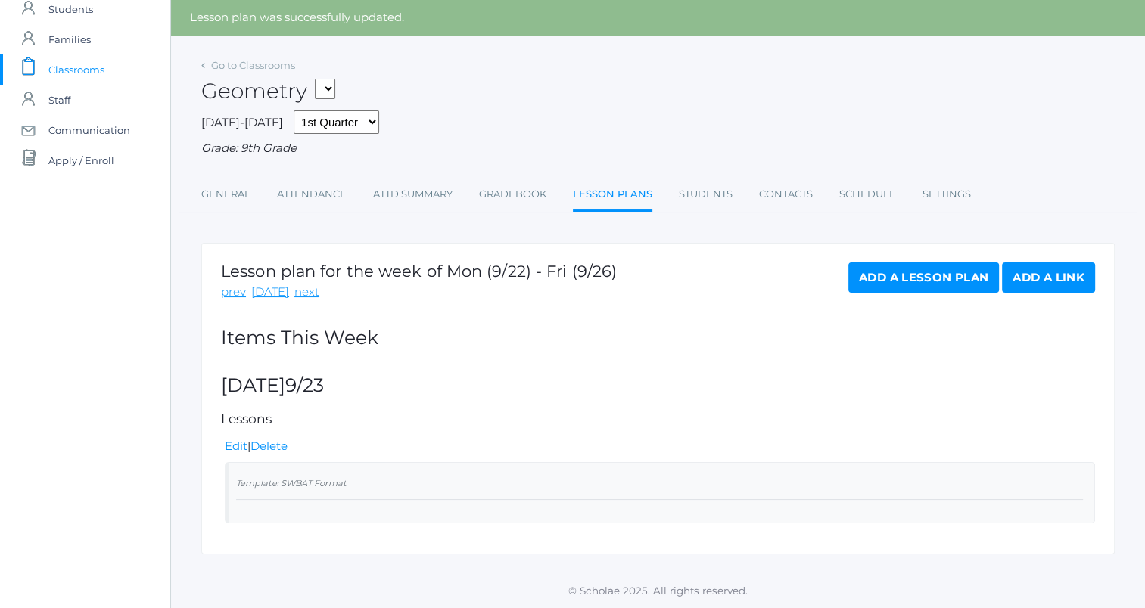
scroll to position [51, 0]
click at [241, 448] on link "Edit" at bounding box center [236, 446] width 23 height 14
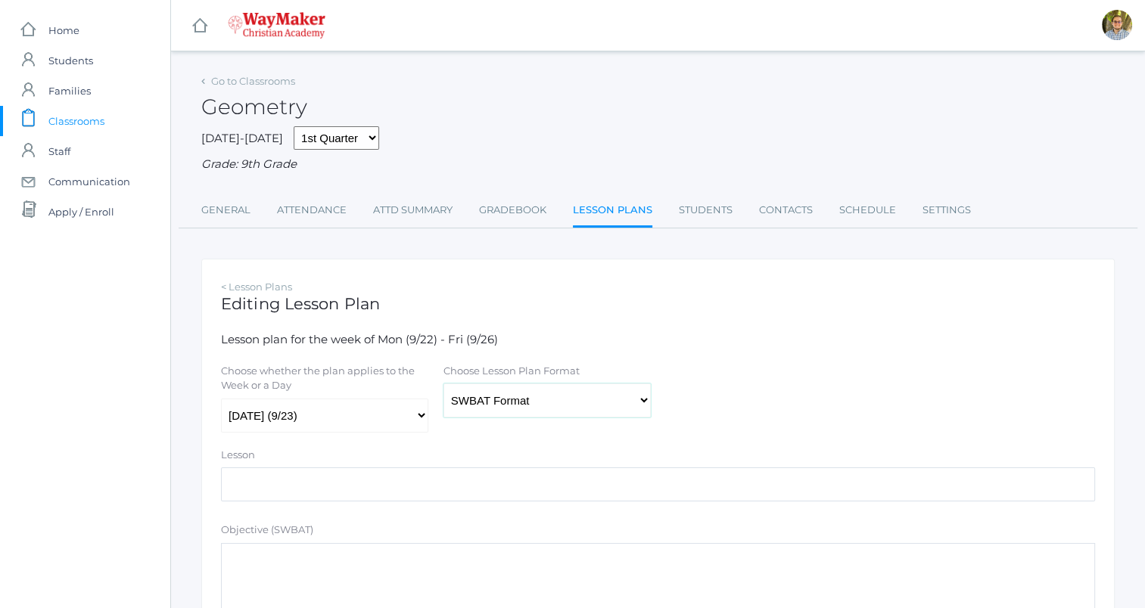
click at [540, 391] on select "Traditional Format SWBAT Format" at bounding box center [546, 401] width 207 height 34
select select "legacy"
click at [443, 384] on select "Traditional Format SWBAT Format" at bounding box center [546, 401] width 207 height 34
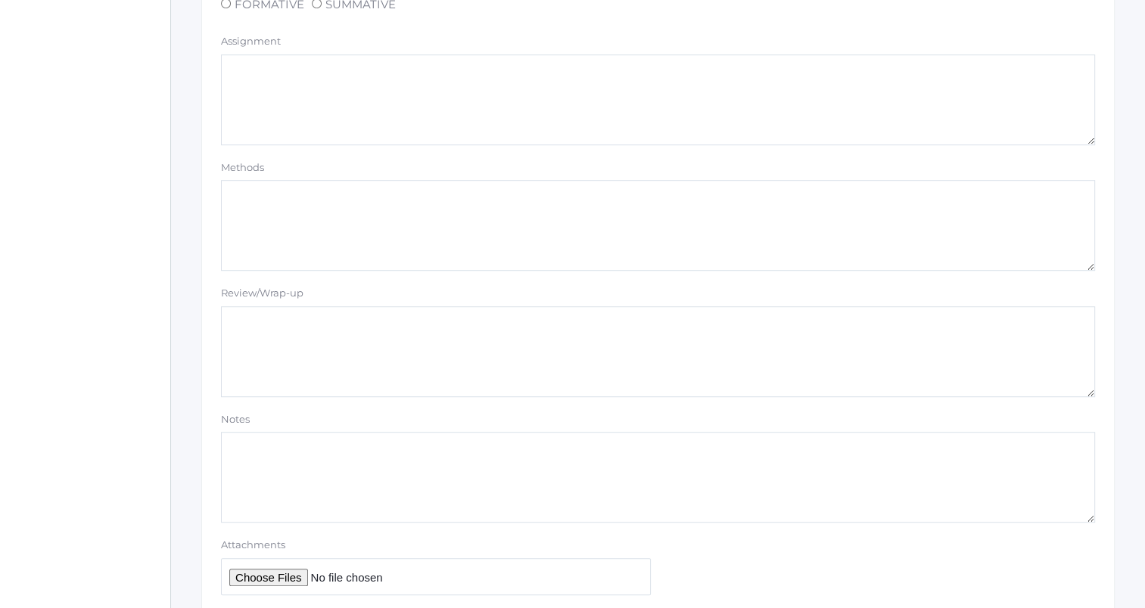
scroll to position [1028, 0]
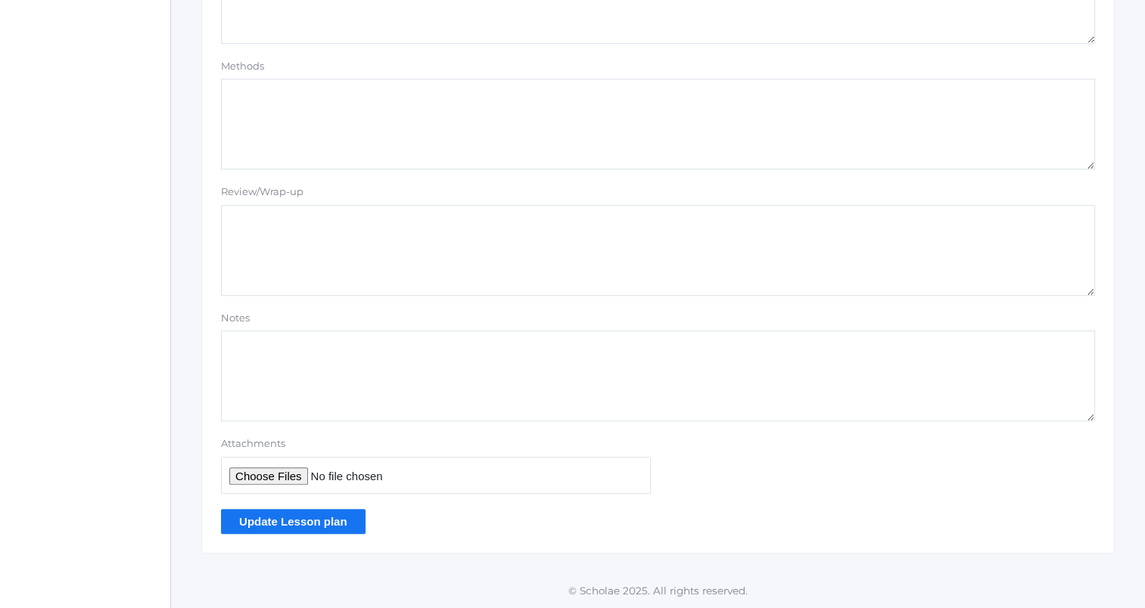
click at [339, 518] on input "Update Lesson plan" at bounding box center [293, 521] width 145 height 25
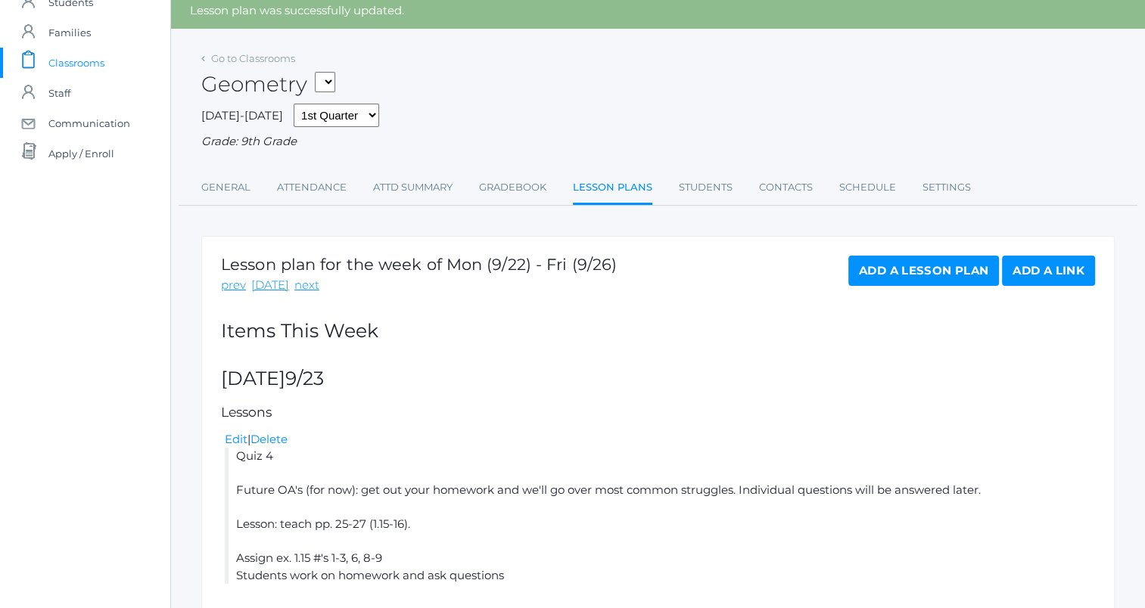
scroll to position [120, 0]
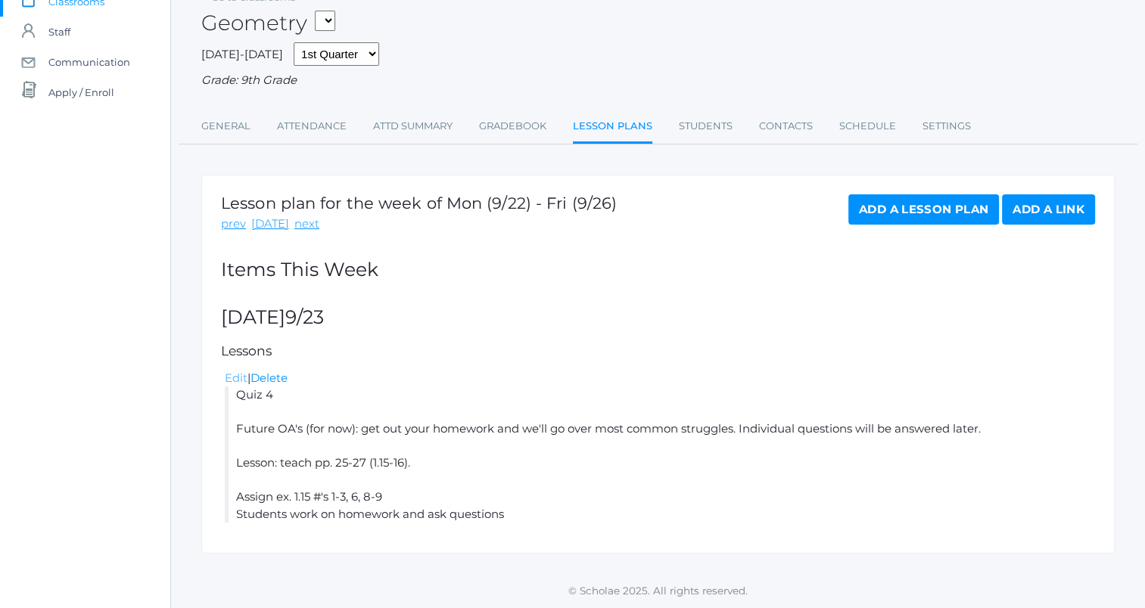
click at [232, 381] on link "Edit" at bounding box center [236, 378] width 23 height 14
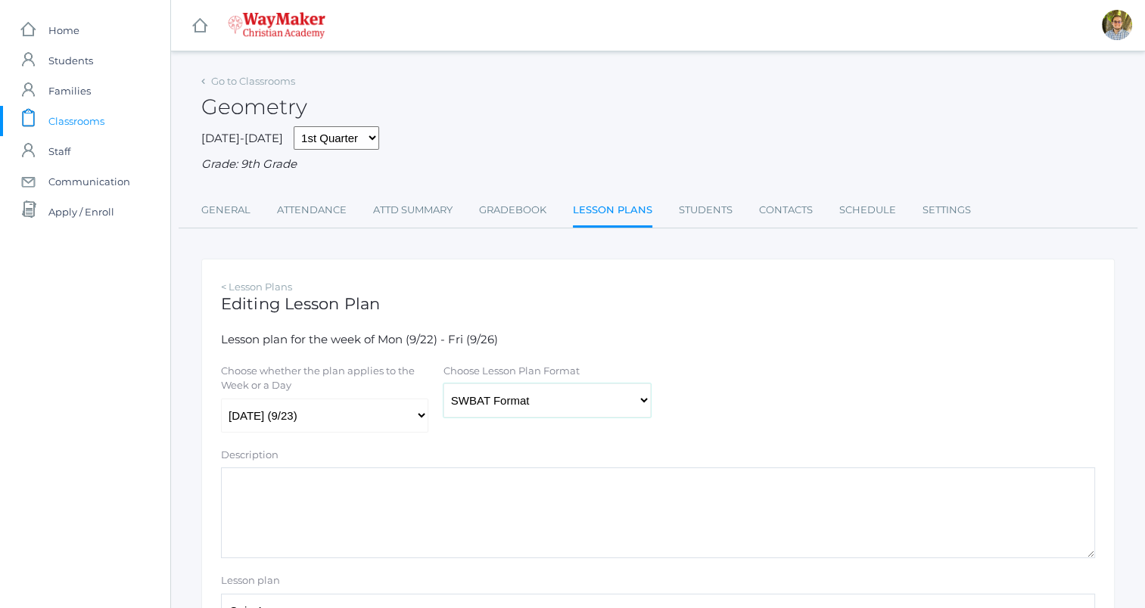
click at [520, 403] on select "Traditional Format SWBAT Format" at bounding box center [546, 401] width 207 height 34
select select "legacy"
click at [443, 384] on select "Traditional Format SWBAT Format" at bounding box center [546, 401] width 207 height 34
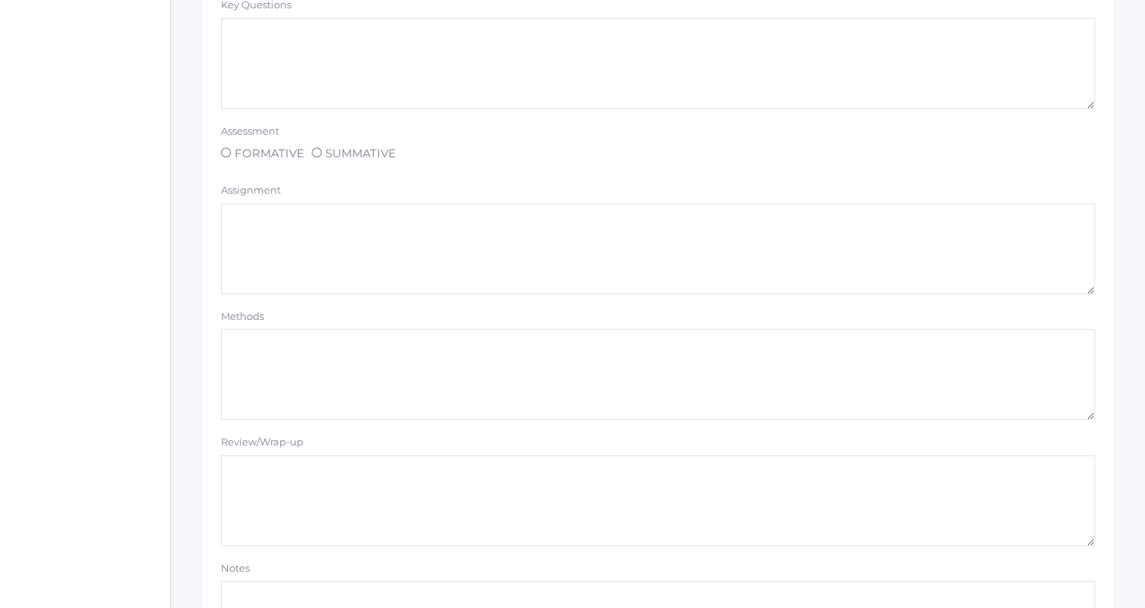
scroll to position [1280, 0]
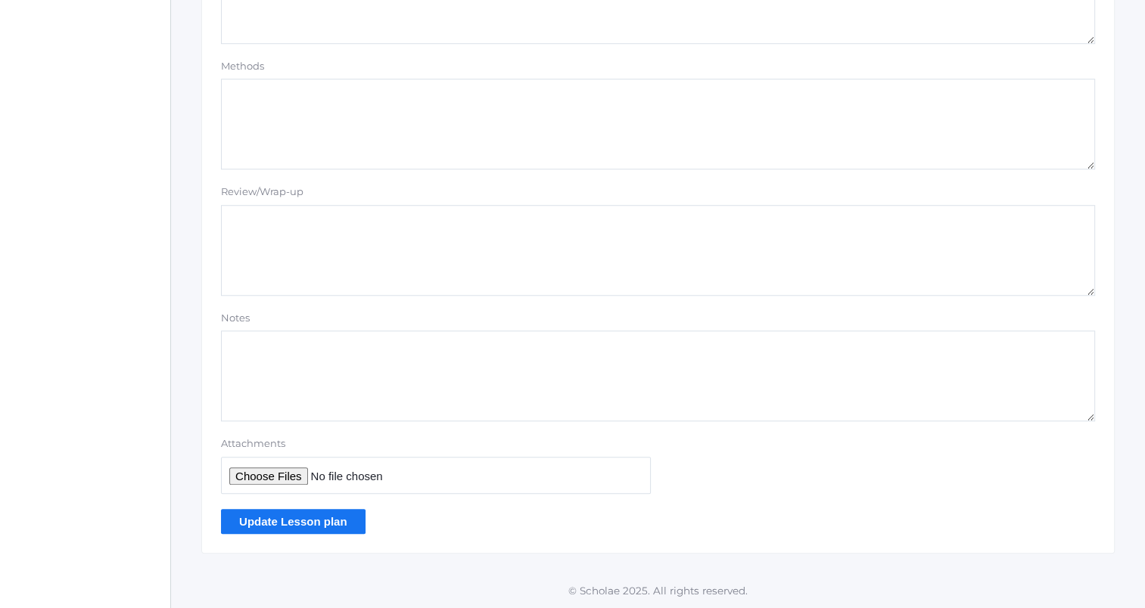
click at [338, 522] on input "Update Lesson plan" at bounding box center [293, 521] width 145 height 25
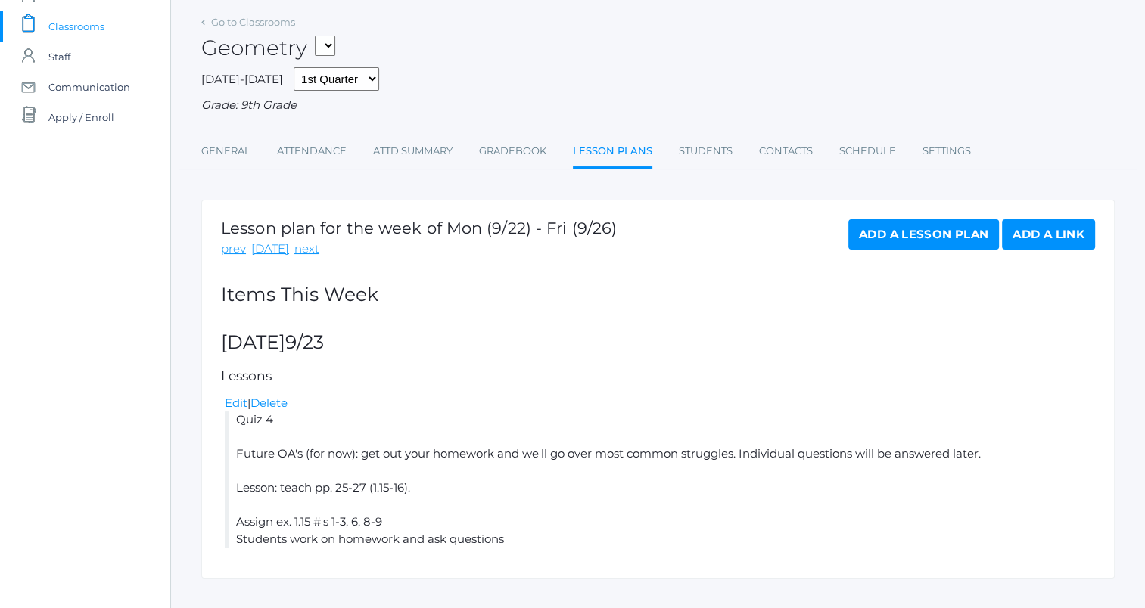
scroll to position [120, 0]
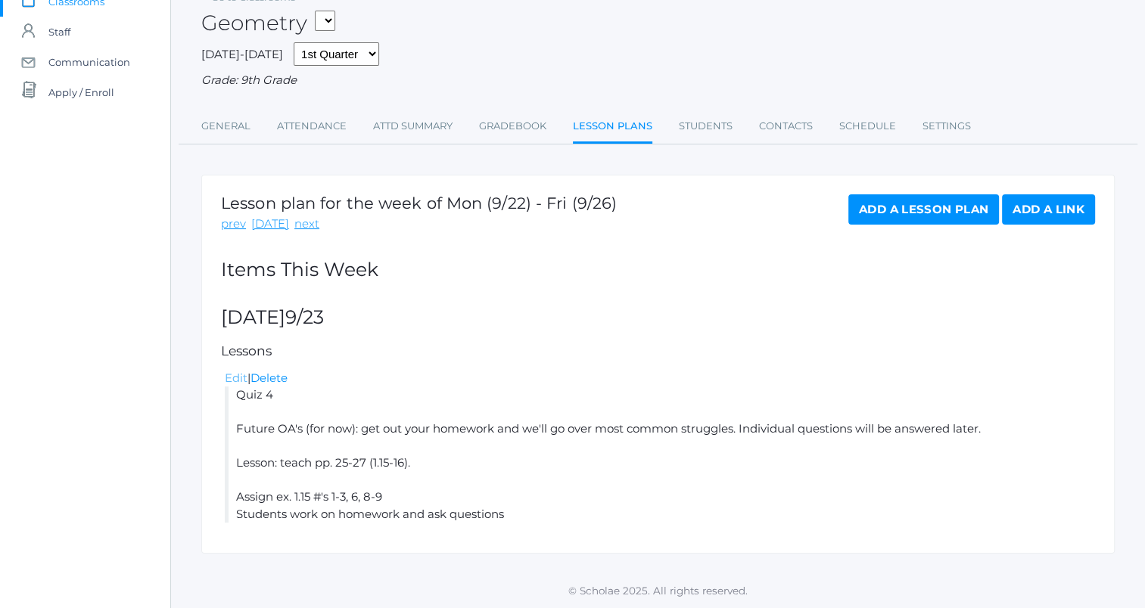
click at [235, 381] on link "Edit" at bounding box center [236, 378] width 23 height 14
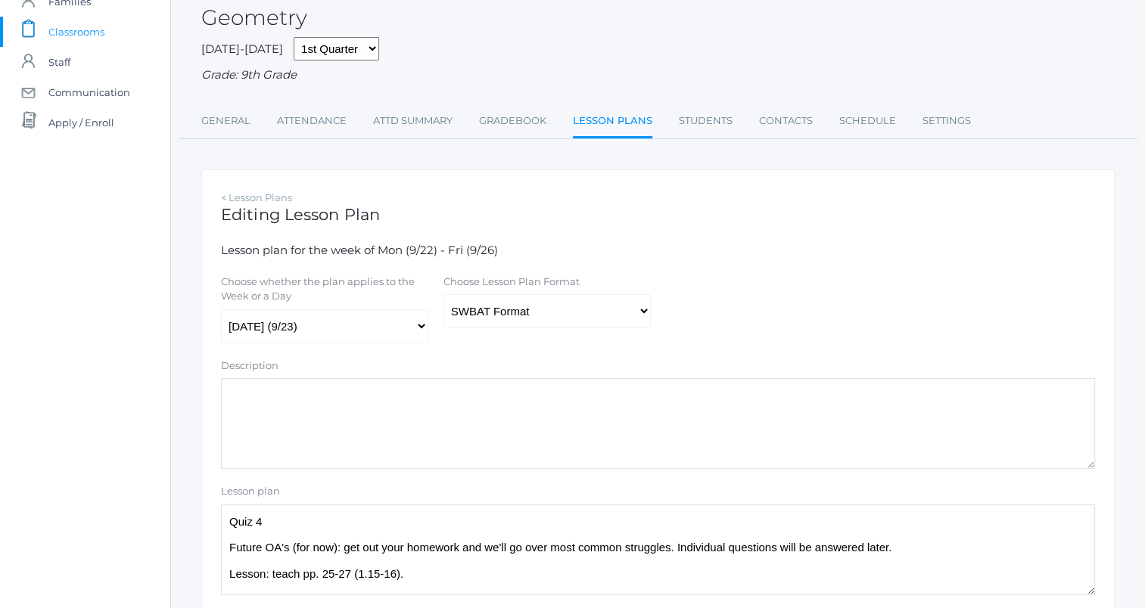
scroll to position [227, 0]
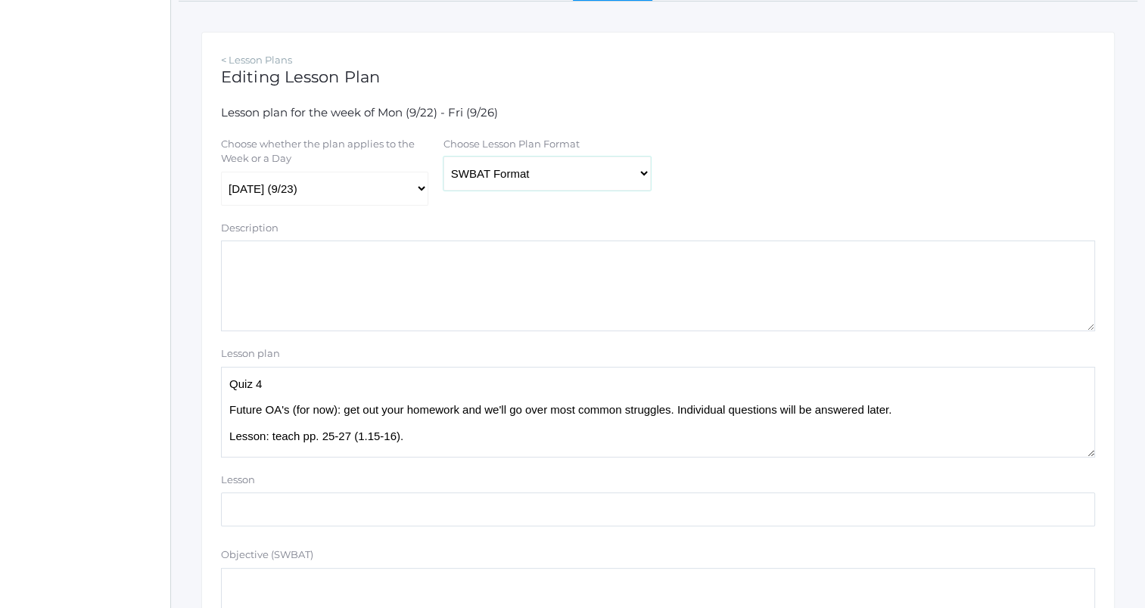
click at [629, 183] on select "Traditional Format SWBAT Format" at bounding box center [546, 174] width 207 height 34
select select "legacy"
click at [443, 157] on select "Traditional Format SWBAT Format" at bounding box center [546, 174] width 207 height 34
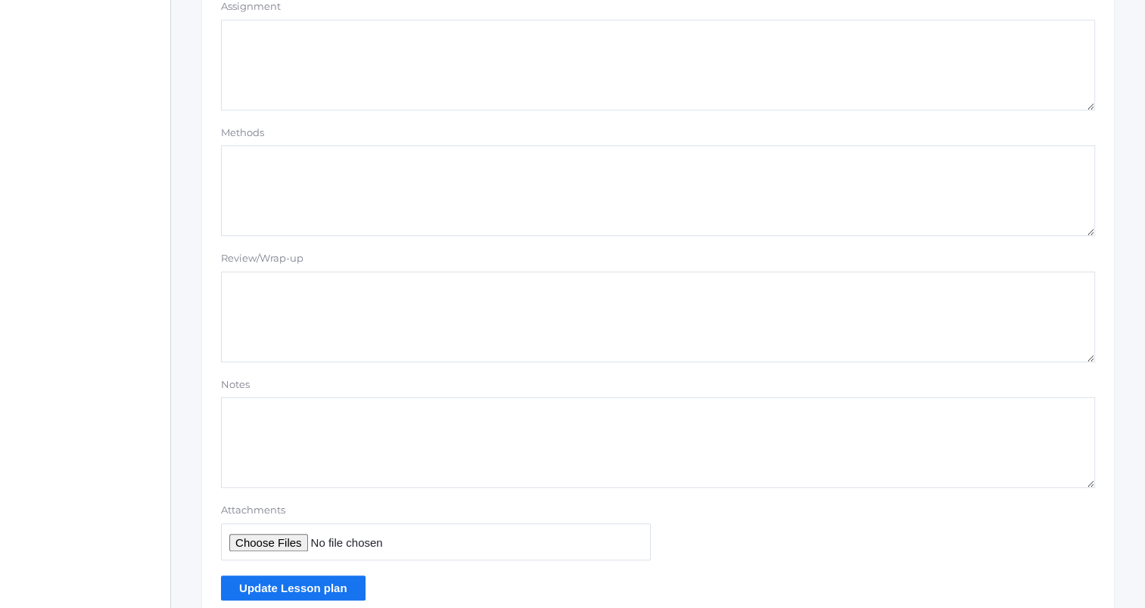
scroll to position [1280, 0]
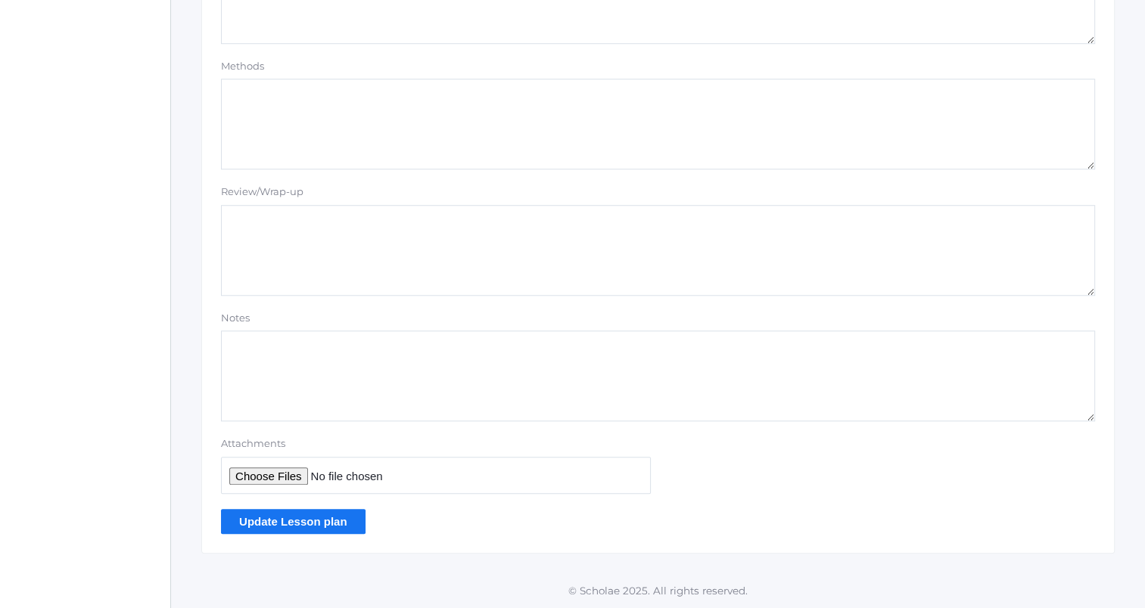
click at [303, 529] on input "Update Lesson plan" at bounding box center [293, 521] width 145 height 25
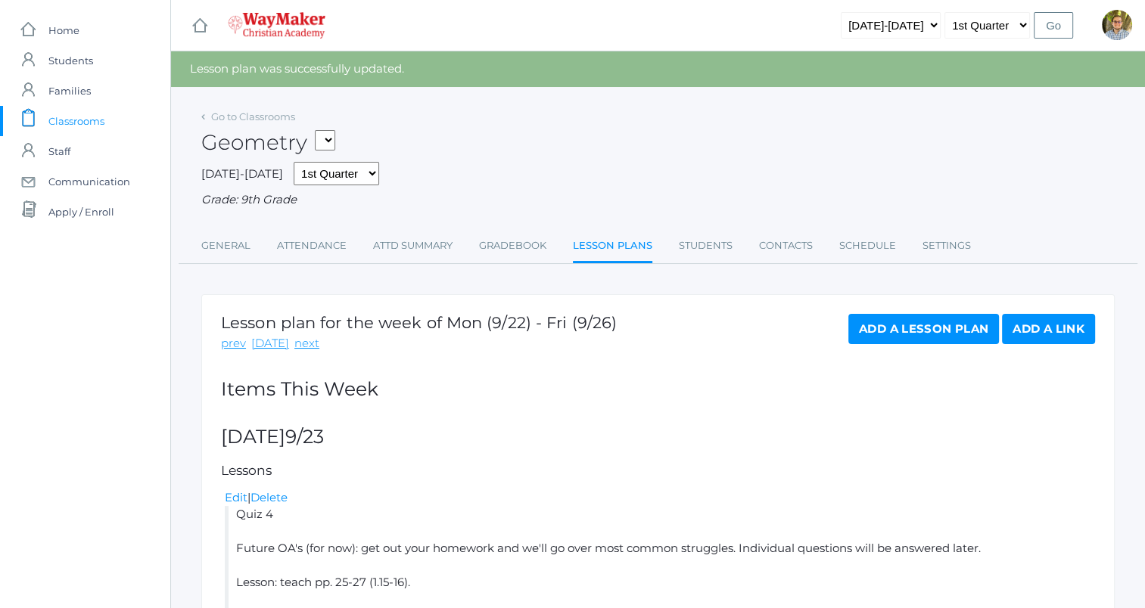
click at [897, 326] on link "Add a Lesson Plan" at bounding box center [923, 329] width 151 height 30
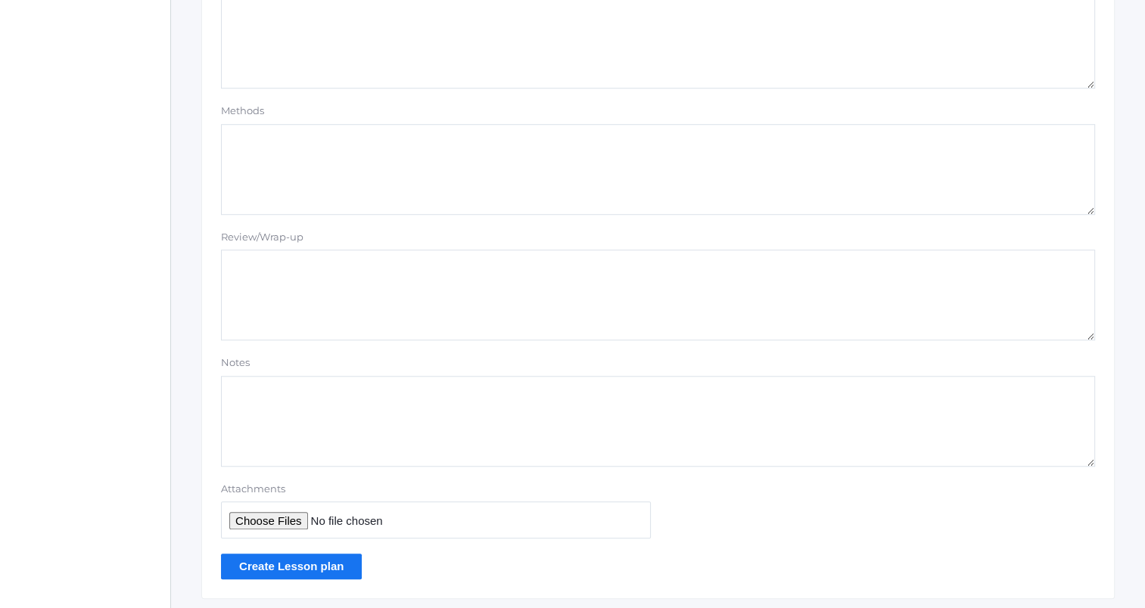
scroll to position [1280, 0]
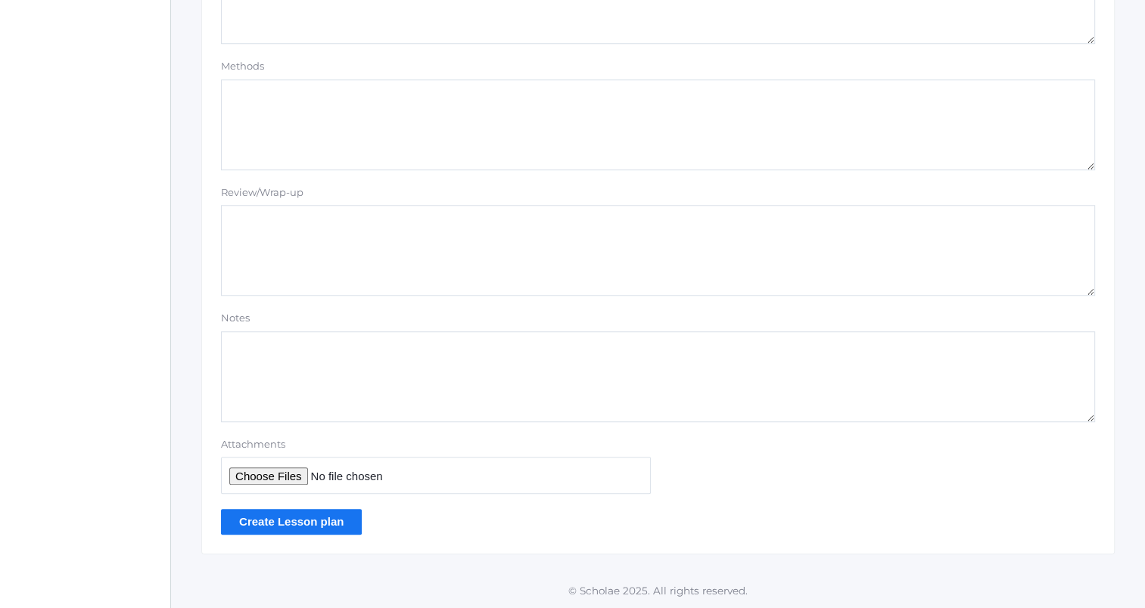
click at [331, 528] on input "Create Lesson plan" at bounding box center [291, 521] width 141 height 25
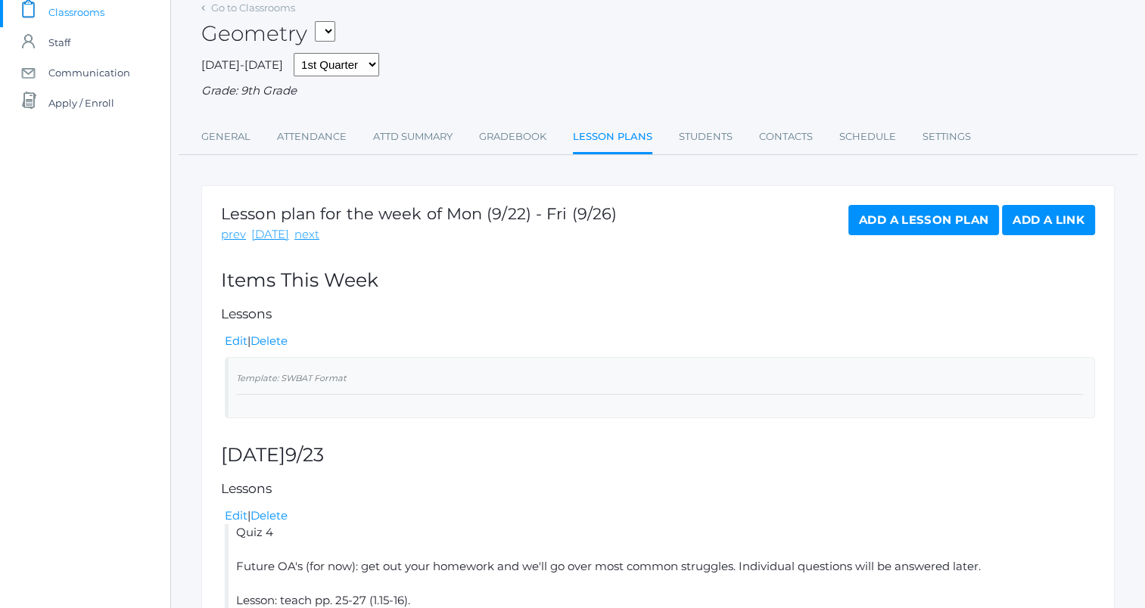
scroll to position [227, 0]
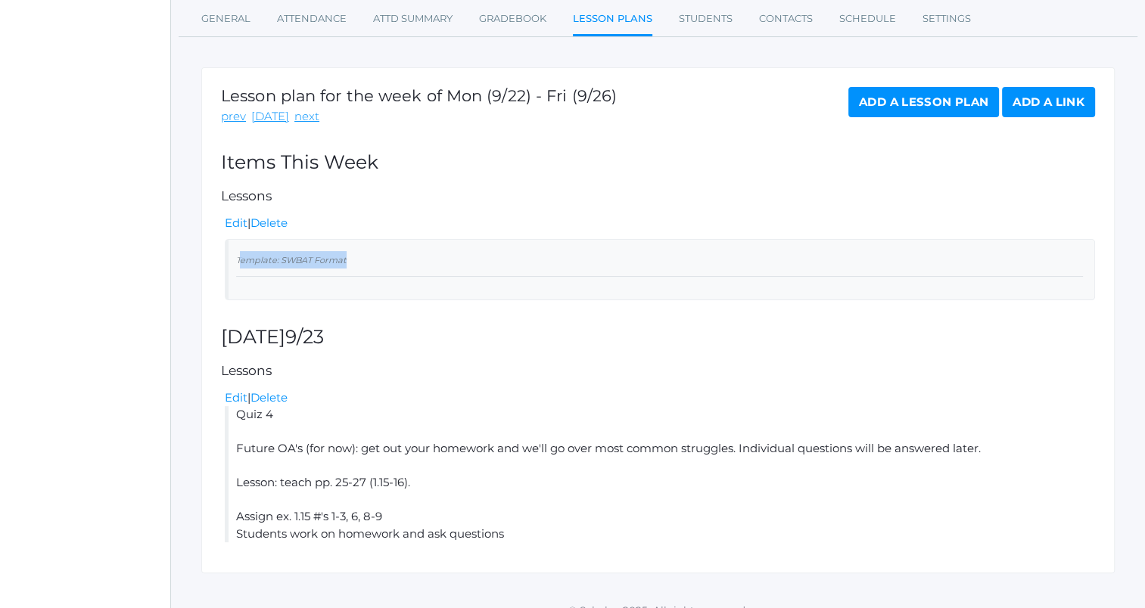
drag, startPoint x: 239, startPoint y: 258, endPoint x: 356, endPoint y: 252, distance: 117.4
click at [356, 252] on div "Template: SWBAT Format" at bounding box center [659, 264] width 847 height 26
drag, startPoint x: 356, startPoint y: 252, endPoint x: 255, endPoint y: 264, distance: 102.1
click at [269, 257] on small "Template: SWBAT Format" at bounding box center [291, 260] width 110 height 11
click at [246, 266] on small "Template: SWBAT Format" at bounding box center [291, 260] width 110 height 11
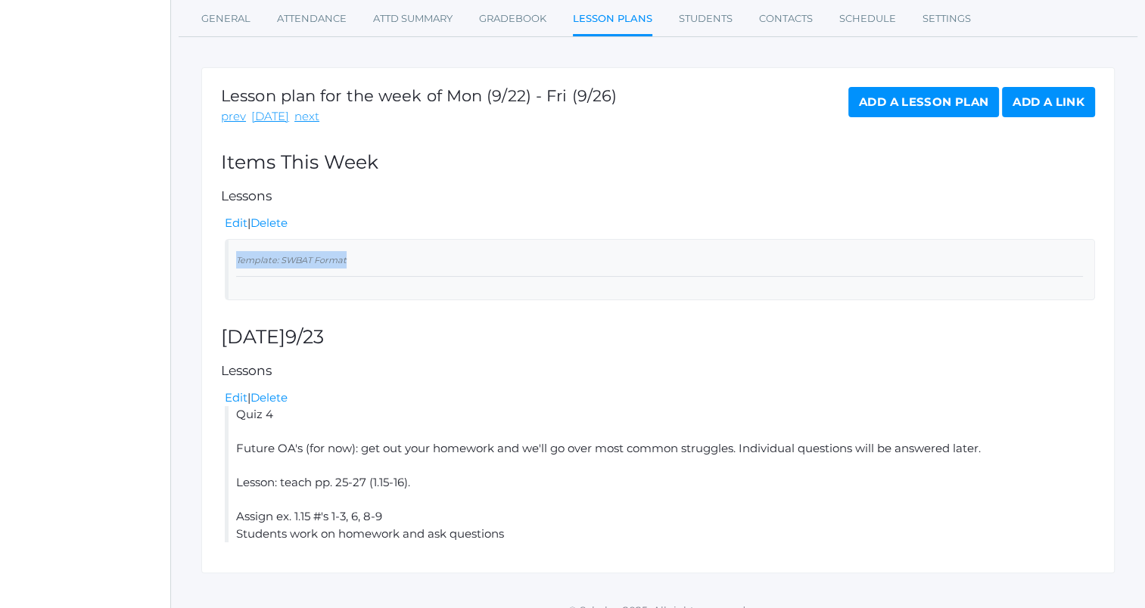
drag, startPoint x: 236, startPoint y: 257, endPoint x: 372, endPoint y: 257, distance: 136.2
click at [372, 257] on div "Template: SWBAT Format" at bounding box center [659, 264] width 847 height 26
copy small "Template: SWBAT Format"
click at [277, 224] on link "Delete" at bounding box center [268, 223] width 37 height 14
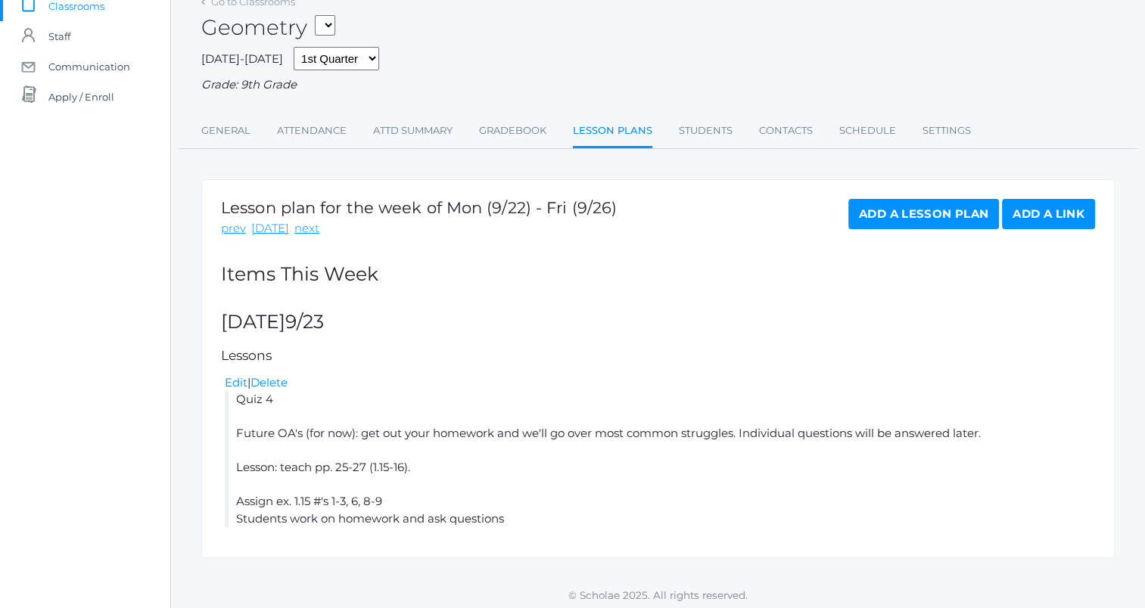
scroll to position [120, 0]
